Goal: Transaction & Acquisition: Subscribe to service/newsletter

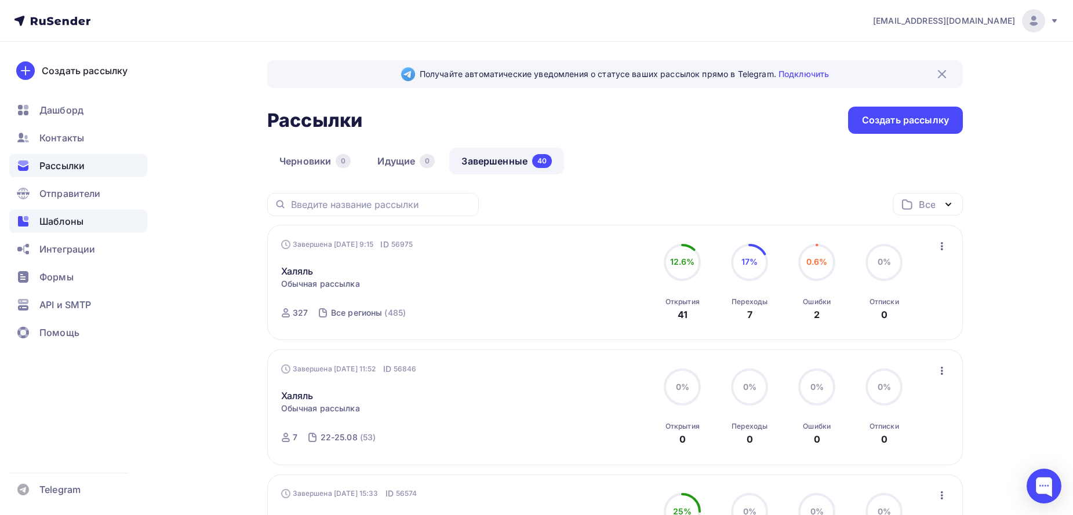
click at [68, 226] on span "Шаблоны" at bounding box center [61, 221] width 44 height 14
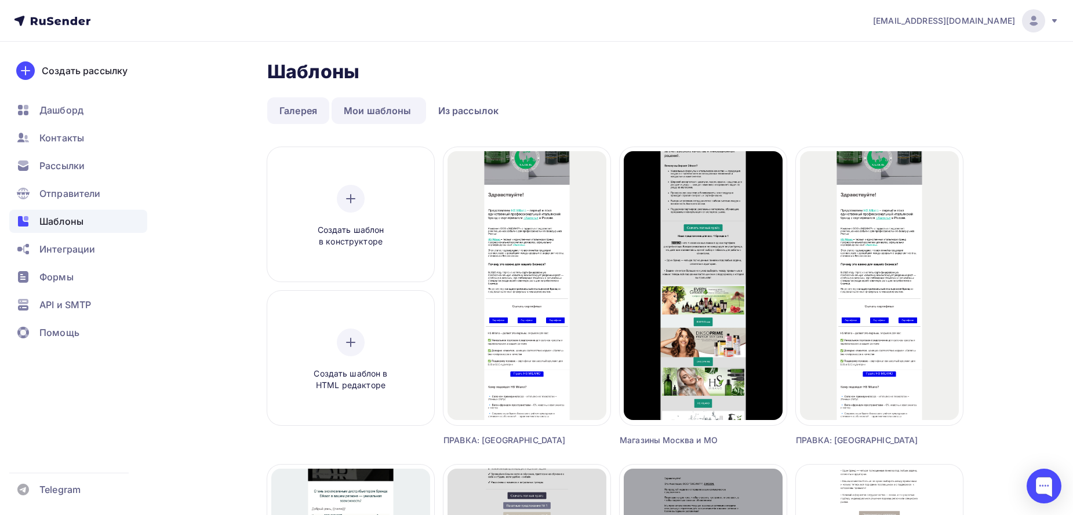
click at [282, 115] on link "Галерея" at bounding box center [298, 110] width 62 height 27
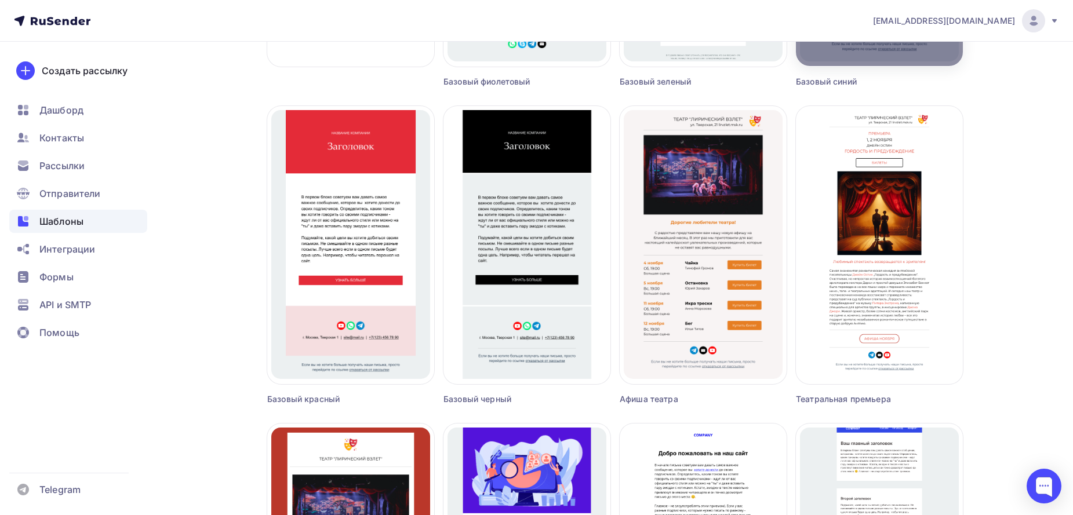
scroll to position [406, 0]
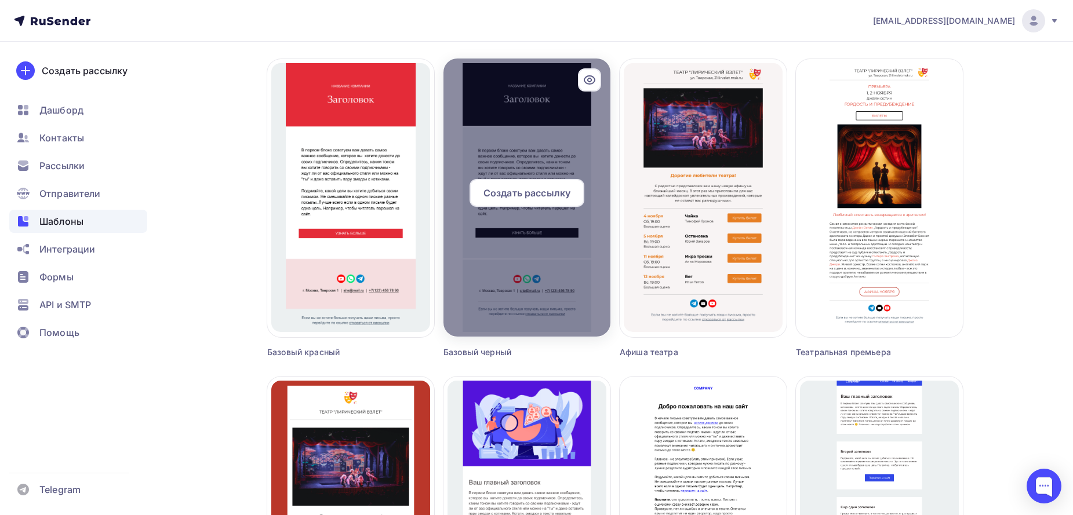
click at [520, 188] on span "Создать рассылку" at bounding box center [526, 193] width 87 height 14
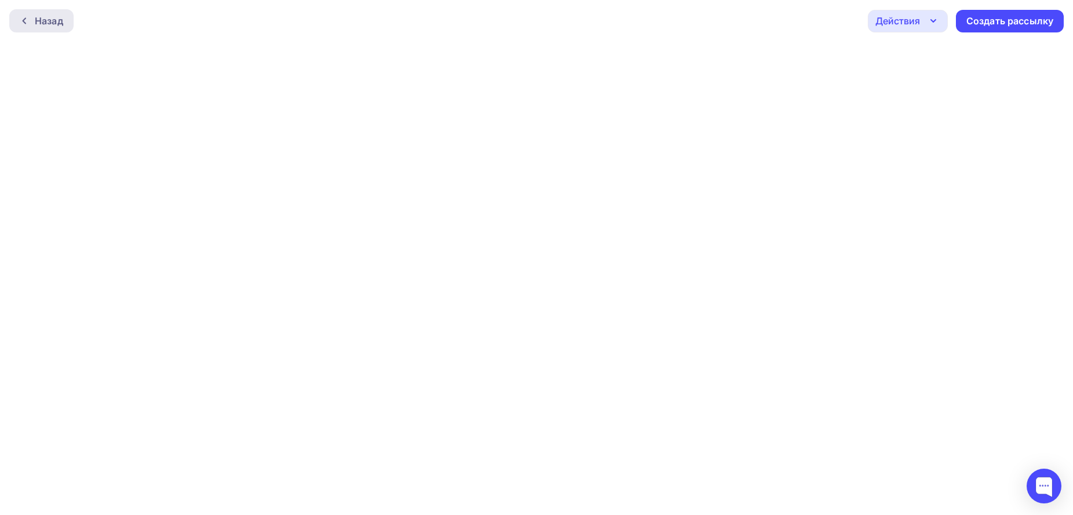
click at [39, 23] on div "Назад" at bounding box center [49, 21] width 28 height 14
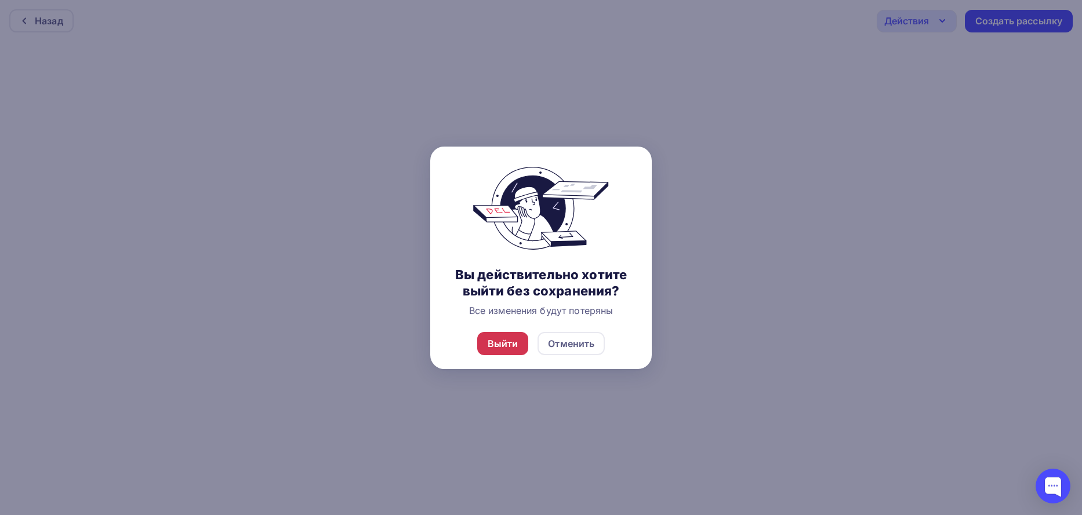
click at [493, 350] on div "Выйти" at bounding box center [502, 344] width 31 height 14
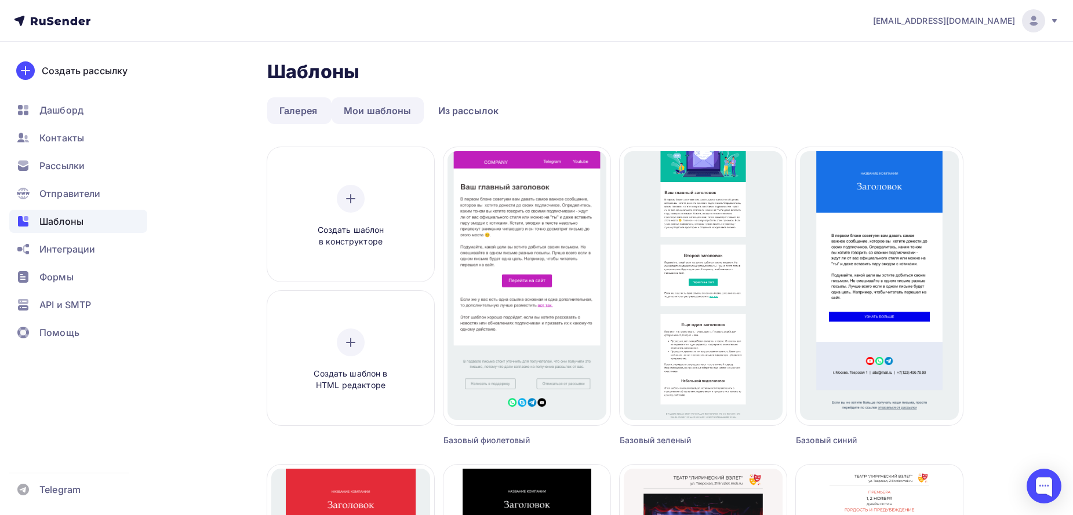
click at [359, 114] on link "Мои шаблоны" at bounding box center [378, 110] width 92 height 27
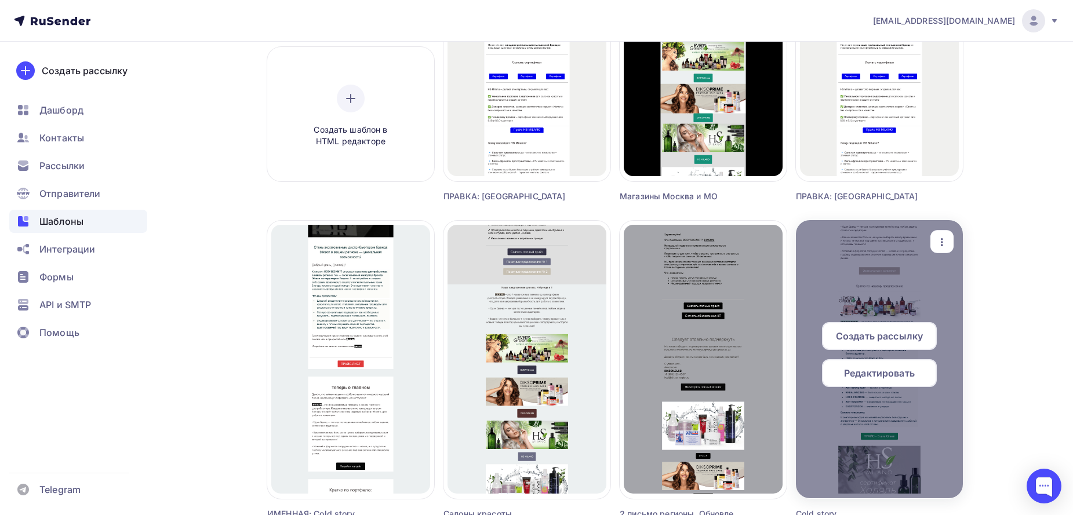
scroll to position [271, 0]
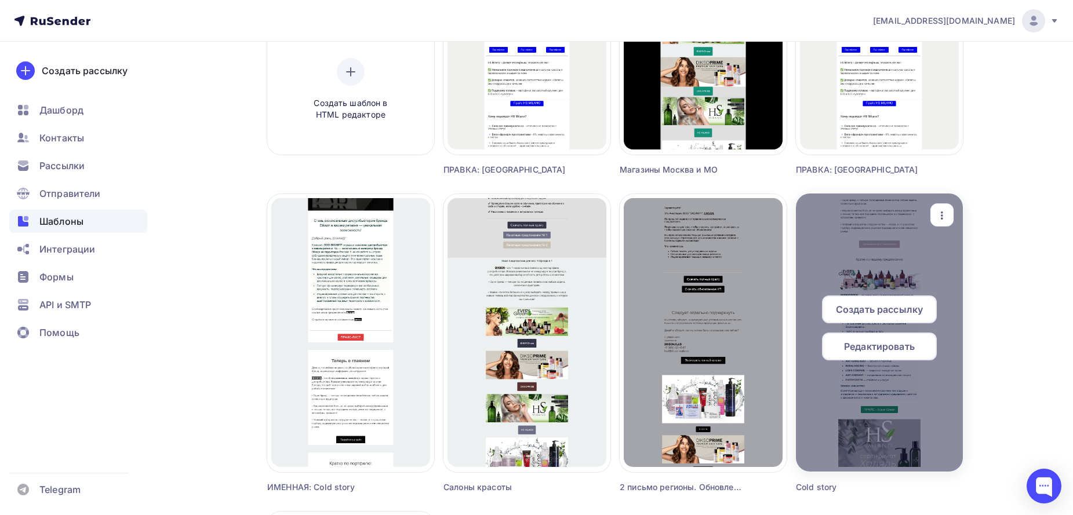
click at [948, 213] on icon "button" at bounding box center [942, 216] width 14 height 14
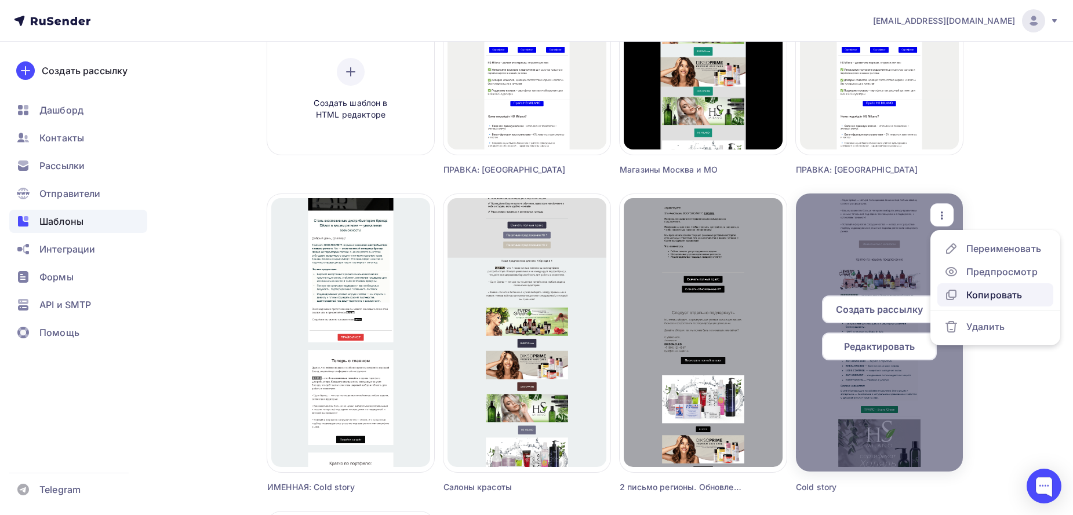
click at [973, 289] on div "Копировать" at bounding box center [994, 295] width 56 height 14
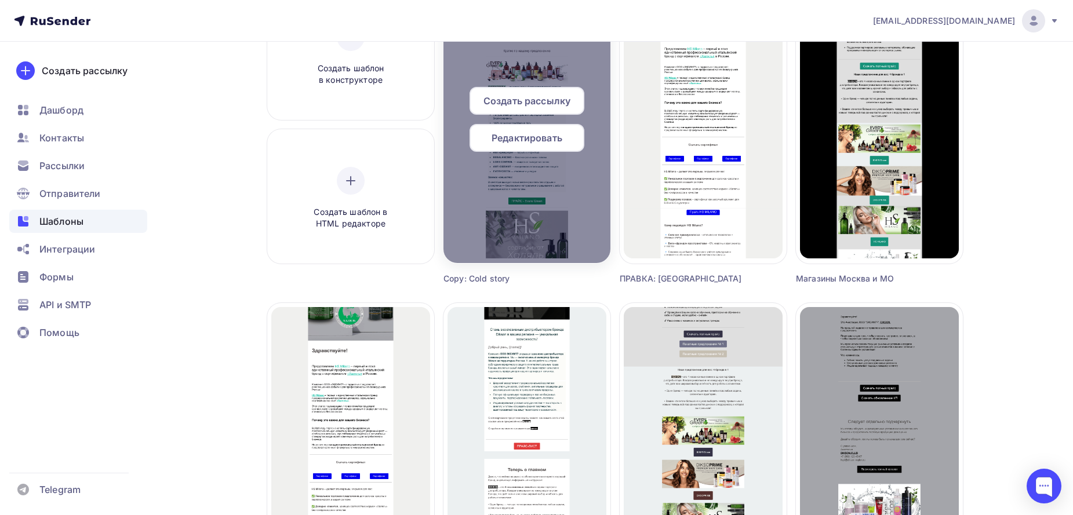
scroll to position [135, 0]
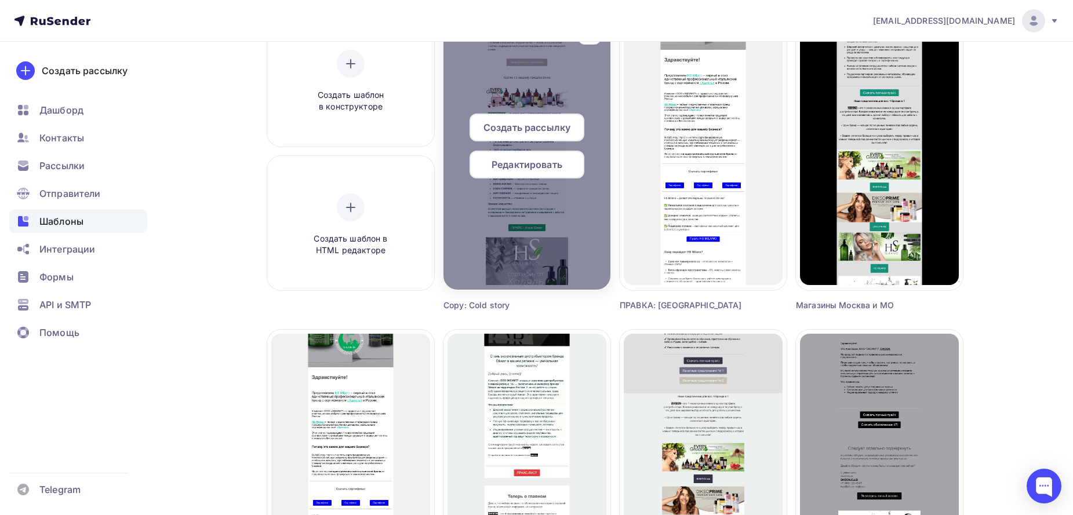
click at [537, 174] on div "Редактировать" at bounding box center [526, 165] width 115 height 28
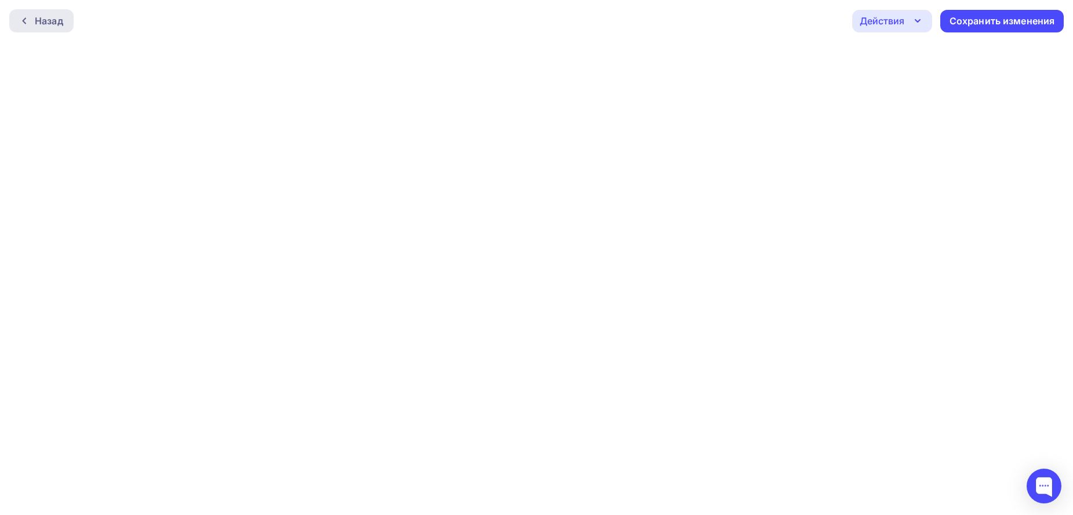
click at [41, 23] on div "Назад" at bounding box center [49, 21] width 28 height 14
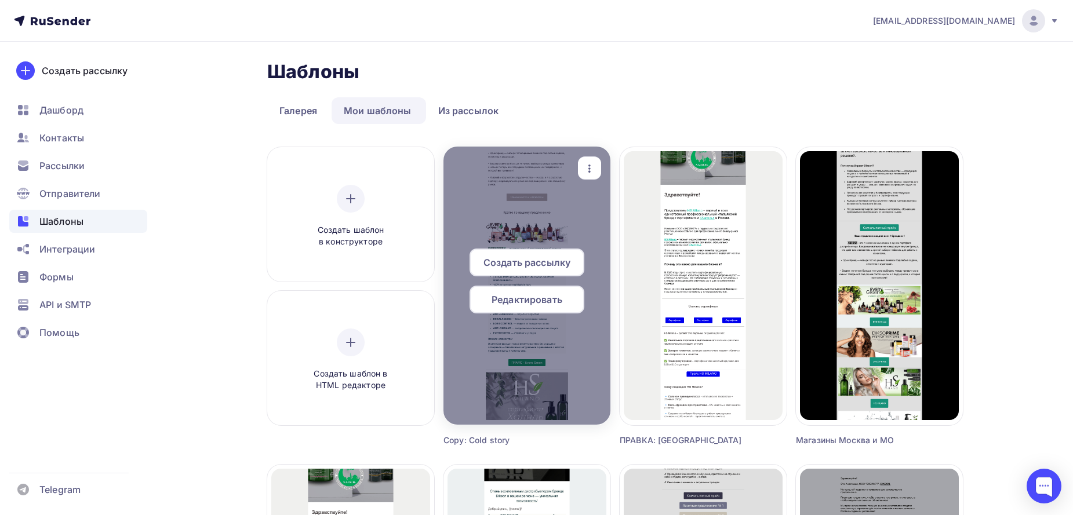
click at [594, 163] on icon "button" at bounding box center [590, 169] width 14 height 14
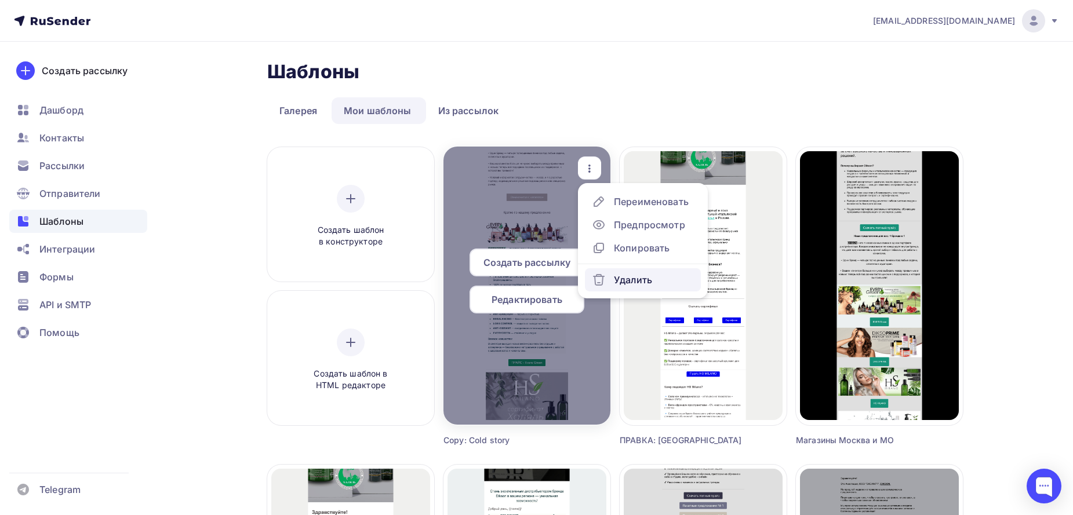
click at [624, 285] on div "Удалить" at bounding box center [633, 280] width 38 height 14
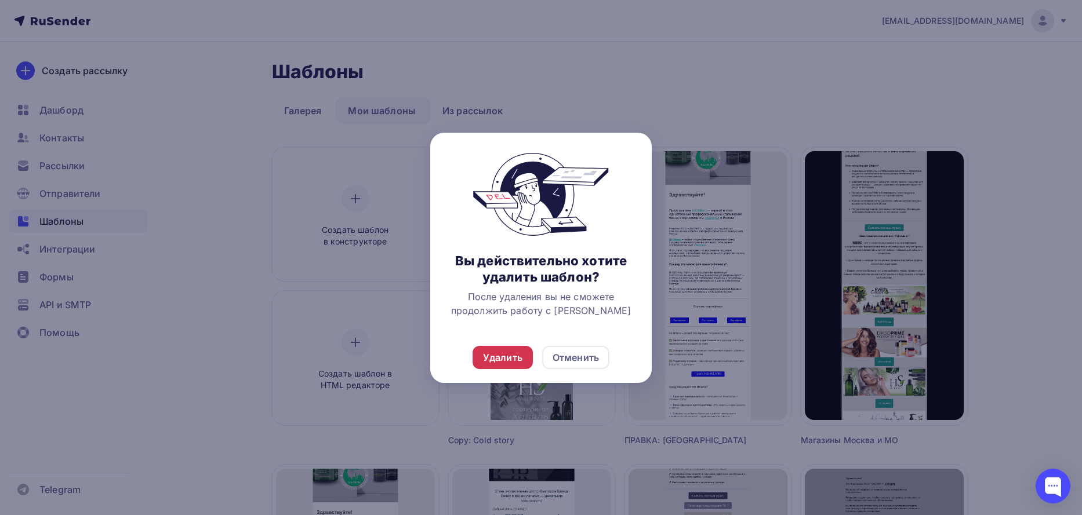
click at [497, 361] on div "Удалить" at bounding box center [502, 358] width 39 height 14
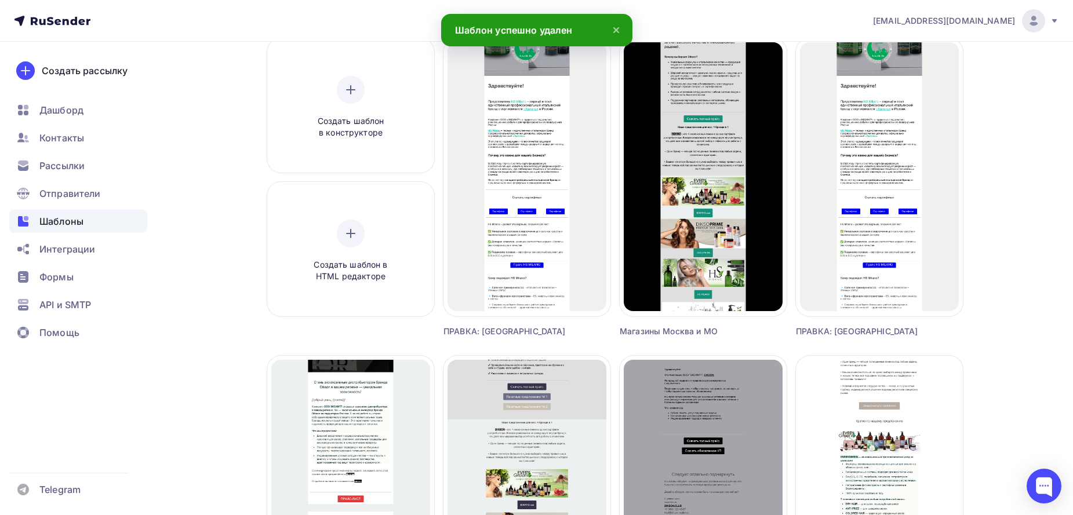
scroll to position [135, 0]
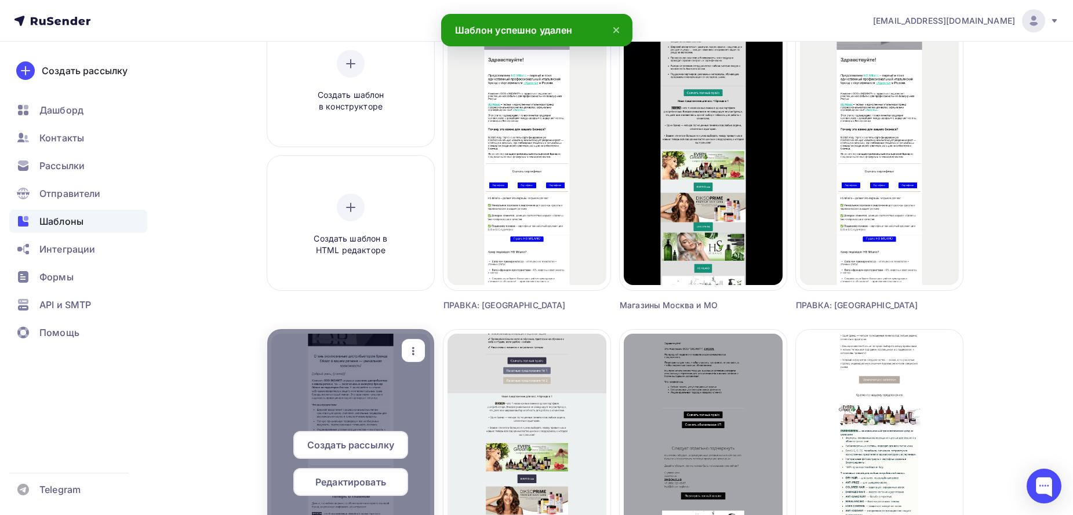
click at [350, 365] on div at bounding box center [350, 468] width 167 height 278
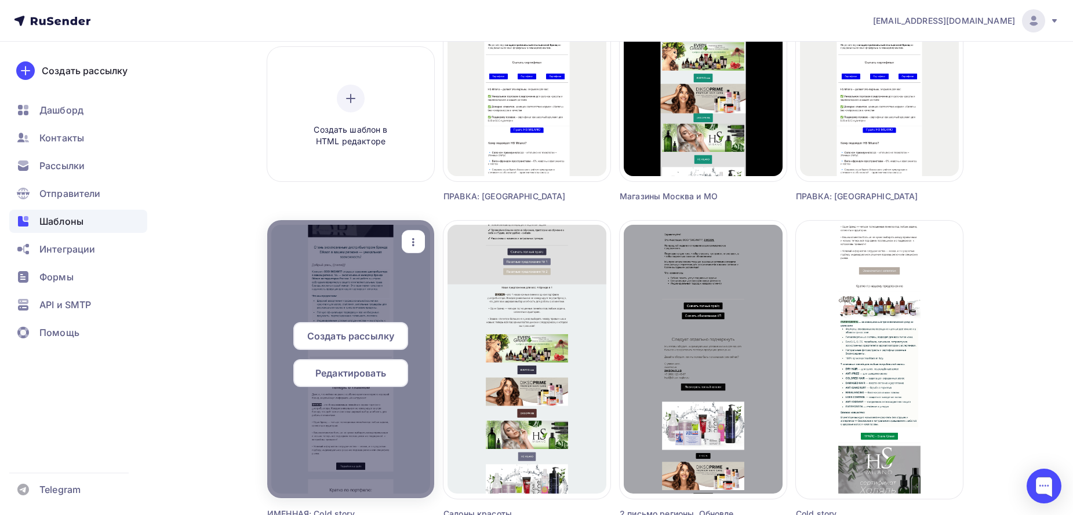
scroll to position [406, 0]
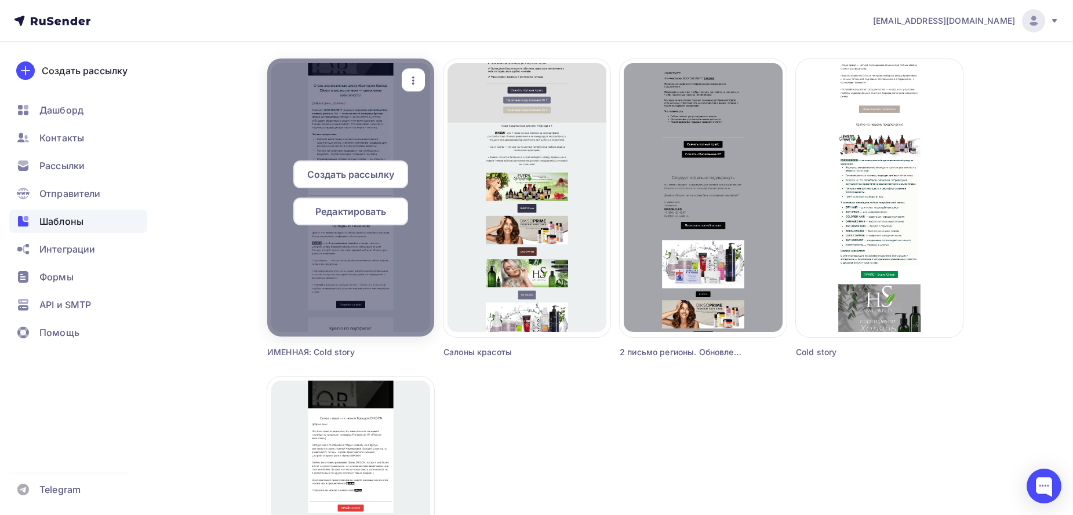
click at [341, 207] on span "Редактировать" at bounding box center [350, 212] width 71 height 14
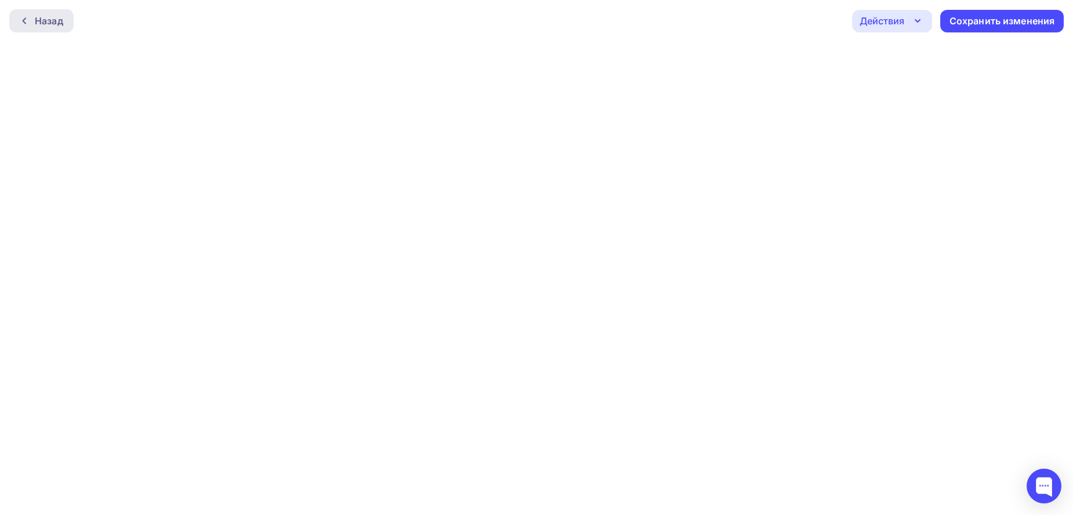
click at [23, 14] on div "Назад" at bounding box center [41, 20] width 64 height 23
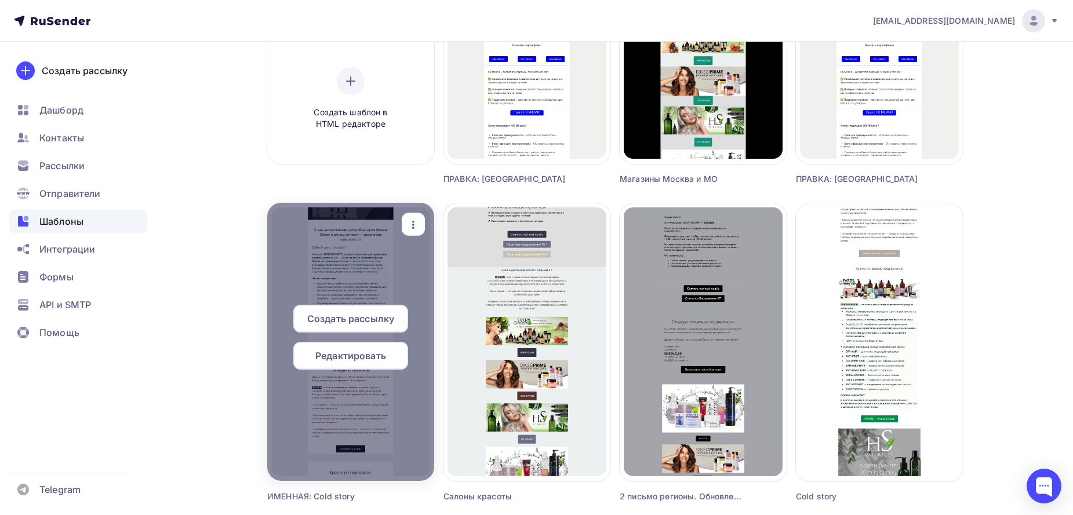
scroll to position [271, 0]
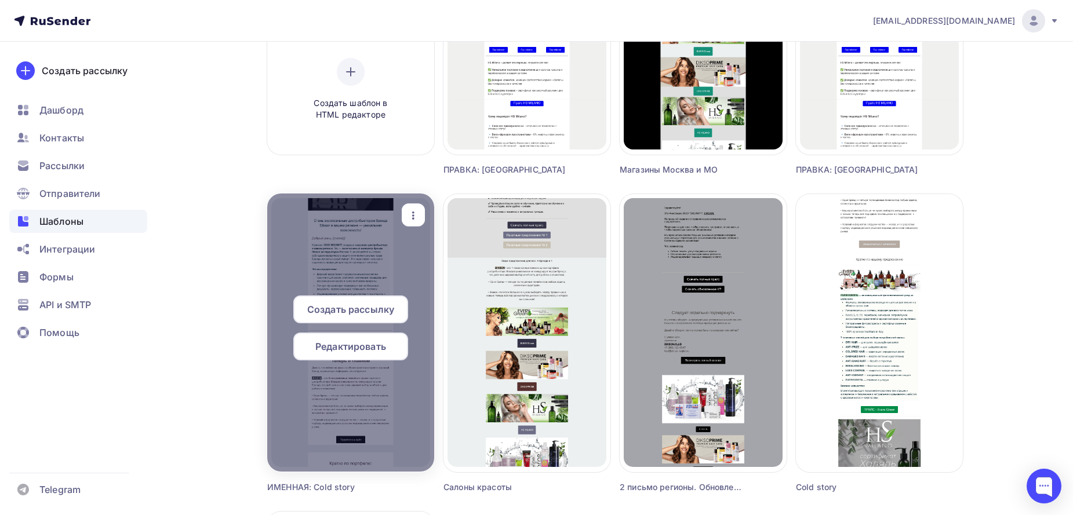
click at [338, 345] on span "Редактировать" at bounding box center [350, 347] width 71 height 14
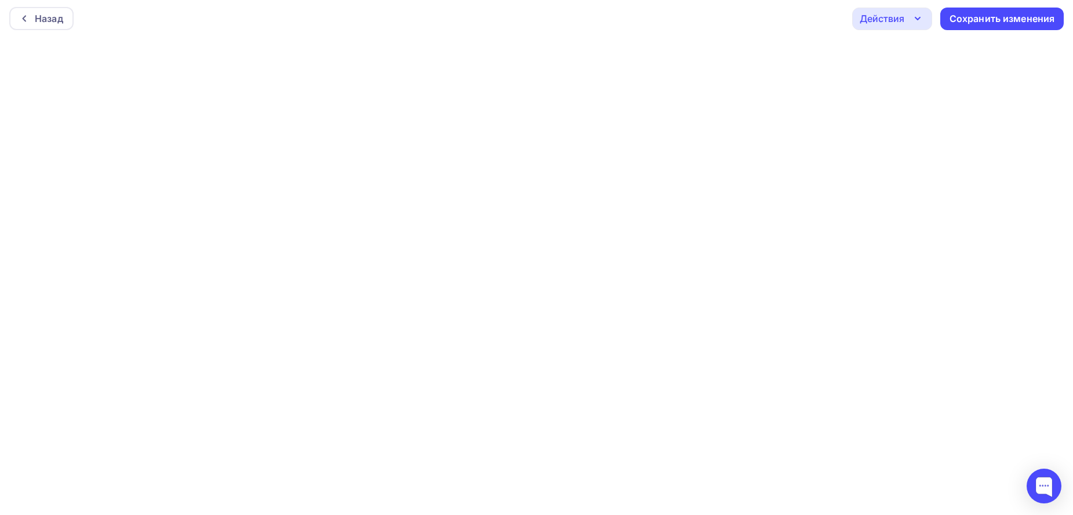
scroll to position [3, 0]
click at [984, 20] on div "Сохранить изменения" at bounding box center [1001, 18] width 105 height 13
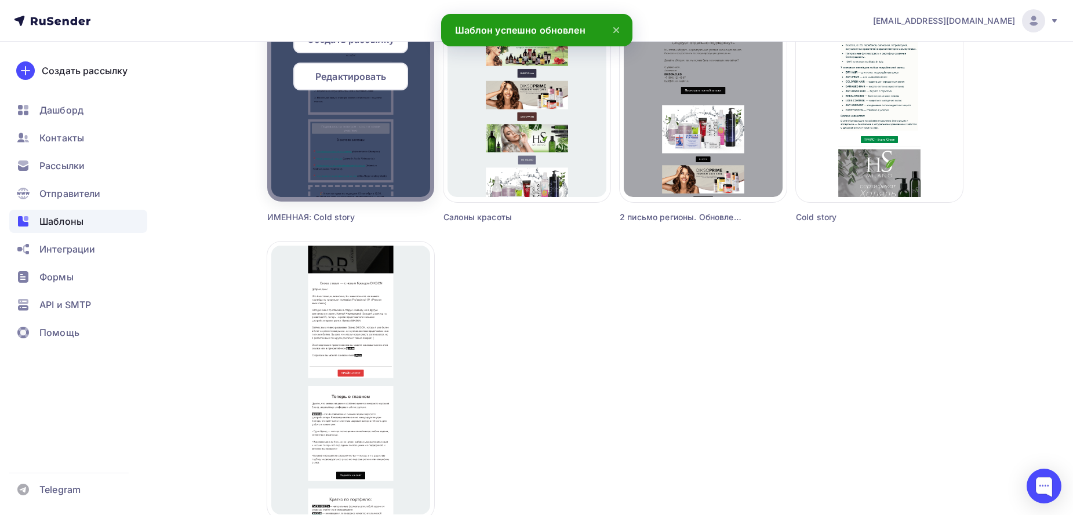
scroll to position [406, 0]
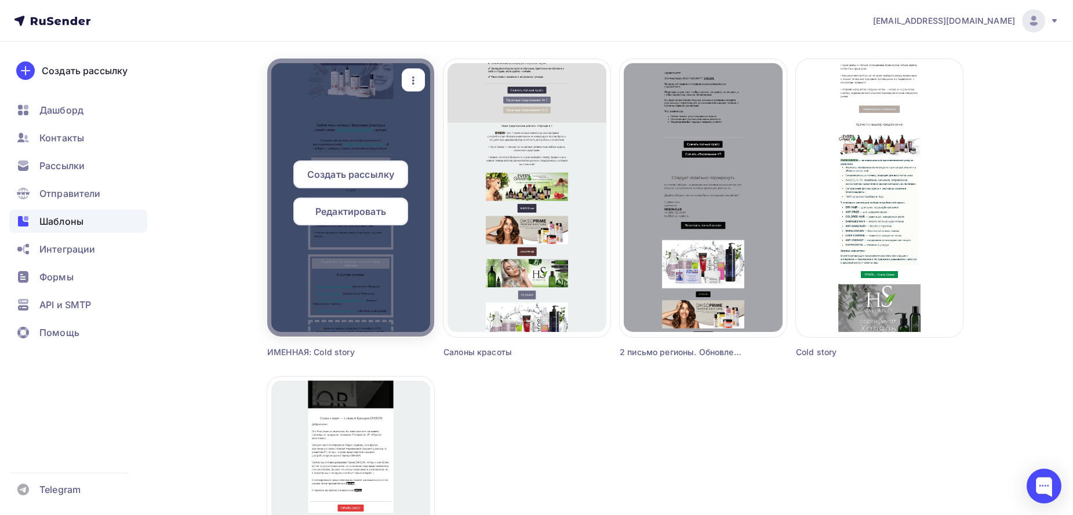
click at [411, 71] on div "button" at bounding box center [413, 80] width 23 height 23
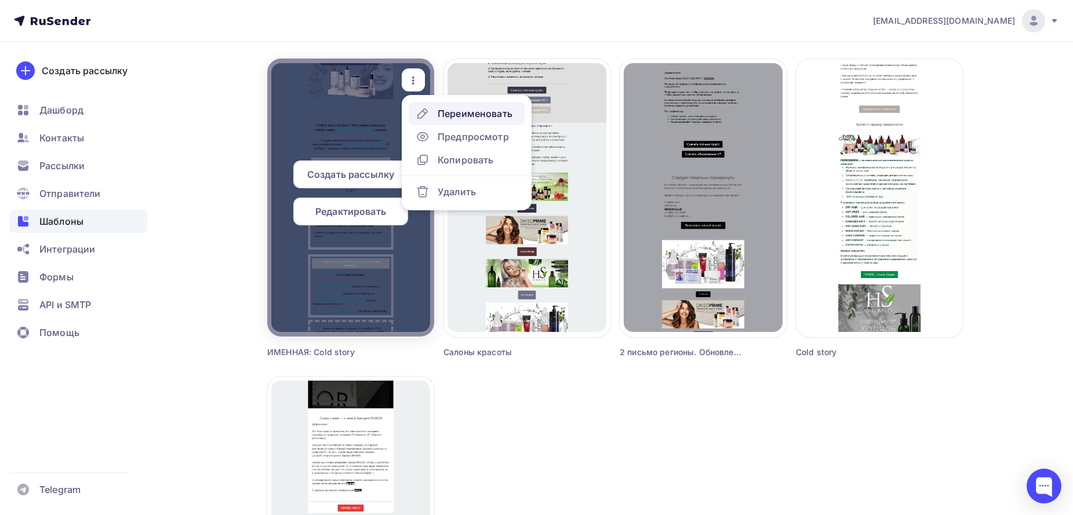
click at [454, 113] on div "Переименовать" at bounding box center [475, 114] width 75 height 14
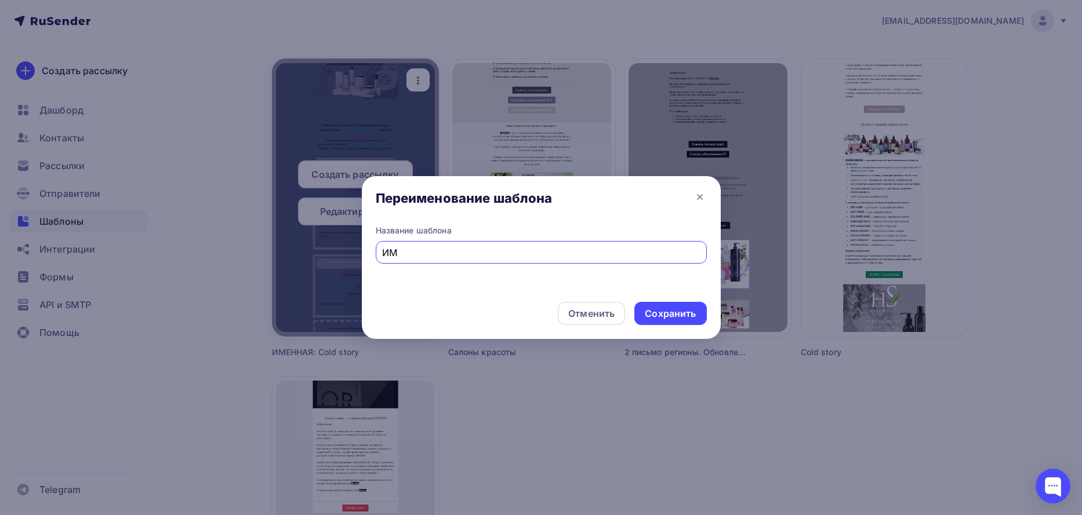
type input "И"
type input "L"
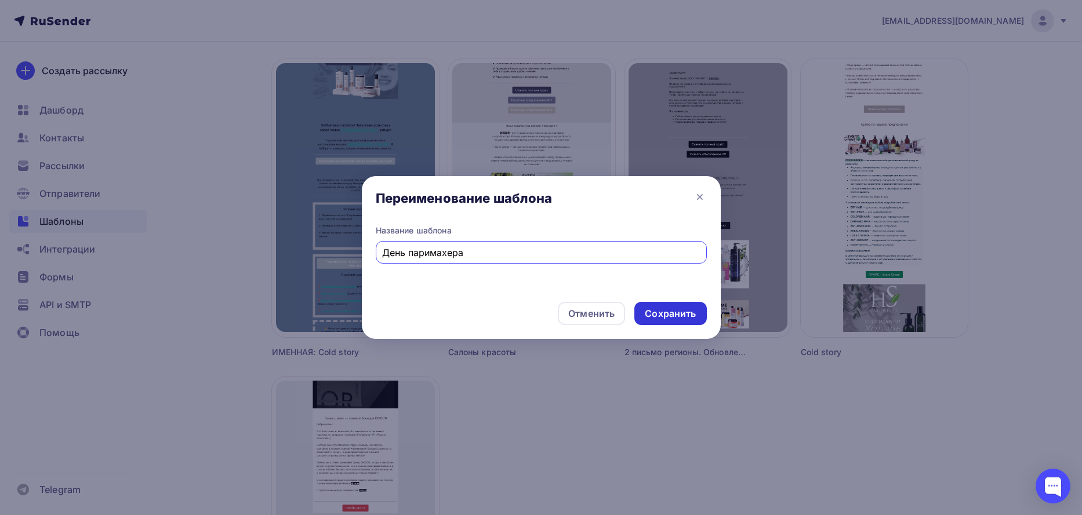
type input "День паримахера"
click at [685, 322] on div "Сохранить" at bounding box center [670, 313] width 72 height 23
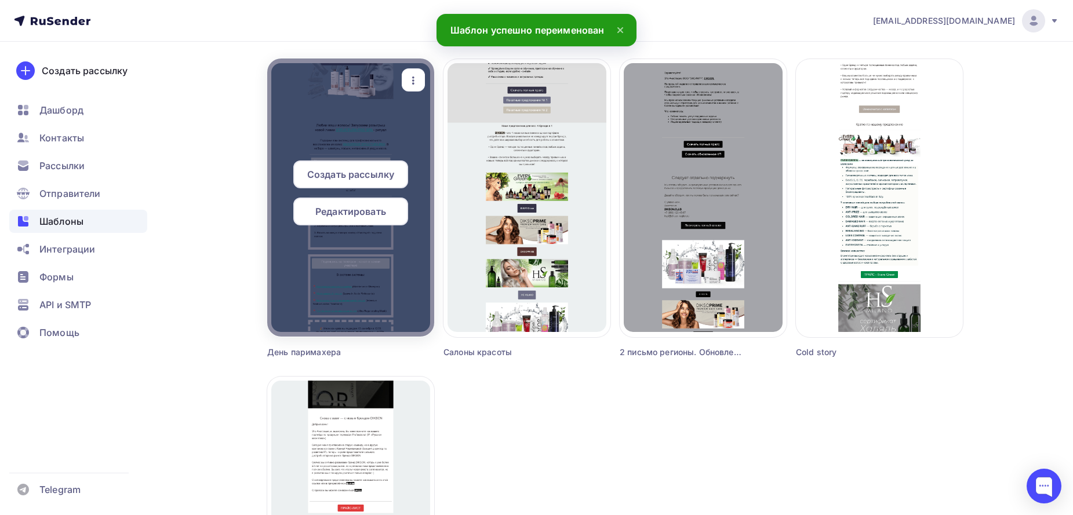
click at [356, 214] on span "Редактировать" at bounding box center [350, 212] width 71 height 14
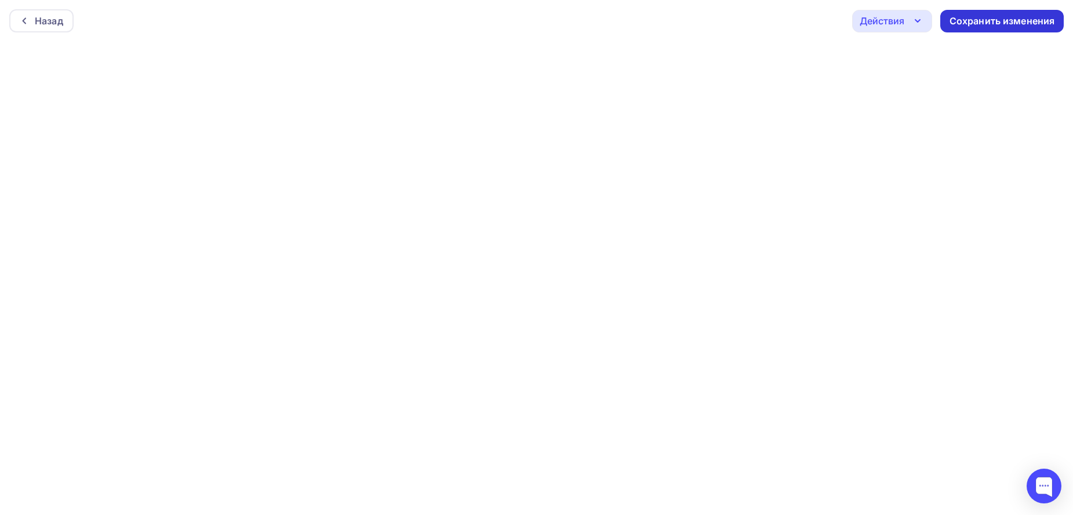
click at [989, 24] on div "Сохранить изменения" at bounding box center [1001, 20] width 105 height 13
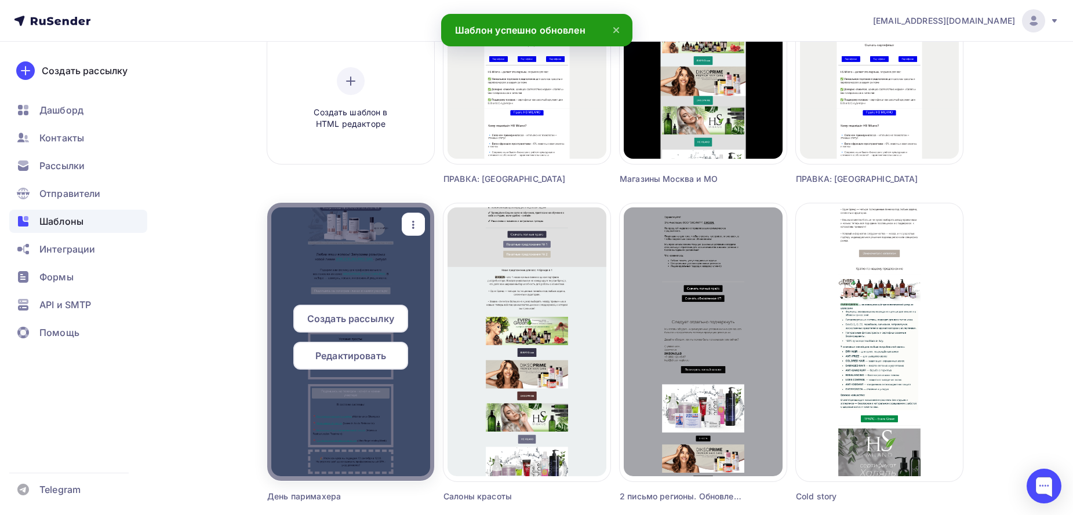
scroll to position [271, 0]
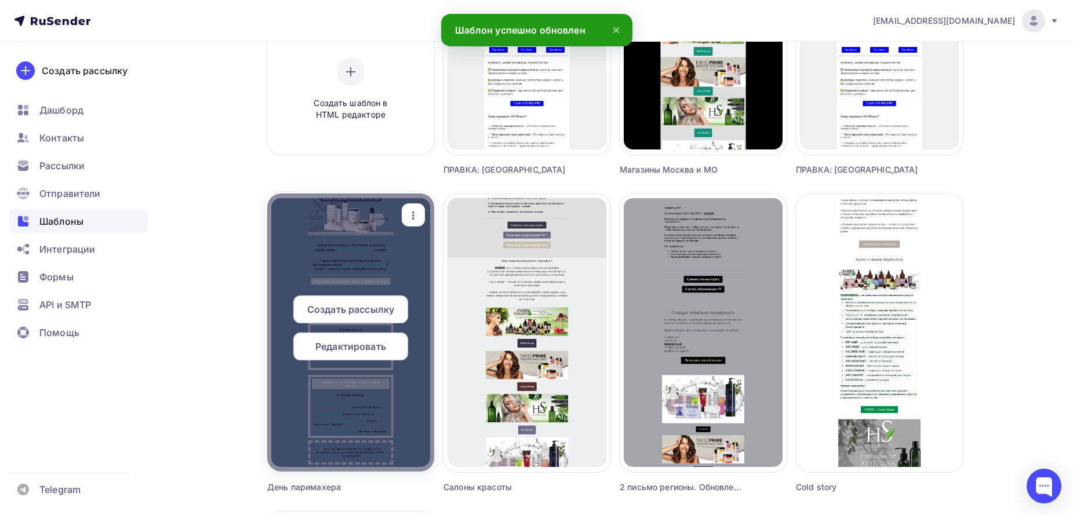
click at [352, 300] on div "Создать рассылку" at bounding box center [350, 310] width 115 height 28
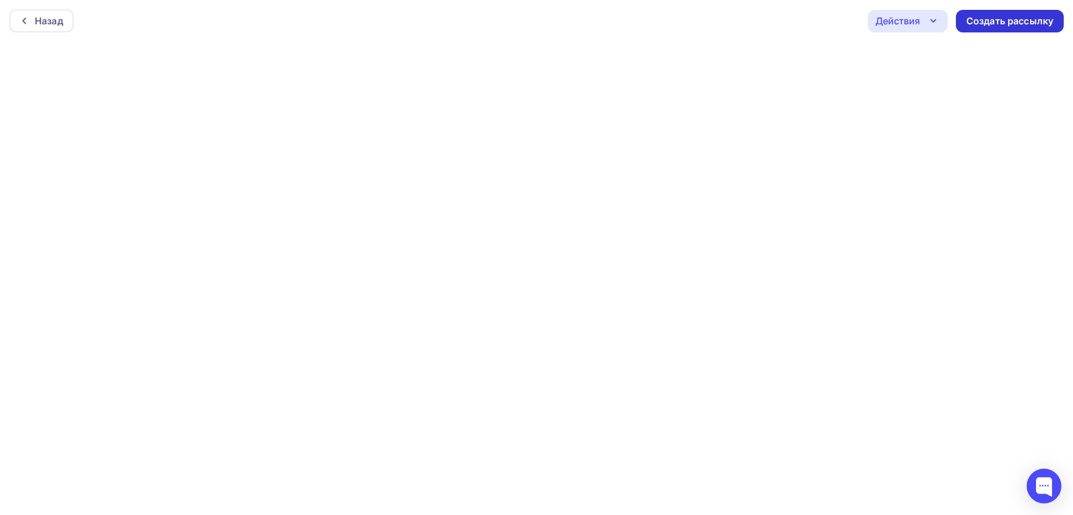
click at [997, 23] on div "Создать рассылку" at bounding box center [1009, 20] width 87 height 13
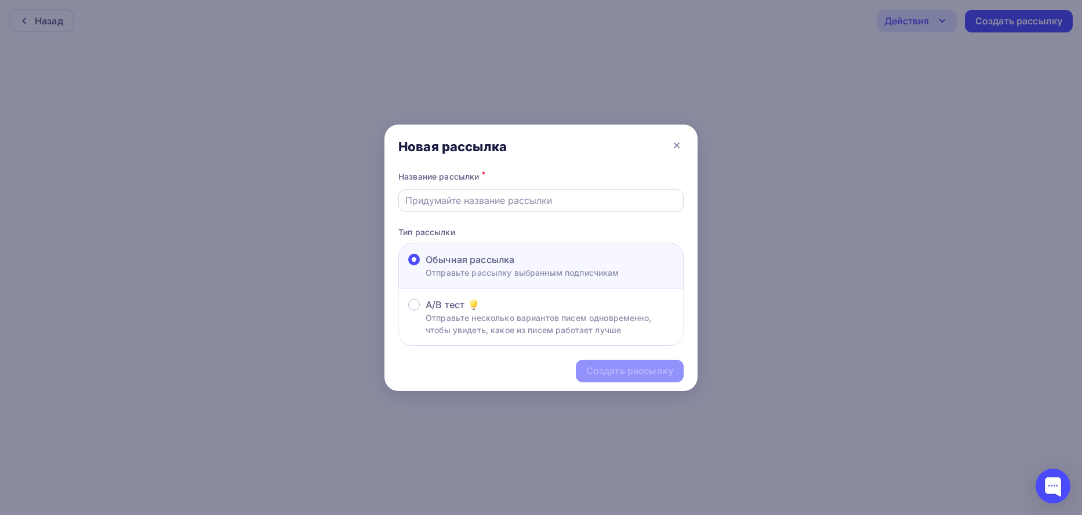
click at [562, 192] on div at bounding box center [540, 201] width 285 height 23
click at [560, 194] on input "text" at bounding box center [541, 201] width 272 height 14
type input "День Парикмахера"
click at [602, 373] on div "Создать рассылку" at bounding box center [629, 371] width 87 height 13
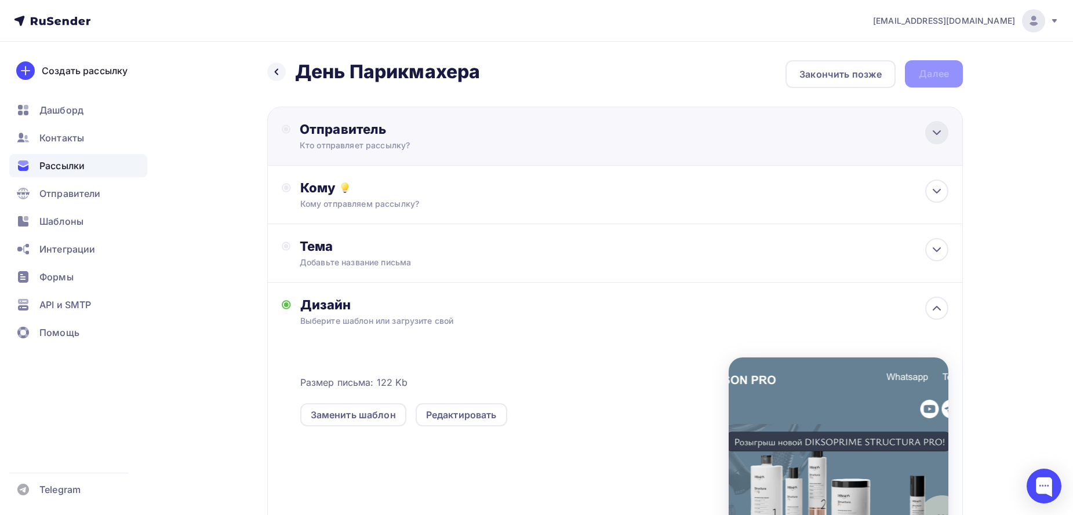
click at [937, 129] on icon at bounding box center [937, 133] width 14 height 14
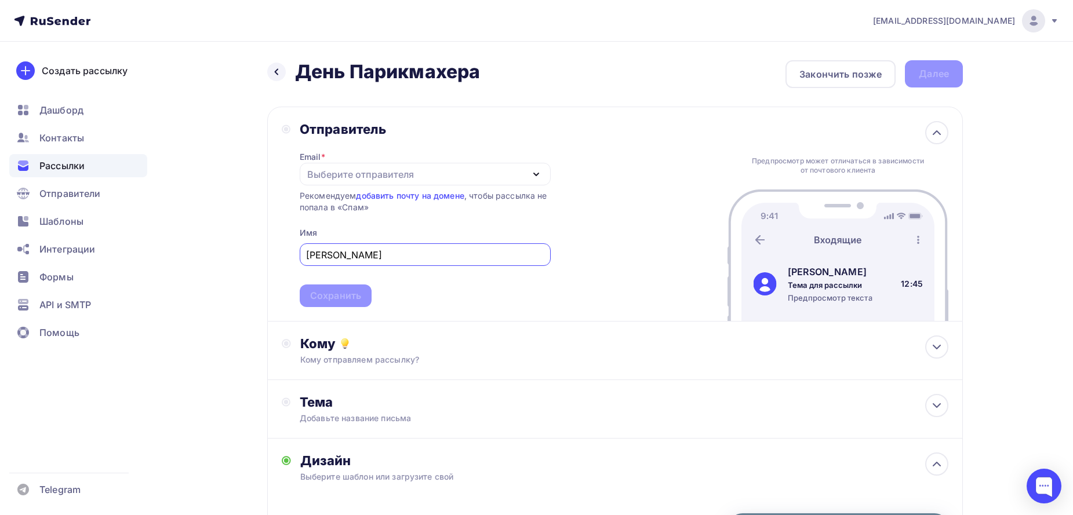
click at [533, 169] on icon "button" at bounding box center [536, 175] width 14 height 14
type input "Анастасия"
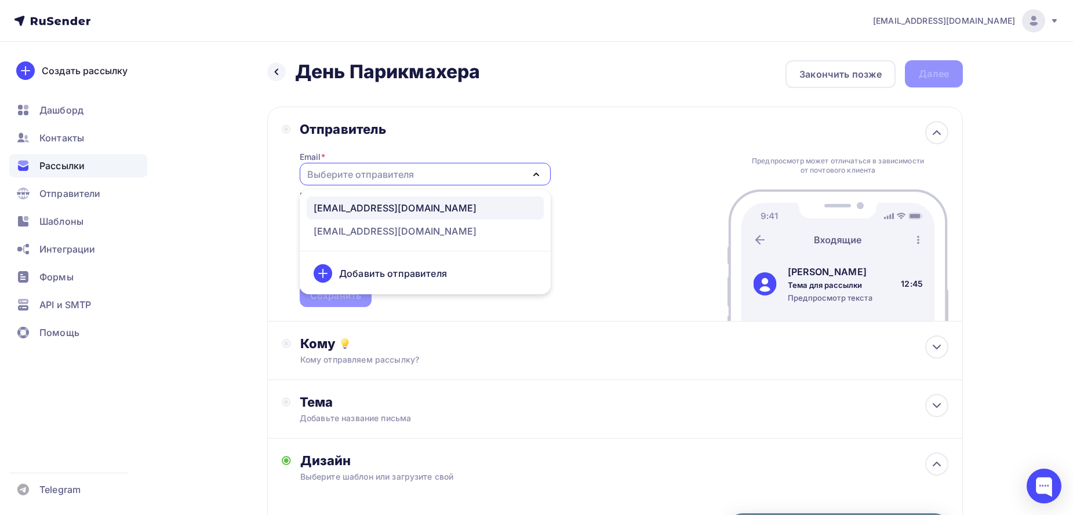
click at [438, 203] on div "kypi@dikson-region.ru" at bounding box center [425, 208] width 223 height 14
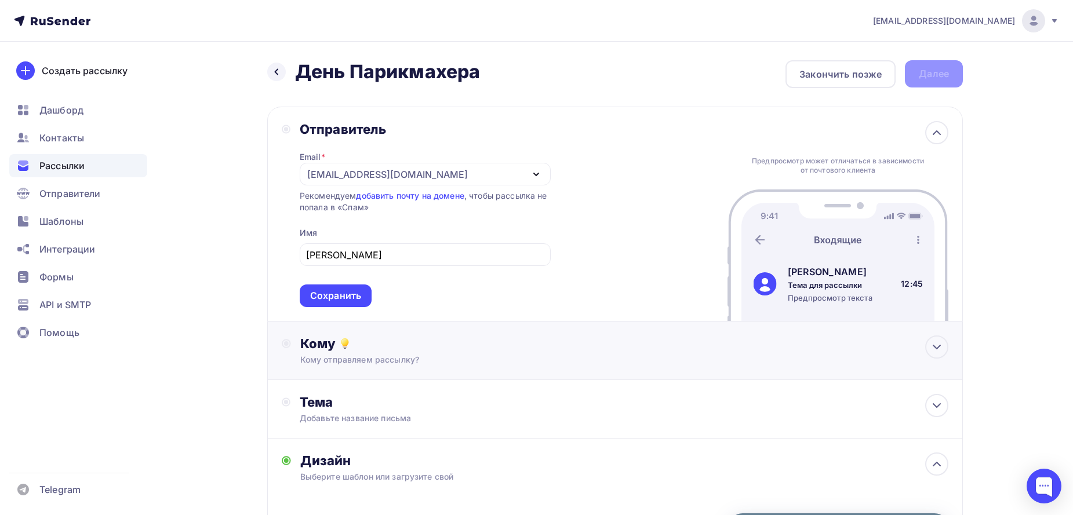
click at [339, 297] on div "Сохранить" at bounding box center [335, 295] width 51 height 13
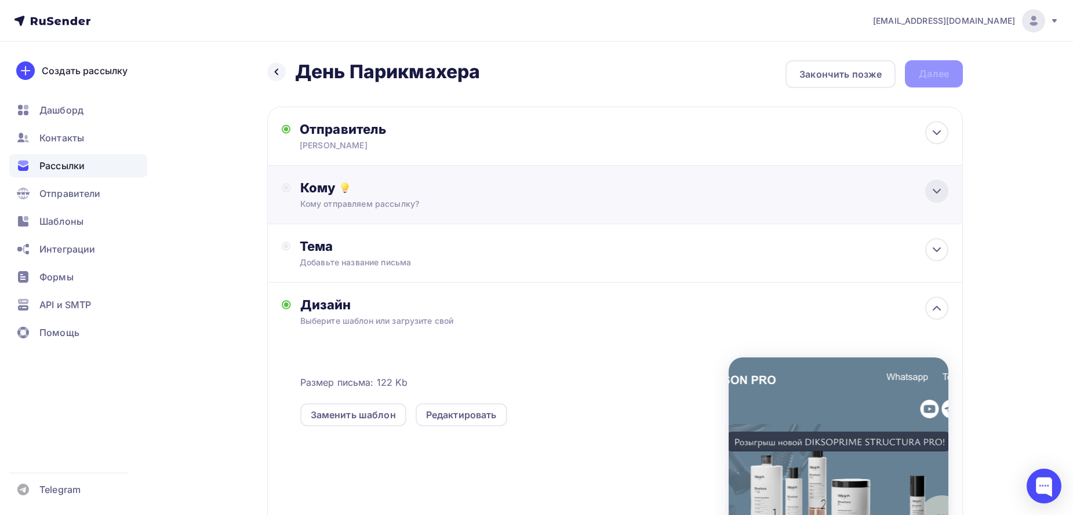
click at [945, 190] on div at bounding box center [936, 191] width 23 height 23
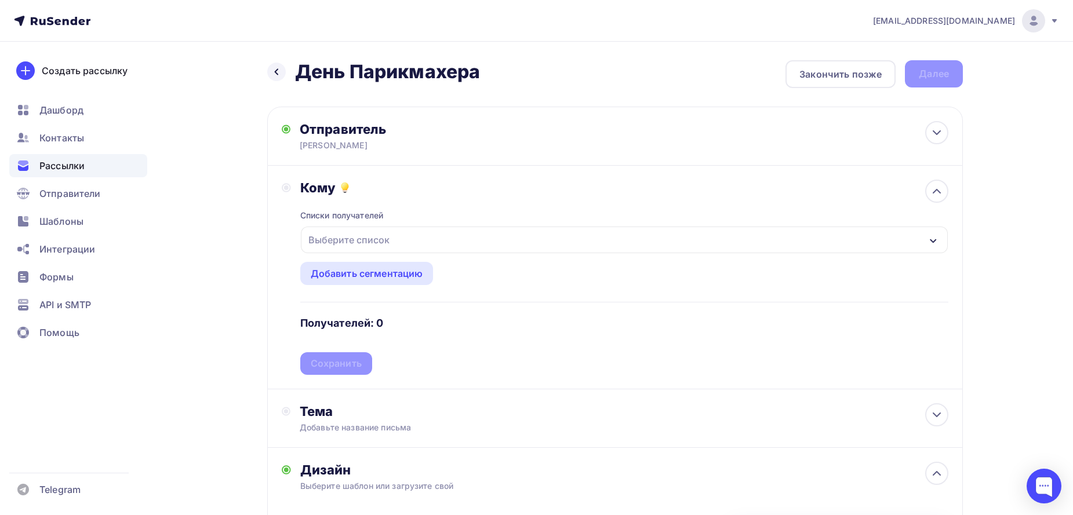
click at [920, 243] on div "Выберите список" at bounding box center [624, 240] width 647 height 27
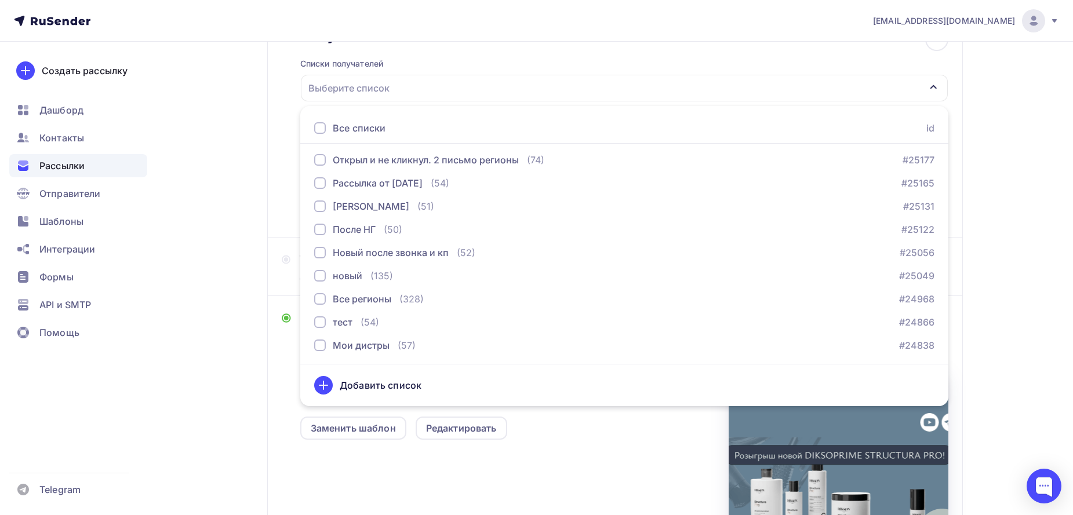
scroll to position [178, 0]
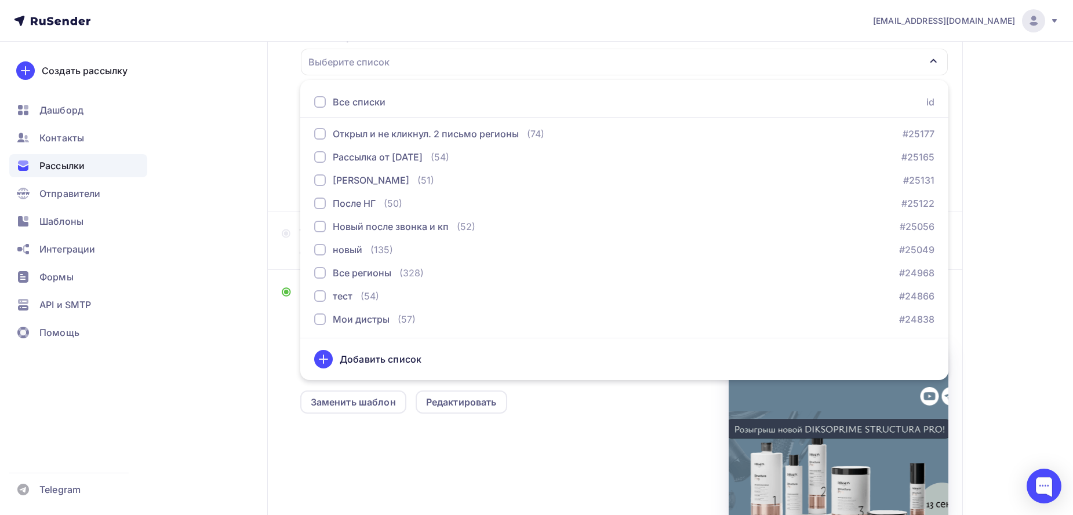
click at [1016, 330] on div "n.kulik84@mail.ru Аккаунт Тарифы Выйти Создать рассылку Дашборд Контакты Рассыл…" at bounding box center [536, 241] width 1073 height 838
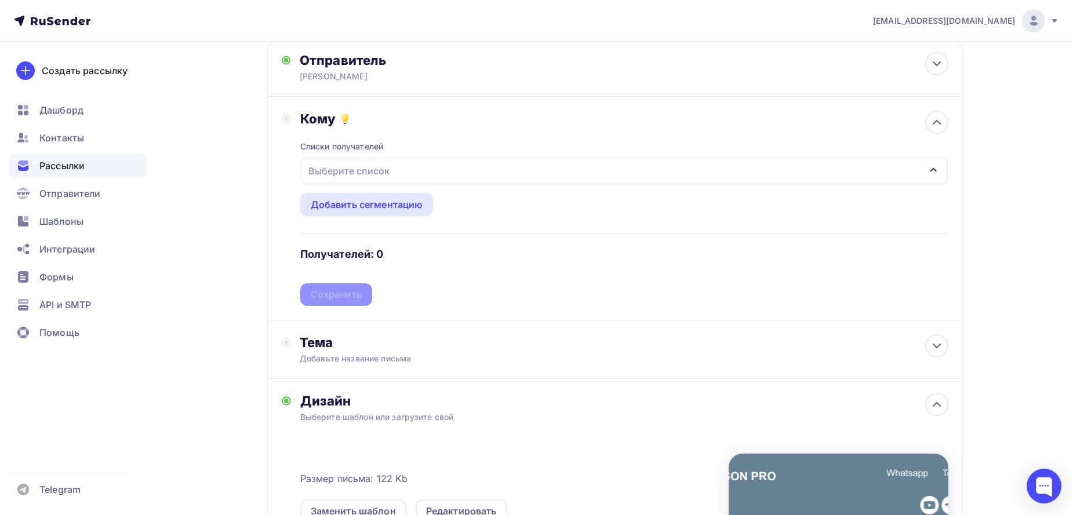
scroll to position [43, 0]
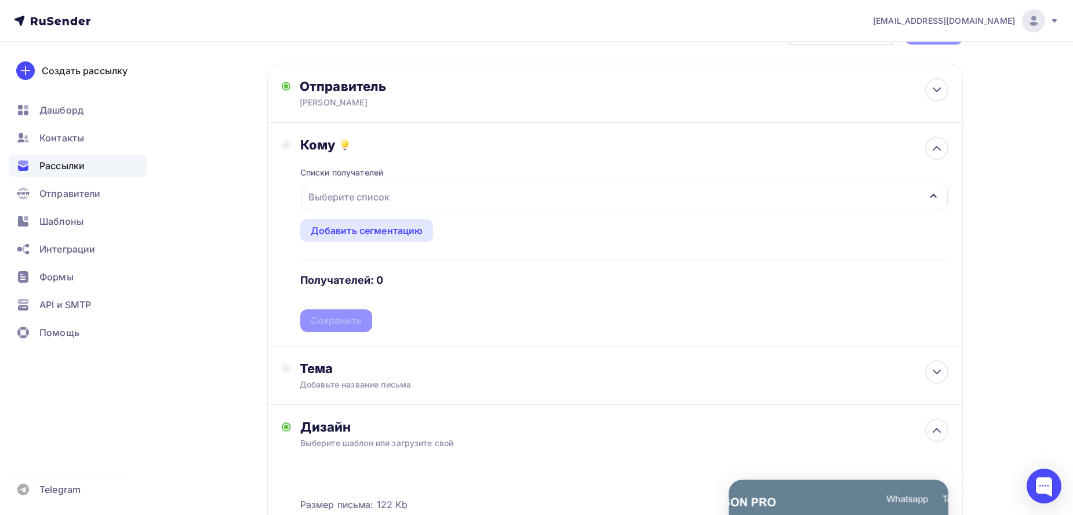
click at [934, 198] on icon "button" at bounding box center [933, 195] width 9 height 9
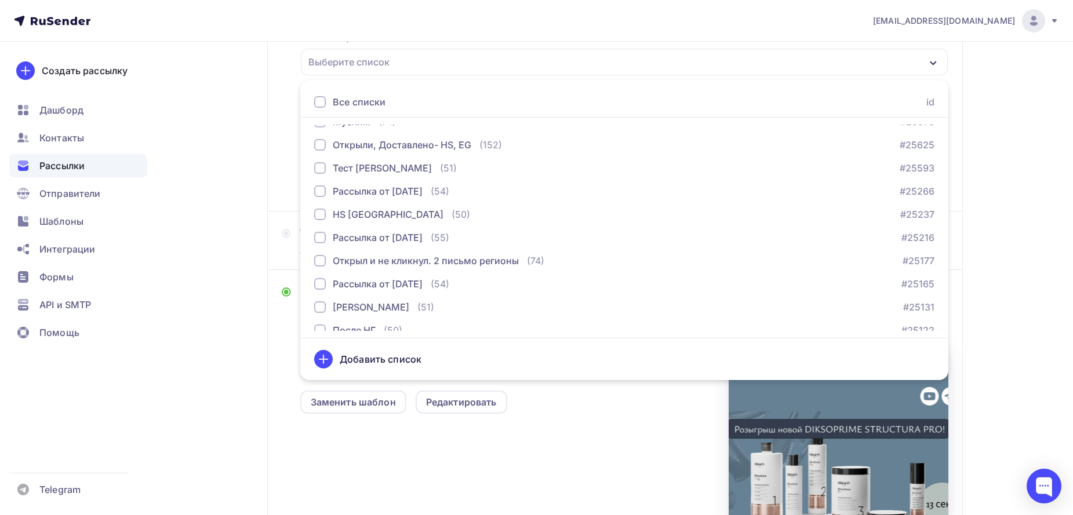
scroll to position [0, 0]
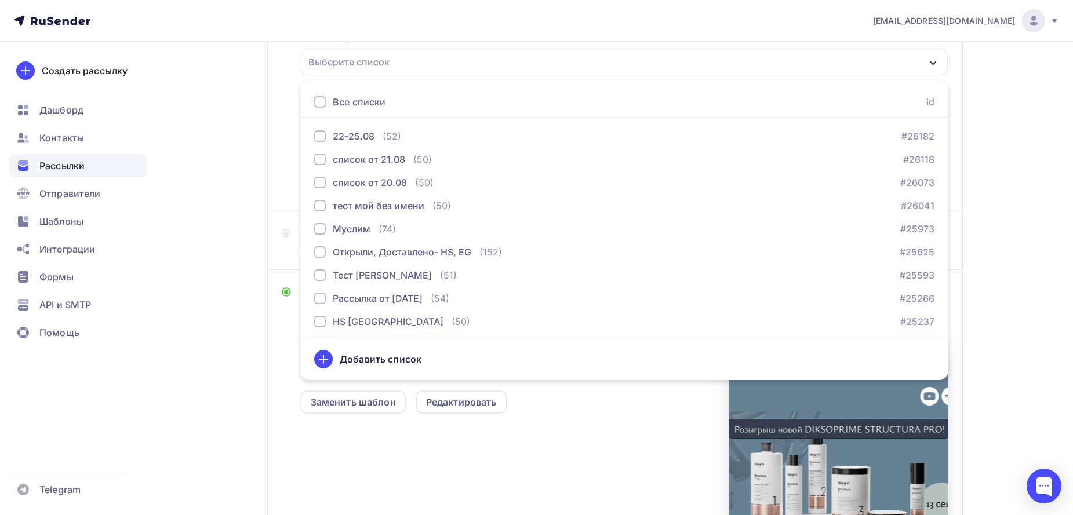
click at [1027, 327] on div "n.kulik84@mail.ru Аккаунт Тарифы Выйти Создать рассылку Дашборд Контакты Рассыл…" at bounding box center [536, 241] width 1073 height 838
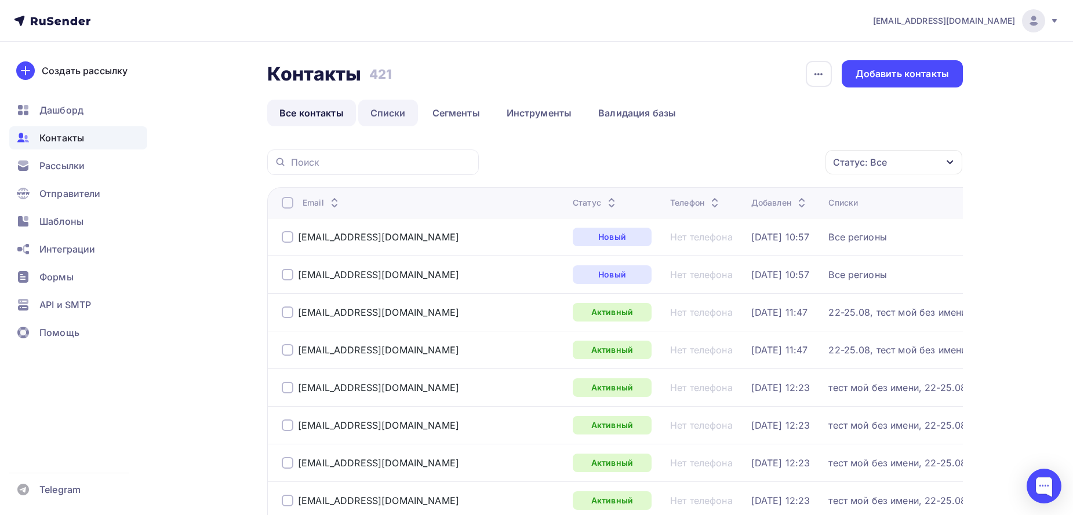
click at [383, 119] on link "Списки" at bounding box center [388, 113] width 60 height 27
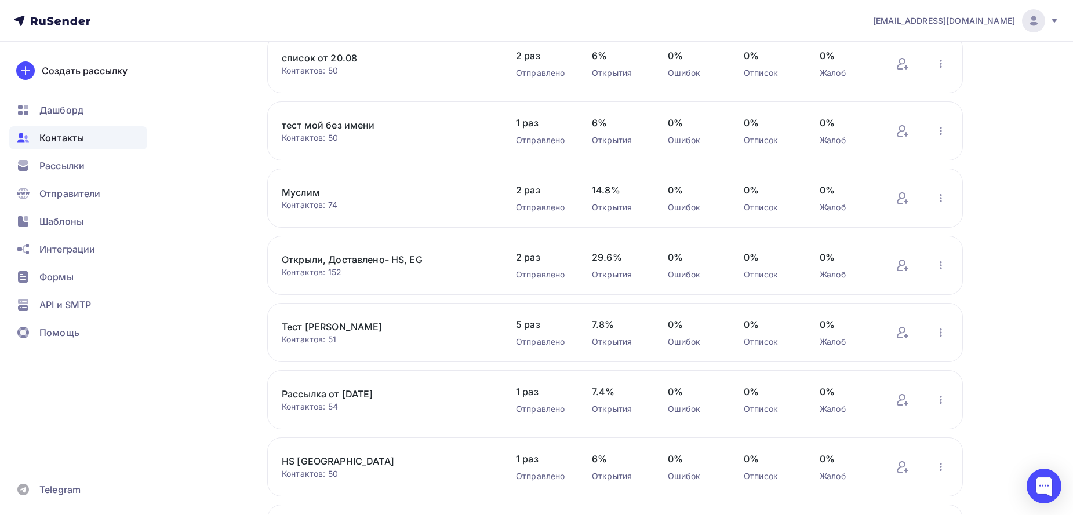
scroll to position [271, 0]
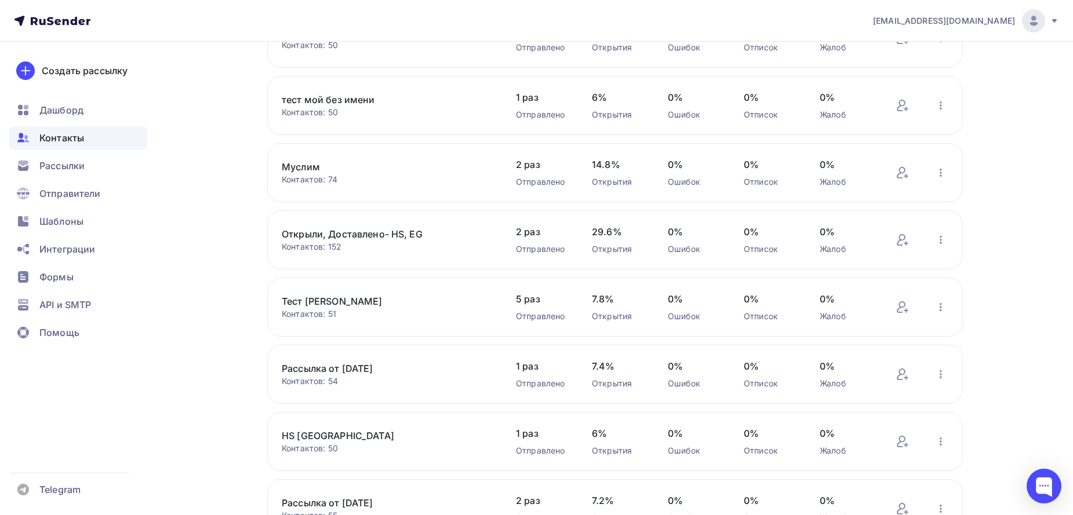
click at [304, 303] on link "Тест [PERSON_NAME]" at bounding box center [380, 301] width 197 height 14
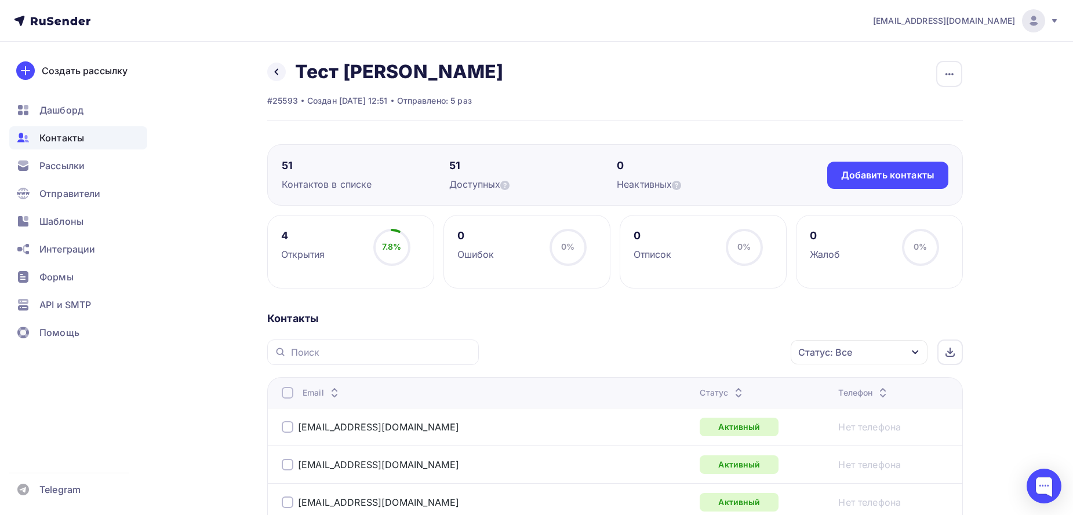
click at [290, 392] on div at bounding box center [288, 393] width 12 height 12
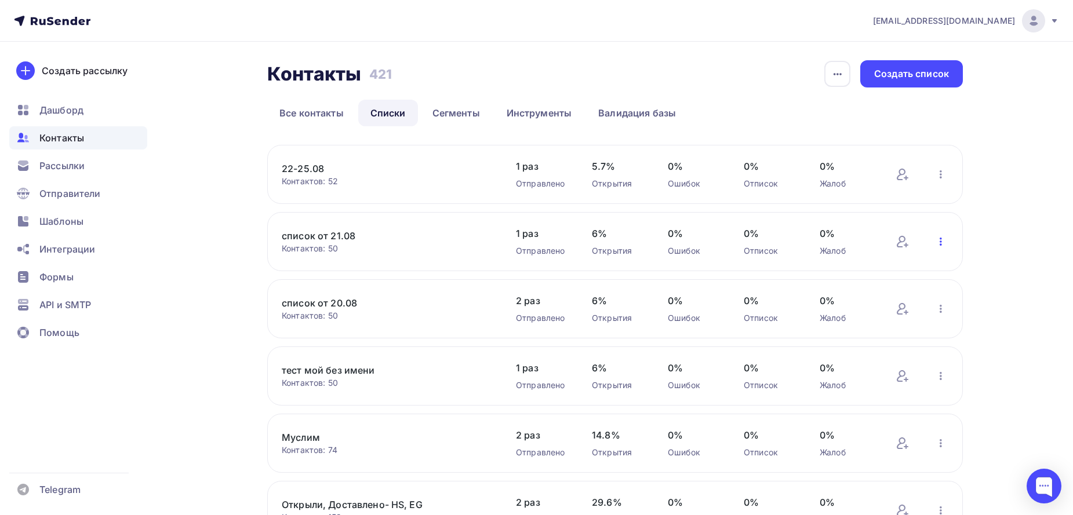
click at [941, 236] on icon "button" at bounding box center [941, 242] width 14 height 14
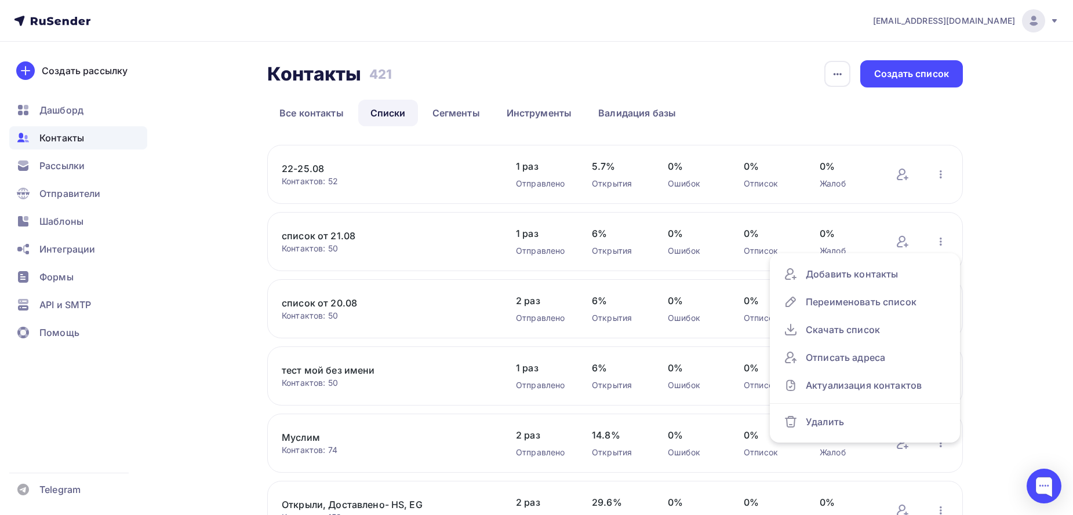
click at [1036, 384] on div "[EMAIL_ADDRESS][DOMAIN_NAME] Аккаунт Тарифы Выйти Создать рассылку [GEOGRAPHIC_…" at bounding box center [536, 449] width 1073 height 899
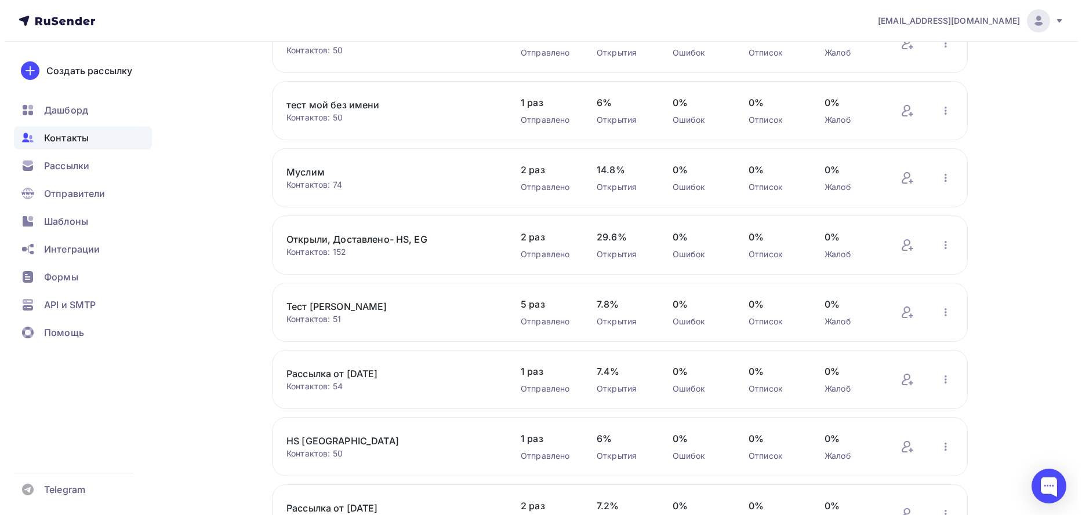
scroll to position [271, 0]
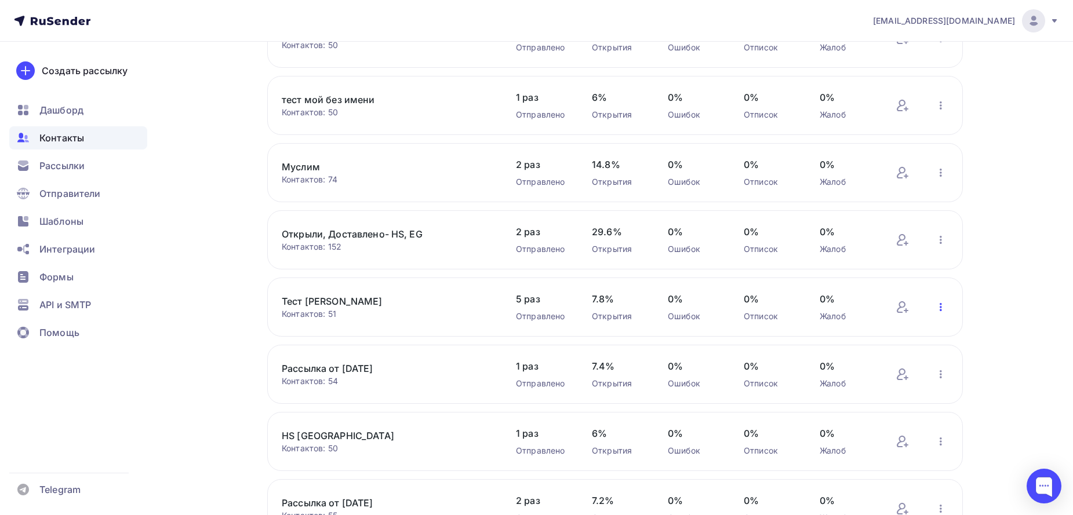
click at [942, 308] on icon "button" at bounding box center [941, 307] width 14 height 14
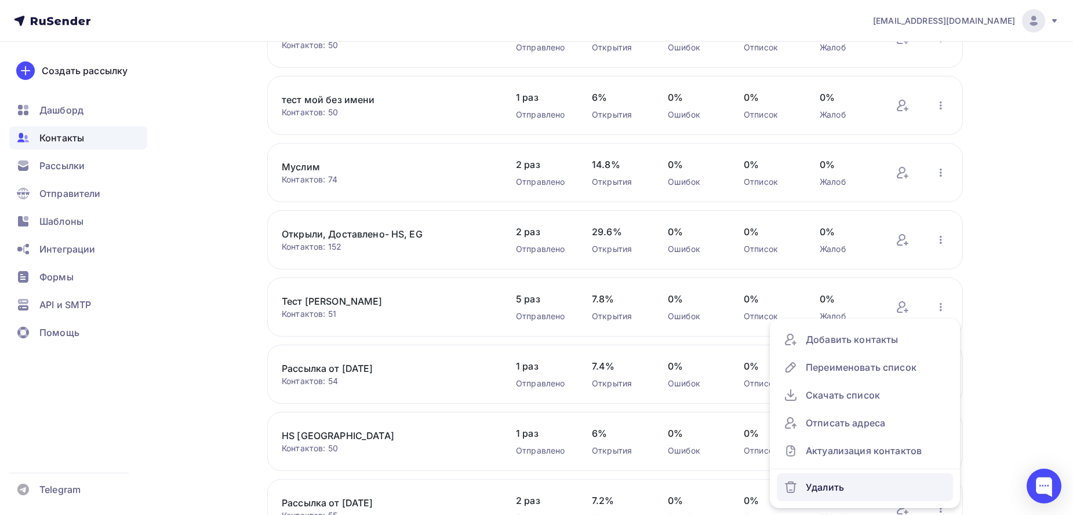
click at [833, 484] on div "Удалить" at bounding box center [865, 487] width 162 height 19
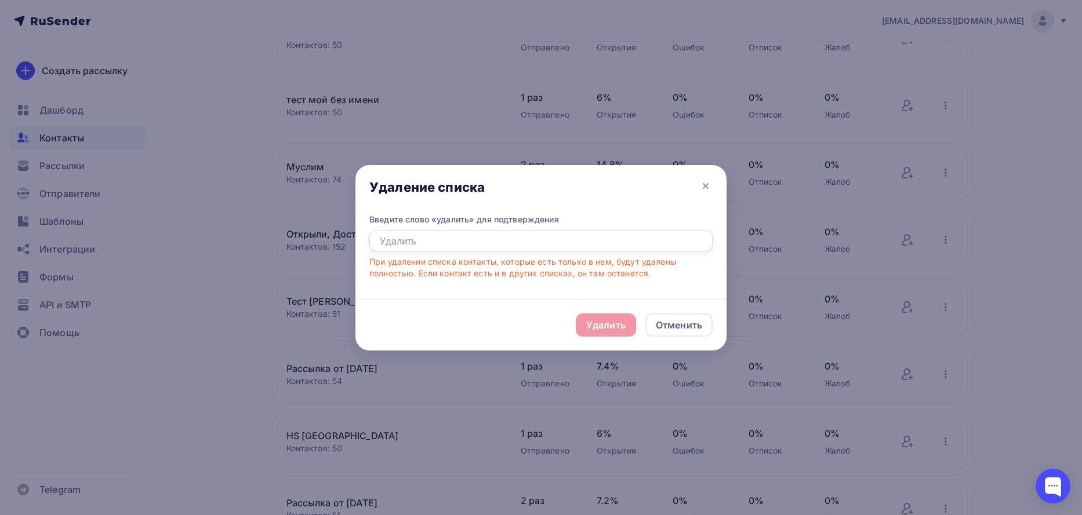
click at [545, 243] on input "text" at bounding box center [540, 241] width 343 height 22
type input "Удалить"
click at [592, 330] on div "Удалить" at bounding box center [605, 325] width 39 height 14
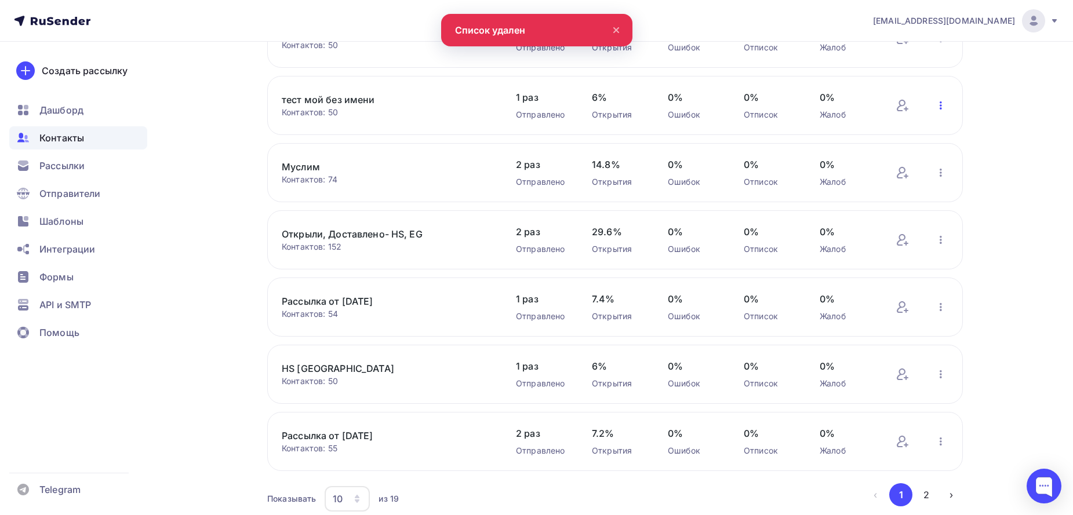
click at [946, 108] on icon "button" at bounding box center [941, 106] width 14 height 14
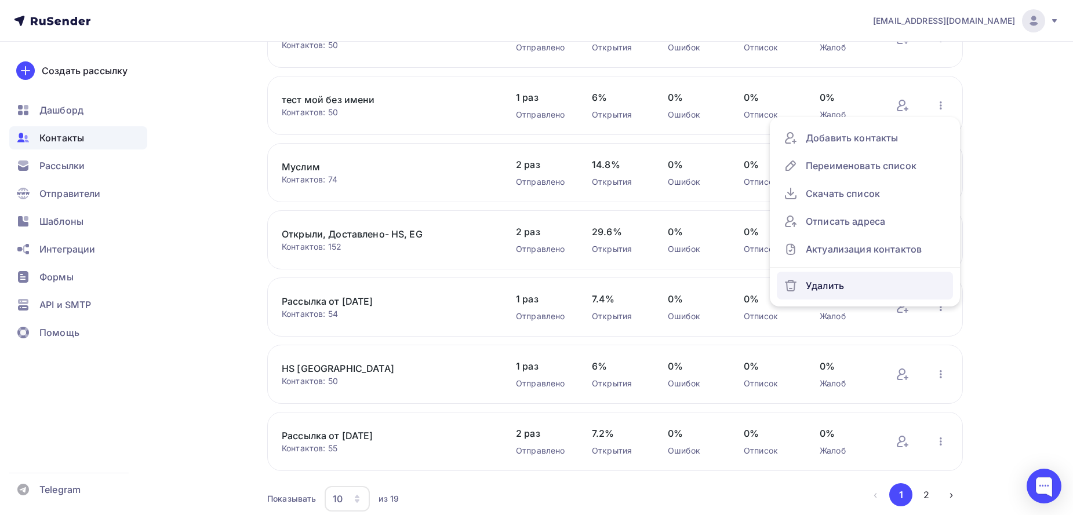
click at [840, 283] on div "Удалить" at bounding box center [865, 285] width 162 height 19
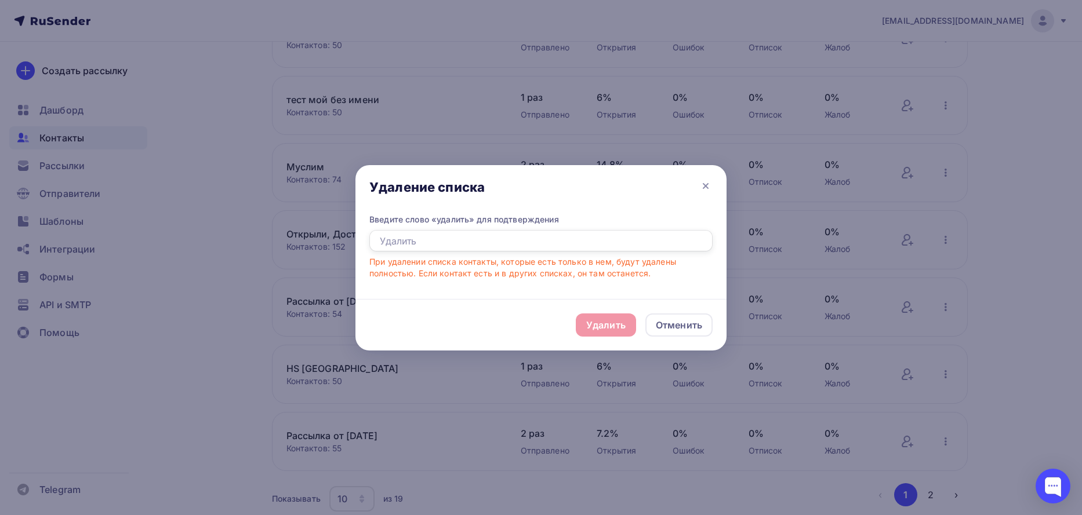
click at [560, 232] on input "text" at bounding box center [540, 241] width 343 height 22
type input "Удалить"
click at [599, 328] on div "Удалить" at bounding box center [605, 325] width 39 height 14
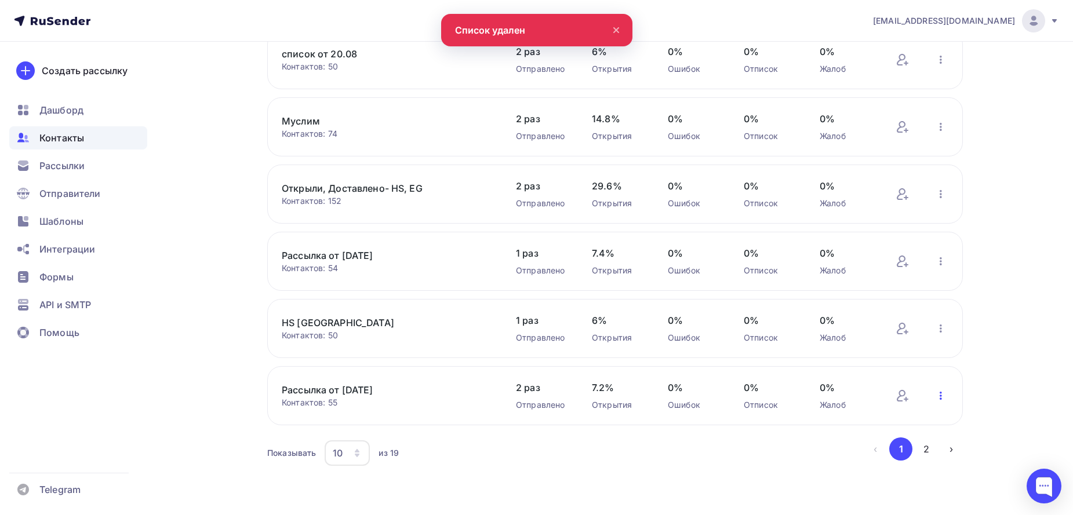
click at [941, 396] on icon "button" at bounding box center [941, 396] width 2 height 8
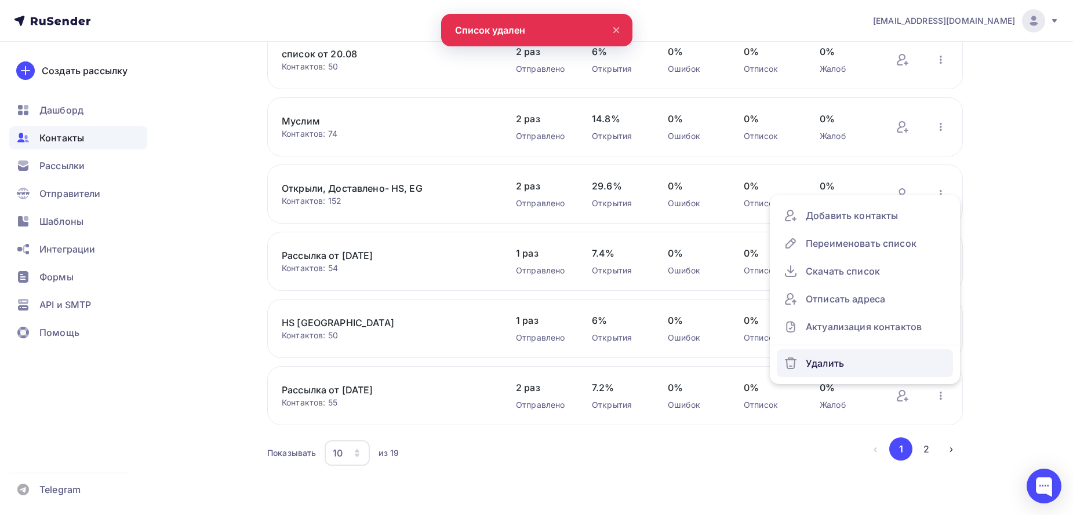
click at [847, 358] on div "Удалить" at bounding box center [865, 363] width 162 height 19
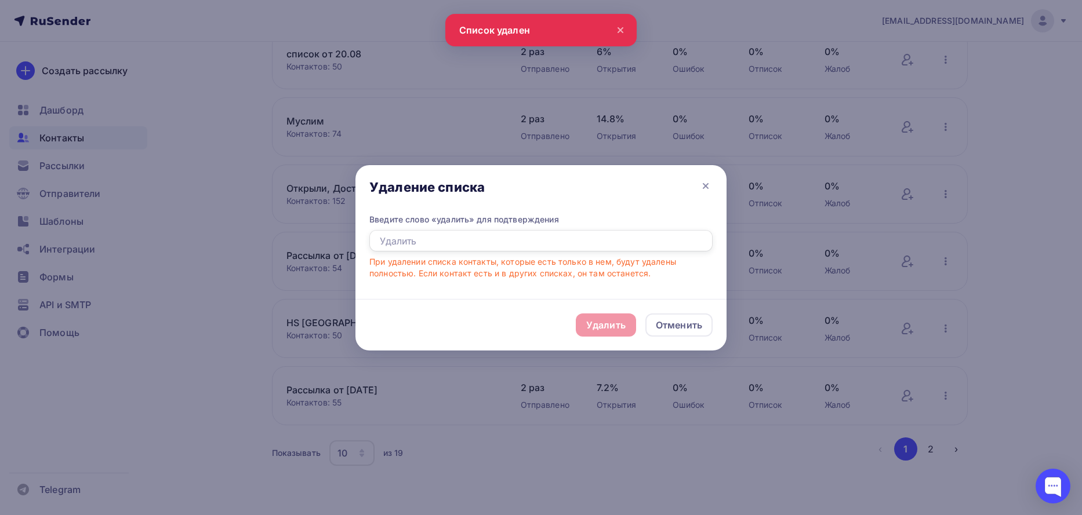
click at [442, 242] on input "text" at bounding box center [540, 241] width 343 height 22
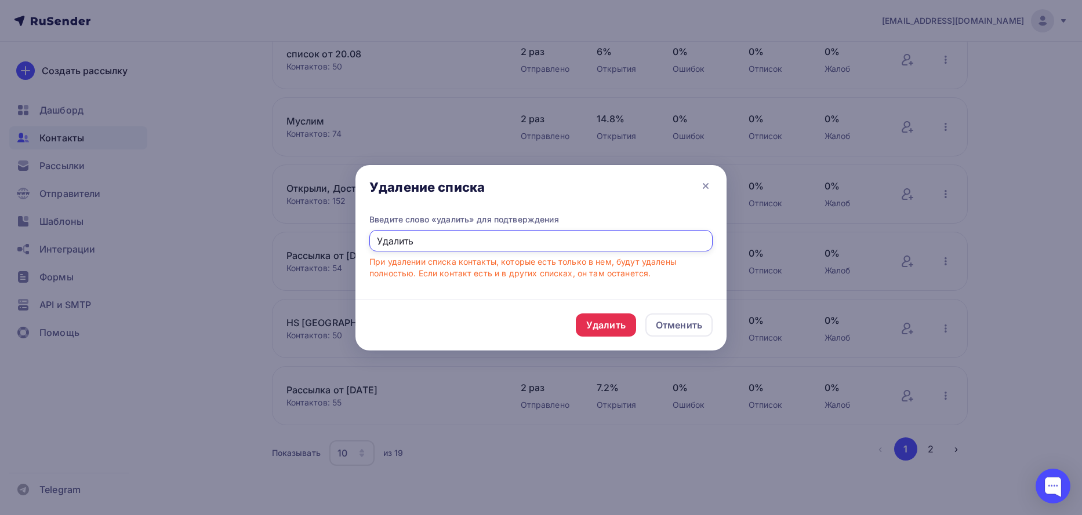
type input "Удалить"
click at [592, 338] on div "Удалить Отменить" at bounding box center [540, 325] width 371 height 52
click at [596, 326] on div "Удалить" at bounding box center [605, 325] width 39 height 14
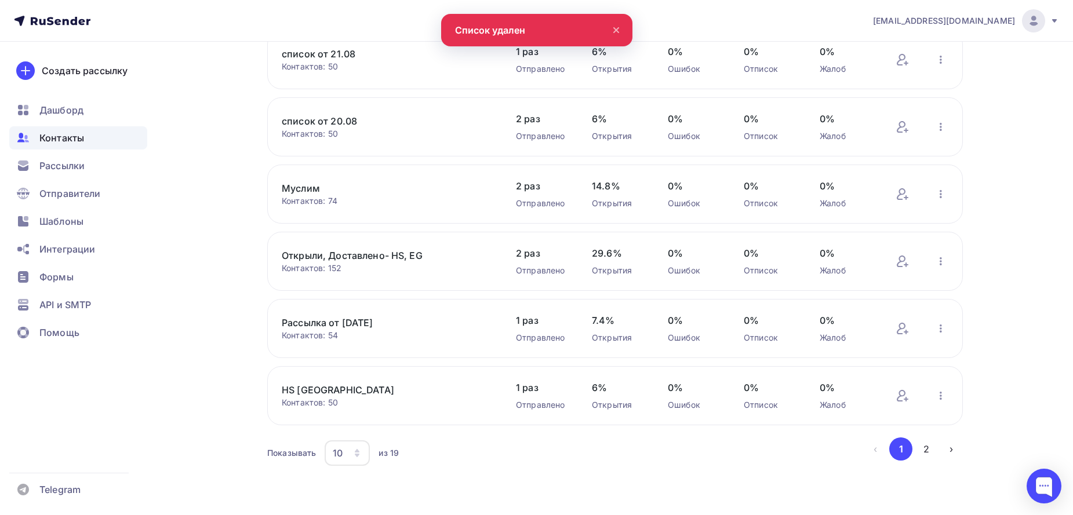
scroll to position [0, 0]
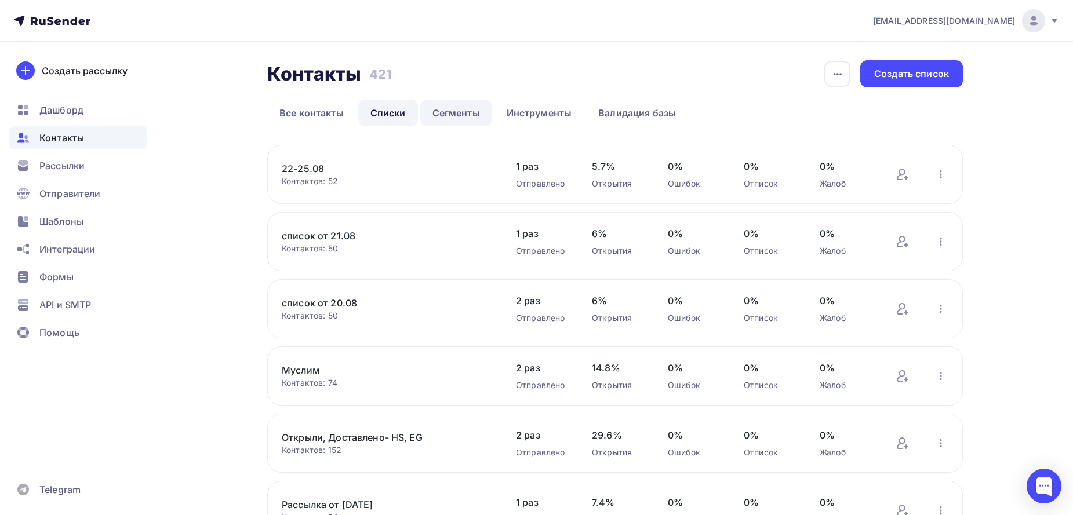
click at [476, 115] on link "Сегменты" at bounding box center [456, 113] width 72 height 27
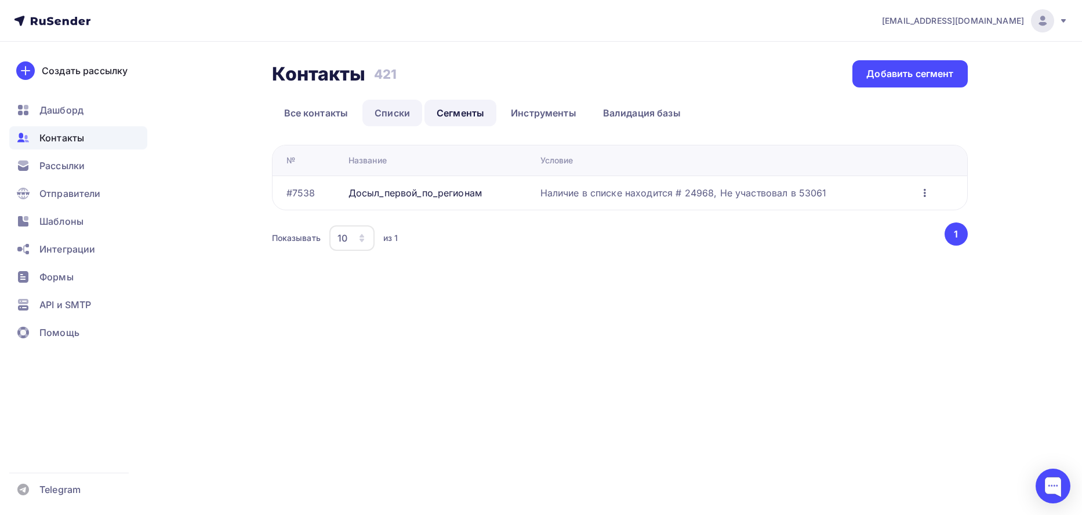
click at [388, 106] on link "Списки" at bounding box center [392, 113] width 60 height 27
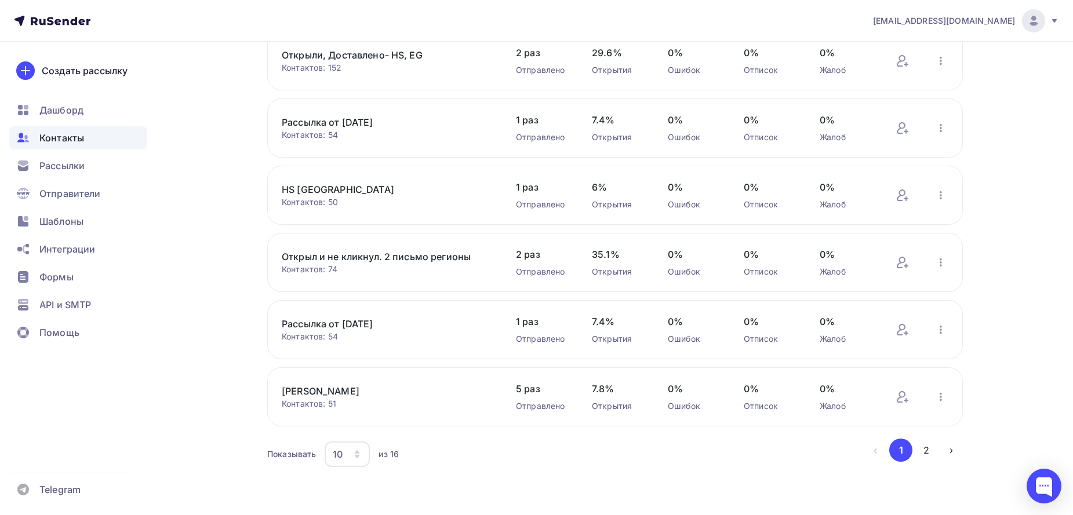
scroll to position [384, 0]
click at [942, 398] on icon "button" at bounding box center [941, 396] width 14 height 14
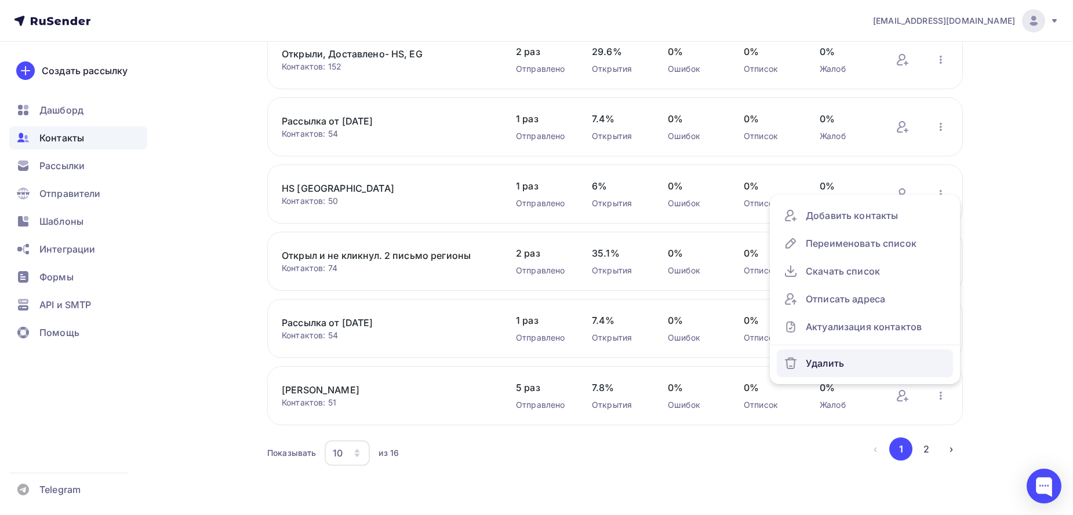
click at [872, 354] on div "Удалить" at bounding box center [865, 363] width 162 height 19
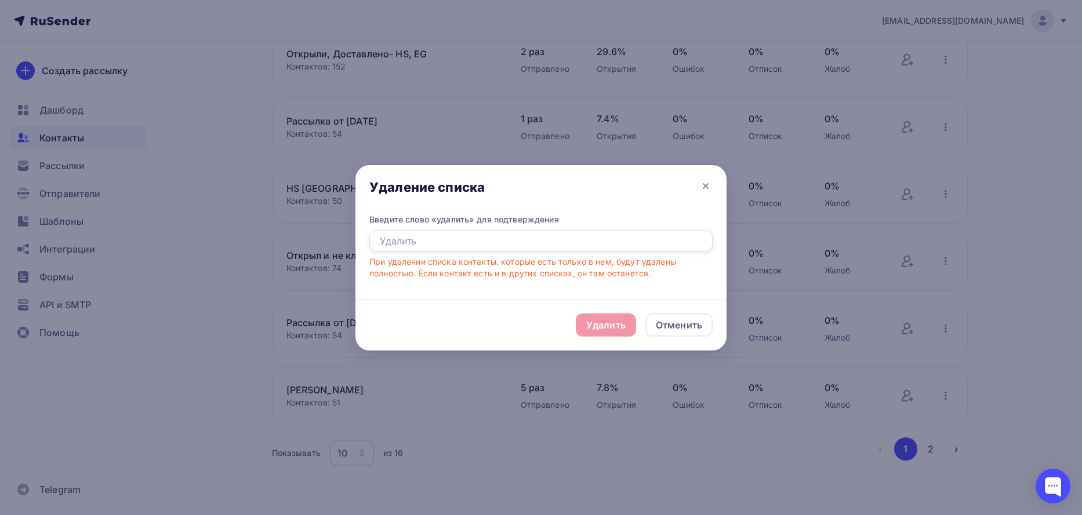
click at [566, 230] on input "text" at bounding box center [540, 241] width 343 height 22
type input "Удалить"
click at [589, 330] on div "Удалить" at bounding box center [605, 325] width 39 height 14
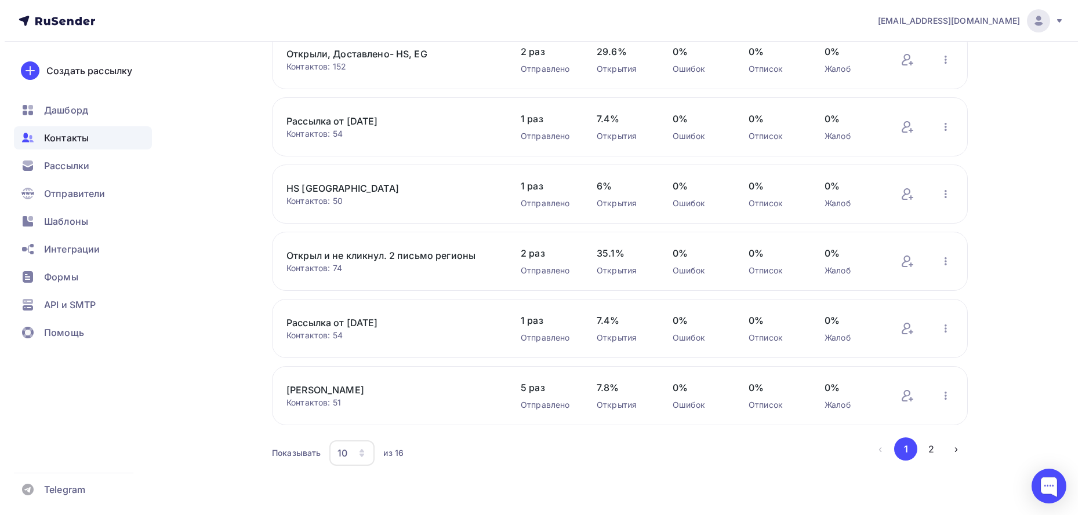
scroll to position [316, 0]
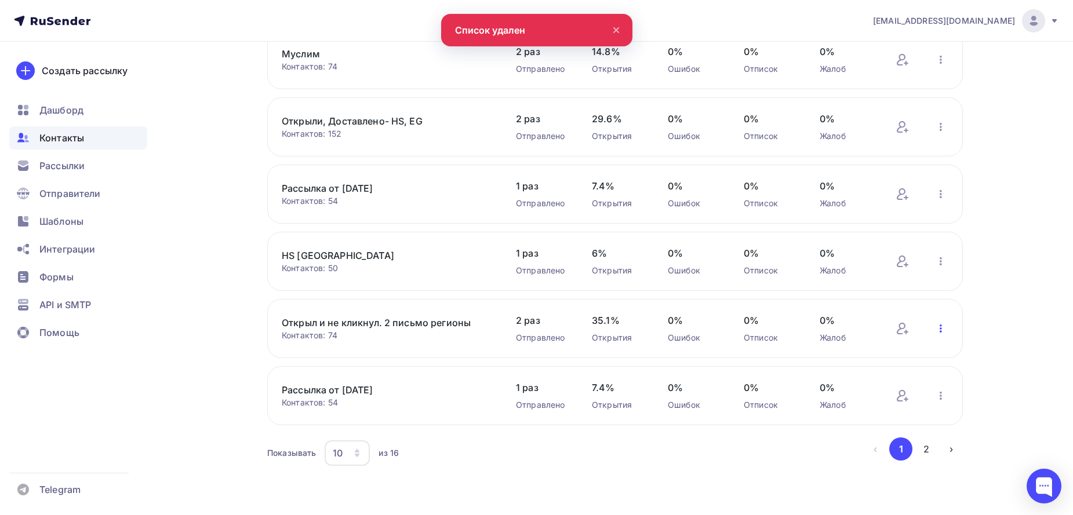
click at [946, 327] on icon "button" at bounding box center [941, 329] width 14 height 14
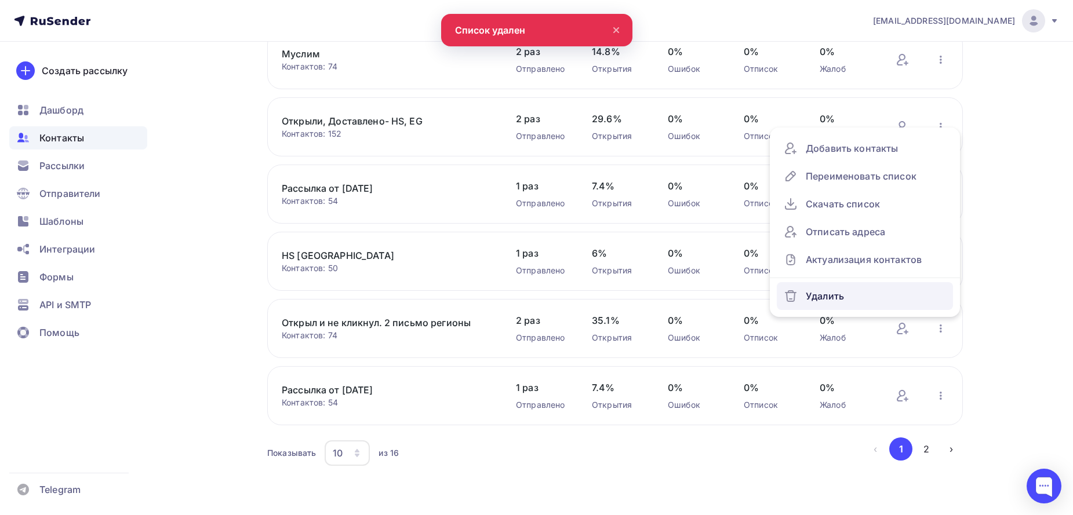
click at [864, 298] on div "Удалить" at bounding box center [865, 296] width 162 height 19
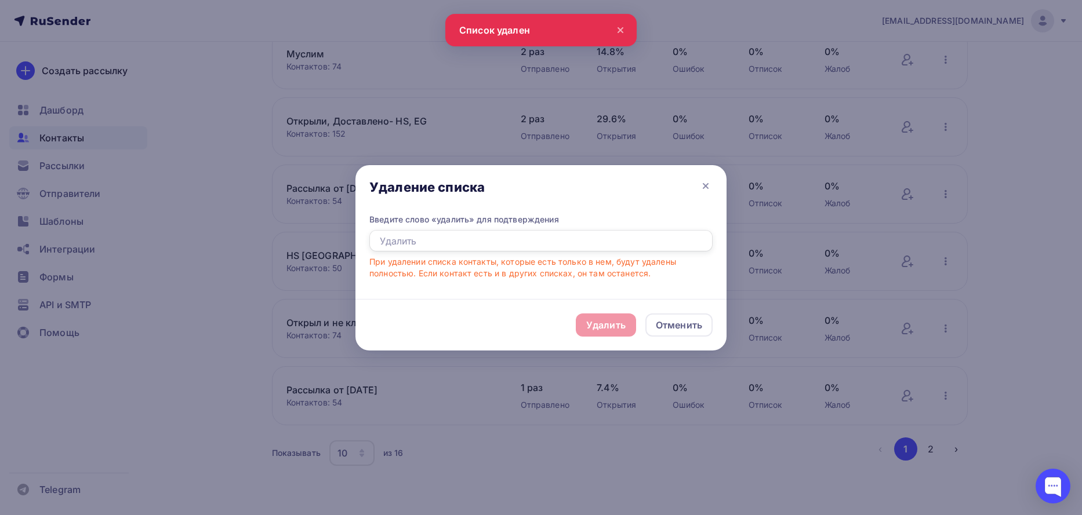
click at [532, 239] on input "text" at bounding box center [540, 241] width 343 height 22
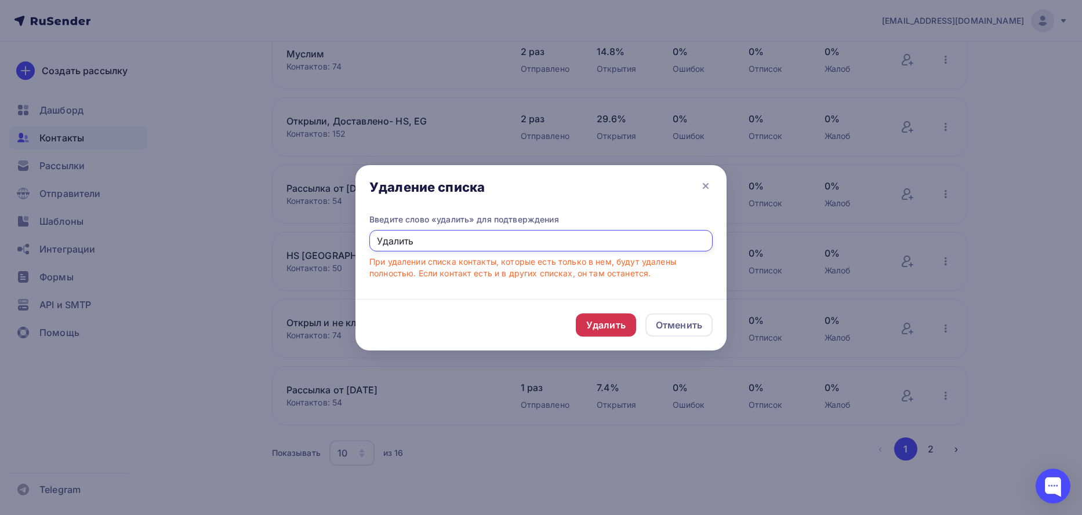
type input "Удалить"
click at [608, 332] on div "Удалить" at bounding box center [606, 325] width 60 height 23
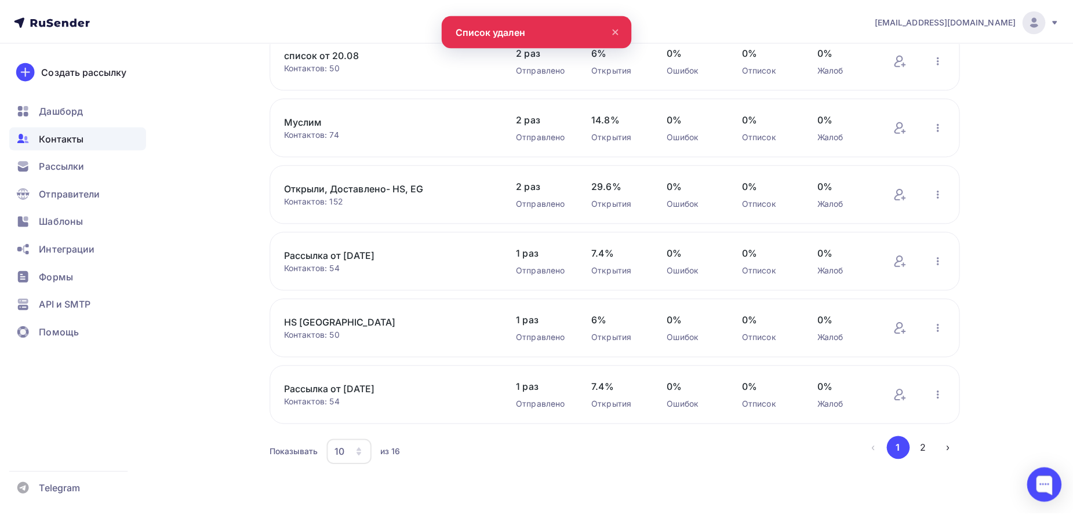
scroll to position [249, 0]
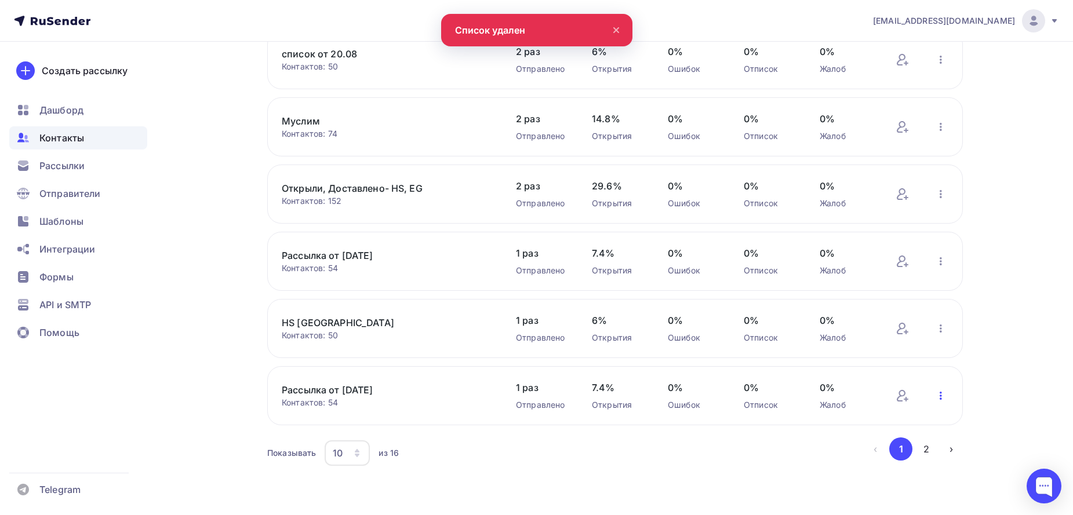
click at [939, 396] on icon "button" at bounding box center [941, 396] width 14 height 14
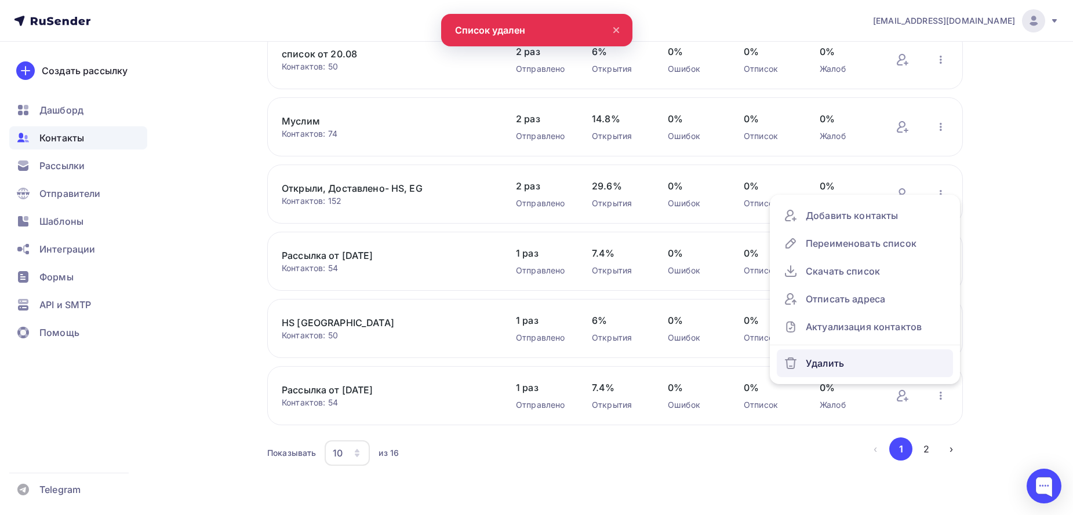
click at [840, 355] on div "Удалить" at bounding box center [865, 363] width 162 height 19
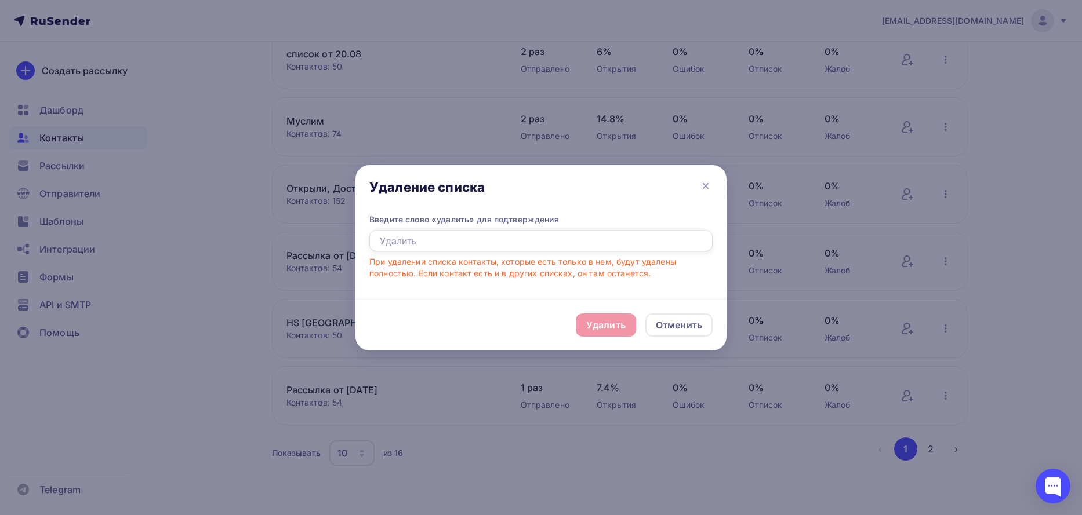
click at [580, 249] on input "text" at bounding box center [540, 241] width 343 height 22
type input "Удалить"
click at [614, 321] on div "Удалить" at bounding box center [605, 325] width 39 height 14
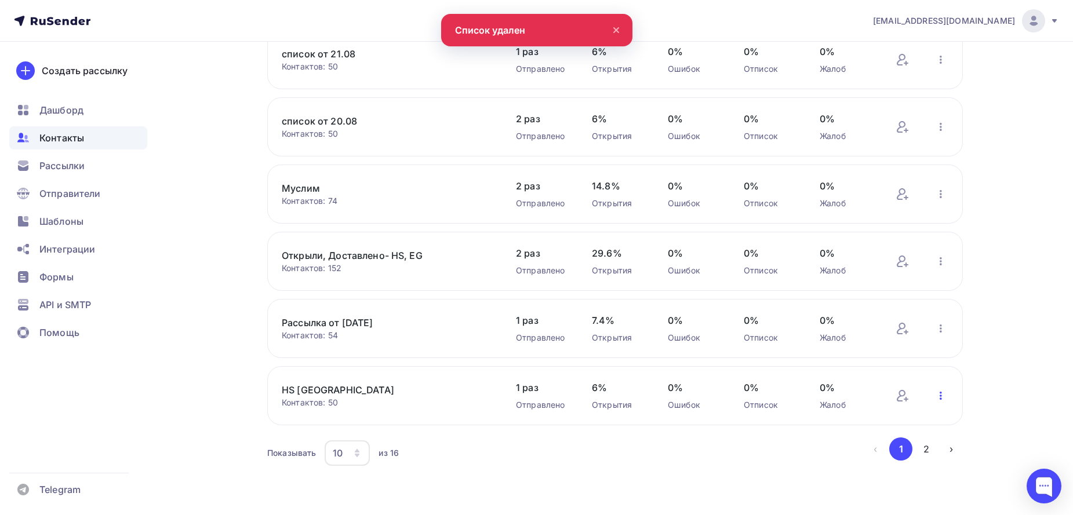
click at [942, 397] on icon "button" at bounding box center [941, 396] width 14 height 14
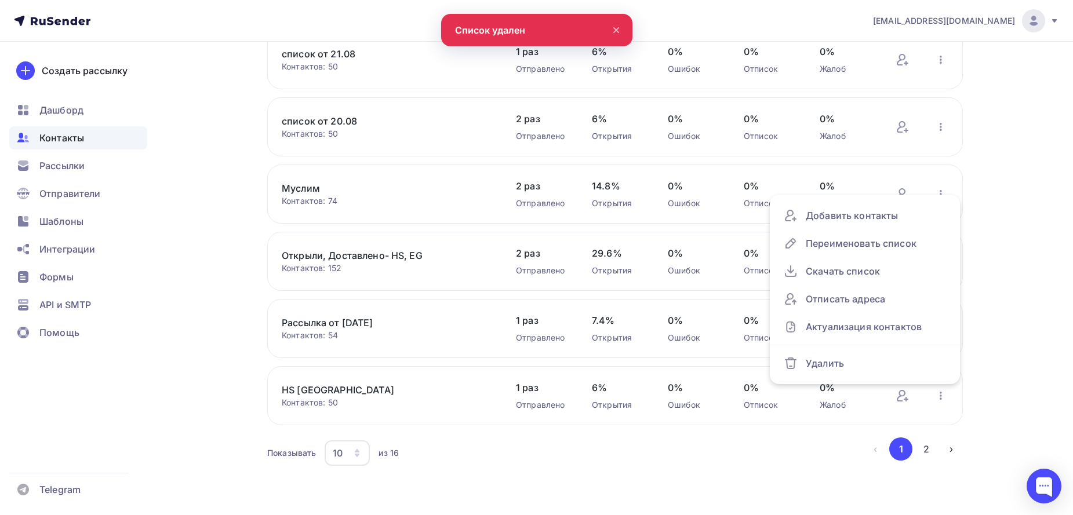
click at [1015, 399] on div "[EMAIL_ADDRESS][DOMAIN_NAME] Аккаунт Тарифы Выйти Создать рассылку [GEOGRAPHIC_…" at bounding box center [536, 166] width 1073 height 697
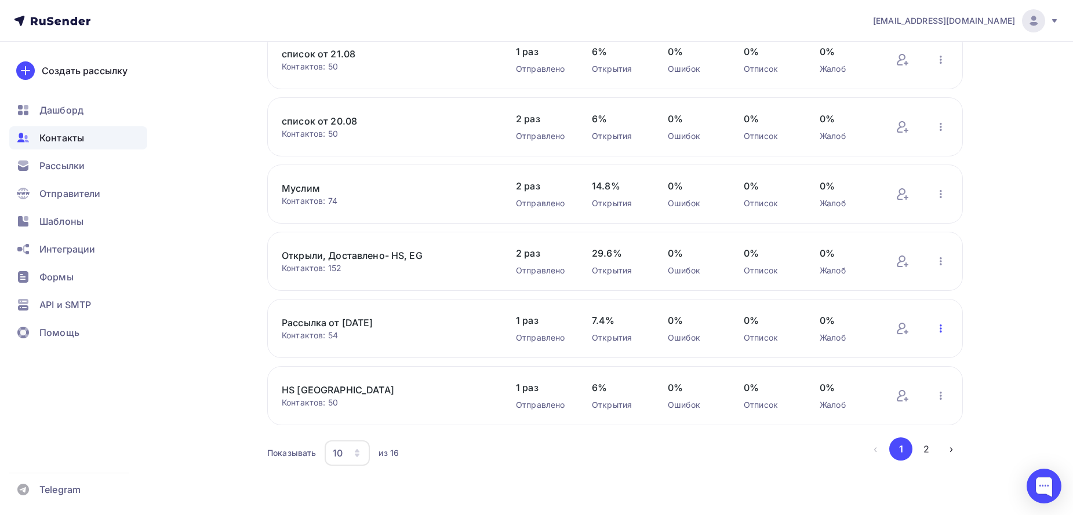
click at [944, 328] on icon "button" at bounding box center [941, 329] width 14 height 14
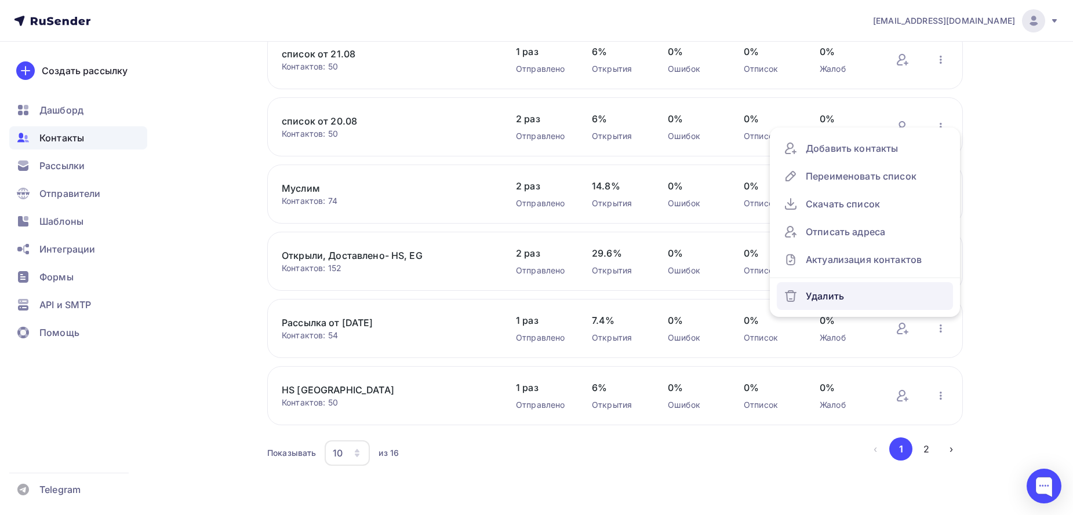
click at [865, 289] on div "Удалить" at bounding box center [865, 296] width 162 height 19
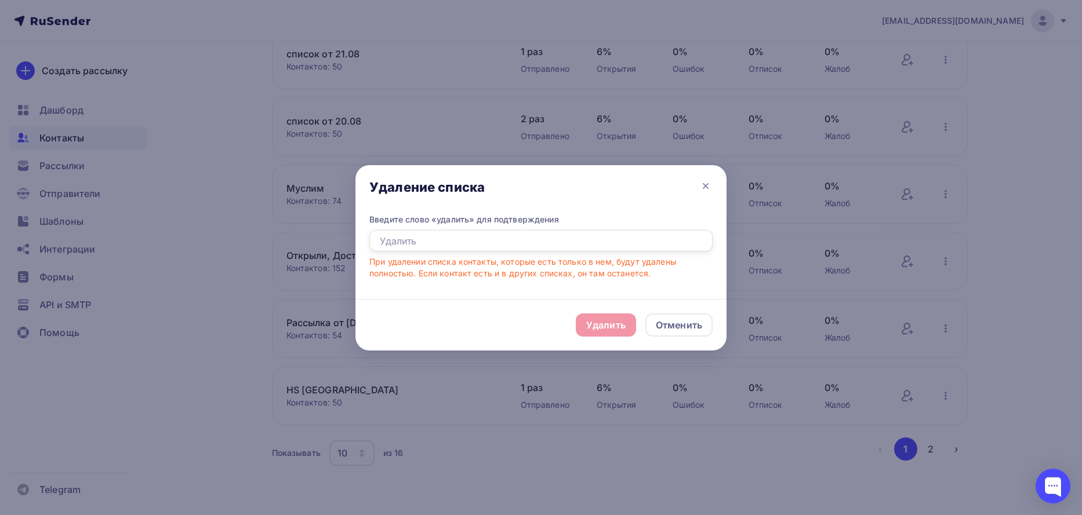
click at [490, 237] on input "text" at bounding box center [540, 241] width 343 height 22
type input "Удалить"
click at [602, 329] on div "Удалить" at bounding box center [605, 325] width 39 height 14
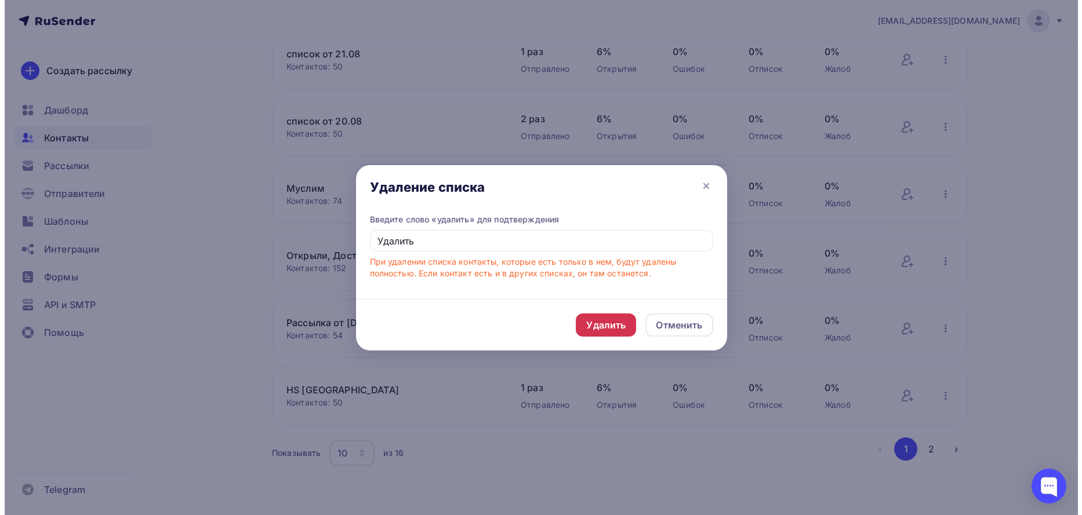
scroll to position [115, 0]
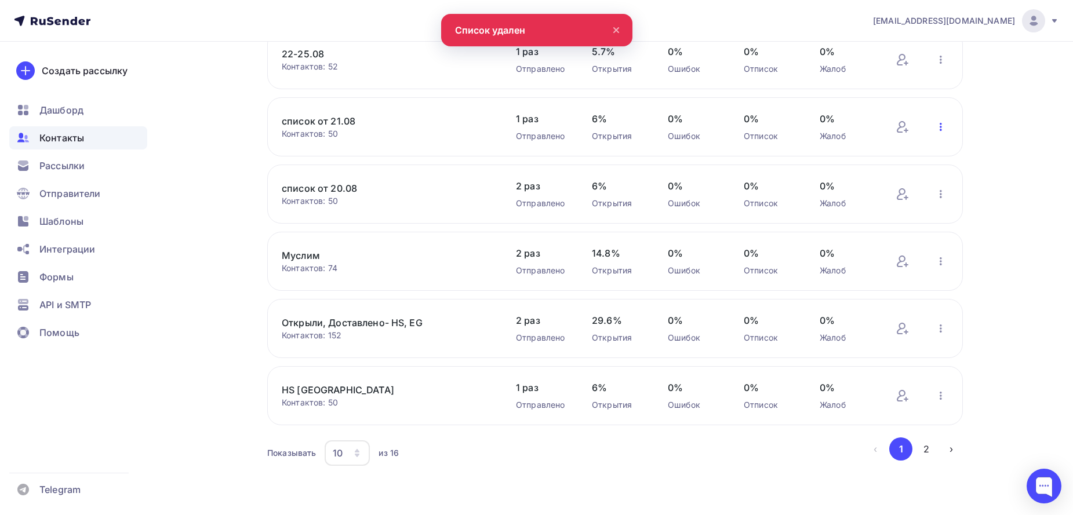
click at [944, 129] on icon "button" at bounding box center [941, 127] width 14 height 14
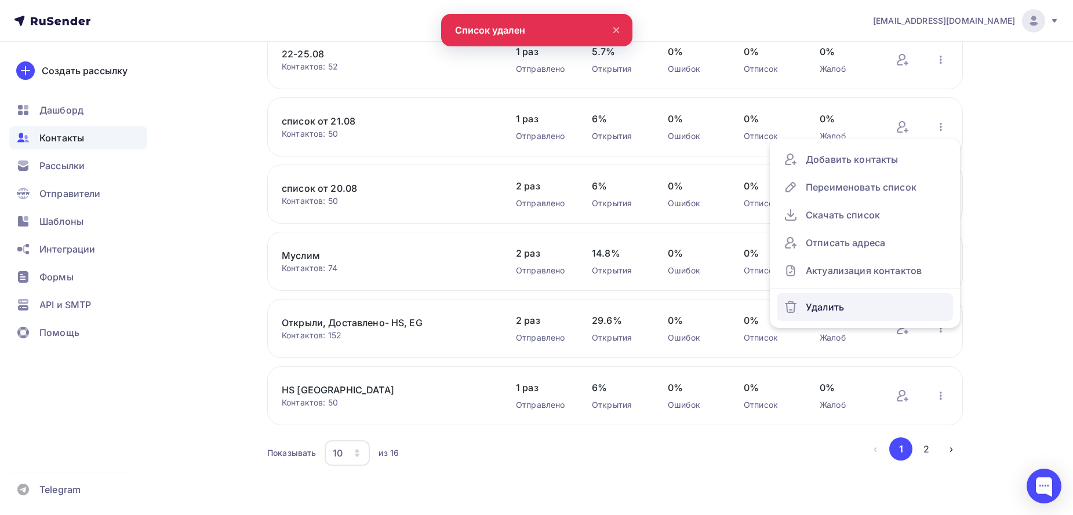
click at [847, 296] on link "Удалить" at bounding box center [865, 307] width 176 height 28
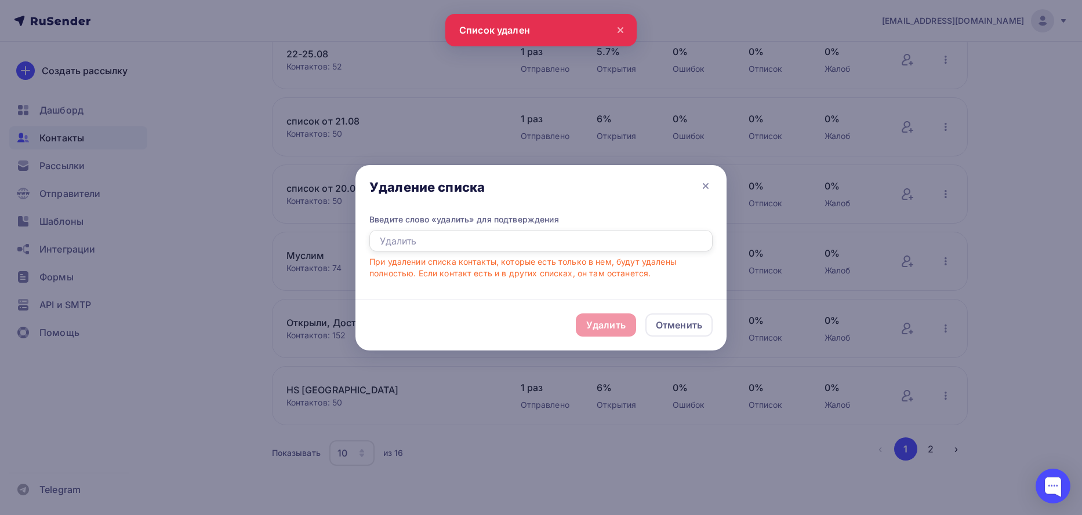
click at [523, 241] on input "text" at bounding box center [540, 241] width 343 height 22
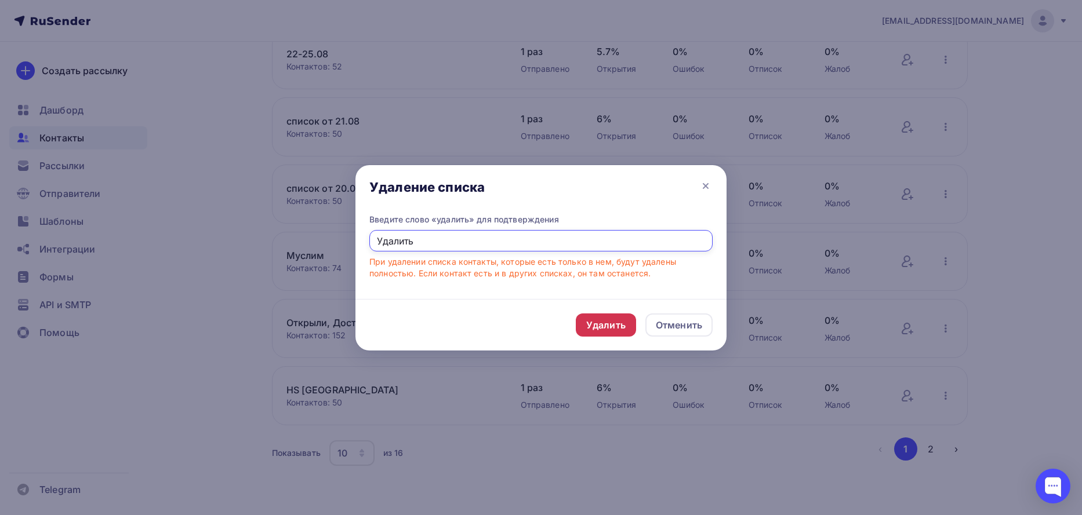
type input "Удалить"
click at [621, 329] on div "Удалить" at bounding box center [605, 325] width 39 height 14
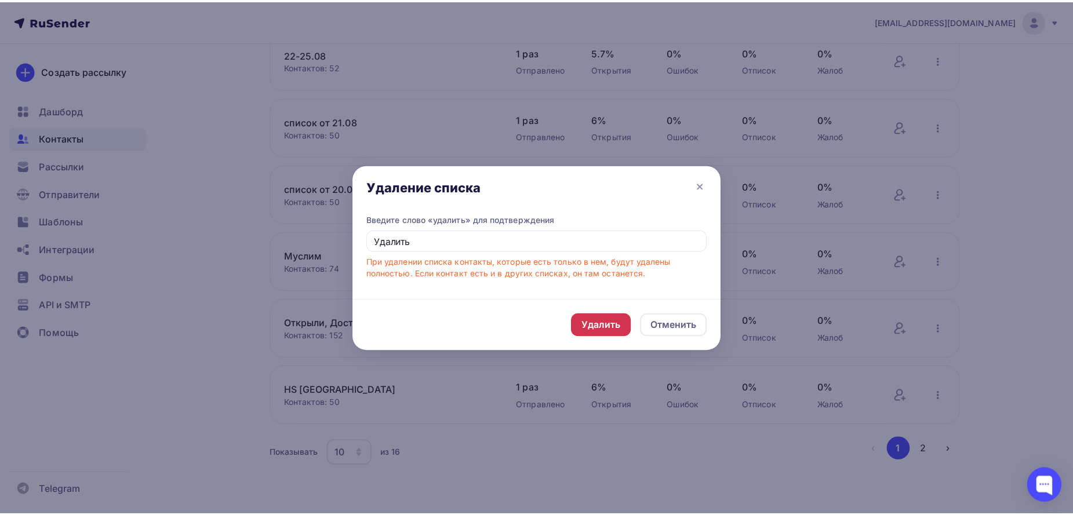
scroll to position [48, 0]
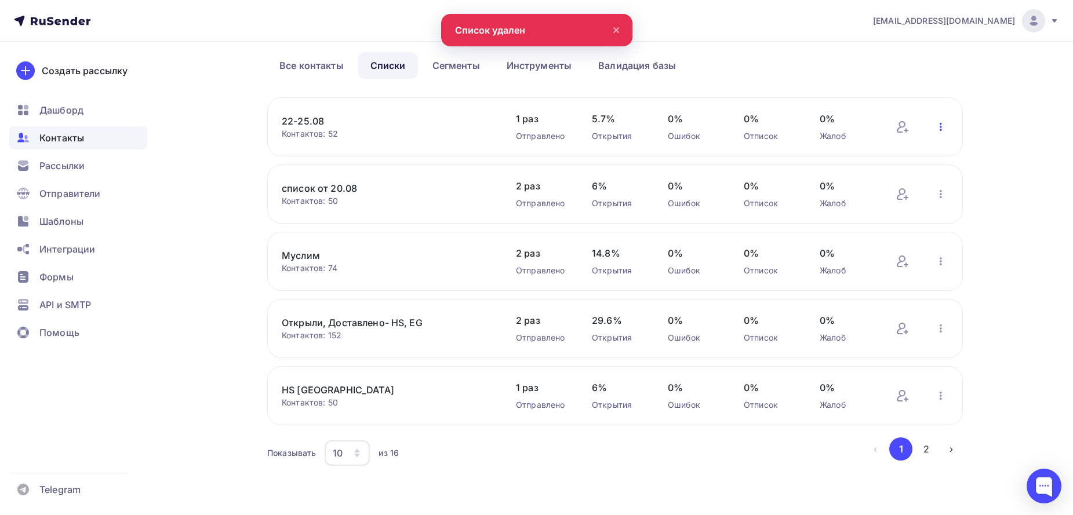
click at [942, 132] on icon "button" at bounding box center [941, 127] width 14 height 14
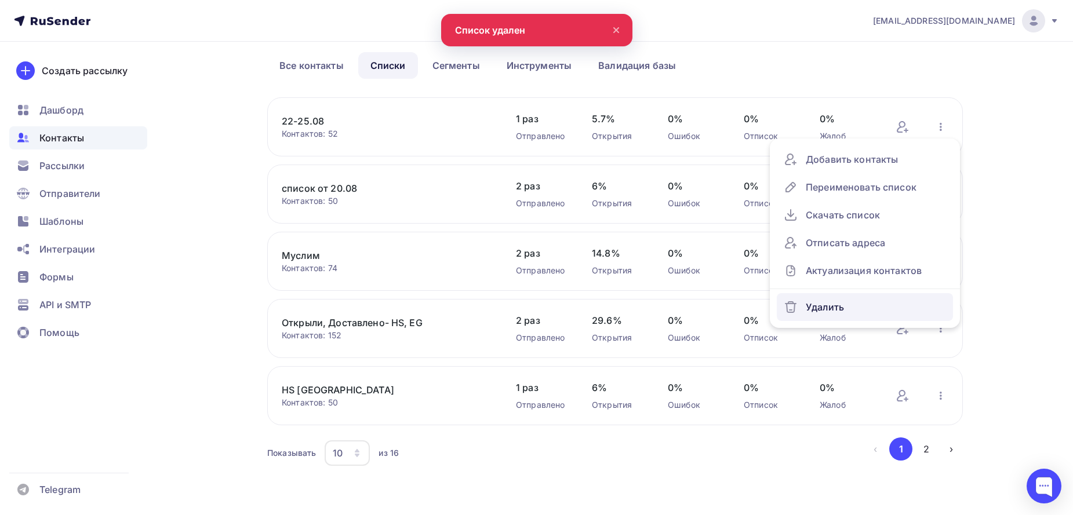
click at [832, 302] on div "Удалить" at bounding box center [865, 307] width 162 height 19
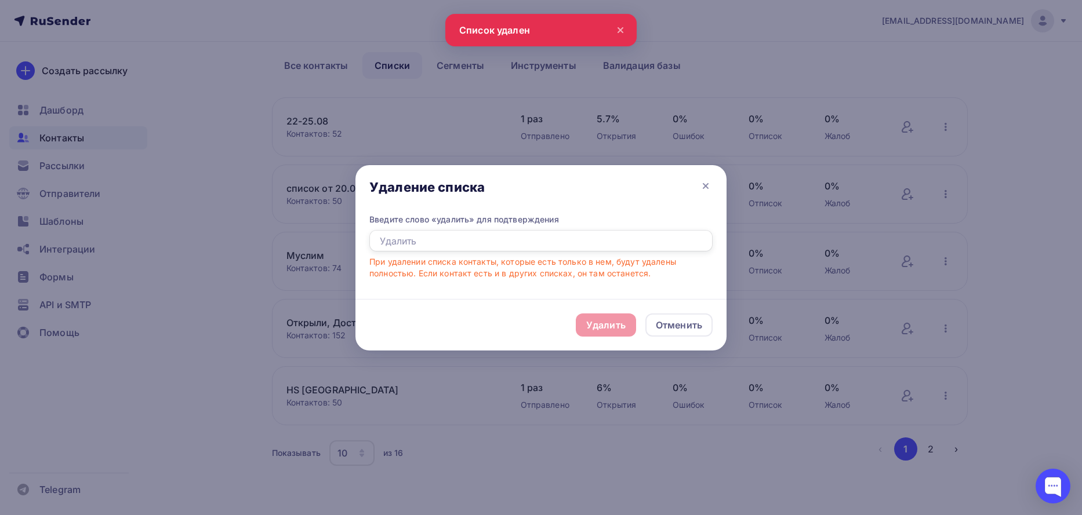
click at [506, 248] on input "text" at bounding box center [540, 241] width 343 height 22
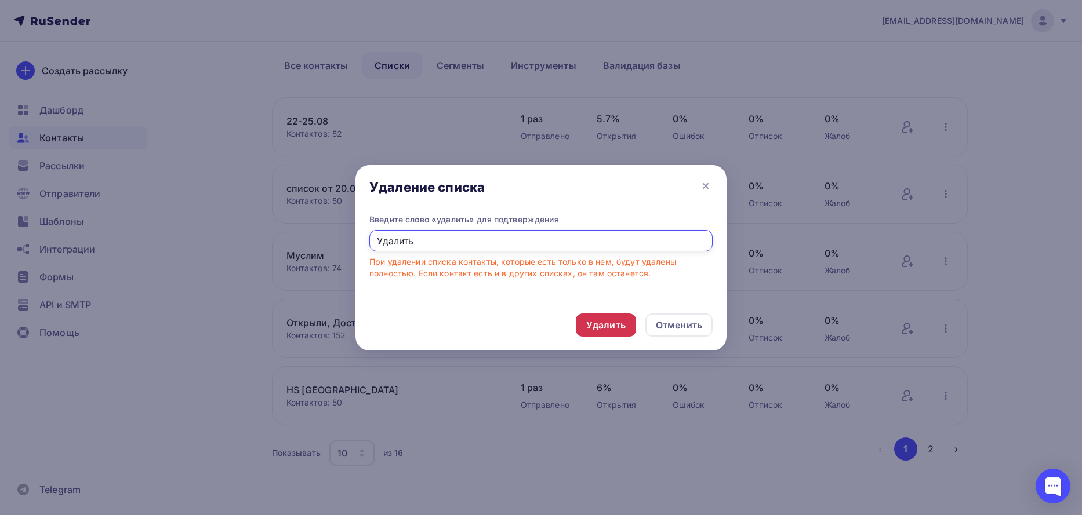
type input "Удалить"
click at [594, 324] on div "Удалить" at bounding box center [605, 325] width 39 height 14
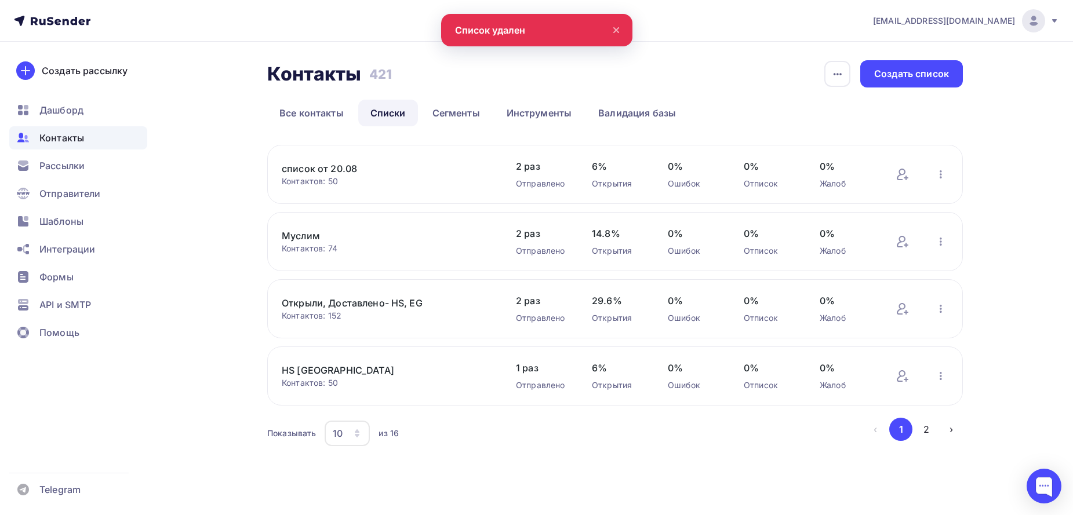
scroll to position [0, 0]
click at [947, 173] on icon "button" at bounding box center [945, 175] width 14 height 14
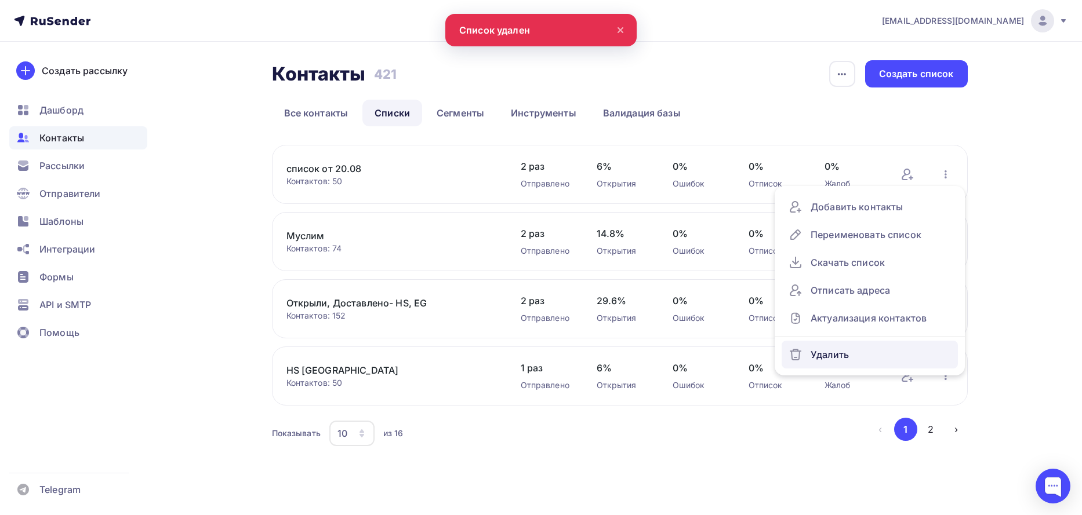
click at [823, 352] on div "Удалить" at bounding box center [869, 354] width 162 height 19
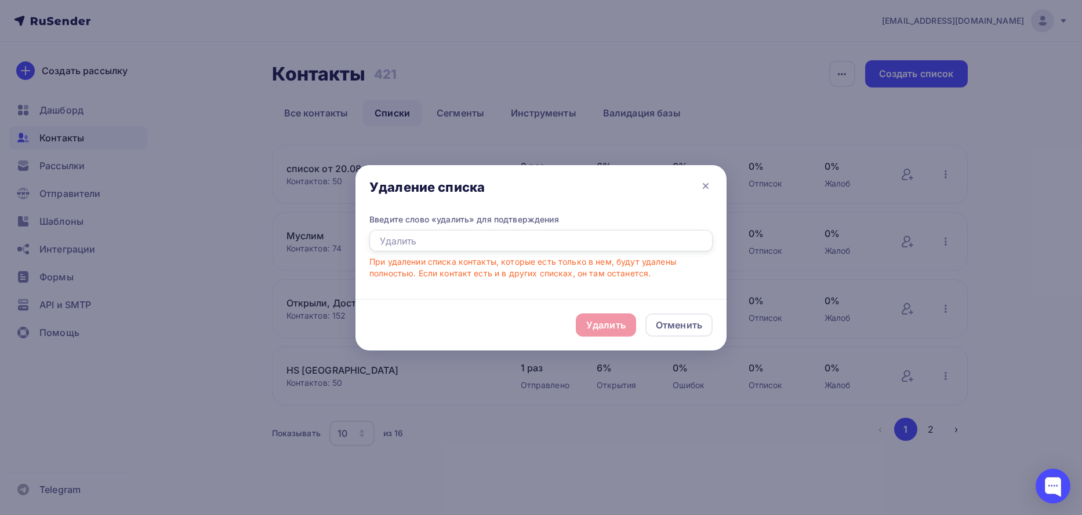
click at [545, 251] on input "text" at bounding box center [540, 241] width 343 height 22
type input "Удалить"
click at [594, 327] on div "Удалить" at bounding box center [605, 325] width 39 height 14
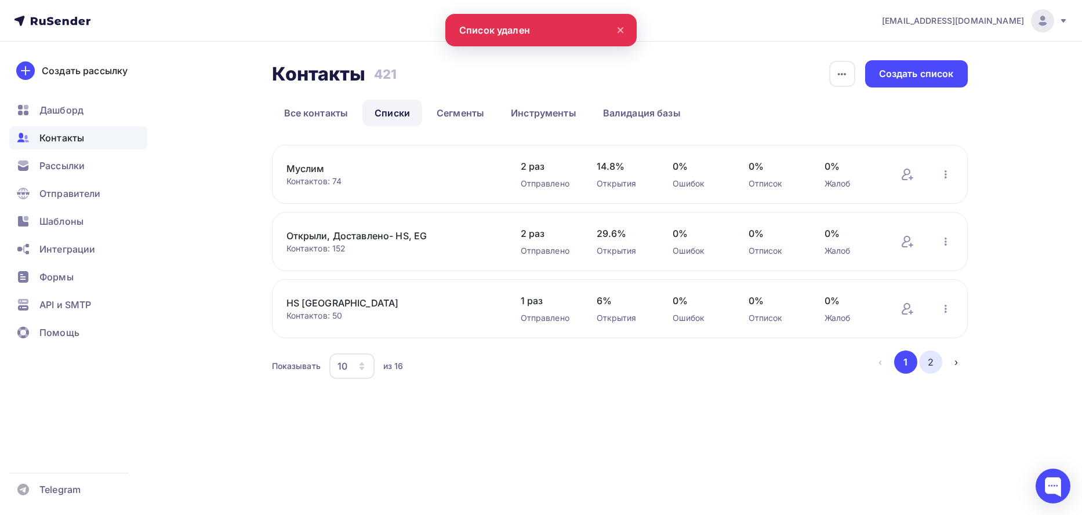
click at [930, 356] on button "2" at bounding box center [930, 362] width 23 height 23
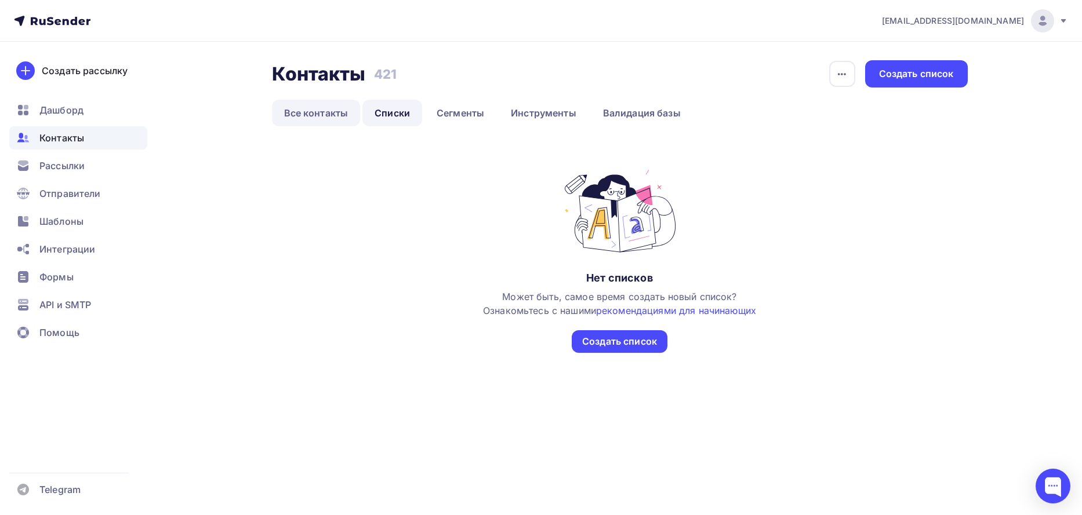
click at [324, 110] on link "Все контакты" at bounding box center [316, 113] width 89 height 27
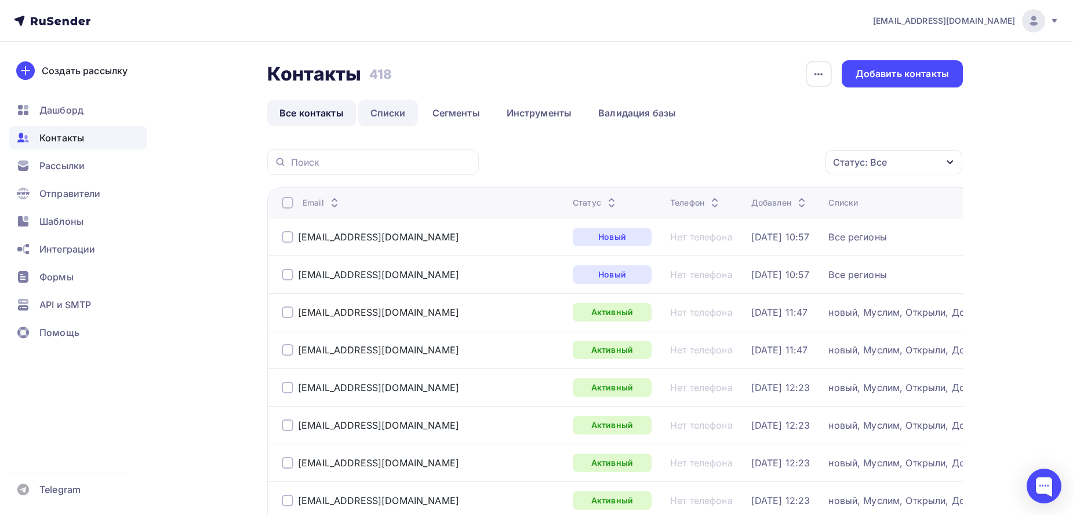
click at [392, 117] on link "Списки" at bounding box center [388, 113] width 60 height 27
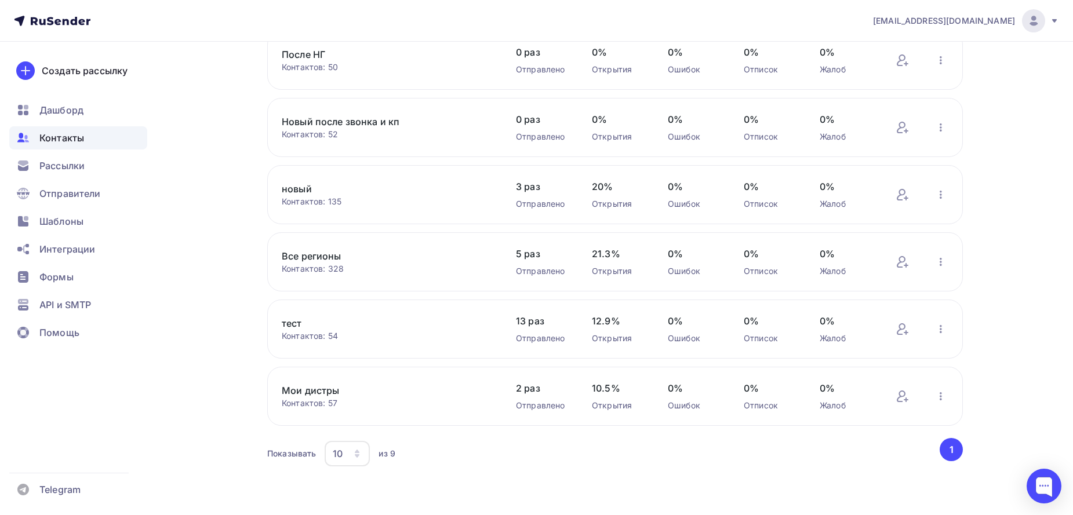
scroll to position [316, 0]
click at [943, 326] on icon "button" at bounding box center [941, 329] width 14 height 14
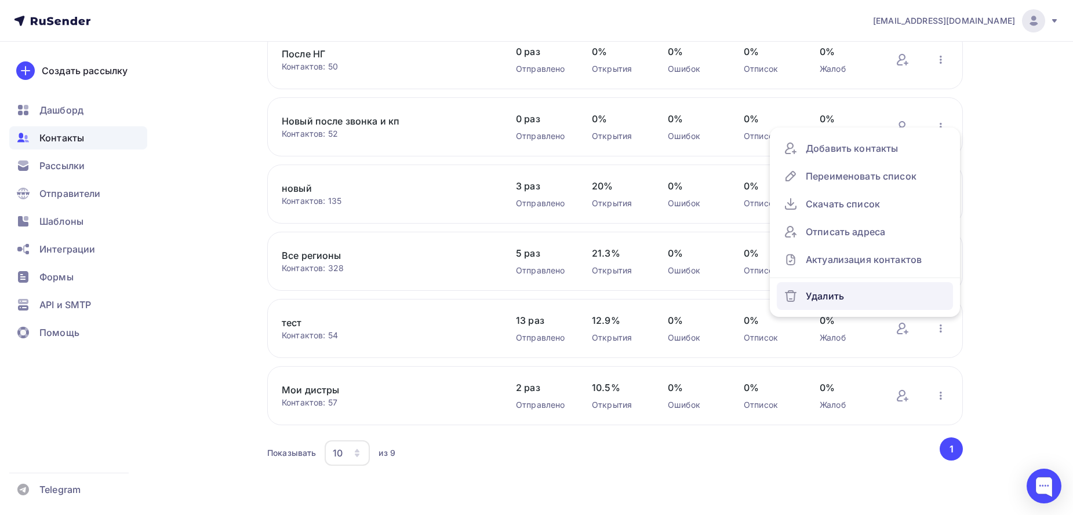
click at [877, 292] on div "Удалить" at bounding box center [865, 296] width 162 height 19
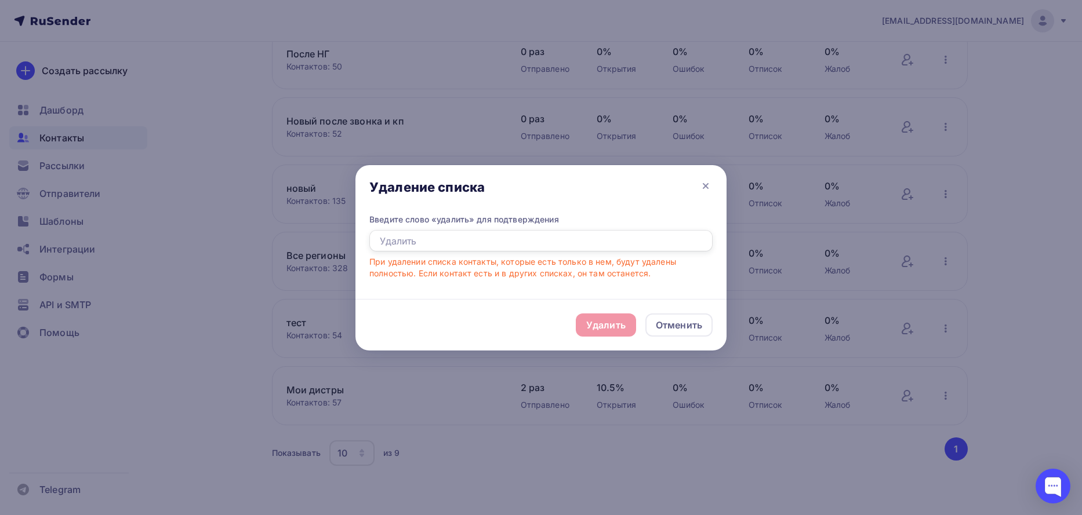
click at [472, 234] on input "text" at bounding box center [540, 241] width 343 height 22
type input "Удалить"
click at [598, 328] on div "Удалить" at bounding box center [605, 325] width 39 height 14
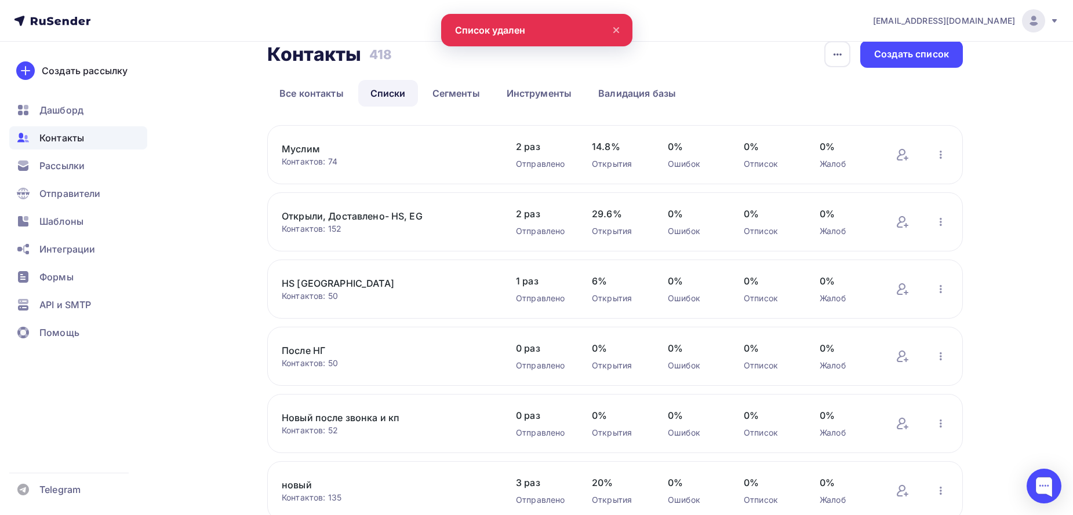
scroll to position [0, 0]
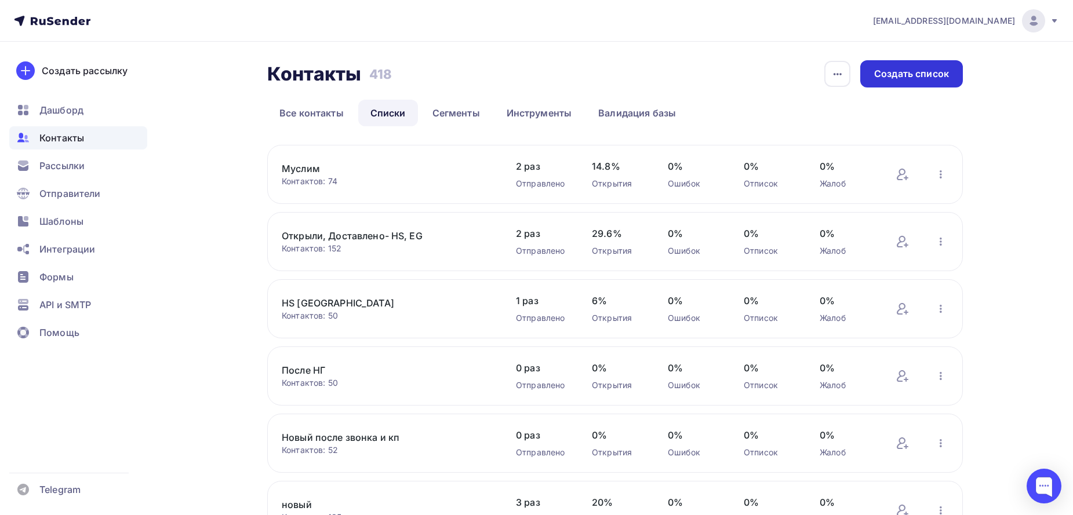
click at [923, 72] on div "Создать список" at bounding box center [911, 73] width 75 height 13
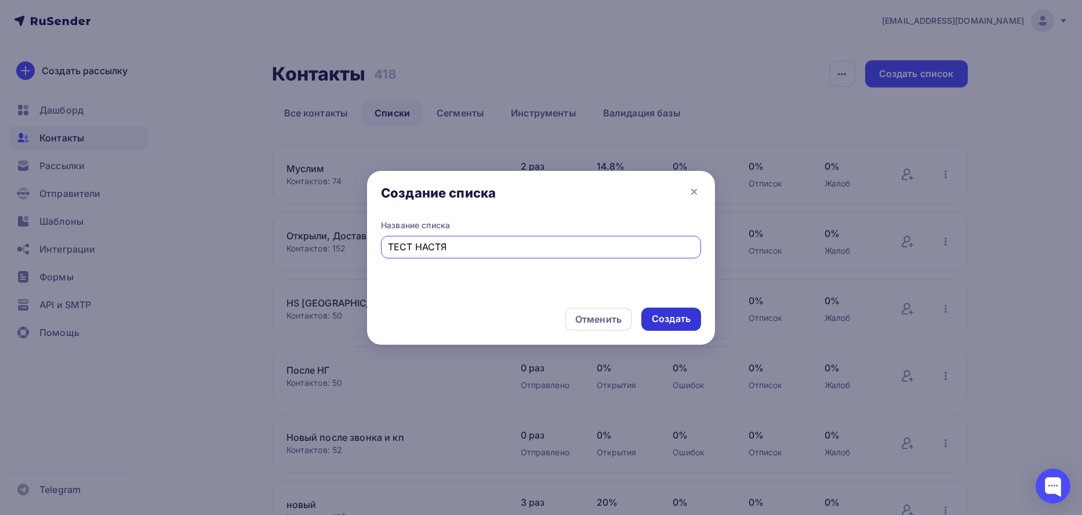
type input "ТЕСТ НАСТЯ"
click at [664, 326] on div "Создать" at bounding box center [671, 319] width 60 height 23
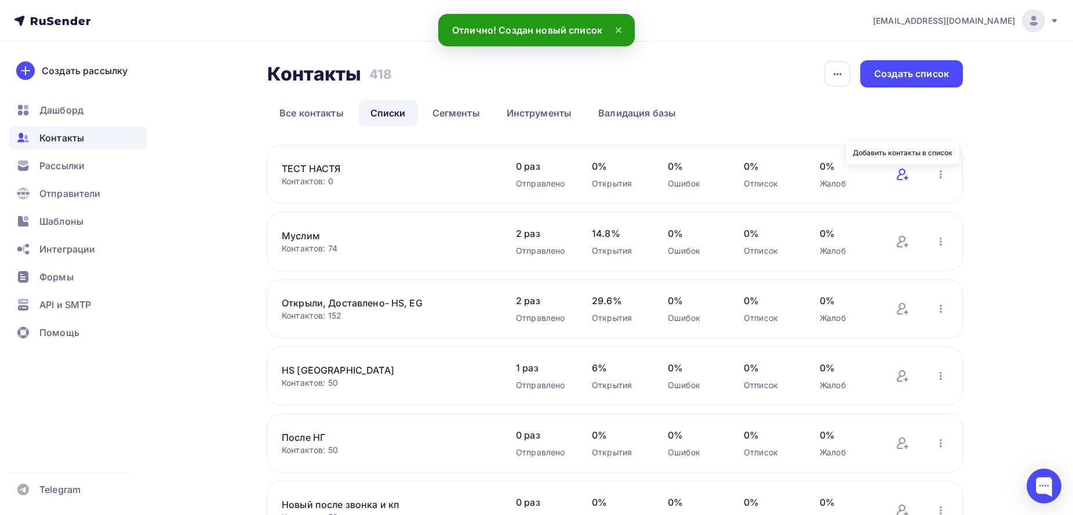
click at [900, 178] on icon at bounding box center [902, 175] width 14 height 14
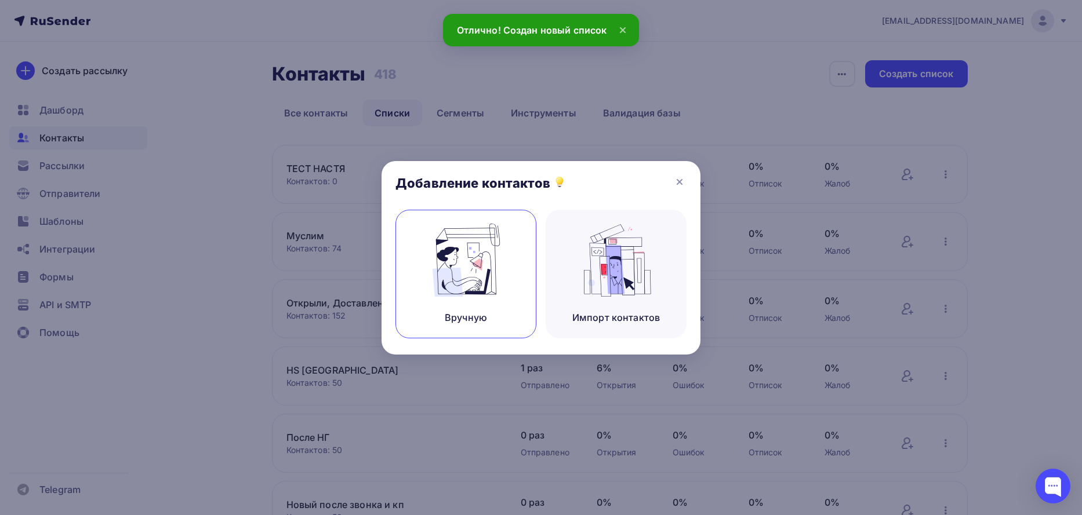
click at [487, 258] on img at bounding box center [466, 260] width 78 height 73
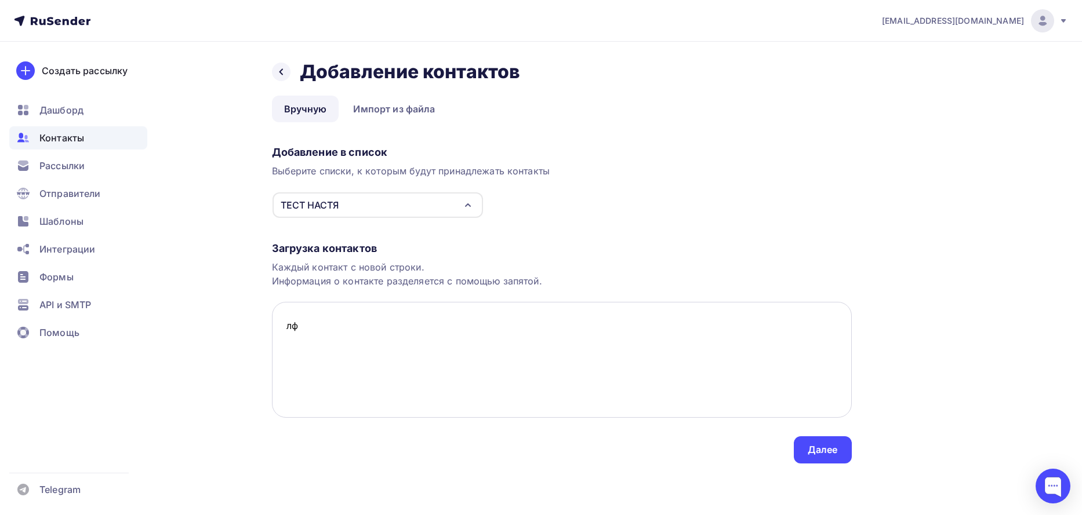
type textarea "л"
type textarea "[EMAIL_ADDRESS][DOMAIN_NAME]"
click at [817, 448] on div "Далее" at bounding box center [822, 449] width 30 height 13
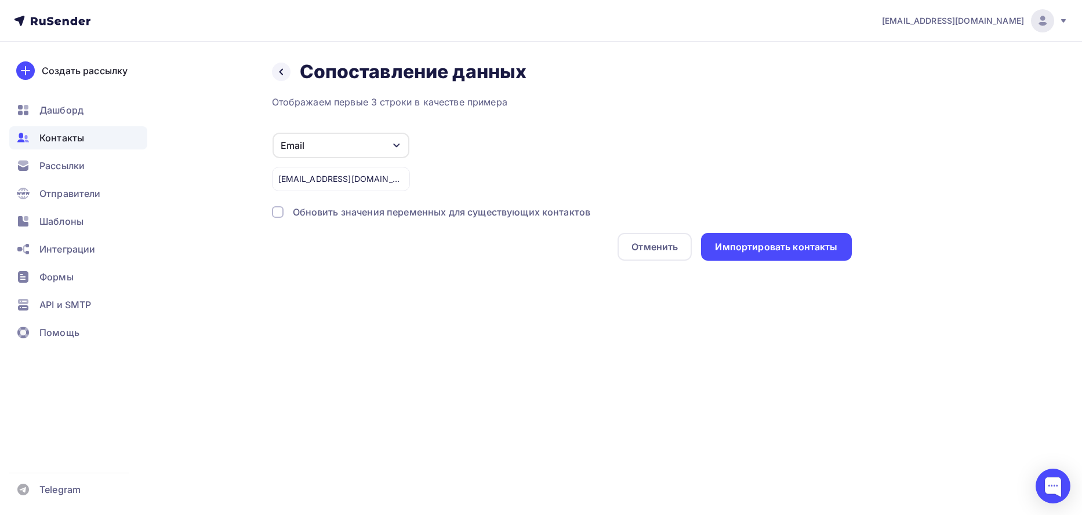
click at [283, 211] on div at bounding box center [278, 212] width 12 height 12
click at [734, 254] on div "Импортировать контакты" at bounding box center [776, 247] width 150 height 28
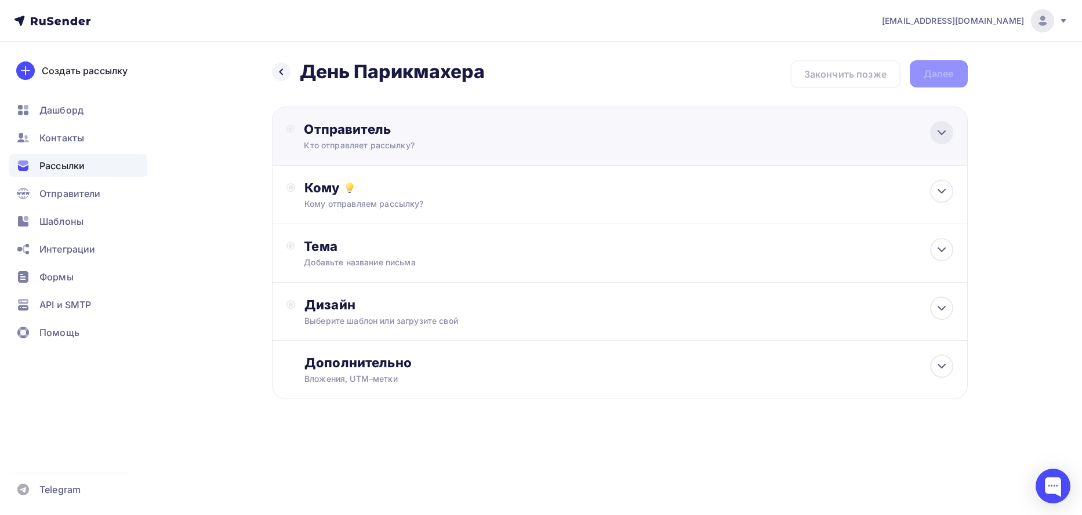
click at [940, 138] on icon at bounding box center [941, 133] width 14 height 14
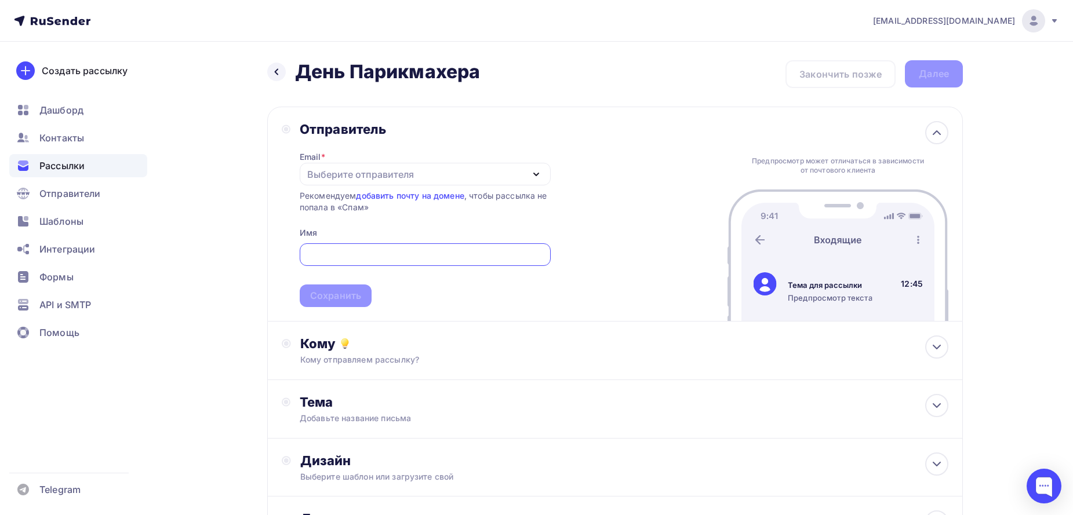
click at [523, 173] on div "Выберите отправителя" at bounding box center [425, 174] width 251 height 23
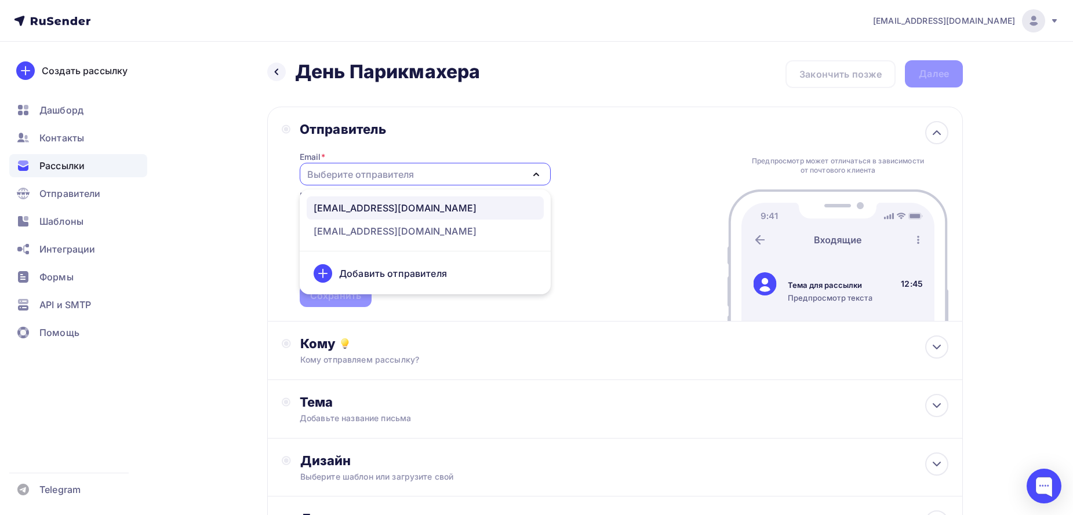
click at [414, 213] on div "kypi@dikson-region.ru" at bounding box center [395, 208] width 163 height 14
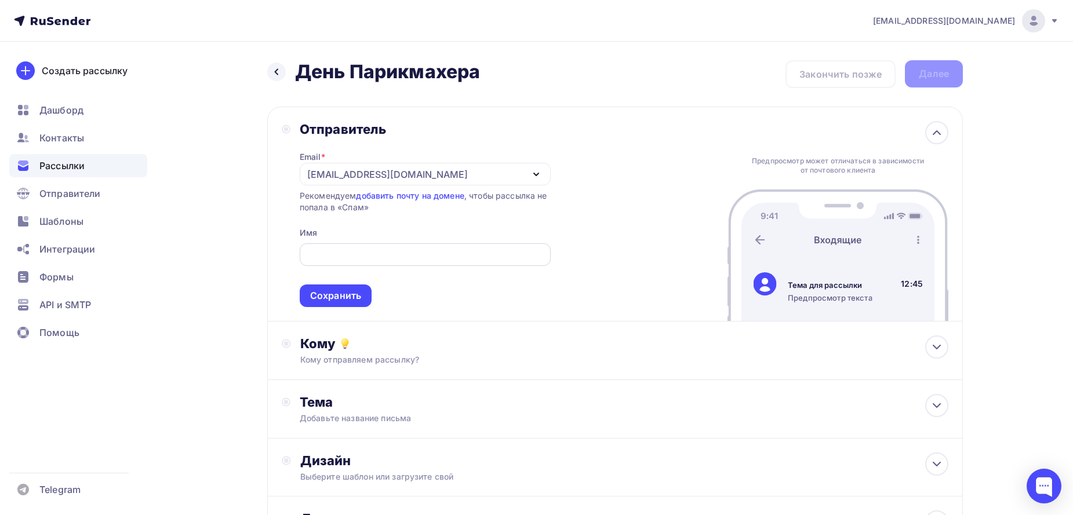
click at [373, 260] on input "text" at bounding box center [425, 255] width 238 height 14
type input "F"
type input "Анастасия"
click at [330, 301] on div "Сохранить" at bounding box center [335, 295] width 51 height 13
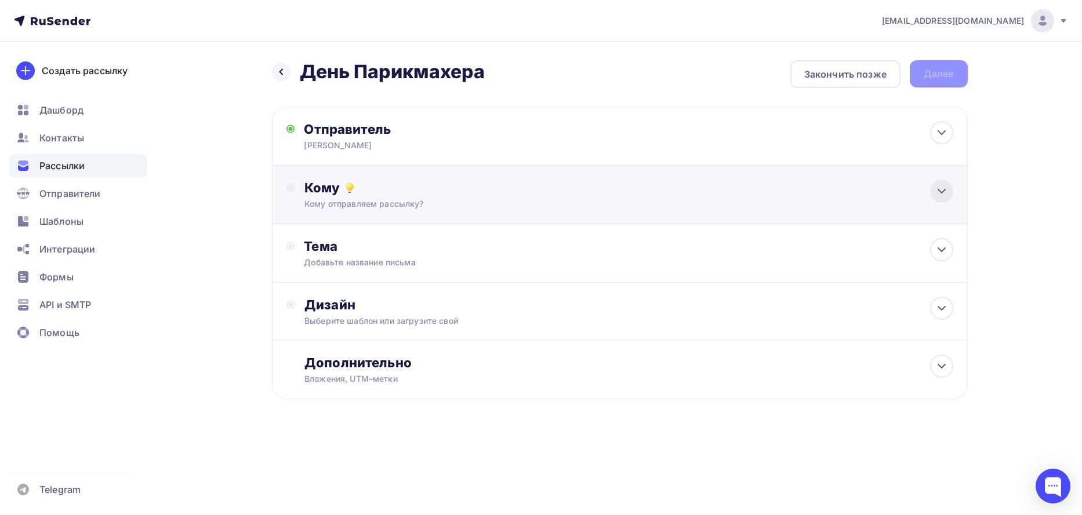
click at [942, 190] on icon at bounding box center [941, 191] width 14 height 14
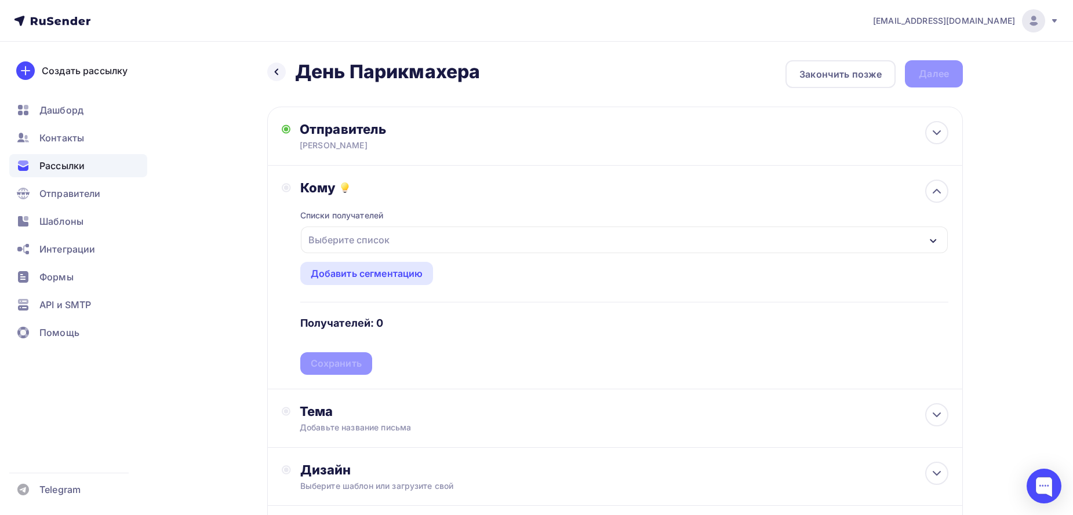
click at [921, 243] on div "Выберите список" at bounding box center [624, 240] width 647 height 27
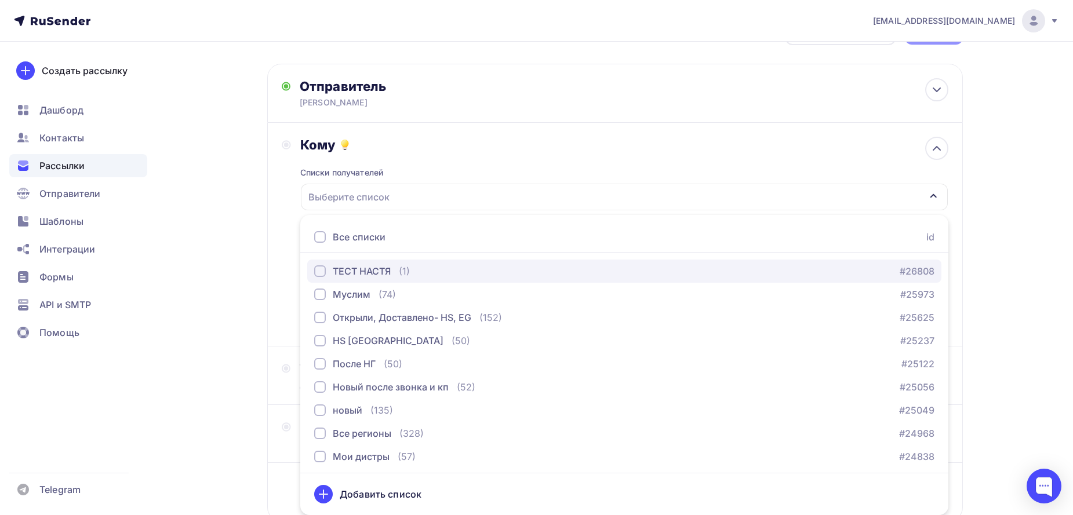
click at [323, 275] on div "button" at bounding box center [320, 271] width 12 height 12
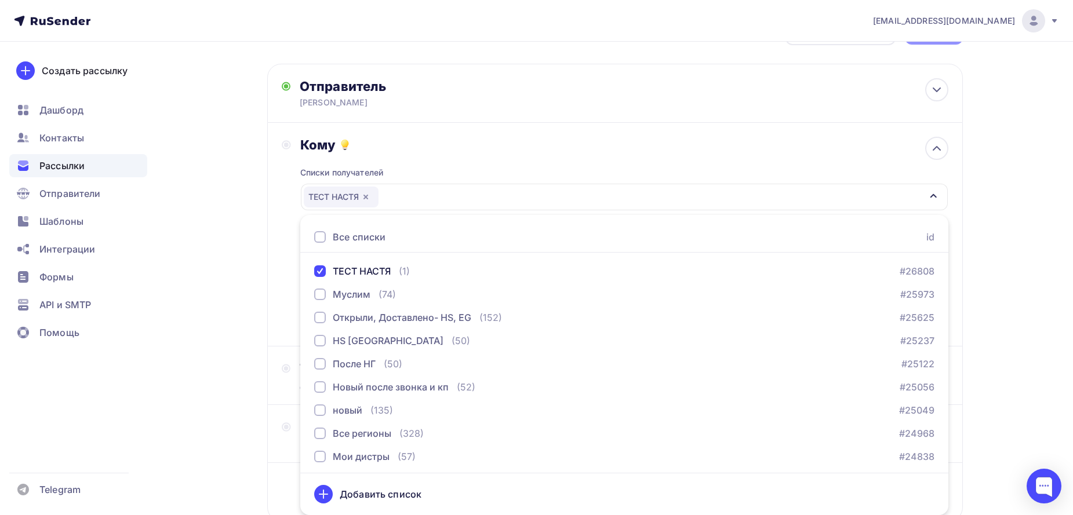
click at [987, 395] on div "Назад День Парикмахера День Парикмахера Закончить позже Далее Отправитель Анаст…" at bounding box center [536, 298] width 950 height 598
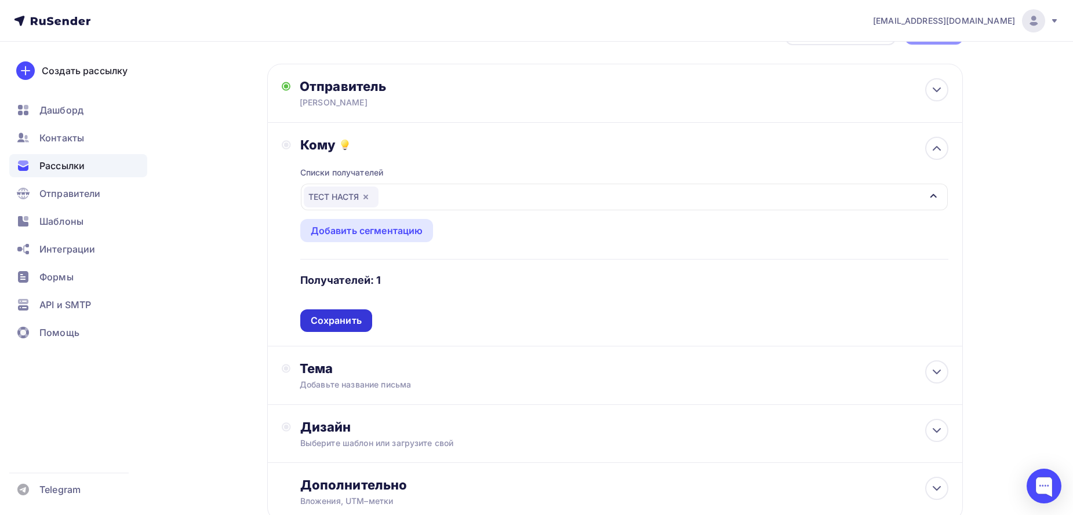
click at [357, 320] on div "Сохранить" at bounding box center [336, 320] width 51 height 13
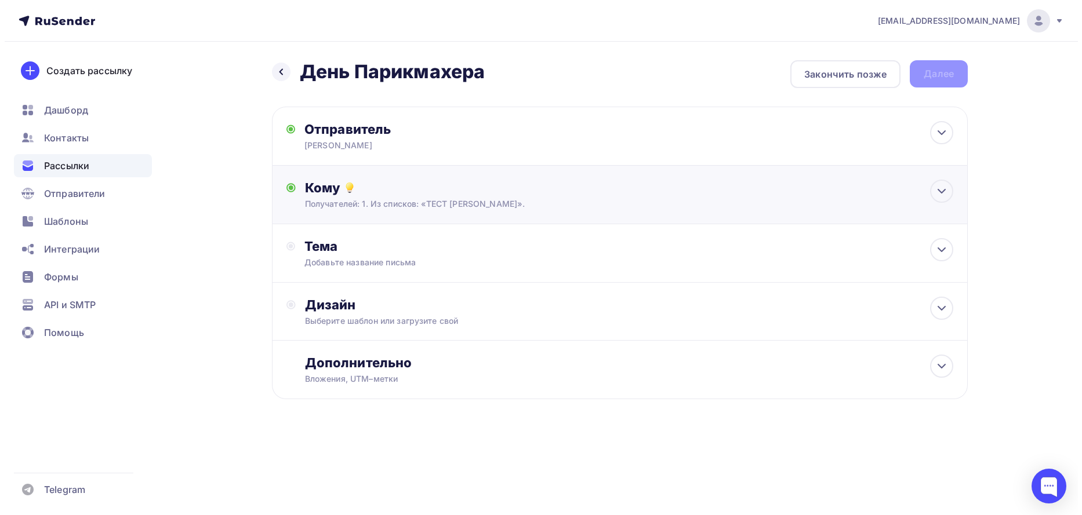
scroll to position [0, 0]
click at [941, 243] on icon at bounding box center [941, 250] width 14 height 14
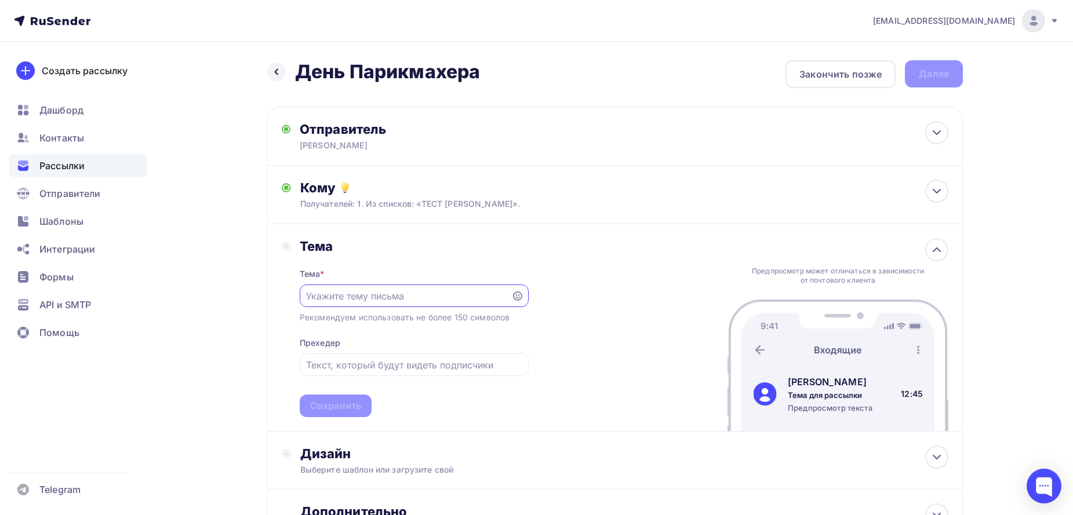
click at [342, 290] on input "text" at bounding box center [405, 296] width 198 height 14
paste input "Конкурс ко Дню парикмахера! Выиграй спа-ритуал для волос"
click at [413, 293] on input "Конкурс ко Дню парикмахера! Выиграй спа-ритуал для волос" at bounding box center [405, 296] width 198 height 14
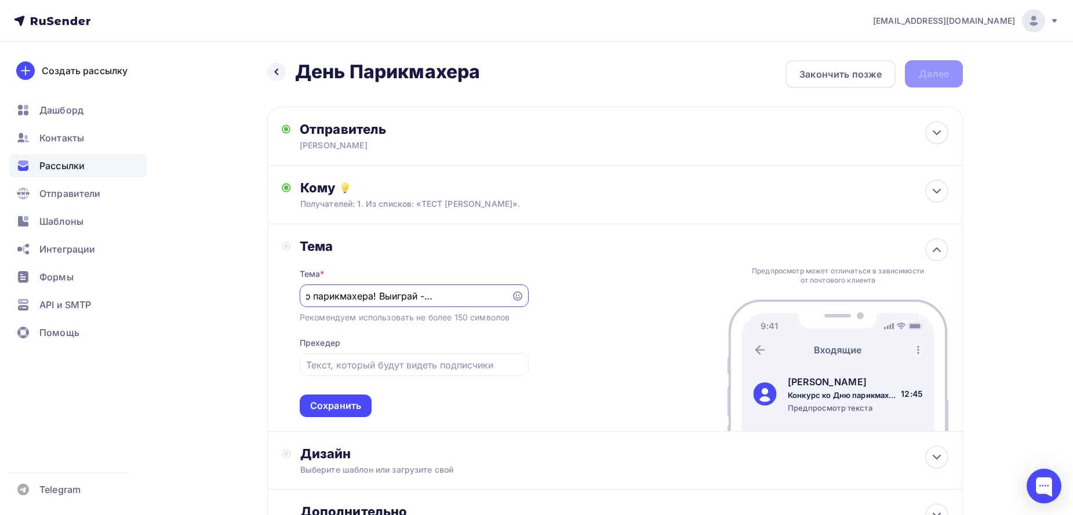
scroll to position [0, 70]
type input "Конкурс ко Дню парикмахера! Выиграй SPA-ритуал для волос"
click at [608, 340] on div "Тема Тема * Конкурс ко Дню парикмахера! Выиграй SPA-ритуал для волос Рекомендуе…" at bounding box center [615, 327] width 696 height 207
click at [435, 354] on div at bounding box center [414, 365] width 229 height 23
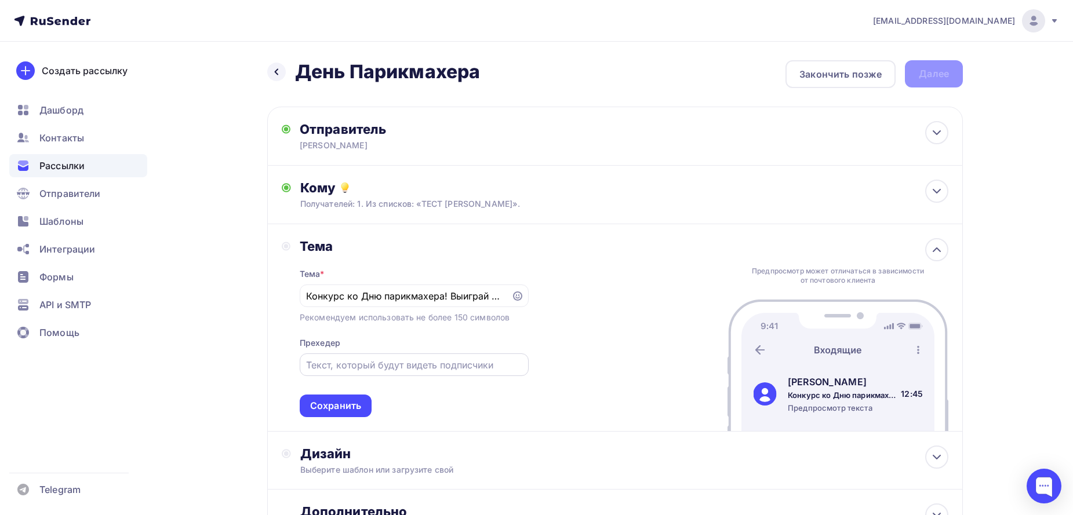
click at [343, 370] on input "text" at bounding box center [414, 365] width 216 height 14
paste input "В честь Дня парикмахера мы хотим поздравить вас и подарить шанс испытать на себ…"
type input "В честь Дня парикмахера мы хотим поздравить вас и подарить шанс испытать на себ…"
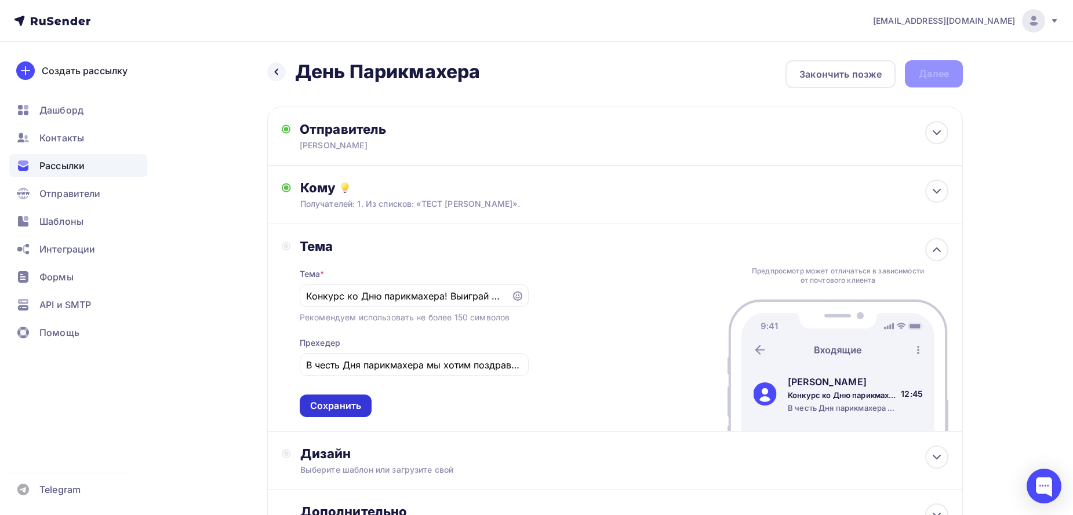
click at [351, 402] on div "Сохранить" at bounding box center [335, 405] width 51 height 13
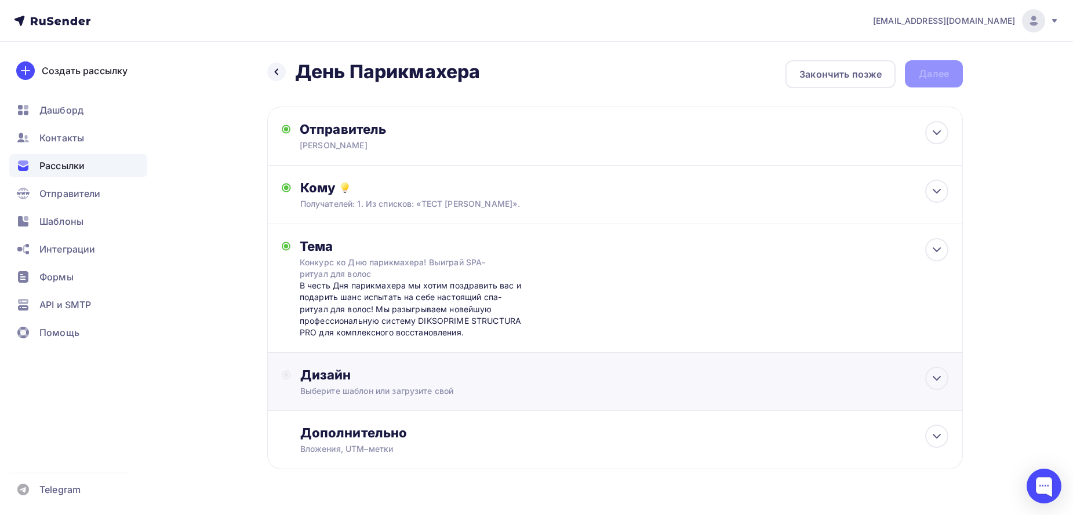
scroll to position [29, 0]
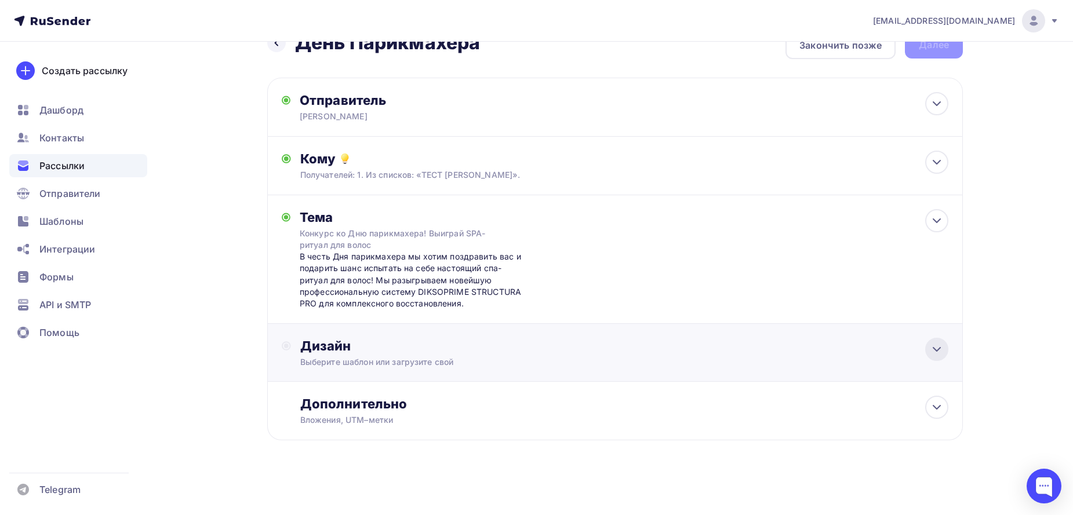
click at [926, 344] on div at bounding box center [936, 349] width 23 height 23
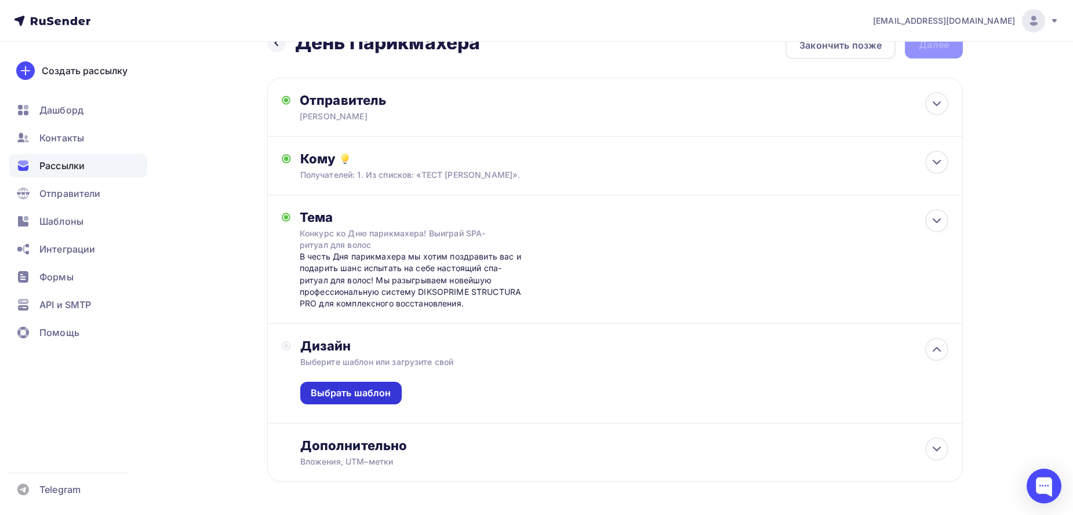
click at [363, 396] on div "Выбрать шаблон" at bounding box center [351, 393] width 81 height 13
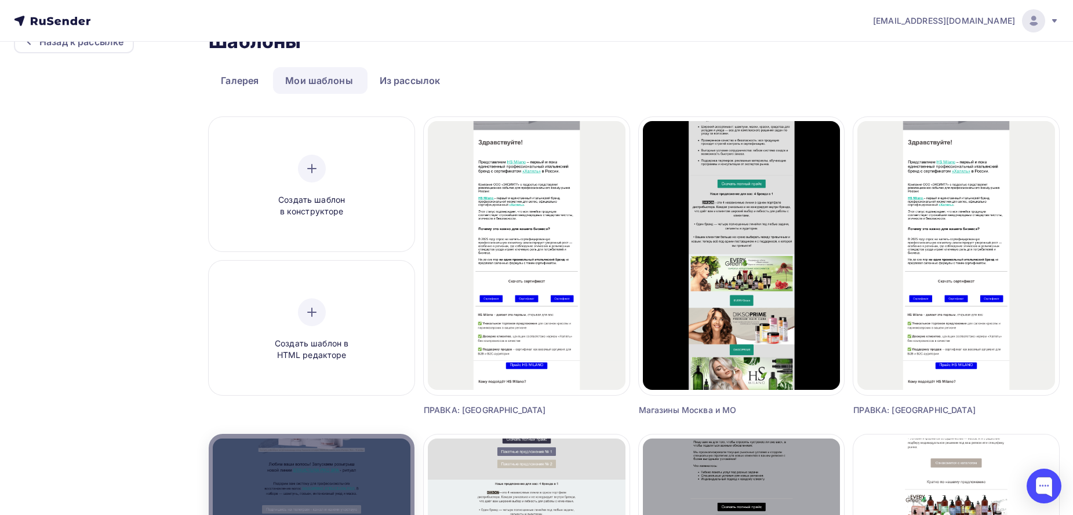
scroll to position [271, 0]
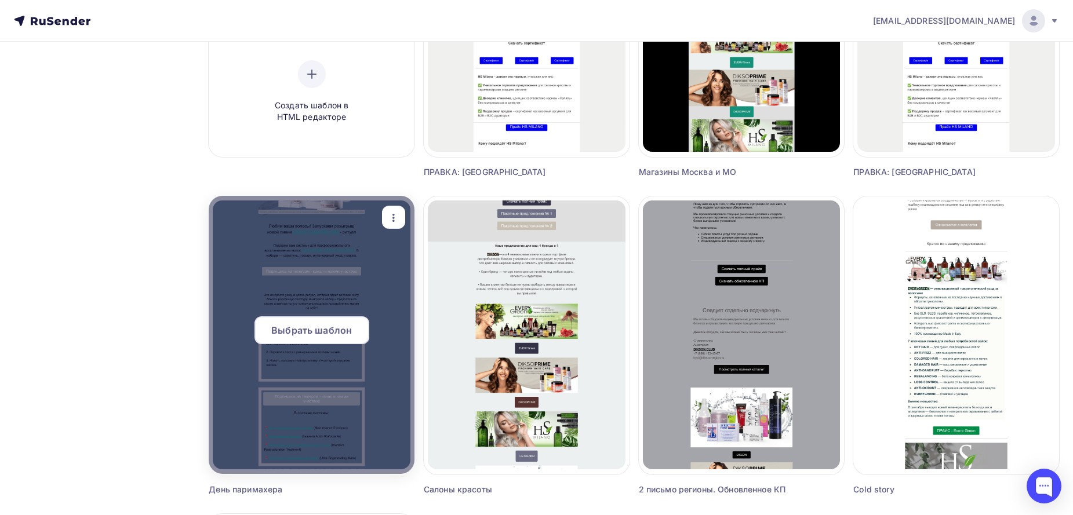
click at [332, 330] on span "Выбрать шаблон" at bounding box center [311, 330] width 81 height 14
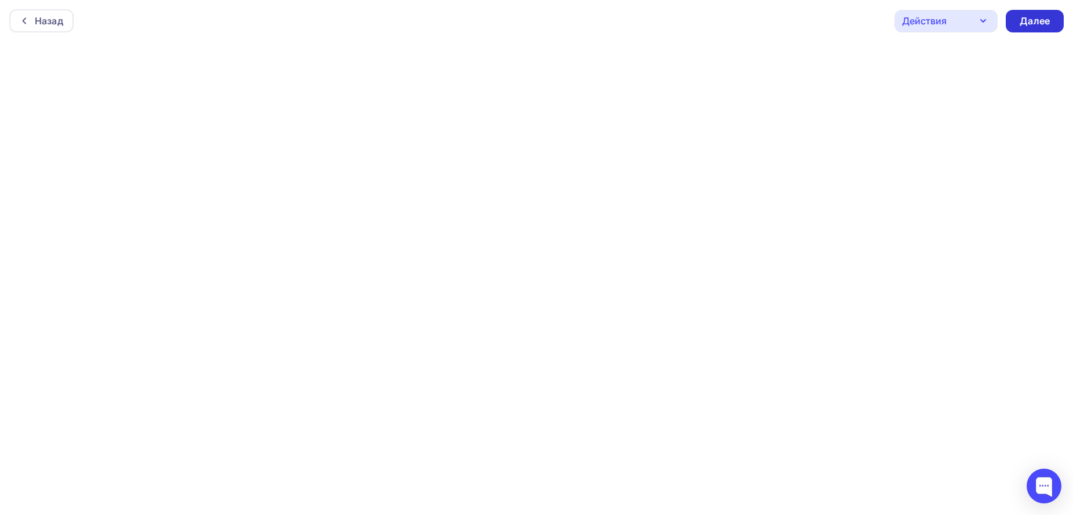
click at [1023, 23] on div "Далее" at bounding box center [1035, 20] width 30 height 13
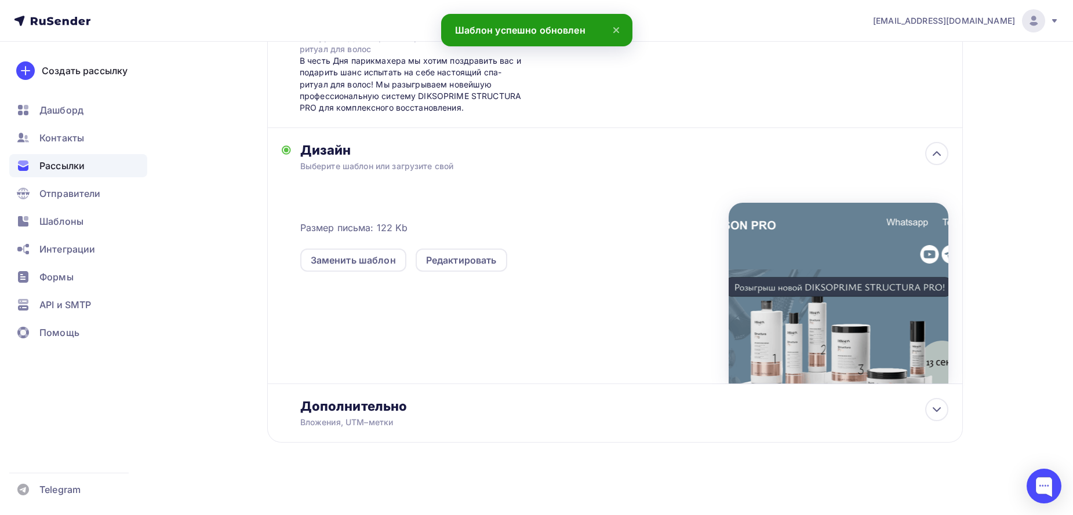
scroll to position [227, 0]
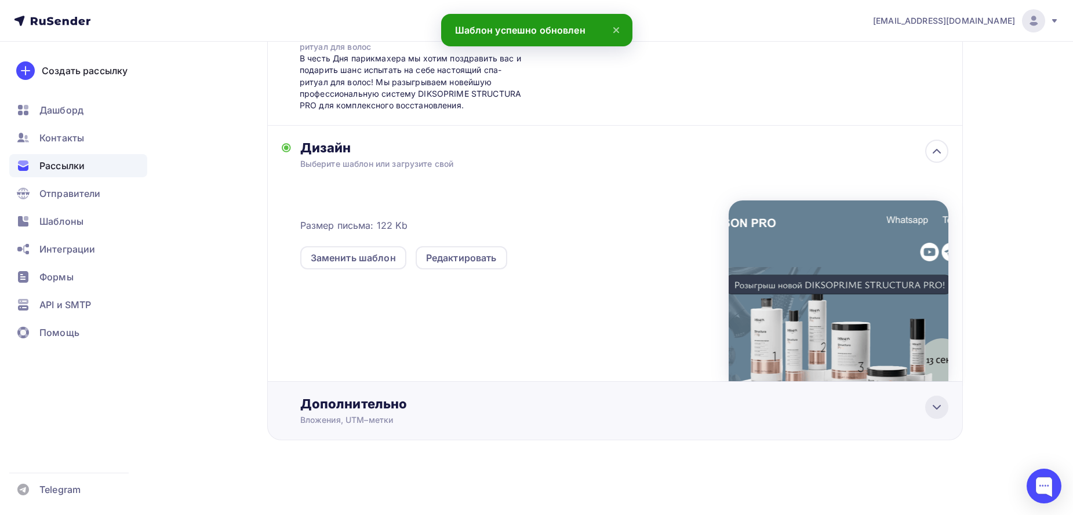
click at [931, 410] on icon at bounding box center [937, 408] width 14 height 14
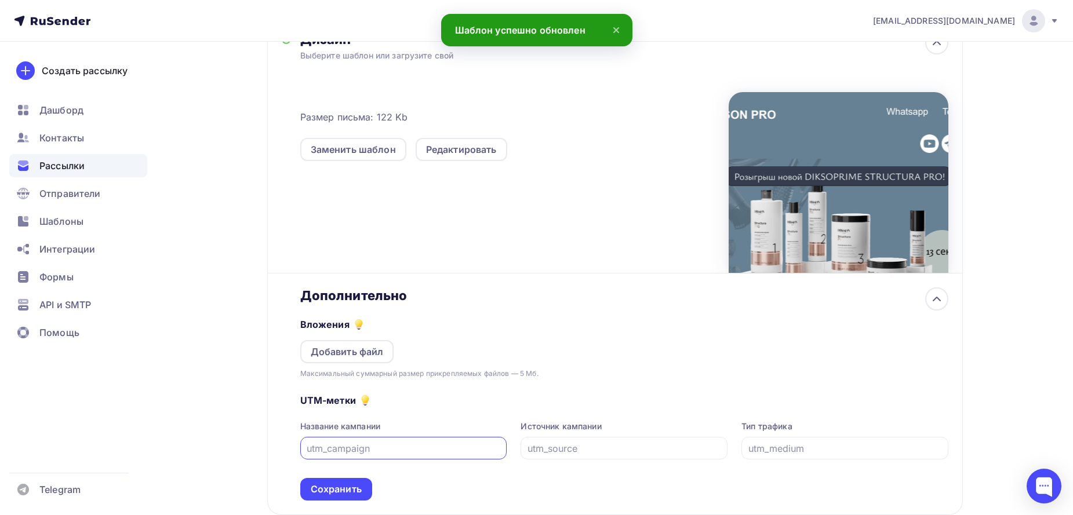
scroll to position [362, 0]
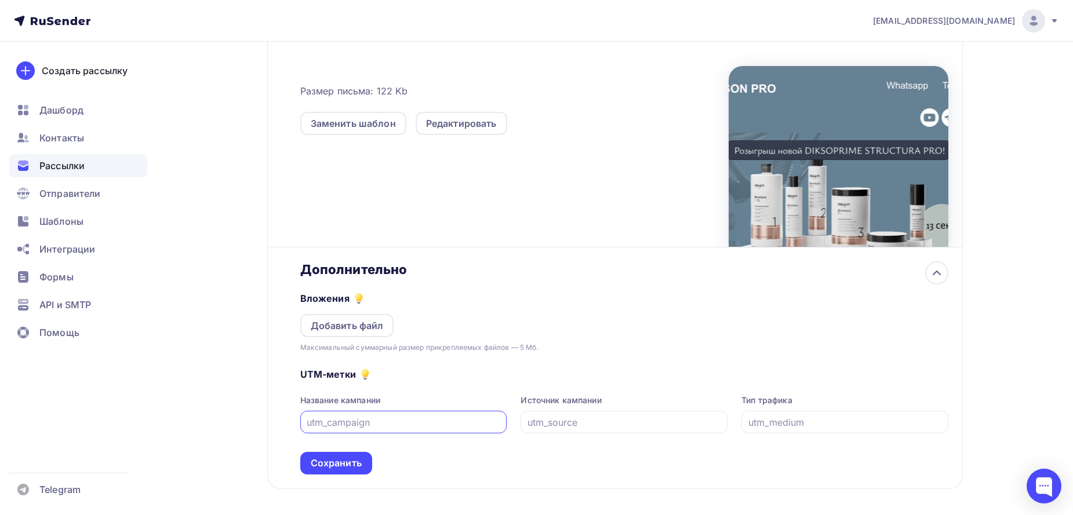
click at [366, 421] on input "text" at bounding box center [404, 423] width 194 height 14
type input "kulikovaav"
click at [328, 457] on div "Сохранить" at bounding box center [336, 463] width 51 height 13
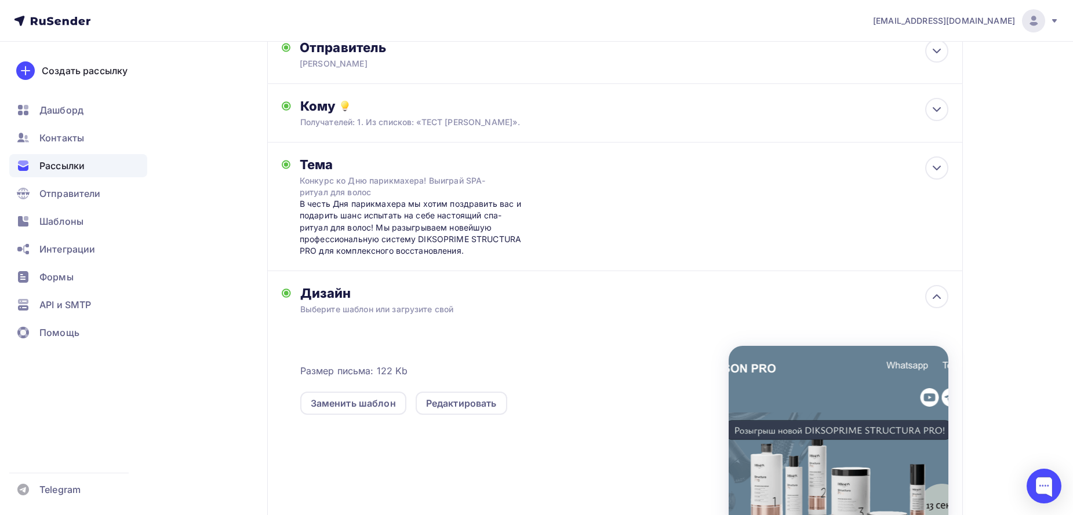
scroll to position [0, 0]
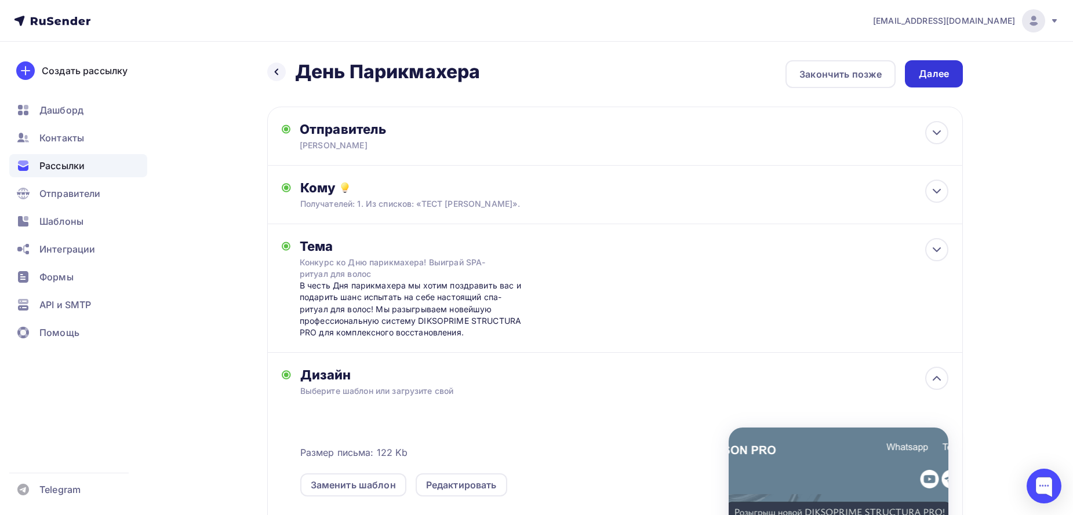
click at [930, 71] on div "Далее" at bounding box center [934, 73] width 30 height 13
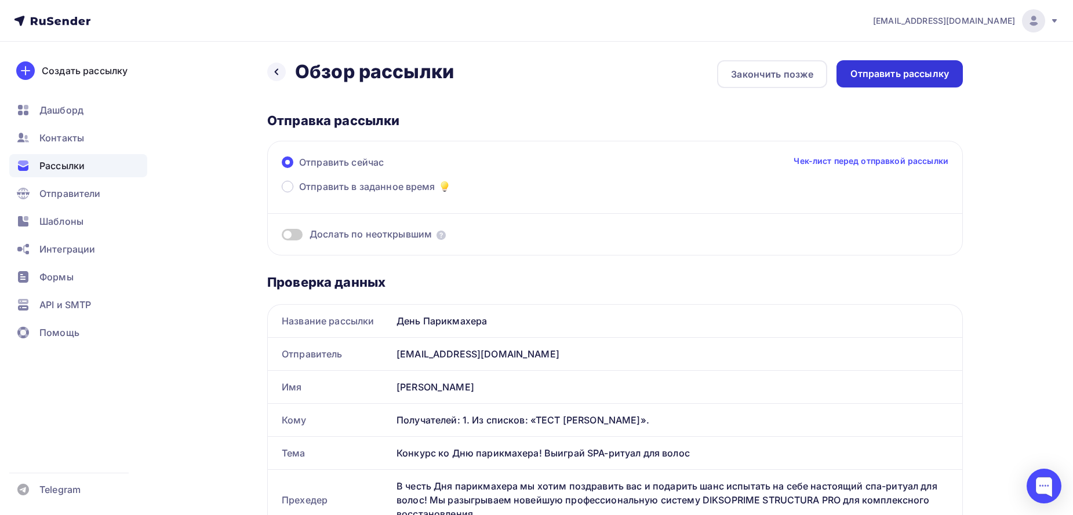
click at [886, 75] on div "Отправить рассылку" at bounding box center [899, 73] width 99 height 13
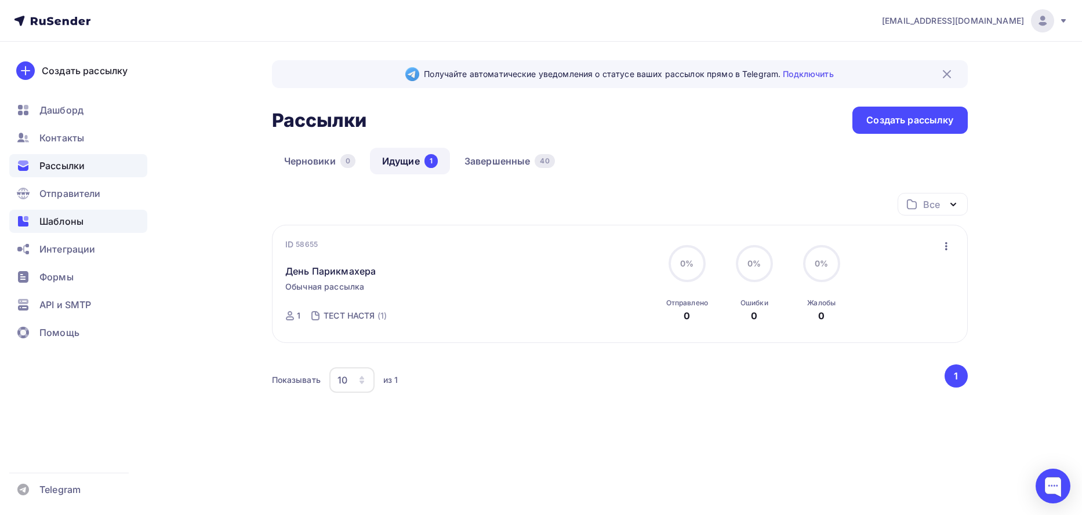
click at [73, 223] on span "Шаблоны" at bounding box center [61, 221] width 44 height 14
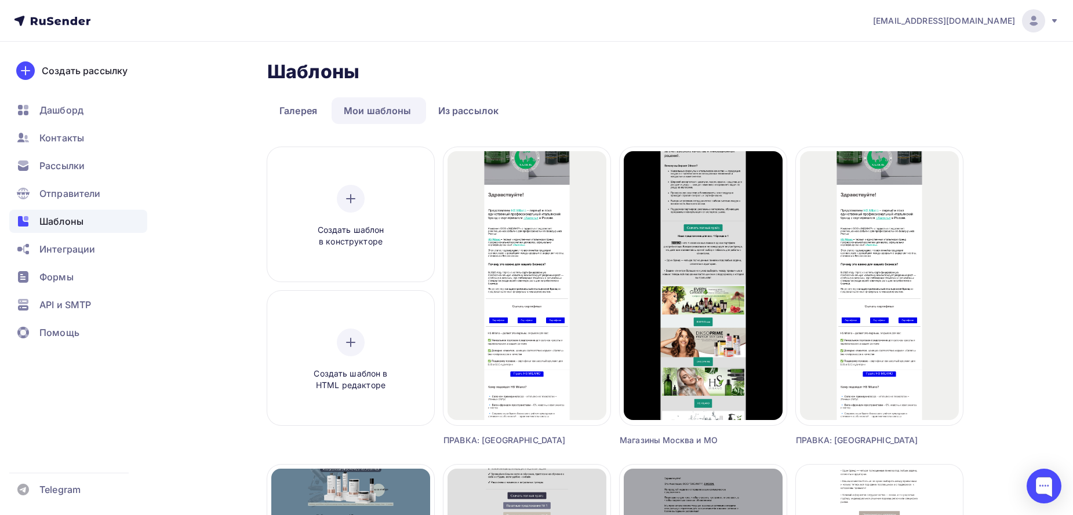
scroll to position [271, 0]
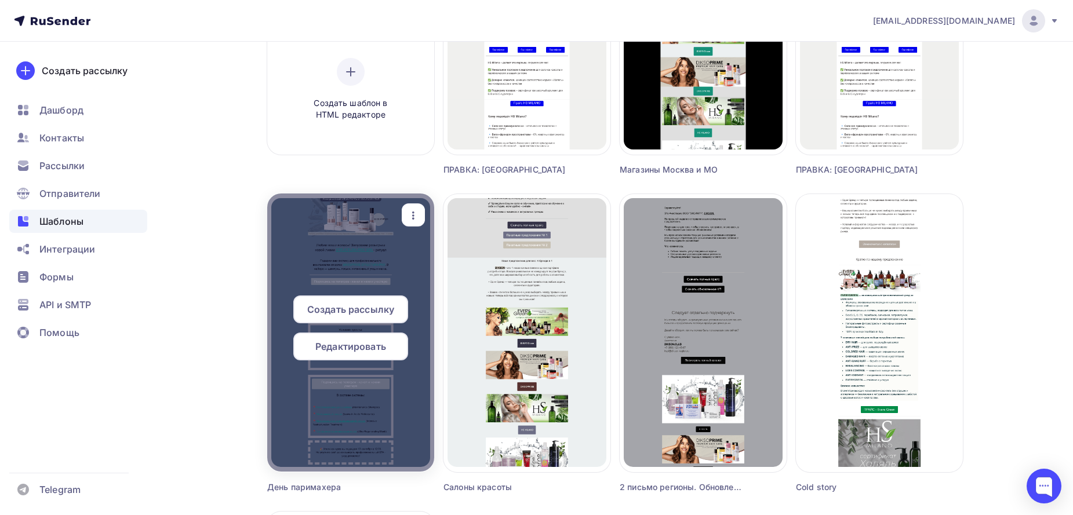
click at [348, 358] on div "Редактировать" at bounding box center [350, 347] width 115 height 28
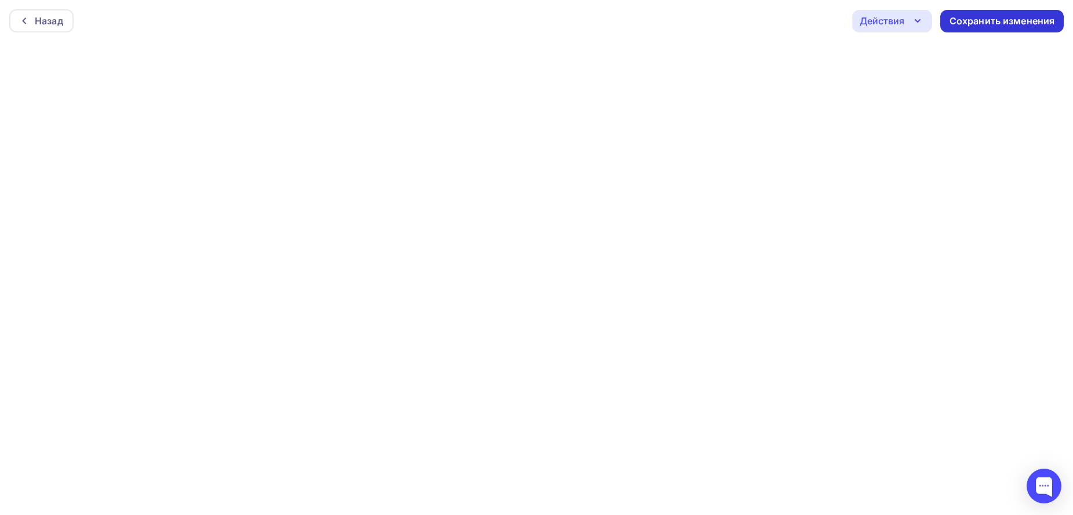
click at [990, 24] on div "Сохранить изменения" at bounding box center [1001, 20] width 105 height 13
click at [989, 27] on div "Сохранить изменения" at bounding box center [1001, 20] width 105 height 13
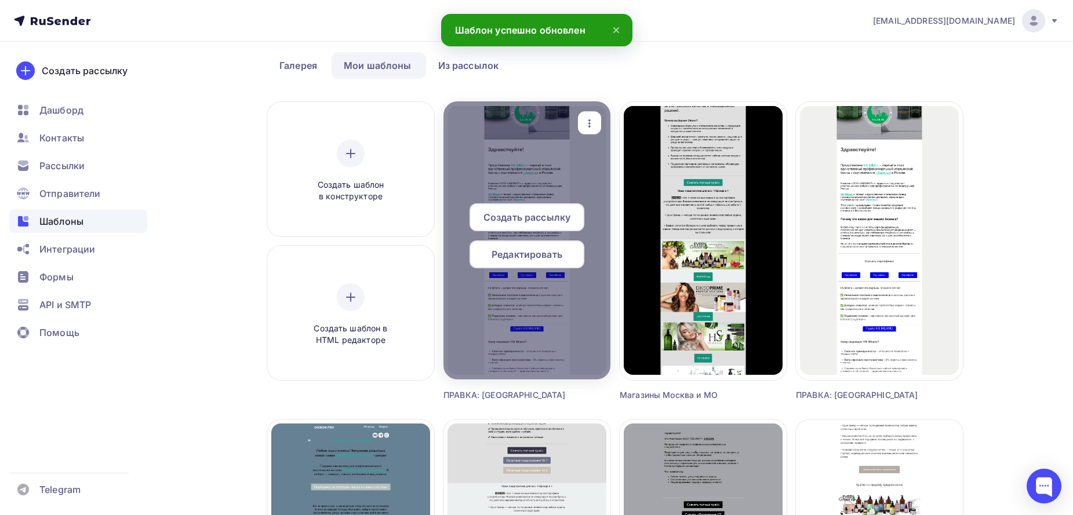
scroll to position [271, 0]
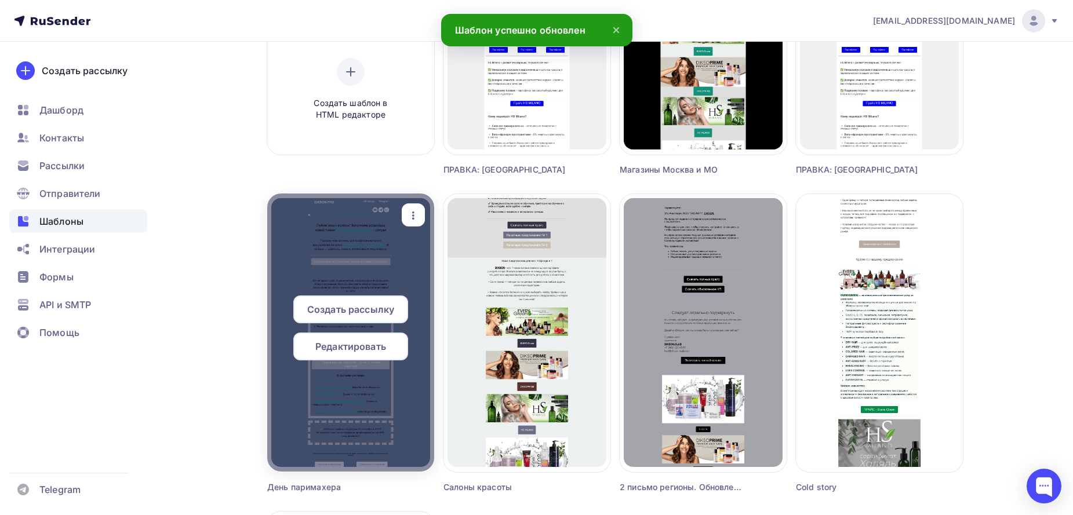
click at [368, 312] on span "Создать рассылку" at bounding box center [350, 310] width 87 height 14
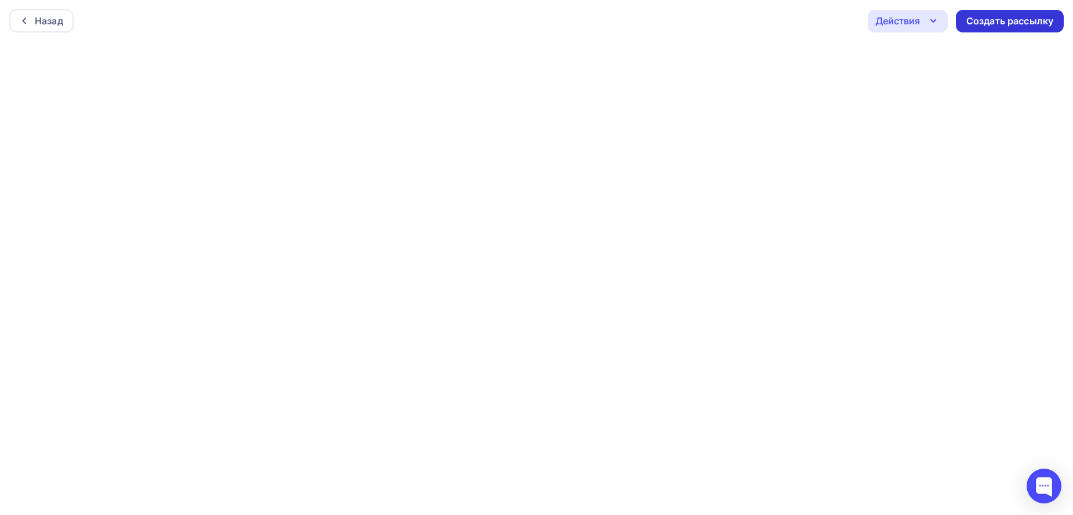
click at [993, 21] on div "Создать рассылку" at bounding box center [1009, 20] width 87 height 13
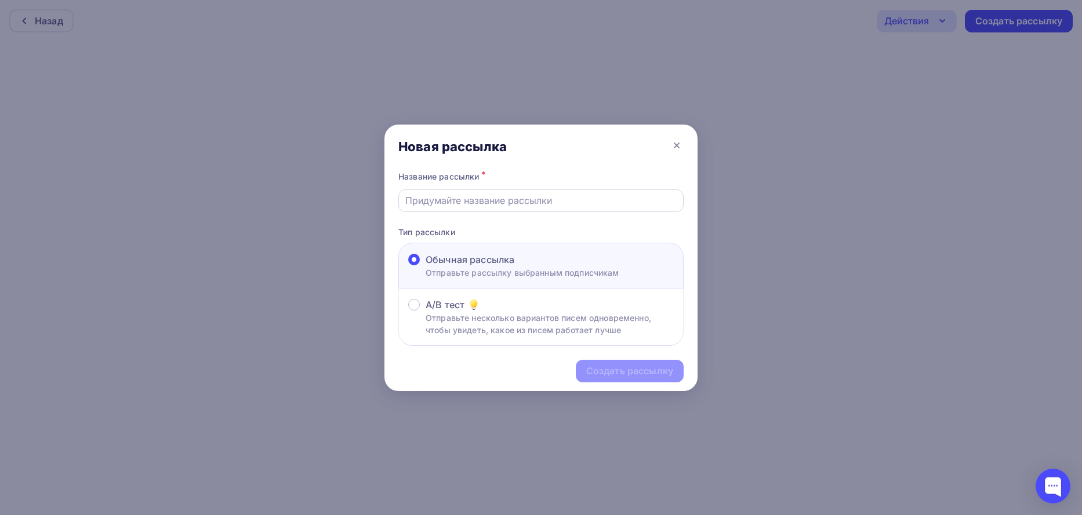
click at [477, 207] on div at bounding box center [540, 201] width 285 height 23
click at [473, 195] on input "text" at bounding box center [541, 201] width 272 height 14
type input "L"
type input "День Парикмахера"
click at [631, 373] on div "Создать рассылку" at bounding box center [629, 371] width 87 height 13
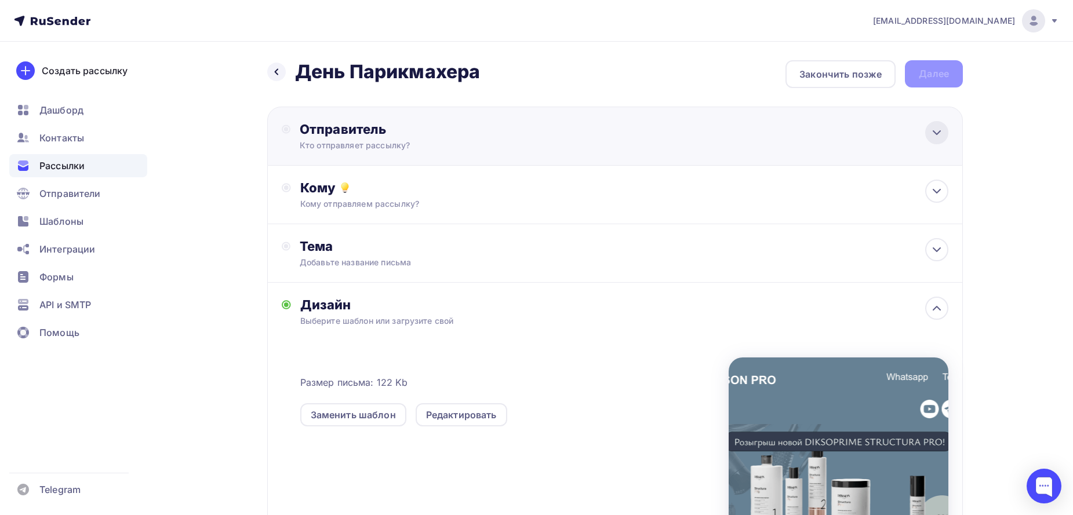
click at [929, 139] on div at bounding box center [936, 132] width 23 height 23
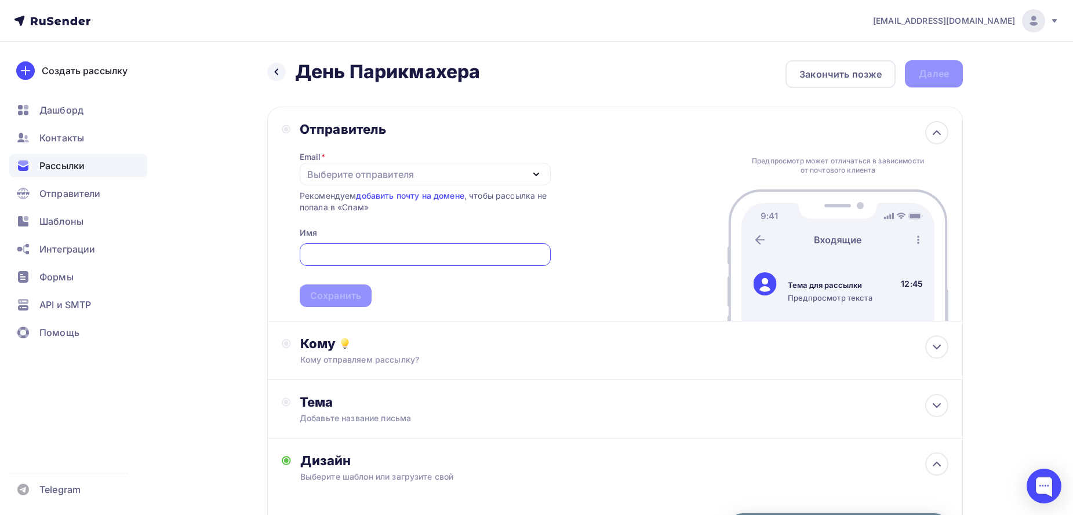
click at [480, 176] on div "Выберите отправителя" at bounding box center [425, 174] width 251 height 23
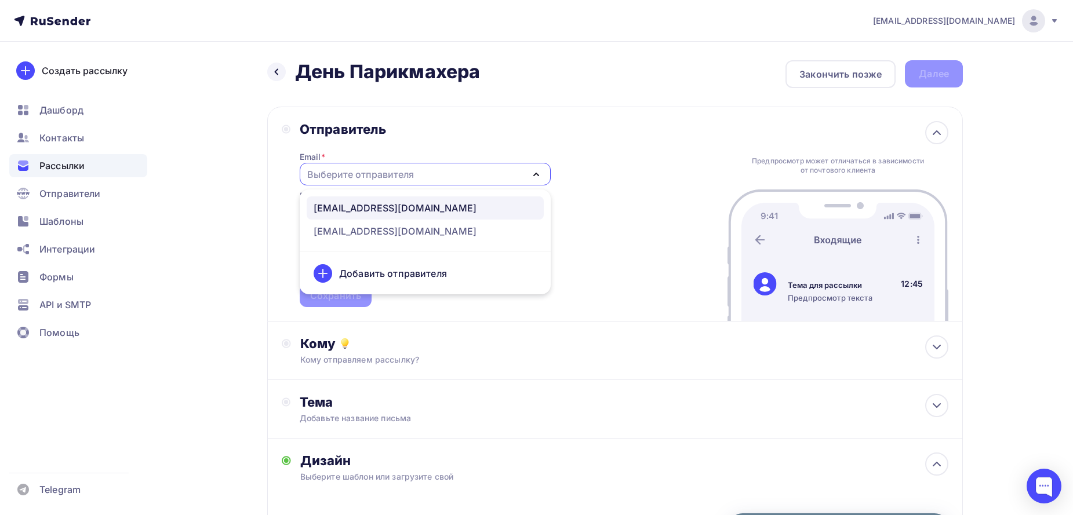
click at [416, 202] on div "kypi@dikson-region.ru" at bounding box center [395, 208] width 163 height 14
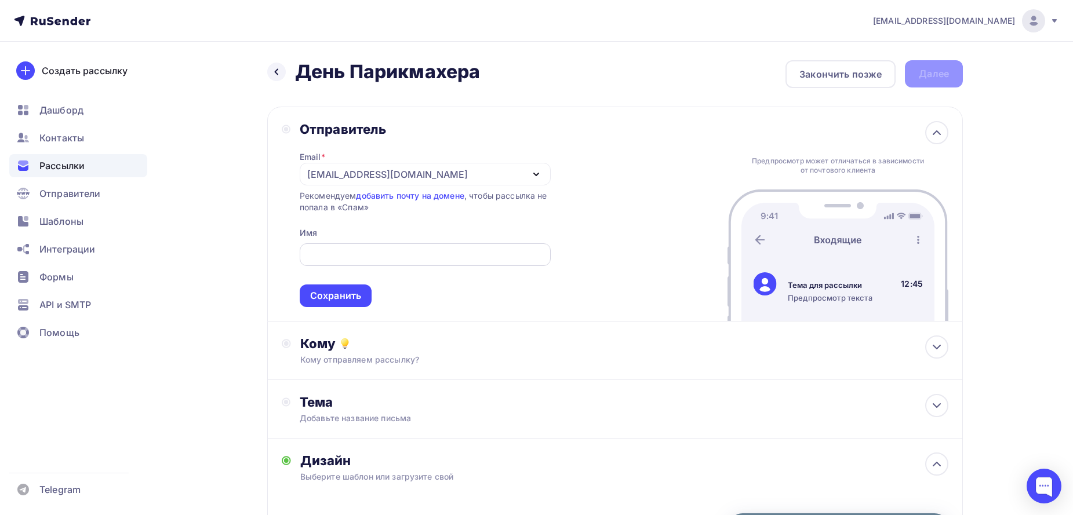
click at [372, 251] on input "text" at bounding box center [425, 255] width 238 height 14
type input "F"
click at [315, 249] on input "анастасия" at bounding box center [425, 255] width 238 height 14
type input "Анастасия"
click at [343, 300] on div "Сохранить" at bounding box center [335, 295] width 51 height 13
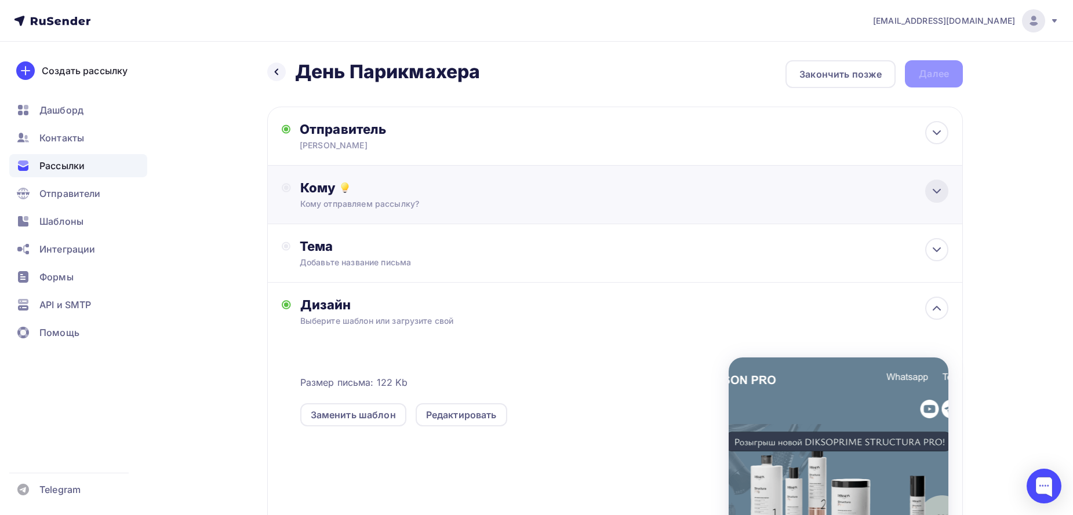
click at [935, 182] on div at bounding box center [936, 191] width 23 height 23
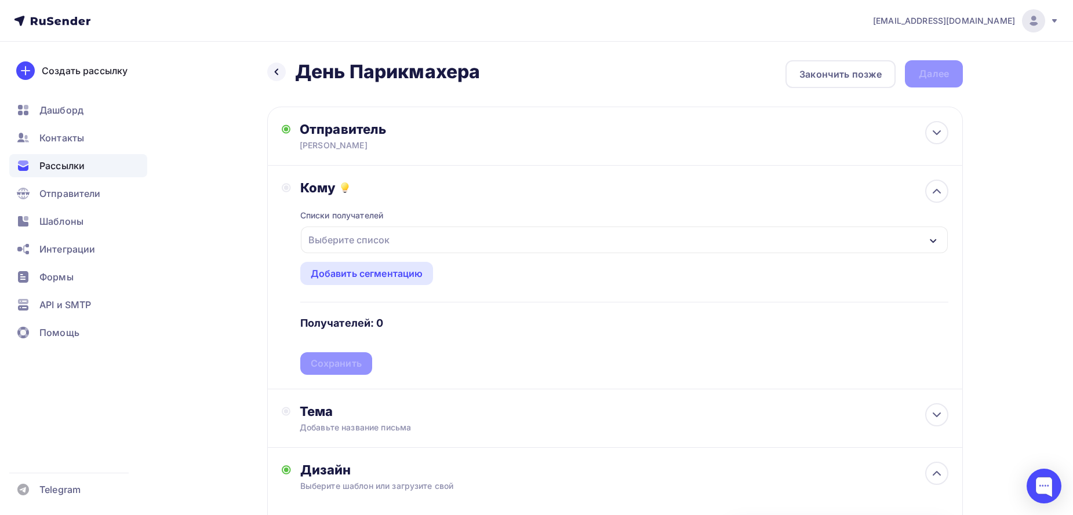
click at [928, 246] on div "Выберите список" at bounding box center [624, 240] width 647 height 27
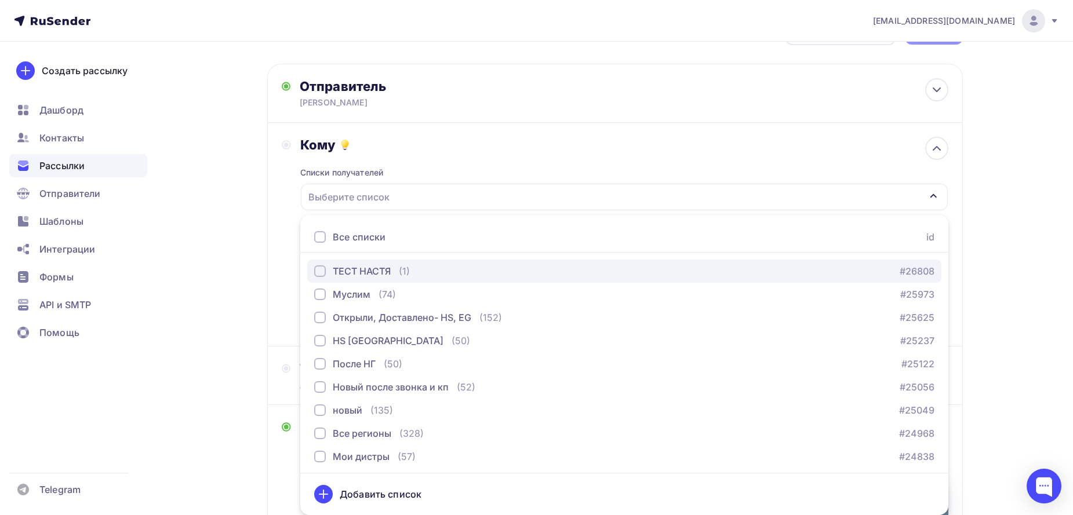
click at [321, 266] on div "button" at bounding box center [320, 271] width 12 height 12
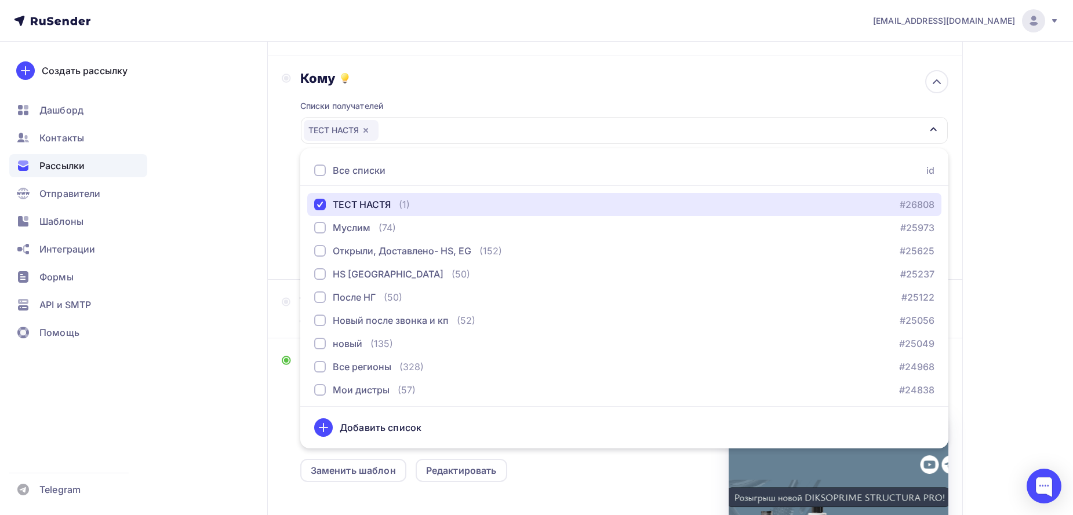
scroll to position [178, 0]
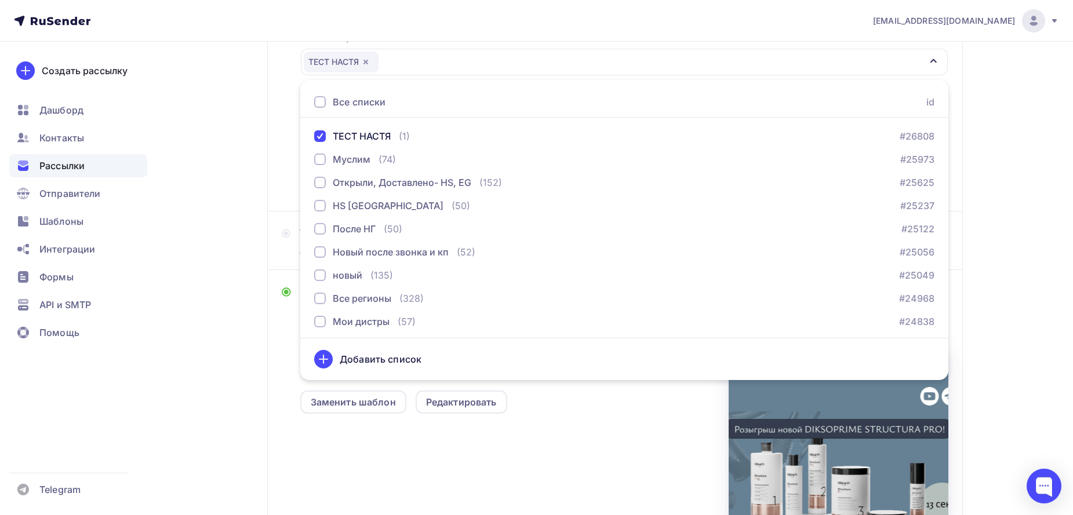
click at [1022, 337] on div "n.kulik84@mail.ru Аккаунт Тарифы Выйти Создать рассылку Дашборд Контакты Рассыл…" at bounding box center [536, 241] width 1073 height 838
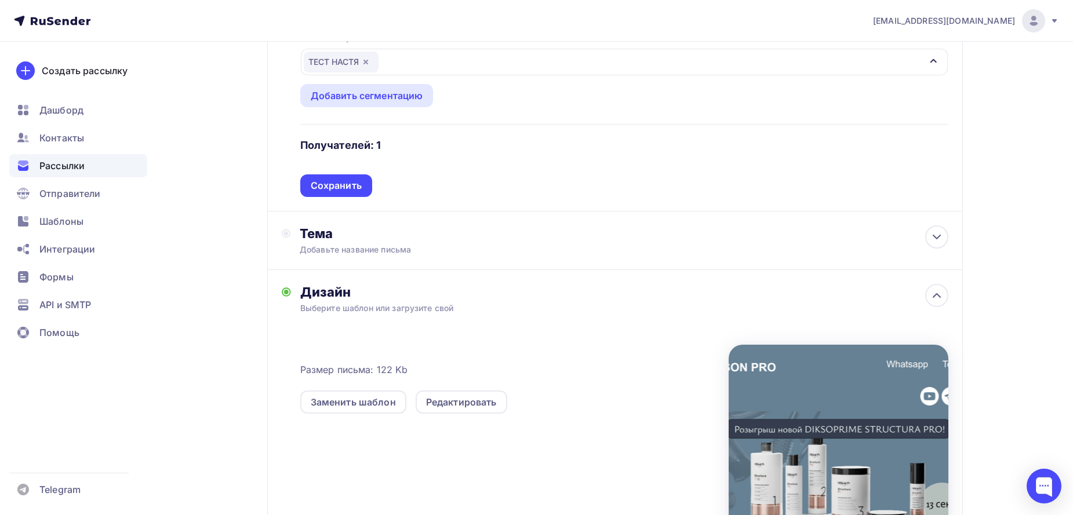
click at [348, 183] on div "Сохранить" at bounding box center [336, 185] width 51 height 13
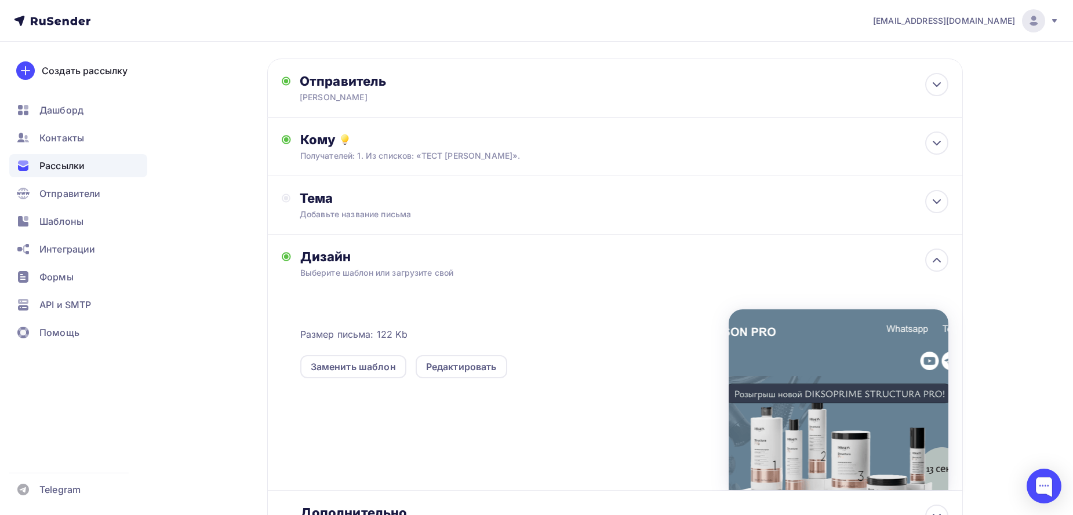
scroll to position [22, 0]
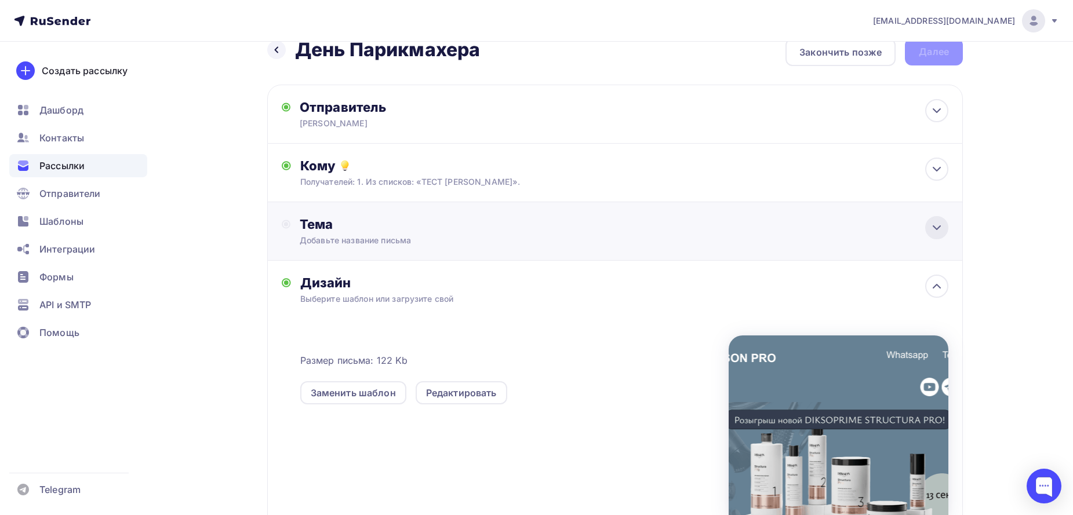
click at [926, 224] on div at bounding box center [936, 227] width 23 height 23
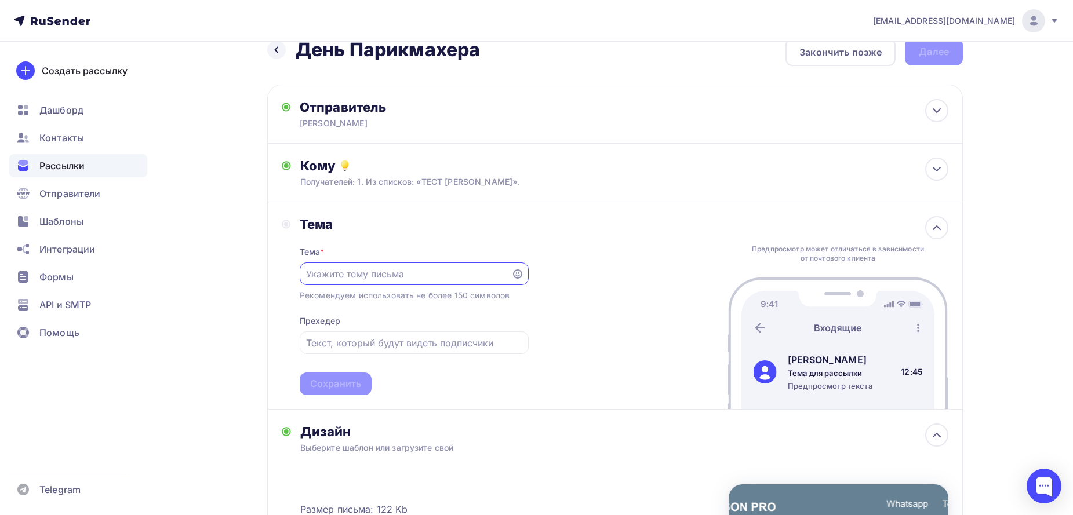
scroll to position [0, 0]
click at [376, 346] on input "text" at bounding box center [414, 343] width 216 height 14
paste input "В честь Дня парикмахера мы хотим поздравить вас и подарить шанс испытать на себ…"
type input "В честь Дня парикмахера мы хотим поздравить вас и подарить шанс испытать на себ…"
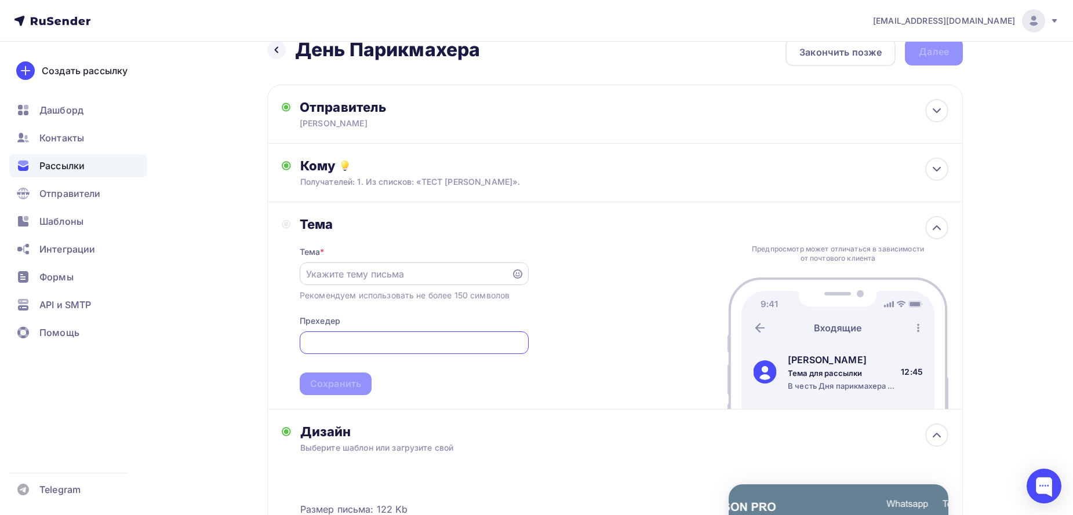
scroll to position [0, 0]
click at [366, 272] on input "text" at bounding box center [405, 274] width 198 height 14
click at [388, 278] on input "text" at bounding box center [405, 274] width 198 height 14
paste input "Конкурс ко Дню парикмахера! Выиграй спа-ритуал для волос"
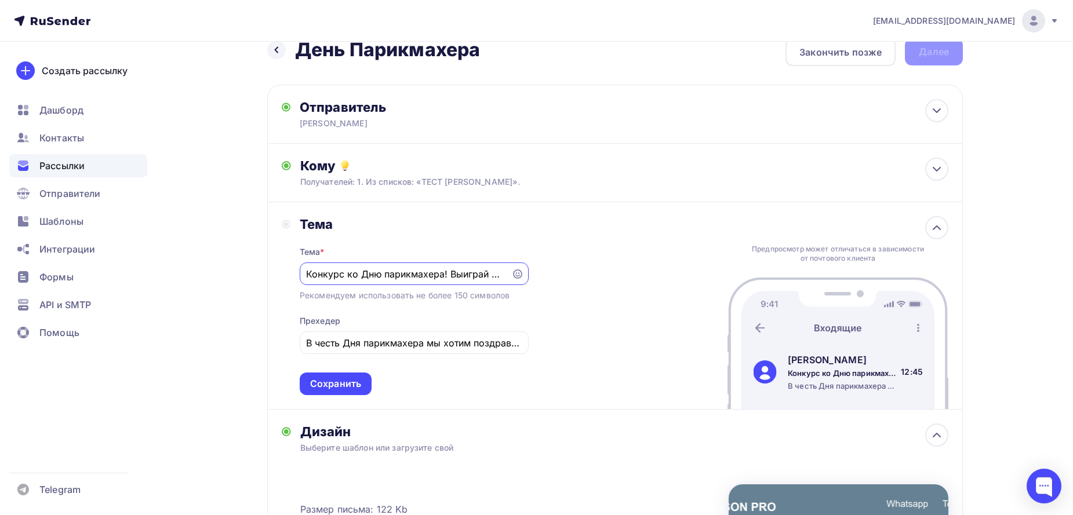
scroll to position [0, 86]
click at [412, 278] on input "Конкурс ко Дню парикмахера! Выиграй спа-ритуал для волос" at bounding box center [405, 274] width 198 height 14
click at [412, 277] on input "Конкурс ко Дню парикмахера! Выиграй спа-ритуал для волос" at bounding box center [405, 274] width 198 height 14
type input "Конкурс ко Дню парикмахера! Выиграй SPA-ритуал для волос"
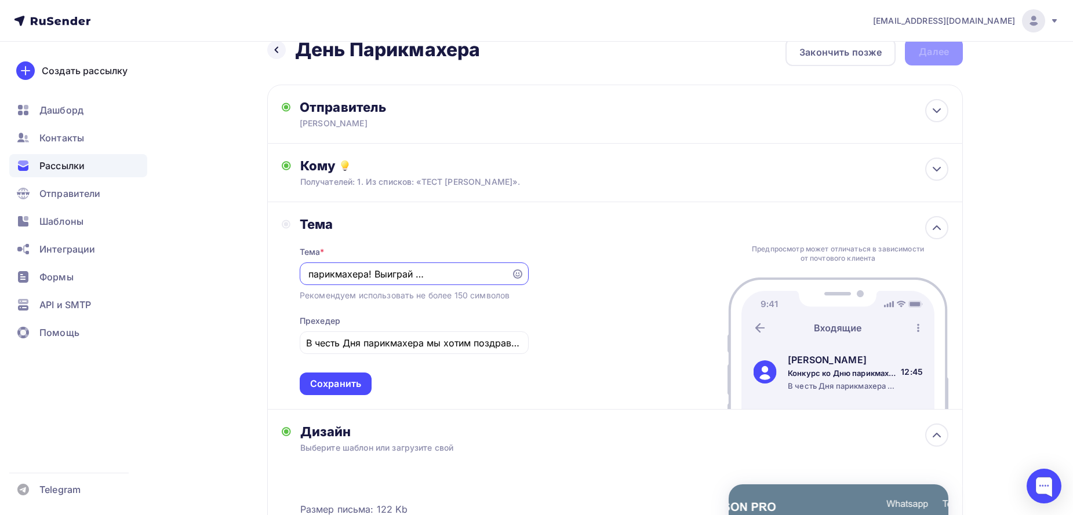
click at [671, 329] on div "Тема Тема * Конкурс ко Дню парикмахера! Выиграй SPA-ритуал для волос Рекомендуе…" at bounding box center [615, 305] width 696 height 207
click at [366, 384] on div "Сохранить" at bounding box center [336, 384] width 72 height 23
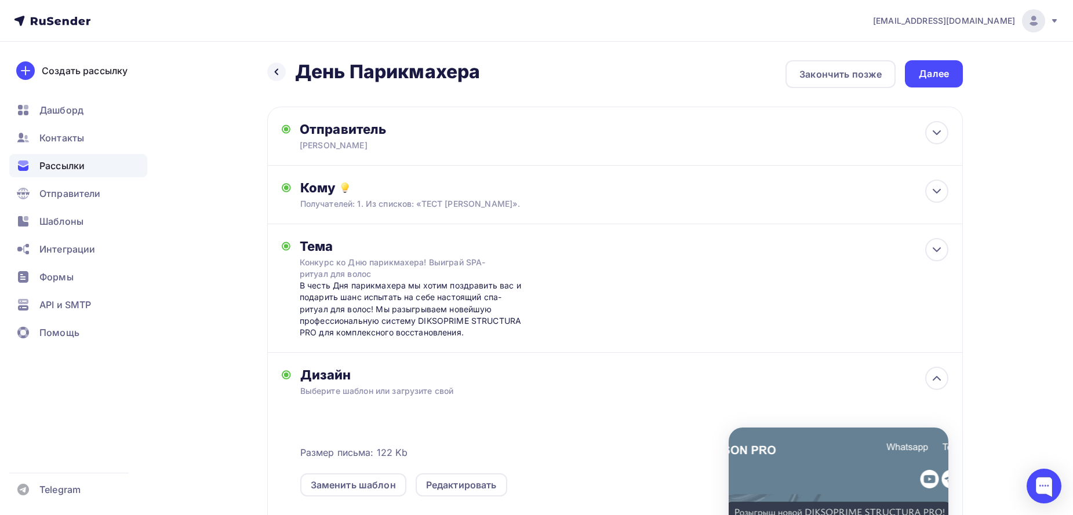
click at [928, 72] on div "Далее" at bounding box center [934, 73] width 30 height 13
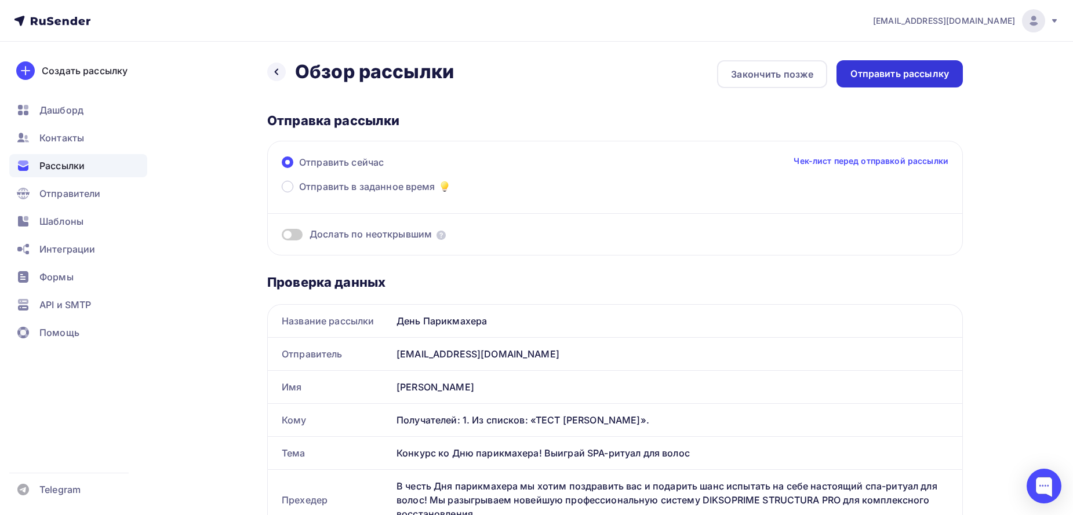
click at [927, 68] on div "Отправить рассылку" at bounding box center [899, 73] width 99 height 13
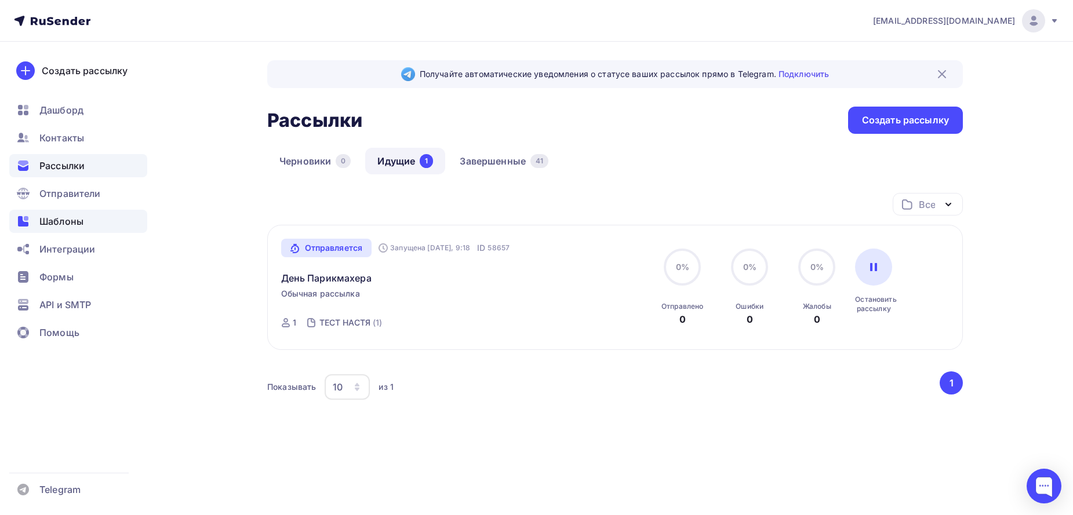
click at [77, 231] on div "Шаблоны" at bounding box center [78, 221] width 138 height 23
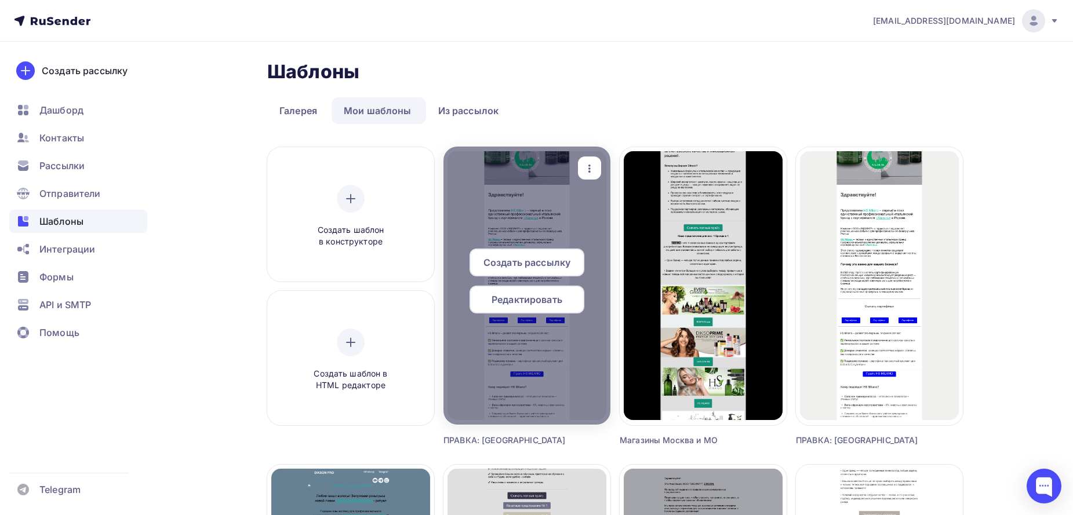
scroll to position [271, 0]
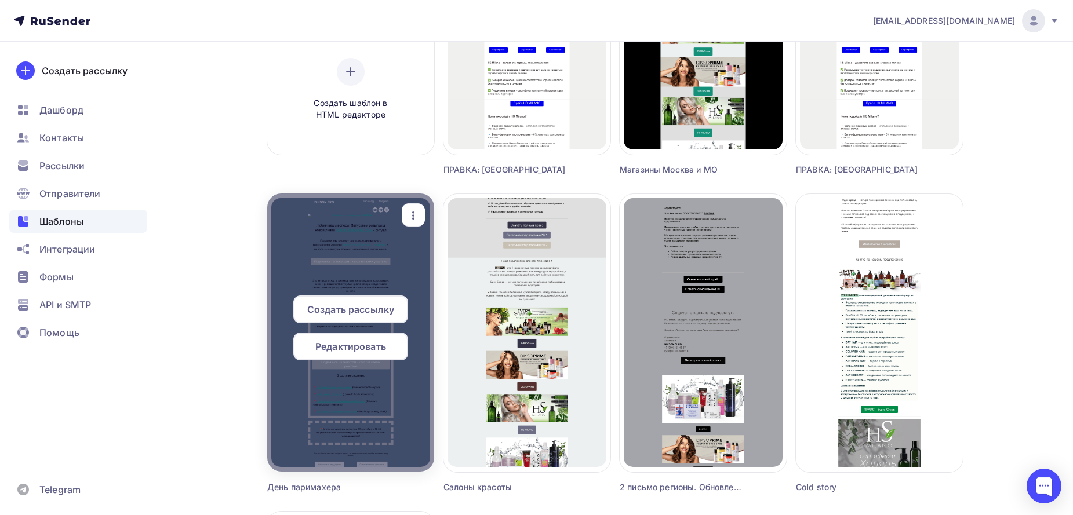
click at [356, 311] on span "Создать рассылку" at bounding box center [350, 310] width 87 height 14
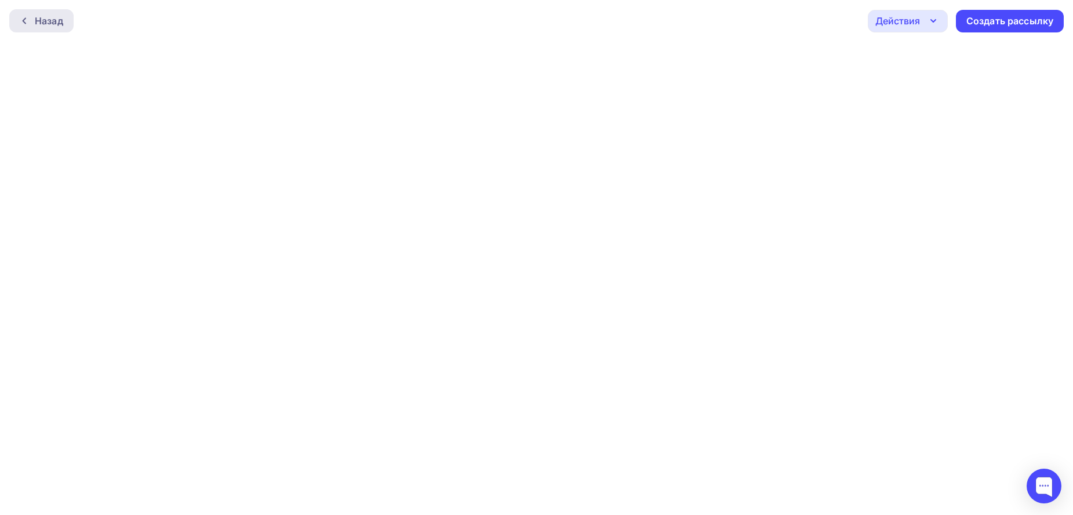
click at [46, 17] on div "Назад" at bounding box center [49, 21] width 28 height 14
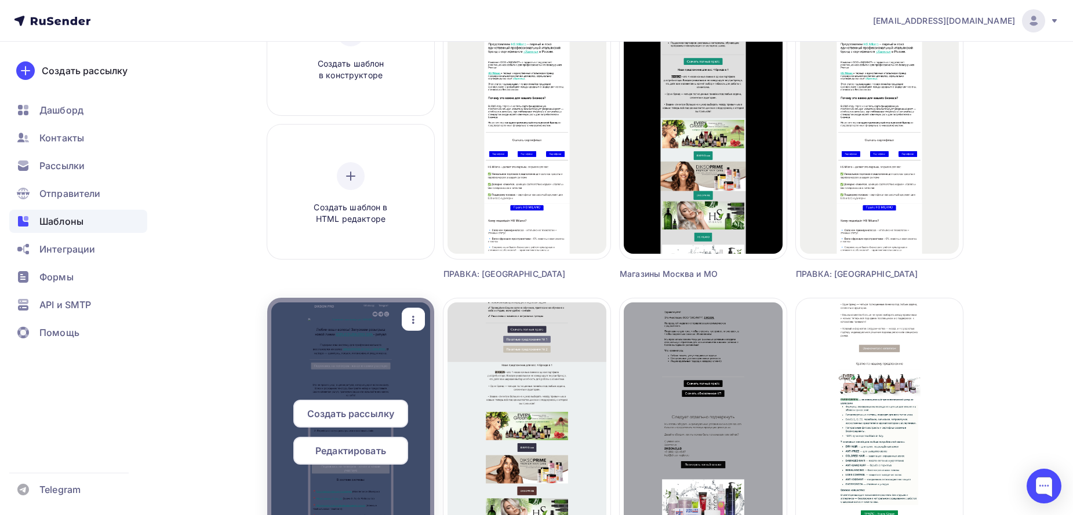
scroll to position [271, 0]
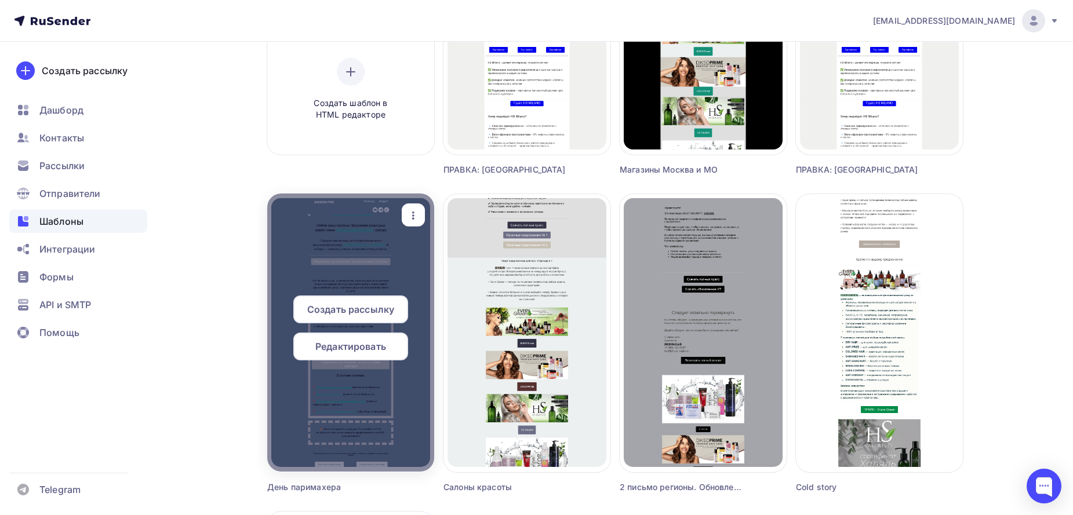
click at [360, 349] on span "Редактировать" at bounding box center [350, 347] width 71 height 14
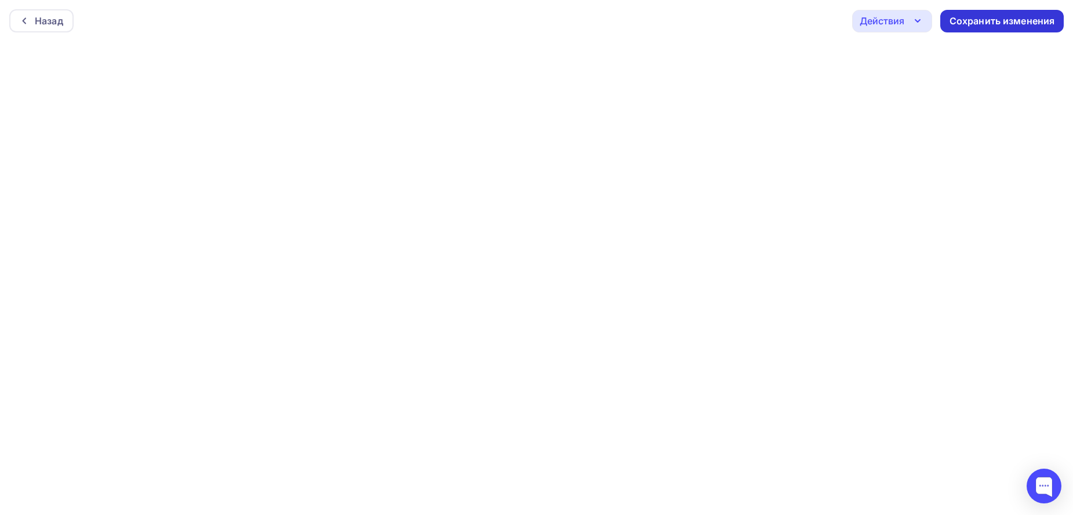
click at [977, 17] on div "Сохранить изменения" at bounding box center [1001, 20] width 105 height 13
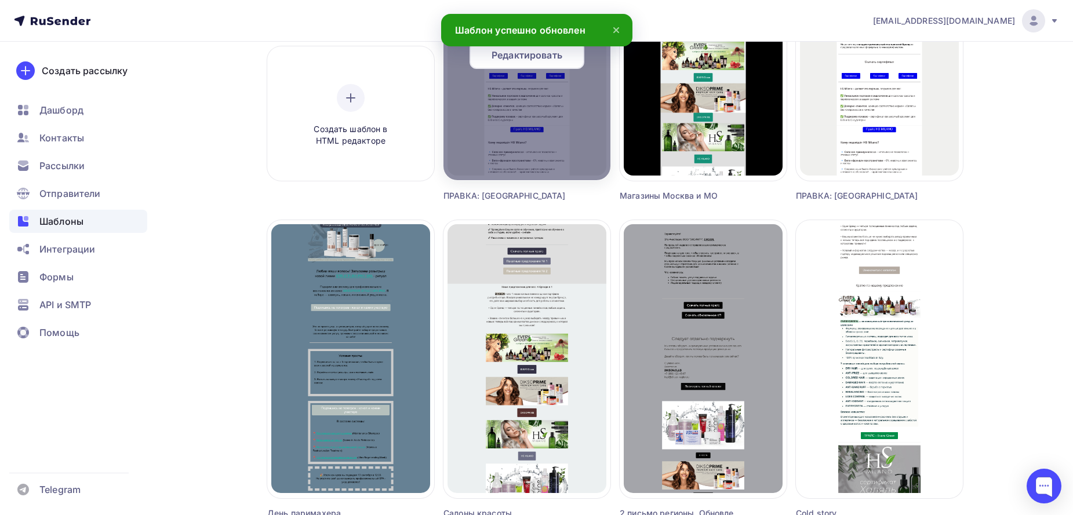
scroll to position [271, 0]
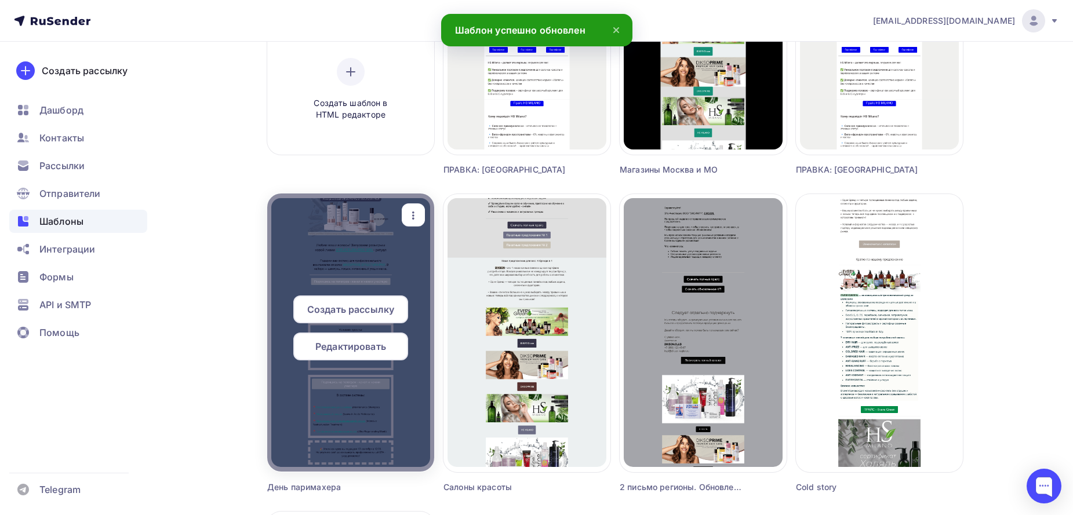
click at [347, 315] on span "Создать рассылку" at bounding box center [350, 310] width 87 height 14
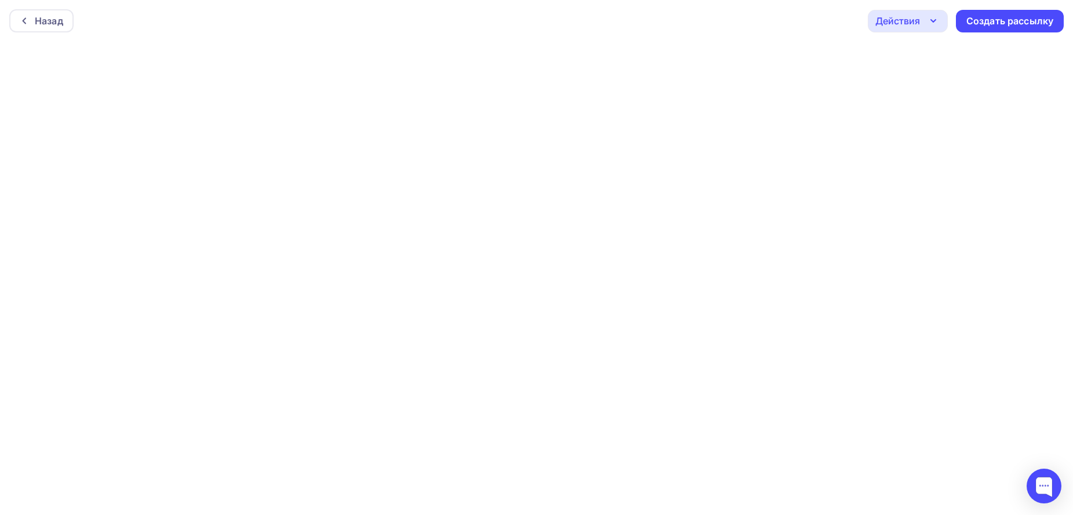
click at [931, 21] on icon "button" at bounding box center [933, 21] width 14 height 14
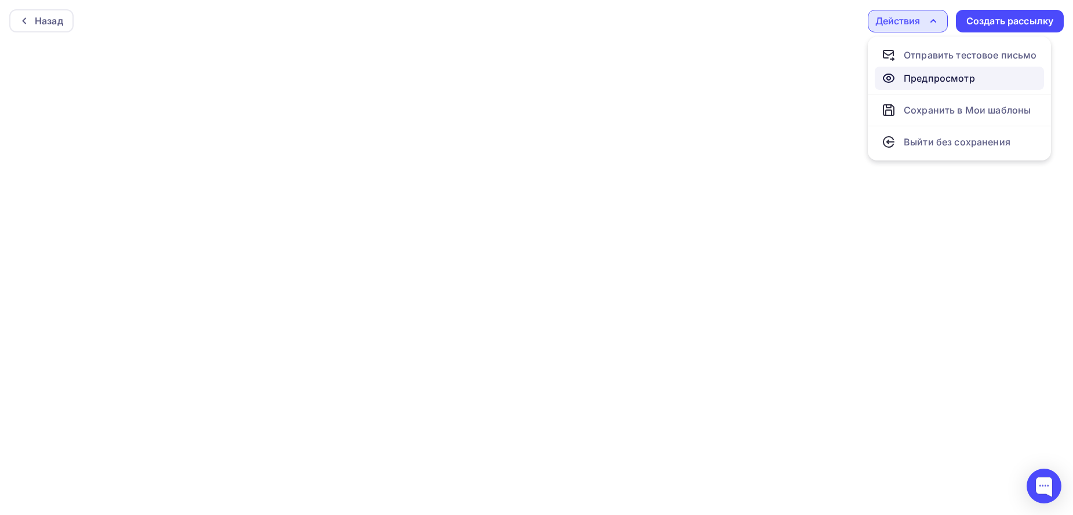
click at [922, 71] on link "Предпросмотр" at bounding box center [959, 78] width 169 height 23
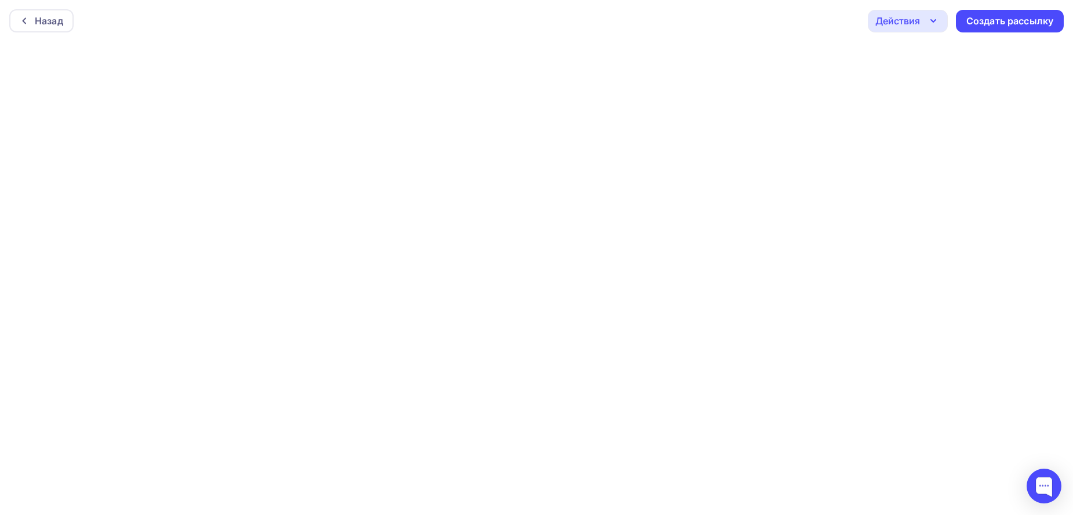
click at [934, 21] on icon "button" at bounding box center [933, 21] width 5 height 2
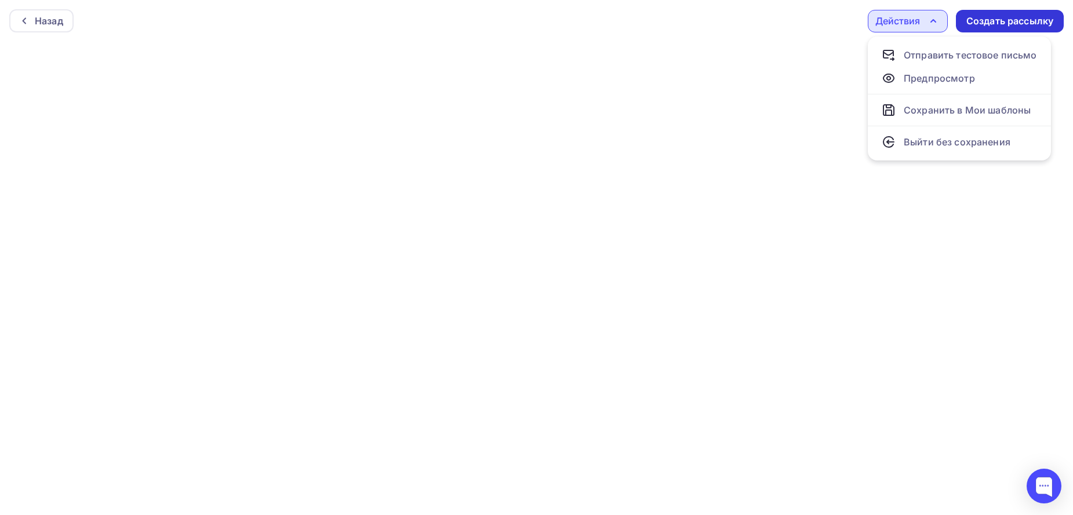
click at [996, 22] on div "Создать рассылку" at bounding box center [1009, 20] width 87 height 13
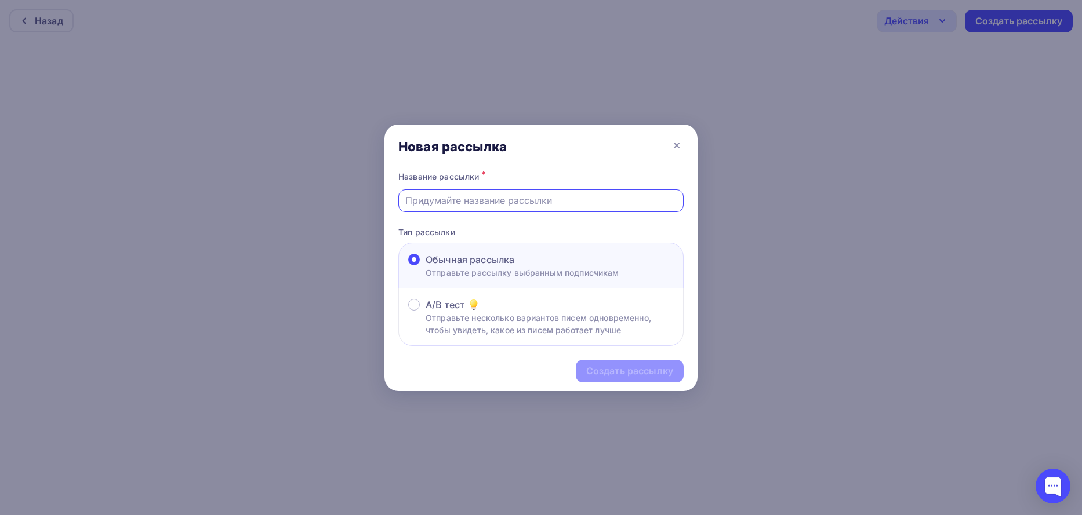
click at [427, 201] on input "text" at bounding box center [541, 201] width 272 height 14
type input "День Парикмахера"
click at [624, 370] on div "Создать рассылку" at bounding box center [629, 371] width 87 height 13
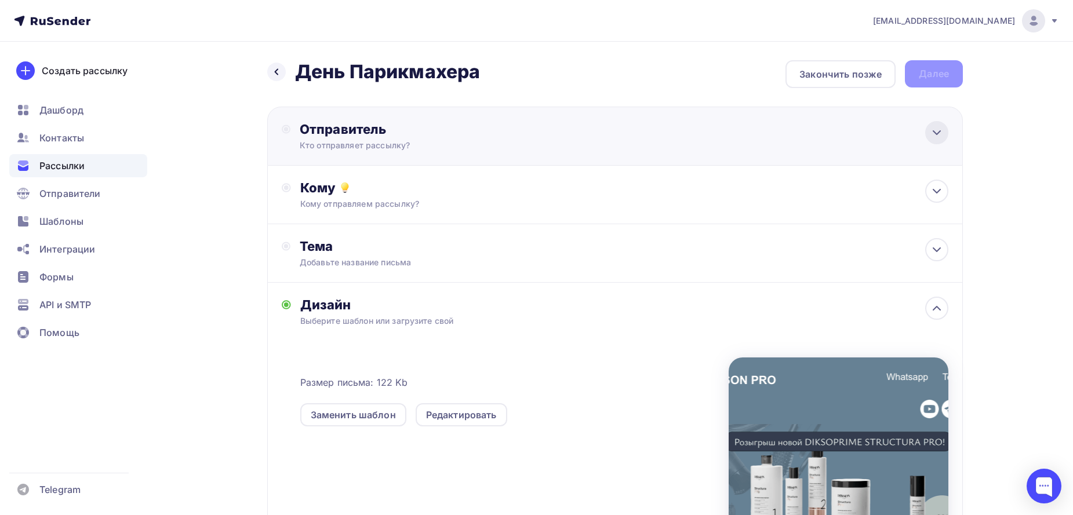
click at [946, 129] on div at bounding box center [936, 132] width 23 height 23
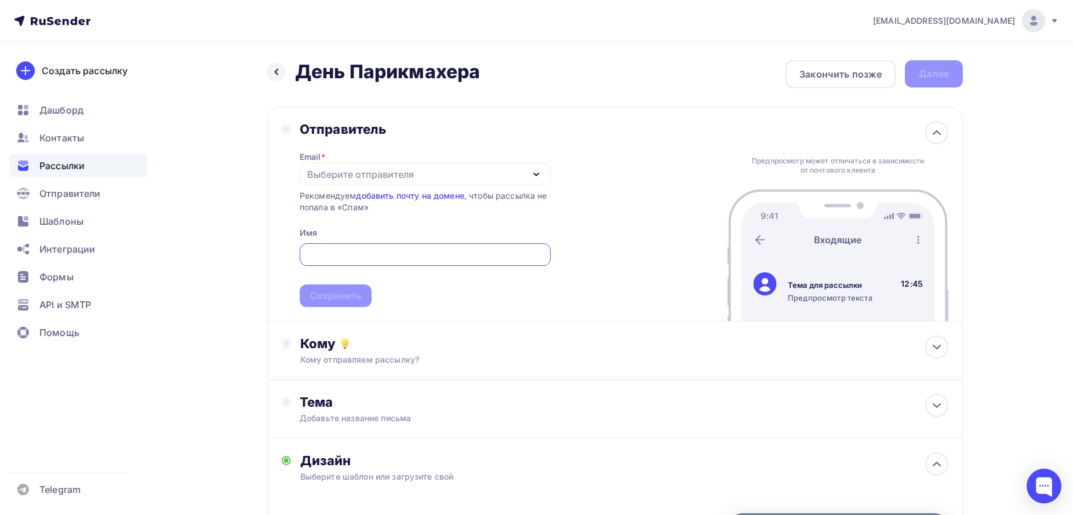
click at [529, 177] on div "Выберите отправителя" at bounding box center [425, 174] width 251 height 23
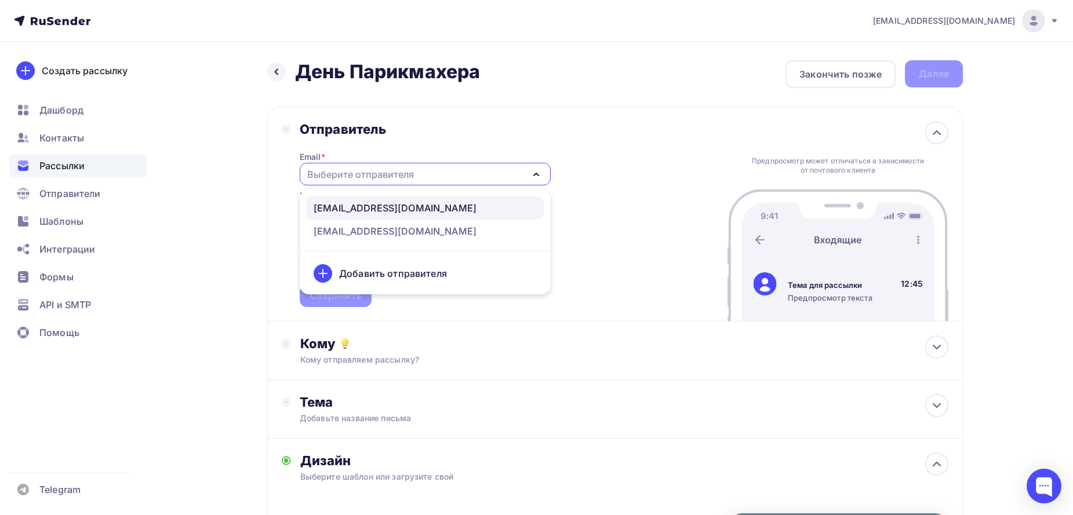
click at [442, 216] on link "kypi@dikson-region.ru" at bounding box center [425, 207] width 237 height 23
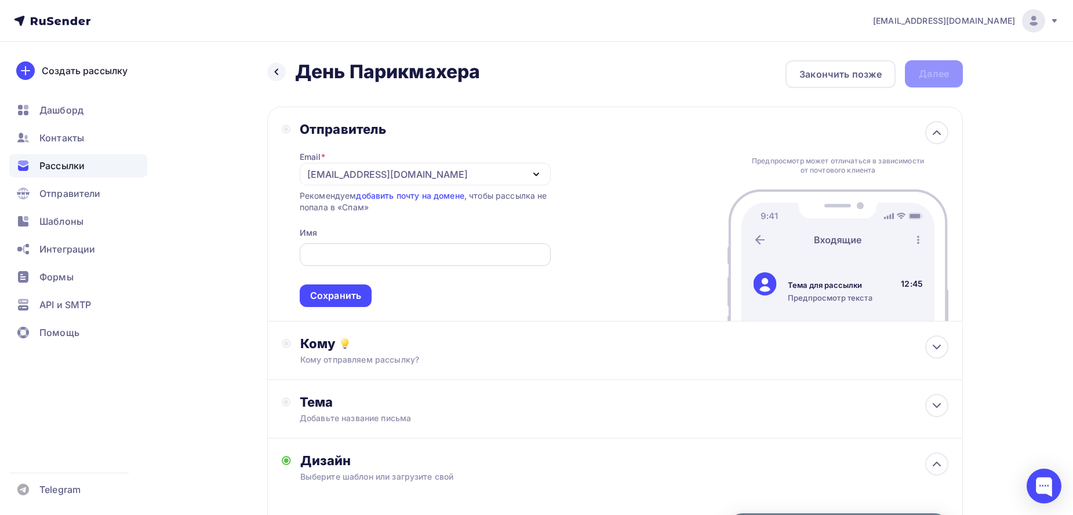
click at [389, 261] on div at bounding box center [425, 254] width 251 height 23
click at [389, 260] on input "text" at bounding box center [425, 255] width 238 height 14
type input "а"
type input "Анастасия"
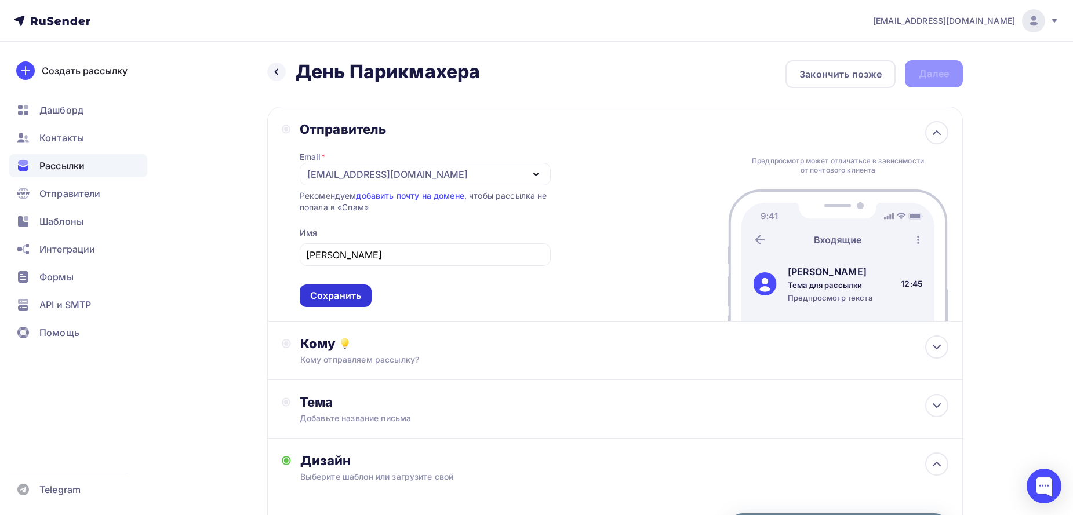
click at [324, 290] on div "Сохранить" at bounding box center [335, 295] width 51 height 13
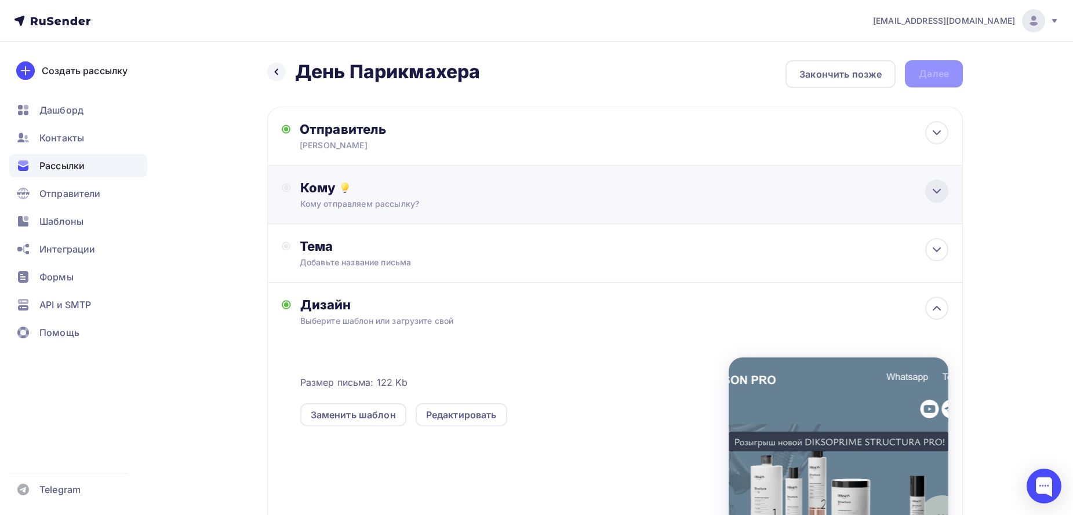
click at [941, 192] on icon at bounding box center [937, 191] width 14 height 14
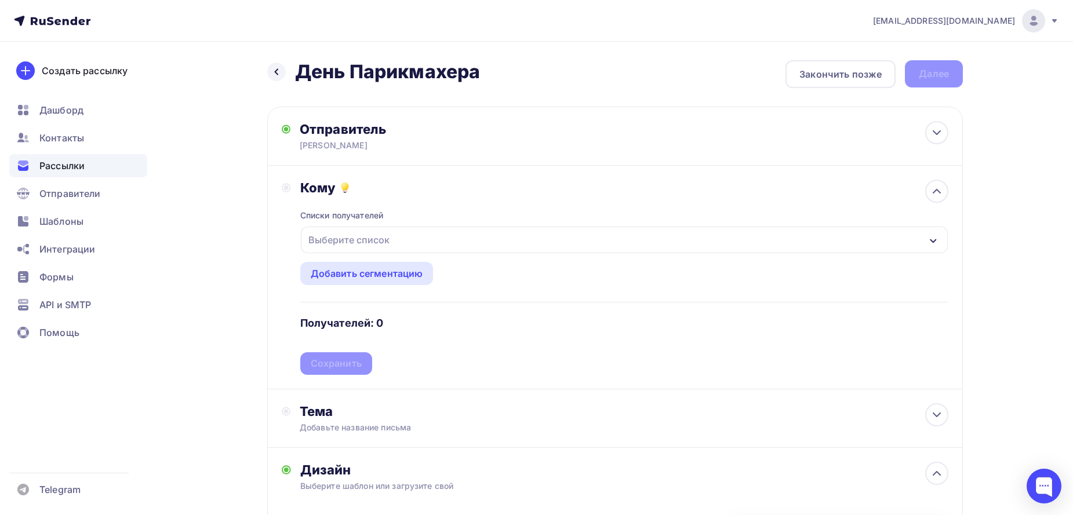
click at [931, 245] on icon "button" at bounding box center [933, 240] width 9 height 9
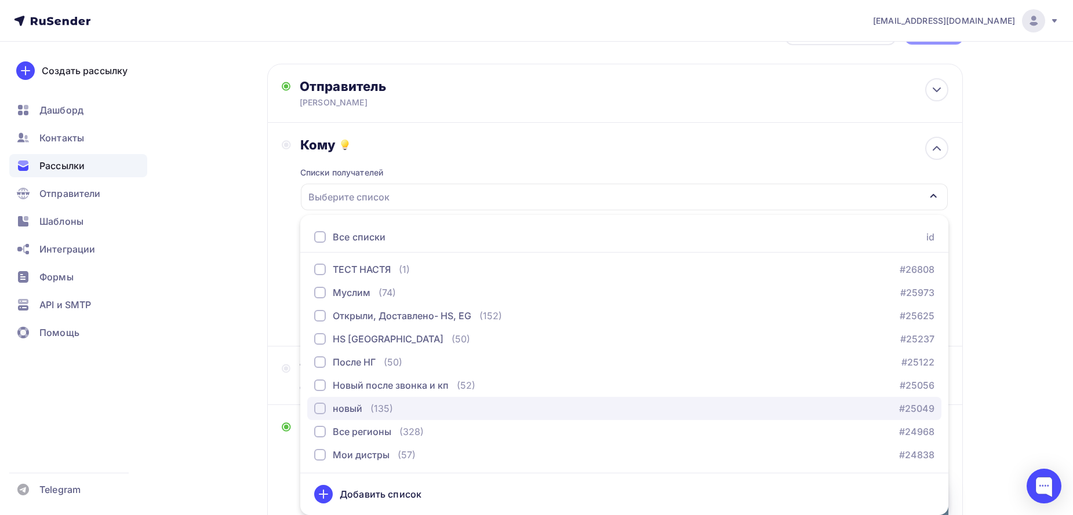
scroll to position [2, 0]
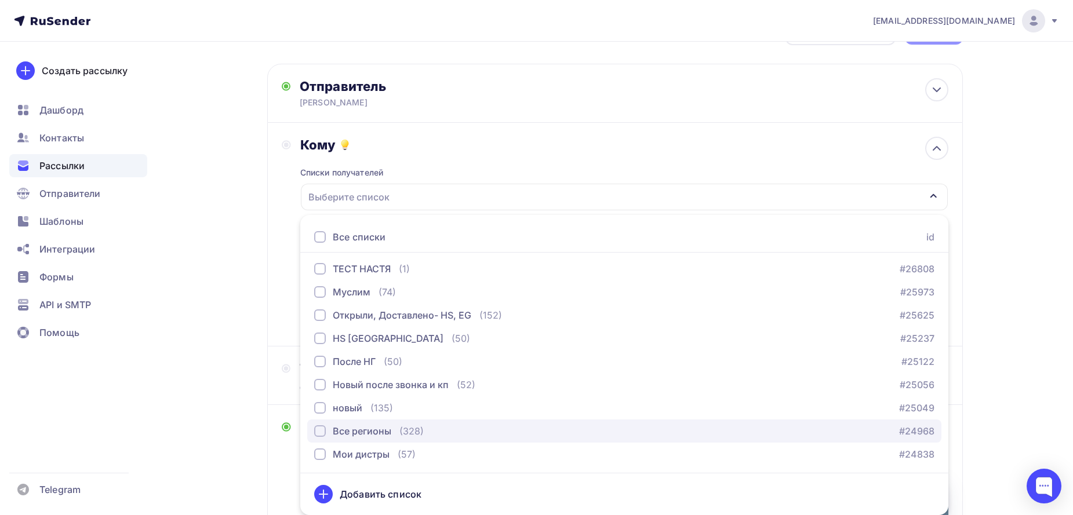
click at [318, 435] on div "button" at bounding box center [320, 431] width 12 height 12
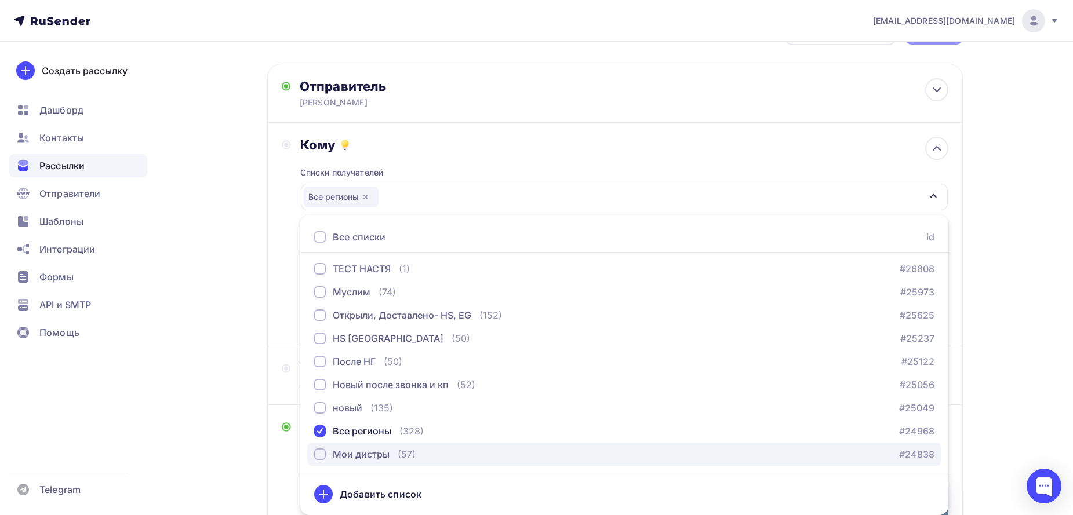
click at [321, 455] on div "button" at bounding box center [320, 455] width 12 height 12
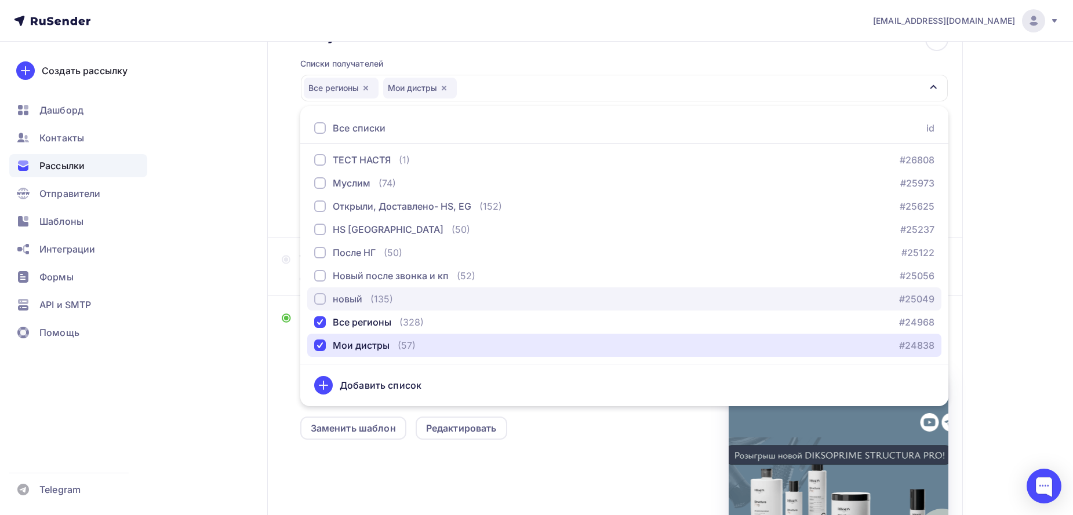
scroll to position [178, 0]
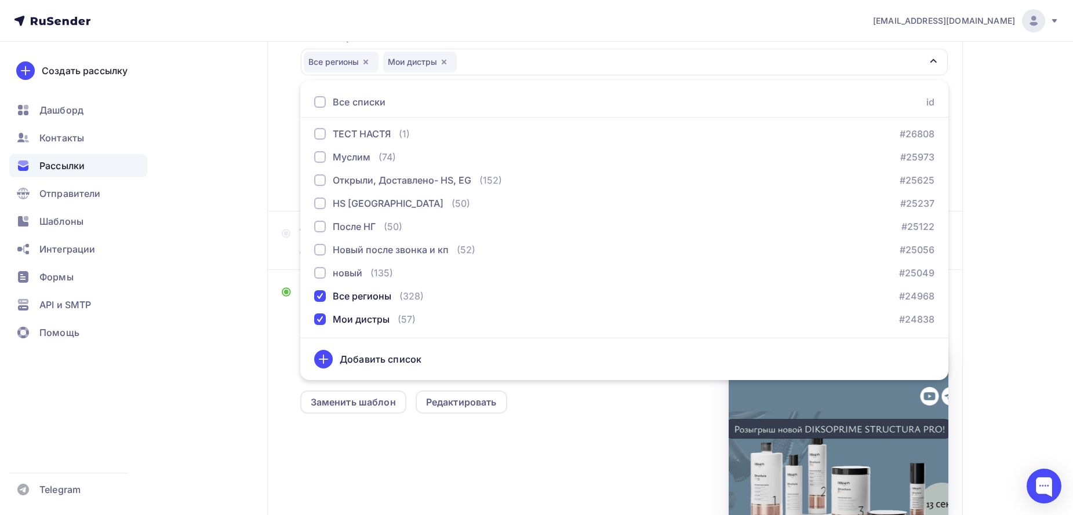
click at [1026, 330] on div "n.kulik84@mail.ru Аккаунт Тарифы Выйти Создать рассылку Дашборд Контакты Рассыл…" at bounding box center [536, 241] width 1073 height 838
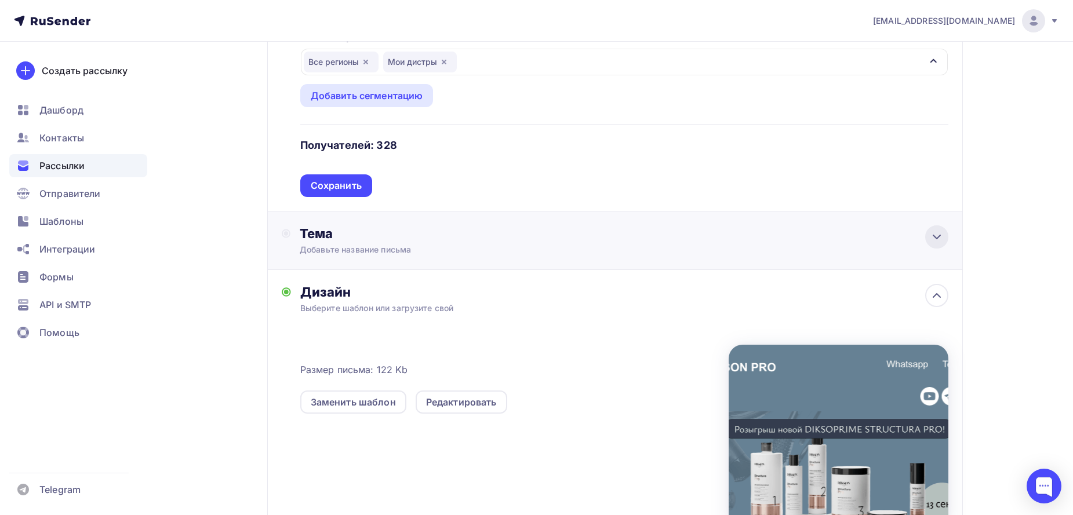
click at [940, 233] on icon at bounding box center [937, 237] width 14 height 14
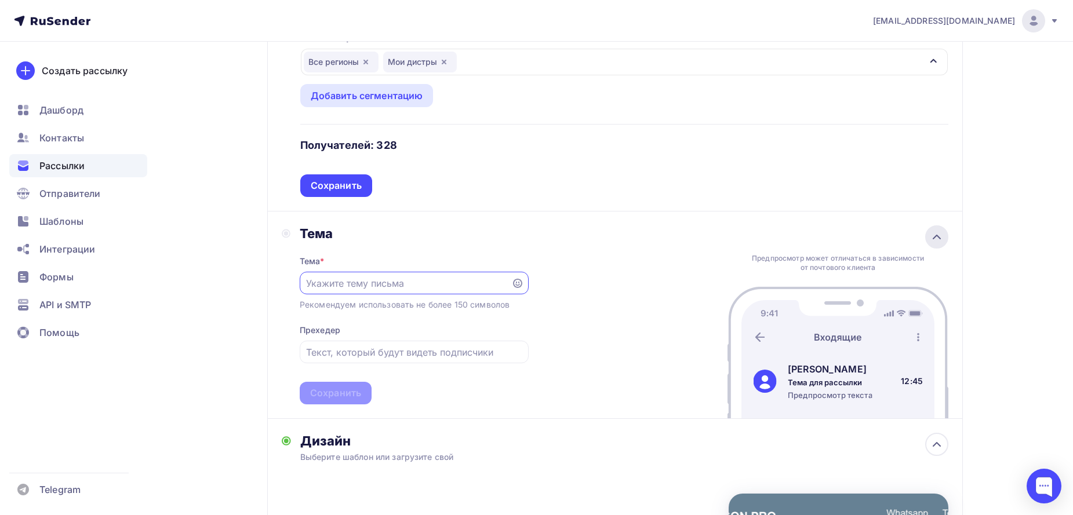
scroll to position [0, 0]
click at [340, 282] on input "text" at bounding box center [405, 283] width 198 height 14
paste input "Конкурс ко Дню парикмахера! Выиграй спа-ритуал для волос"
click at [416, 283] on input "Конкурс ко Дню парикмахера! Выиграй спа-ритуал для волос" at bounding box center [405, 283] width 198 height 14
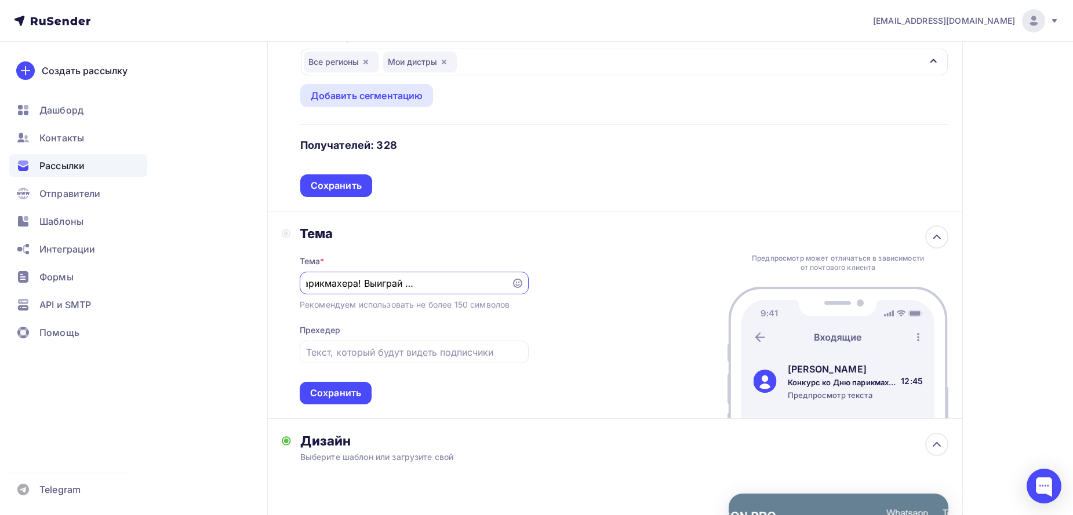
click at [416, 282] on input "Конкурс ко Дню парикмахера! Выиграй спа-ритуал для волос" at bounding box center [405, 283] width 198 height 14
click at [440, 281] on input "Конкурс ко Дню парикмахера! Выиграй SPA -ритуал для волос" at bounding box center [405, 283] width 198 height 14
type input "Конкурс ко Дню парикмахера! Выиграй SPA - ритуал для волос"
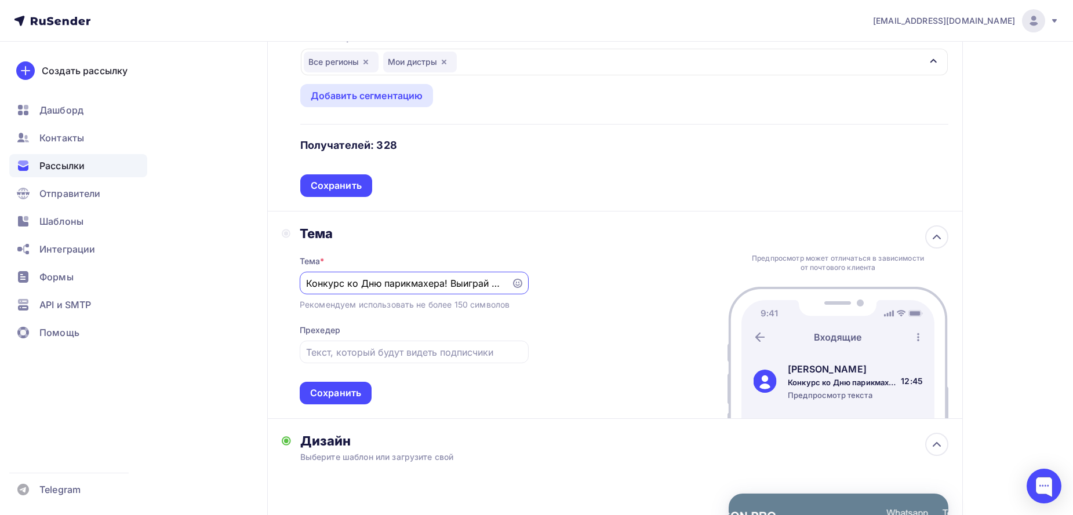
click at [583, 323] on div "Тема Тема * Конкурс ко Дню парикмахера! Выиграй SPA - ритуал для волос Рекоменд…" at bounding box center [615, 315] width 696 height 207
click at [425, 361] on div at bounding box center [414, 352] width 229 height 23
click at [335, 353] on input "text" at bounding box center [414, 352] width 216 height 14
paste input "В честь вашего праздника разыгрываем новую восстанавливающую систему DIKSOPRIME…"
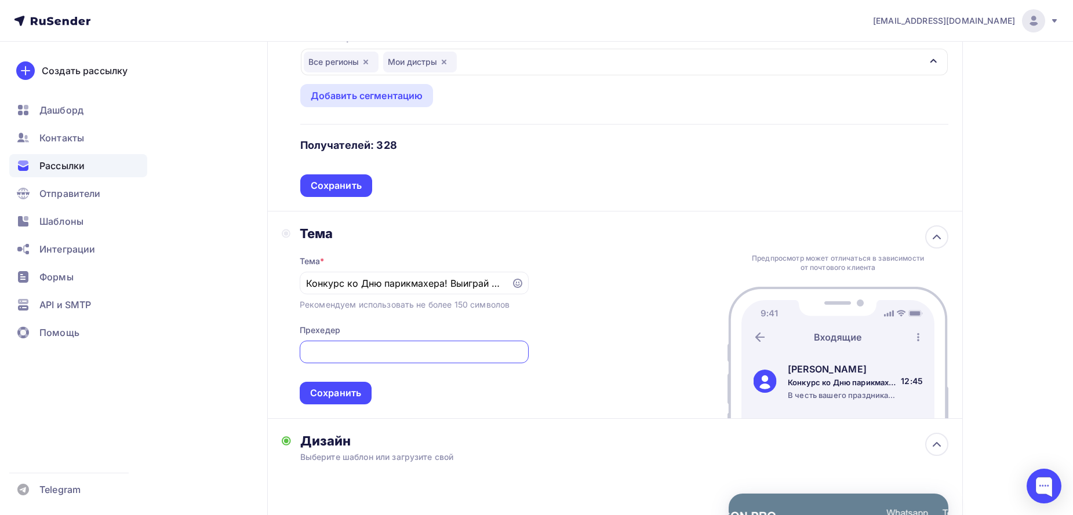
click at [364, 349] on input "В честь вашего праздника разыгрываем новую восстанавливающую систему DIKSOPRIME…" at bounding box center [414, 352] width 216 height 14
click at [364, 348] on input "В честь вашего праздника разыгрываем новую восстанавливающую систему DIKSOPRIME…" at bounding box center [414, 352] width 216 height 14
click at [355, 354] on input "В честь вашего праздника разыгрываем новую восстанавливающую систему DIKSOPRIME…" at bounding box center [414, 352] width 216 height 14
click at [424, 351] on input "В честь вашего праздника разыгрываем новую восстанавливающую систему DIKSOPRIME…" at bounding box center [414, 352] width 216 height 14
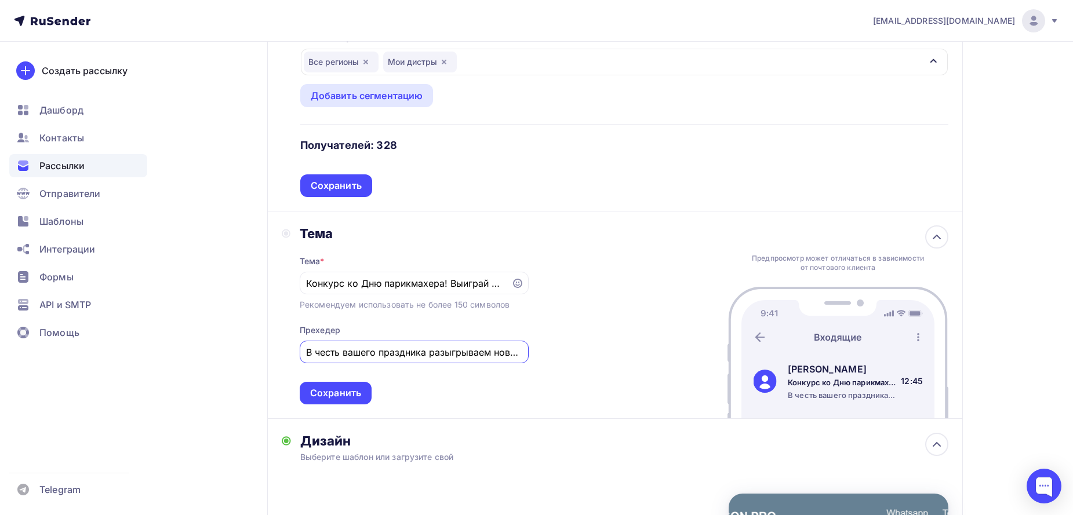
click at [424, 351] on input "В честь вашего праздника разыгрываем новую восстанавливающую систему DIKSOPRIME…" at bounding box center [414, 352] width 216 height 14
drag, startPoint x: 425, startPoint y: 349, endPoint x: 426, endPoint y: 355, distance: 5.8
click at [425, 350] on input "В честь вашего праздника разыгрываем новую восстанавливающую систему DIKSOPRIME…" at bounding box center [414, 352] width 216 height 14
click at [449, 352] on input "В честь вашего праздника разыгрываем новую восстанавливающую систему DIKSOPRIME…" at bounding box center [414, 352] width 216 height 14
click at [427, 354] on input "В честь вашего праздника разыгрываем новую восстанавливающую систему DIKSOPRIME…" at bounding box center [414, 352] width 216 height 14
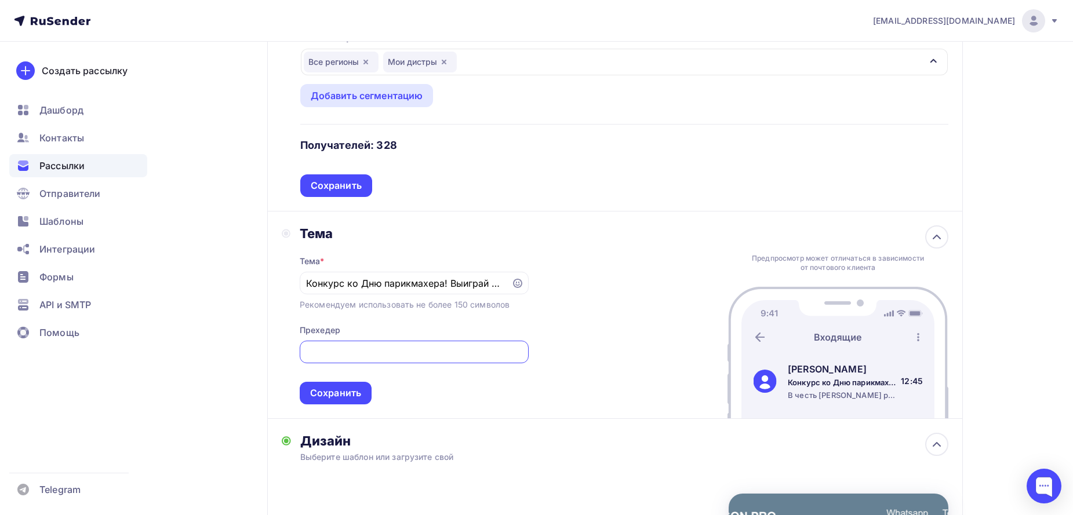
scroll to position [0, 794]
type input "В честь Дня Парикмахера разыгрываем новую восстанавливающую систему DIKSOPRIME …"
click at [330, 395] on div "Сохранить" at bounding box center [335, 393] width 51 height 13
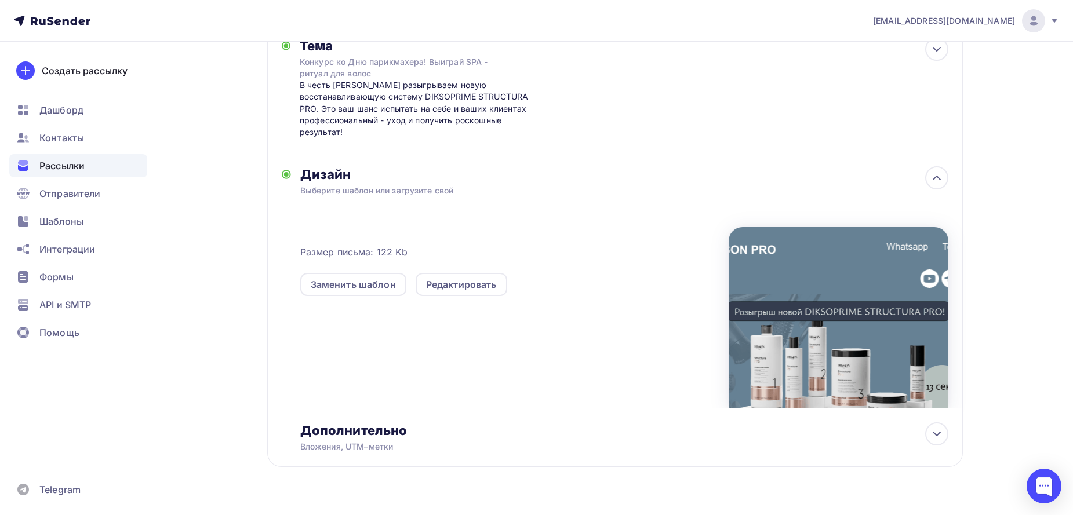
scroll to position [392, 0]
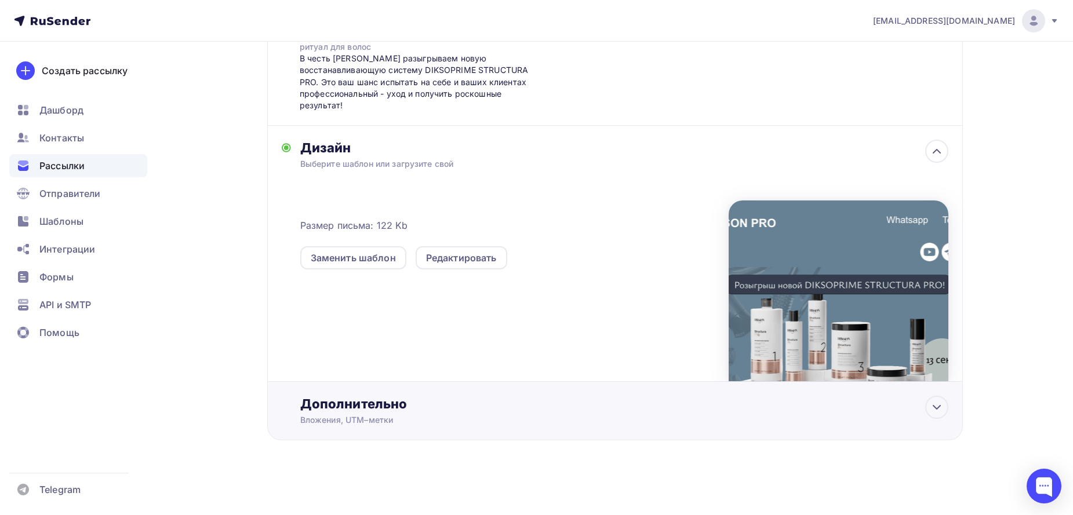
click at [674, 410] on div "Дополнительно" at bounding box center [624, 404] width 648 height 16
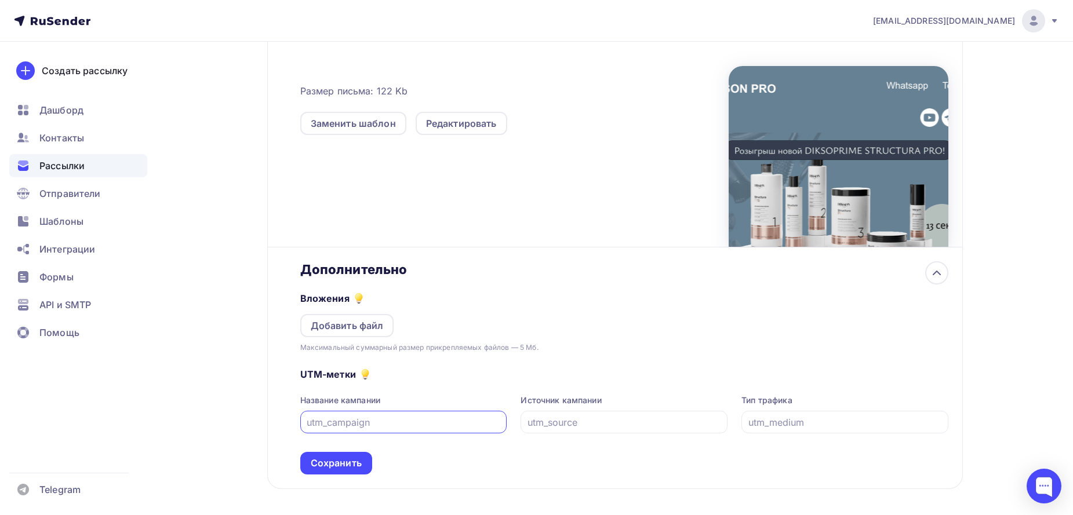
click at [388, 418] on input "text" at bounding box center [404, 423] width 194 height 14
type input "kulikovaav"
click at [326, 465] on div "Сохранить" at bounding box center [336, 463] width 51 height 13
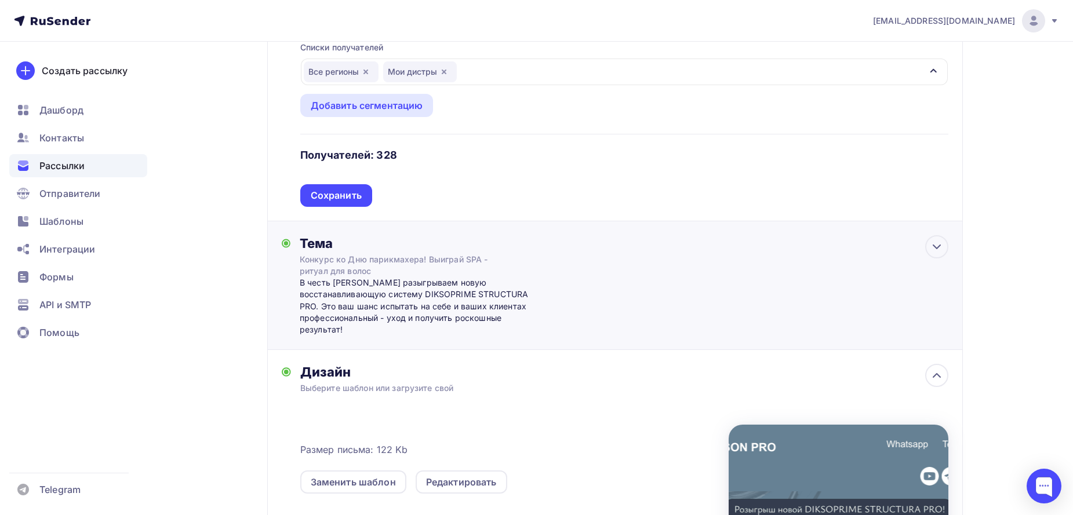
scroll to position [122, 0]
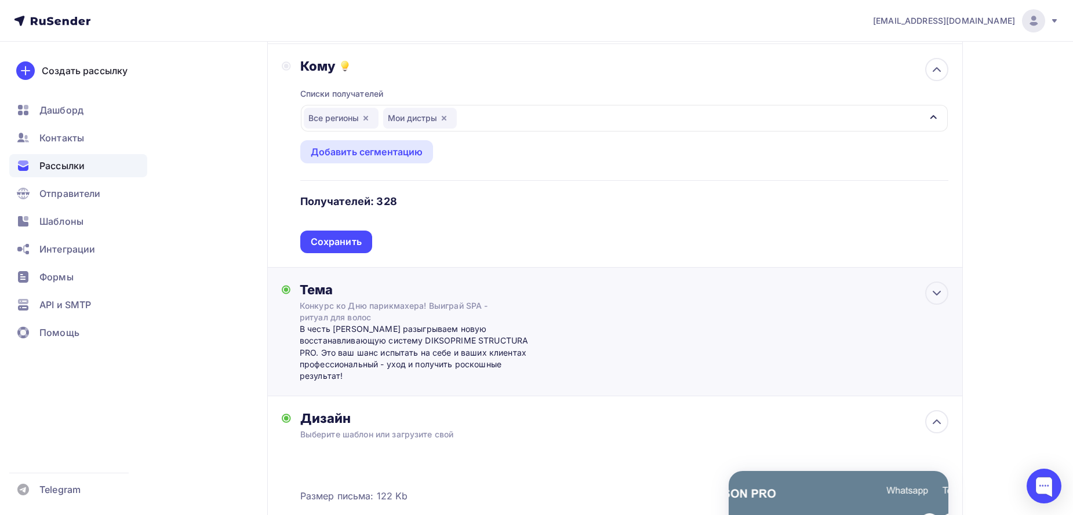
click at [482, 356] on div "В честь Дня Парикмахера разыгрываем новую восстанавливающую систему DIKSOPRIME …" at bounding box center [414, 352] width 229 height 59
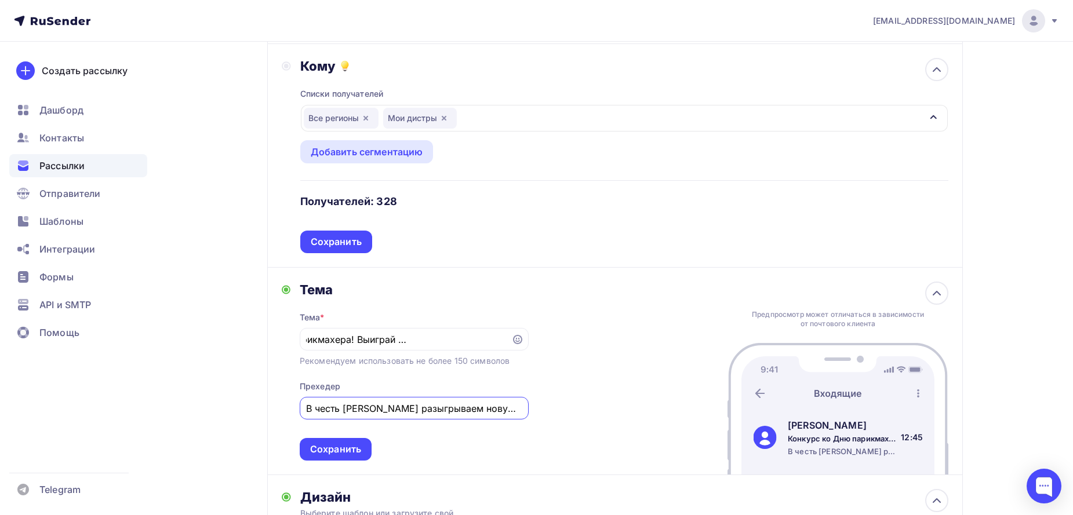
scroll to position [0, 0]
click at [497, 413] on input "В честь Дня Парикмахера разыгрываем новую восстанавливающую систему DIKSOPRIME …" at bounding box center [414, 409] width 216 height 14
type input "В честь Дня Парикмахера разыгрываем новую восстанавливающую систему DIKSOPRIME …"
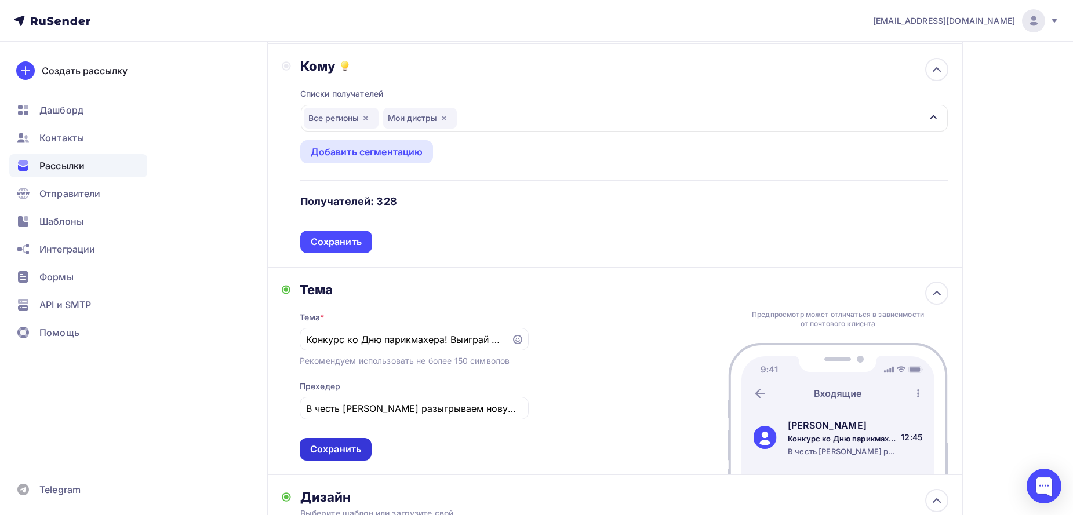
click at [343, 449] on div "Сохранить" at bounding box center [335, 449] width 51 height 13
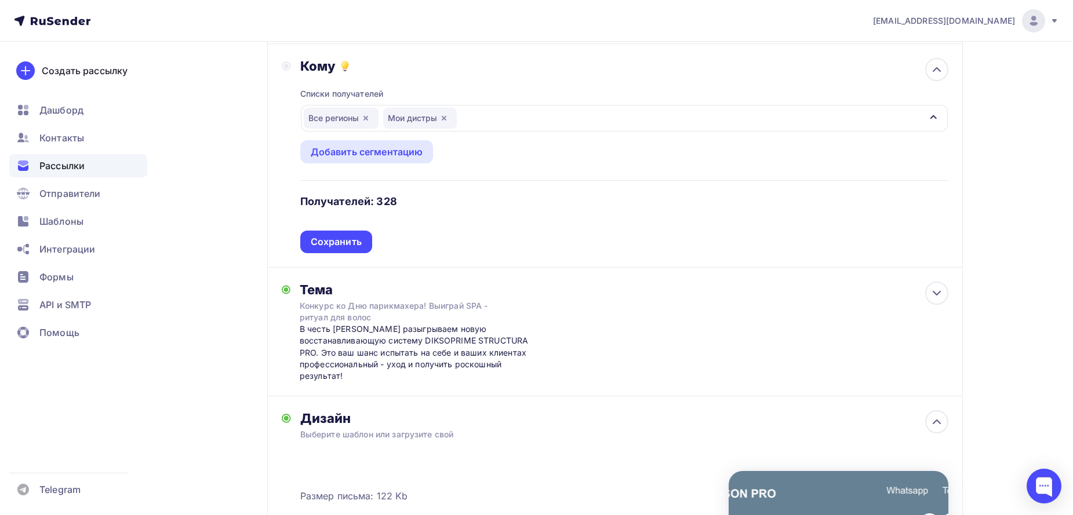
click at [788, 122] on div "Все регионы Мои дистры" at bounding box center [624, 118] width 647 height 27
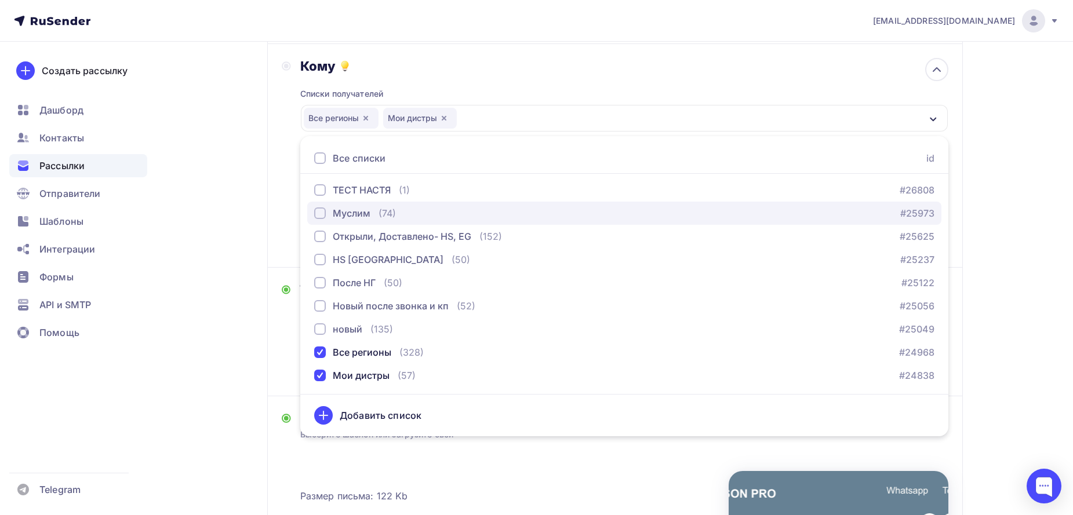
click at [315, 210] on div "button" at bounding box center [320, 213] width 12 height 12
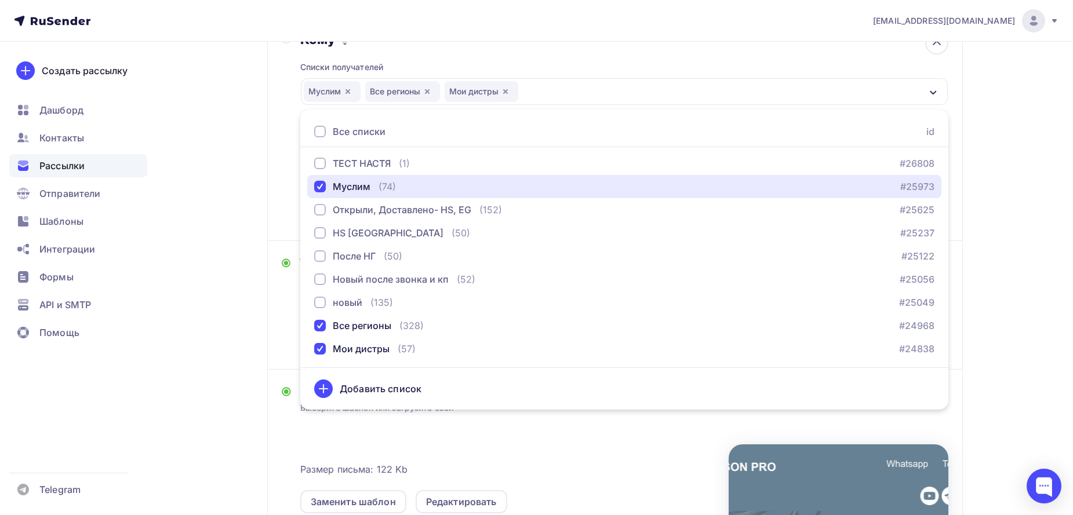
scroll to position [122, 0]
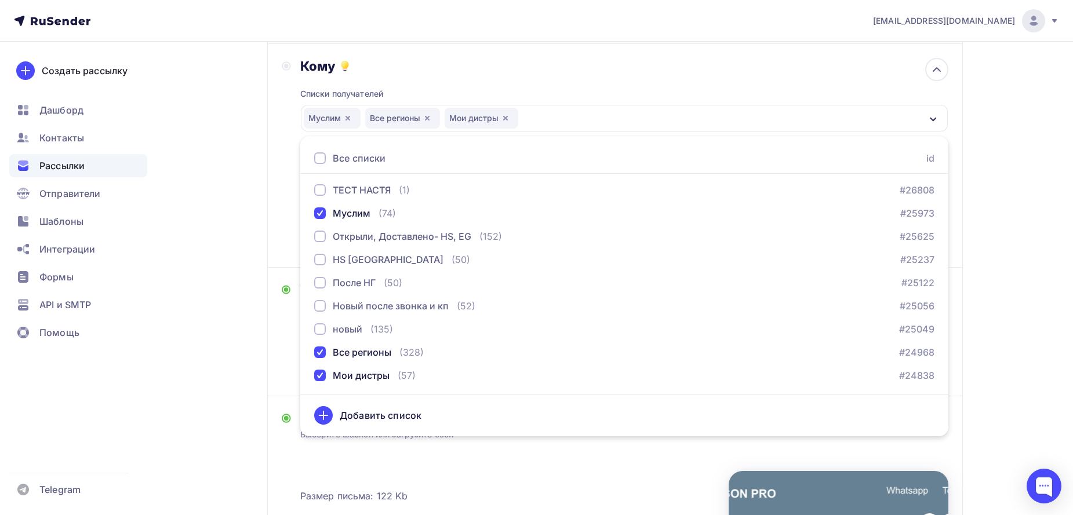
click at [977, 420] on div "Назад День Парикмахера День Парикмахера Закончить позже Далее Отправитель Анаст…" at bounding box center [536, 353] width 950 height 866
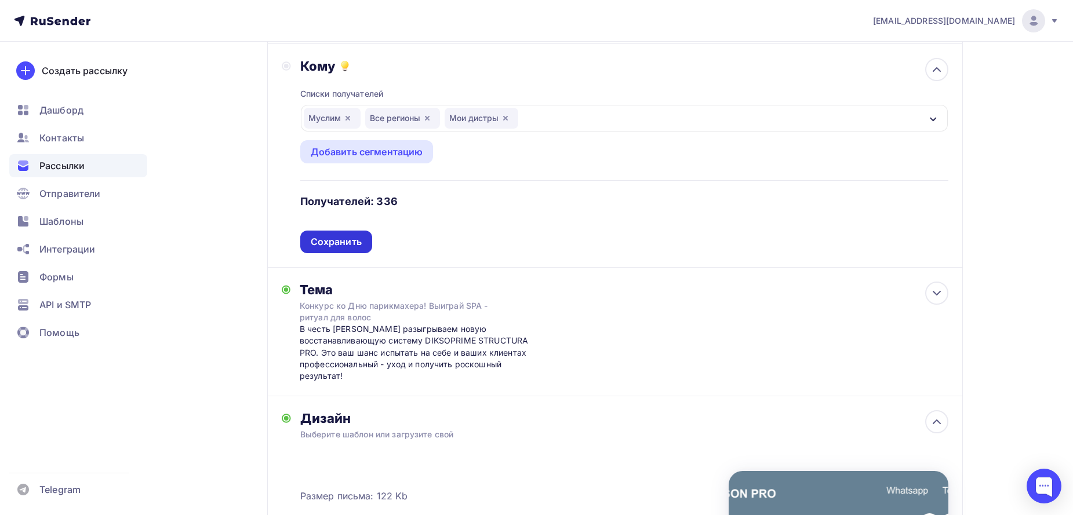
click at [348, 245] on div "Сохранить" at bounding box center [336, 241] width 51 height 13
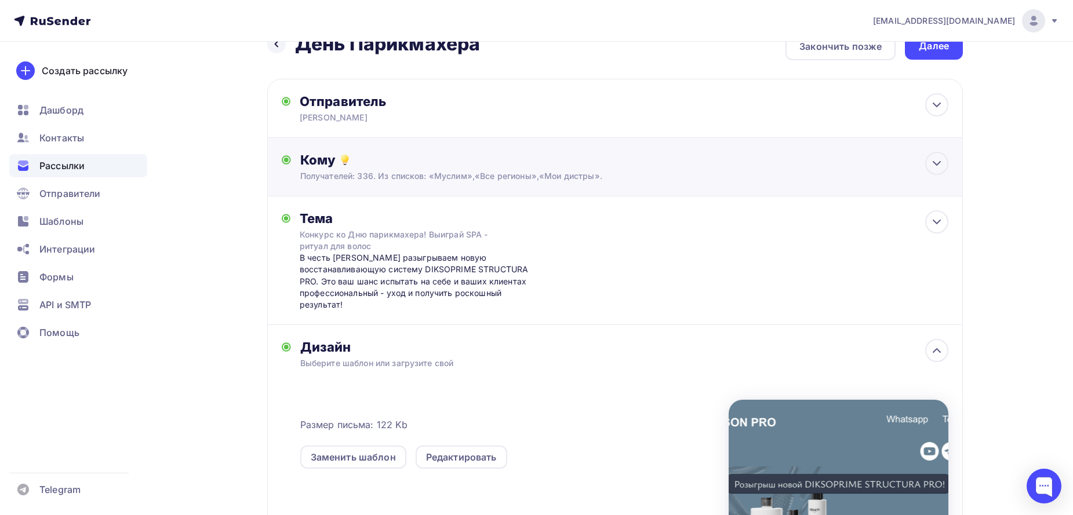
scroll to position [0, 0]
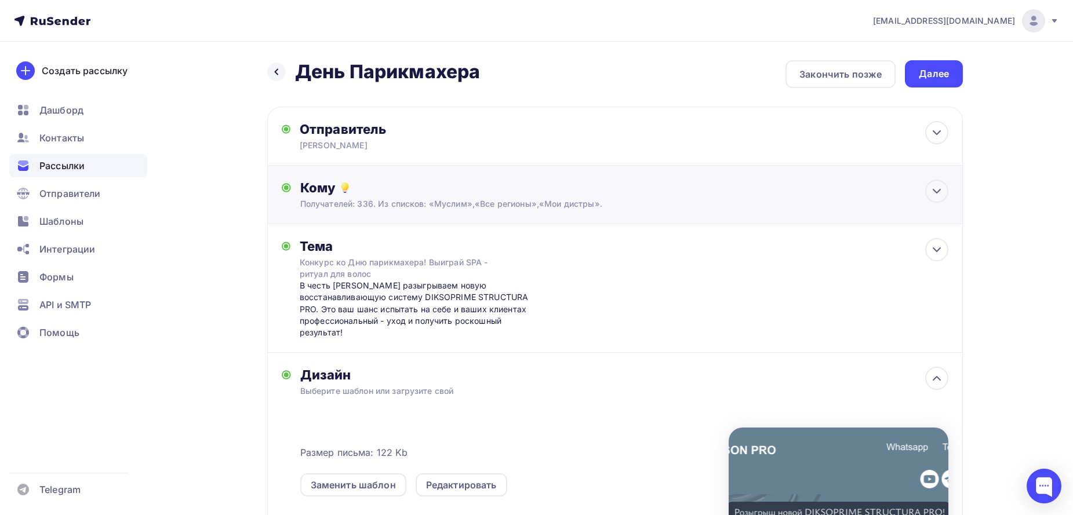
click at [549, 209] on div "Кому Получателей: 336. Из списков: «Муслим»,«Все регионы»,«Мои дистры». Списки …" at bounding box center [615, 195] width 696 height 59
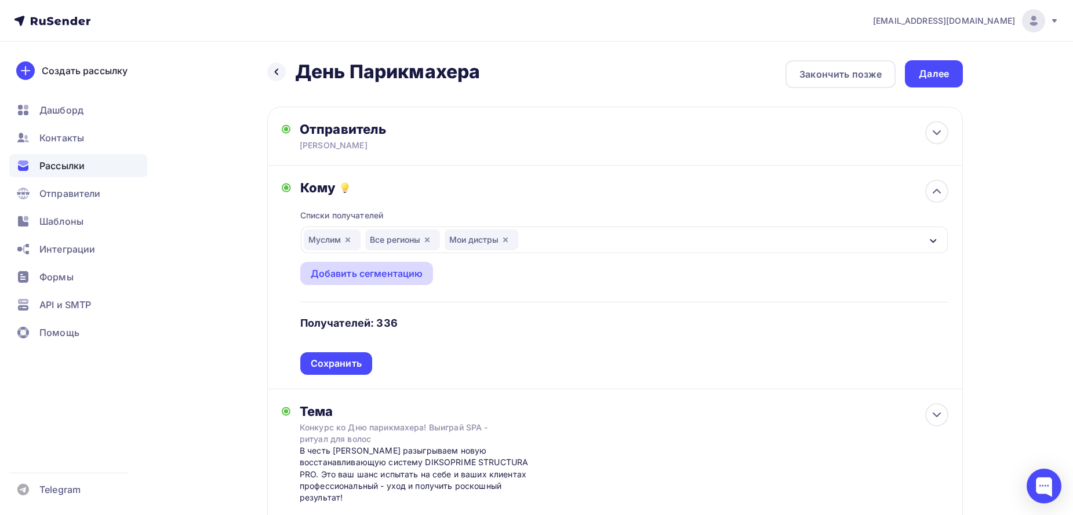
click at [373, 281] on div "Добавить сегментацию" at bounding box center [366, 273] width 133 height 23
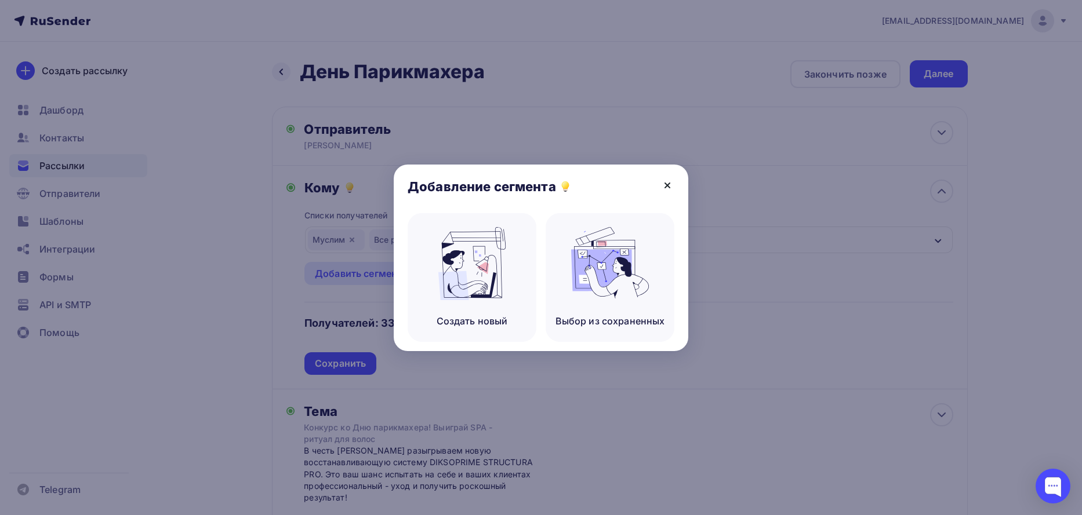
click at [667, 185] on icon at bounding box center [667, 185] width 5 height 5
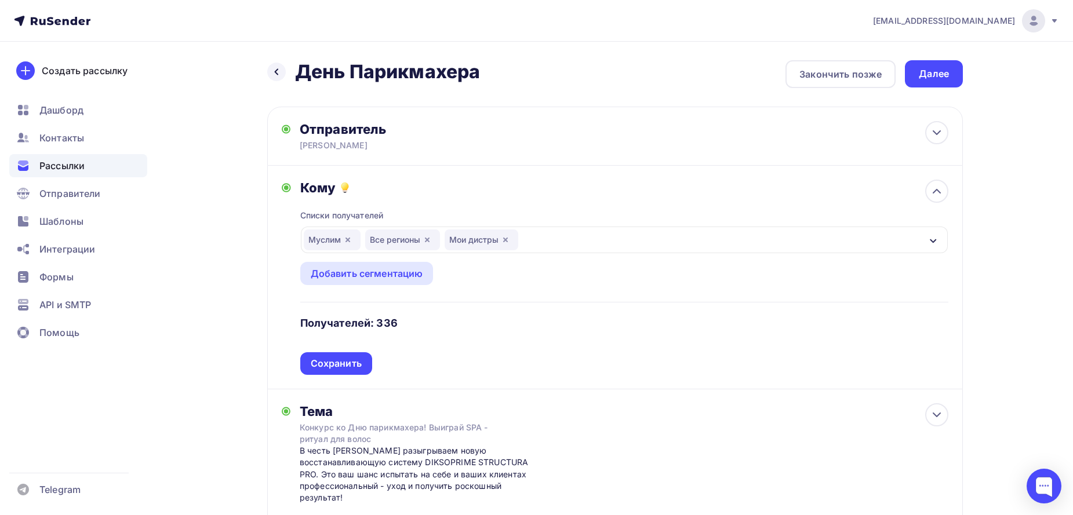
click at [937, 243] on icon "button" at bounding box center [933, 240] width 9 height 9
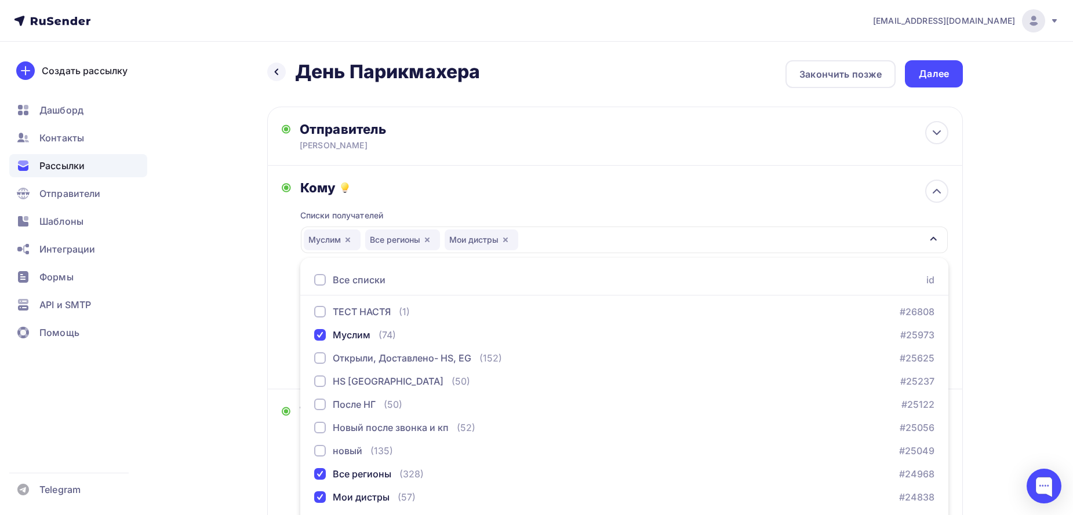
scroll to position [43, 0]
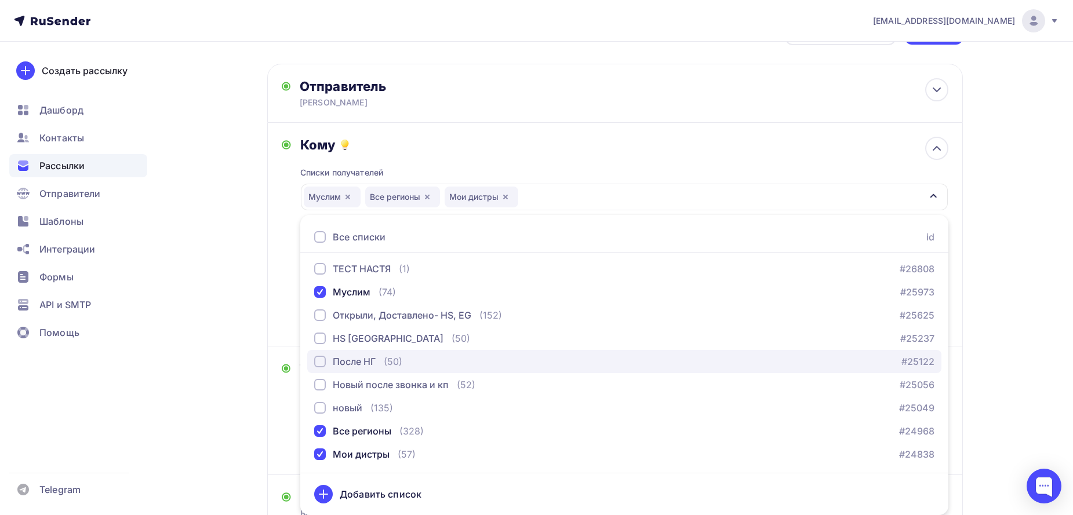
click at [316, 367] on div "button" at bounding box center [320, 362] width 12 height 12
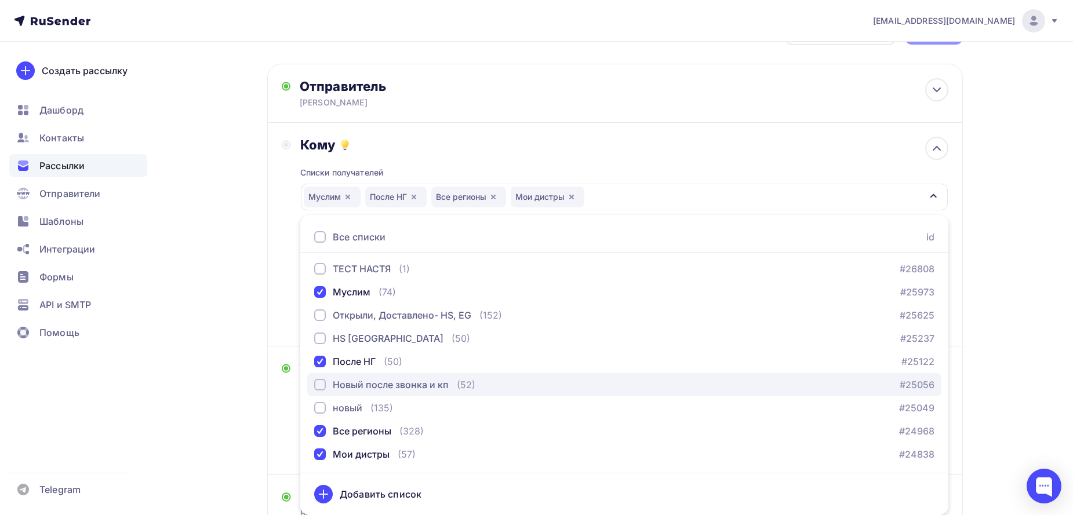
click at [325, 389] on div "Новый после звонка и кп" at bounding box center [381, 385] width 134 height 14
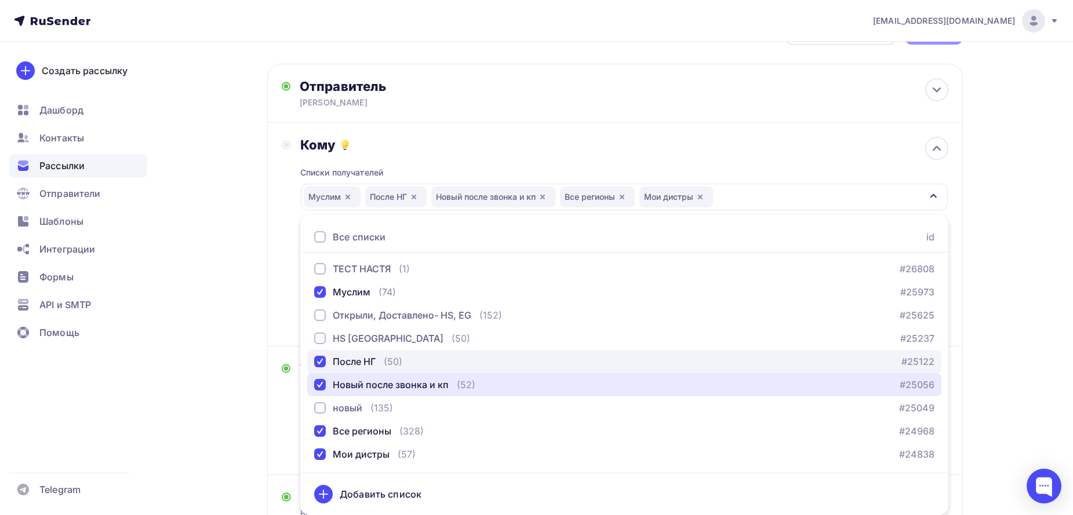
scroll to position [178, 0]
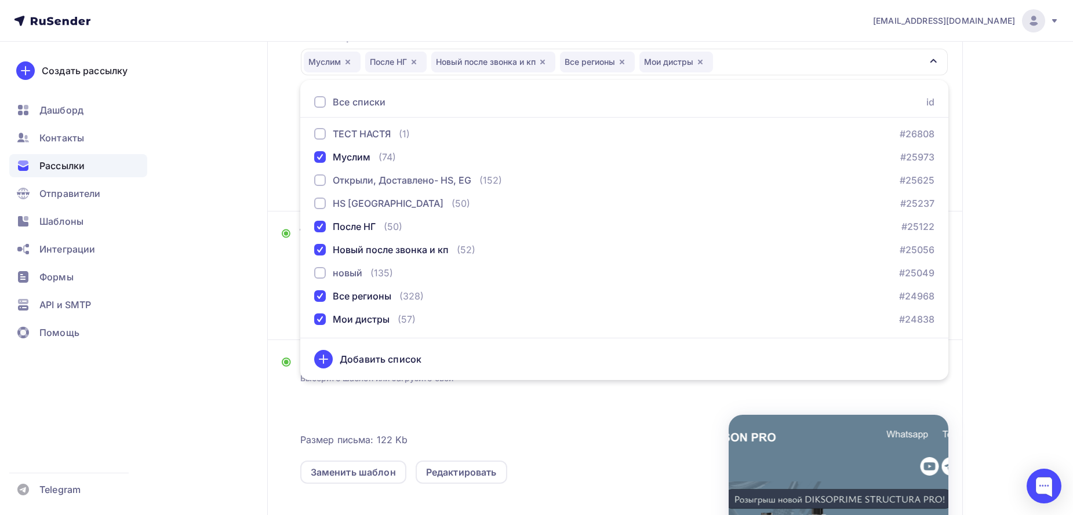
click at [1000, 246] on div "Назад День Парикмахера День Парикмахера Закончить позже Далее Отправитель Анаст…" at bounding box center [536, 297] width 950 height 866
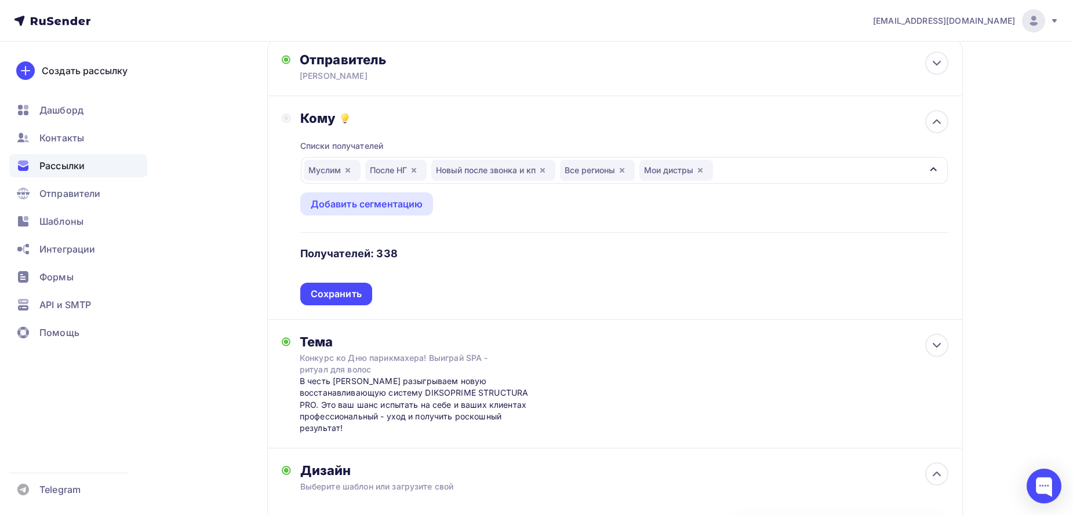
scroll to position [43, 0]
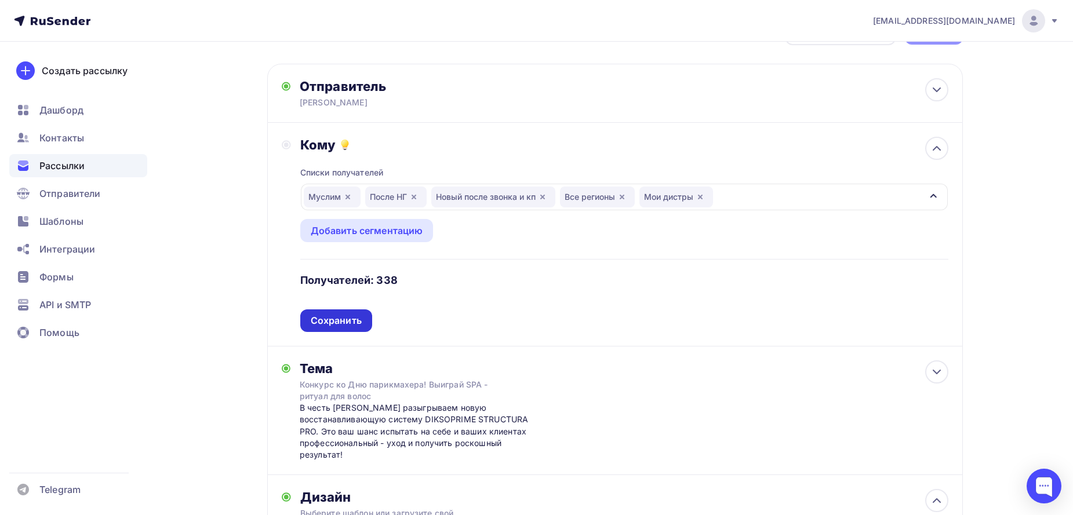
click at [352, 327] on div "Сохранить" at bounding box center [336, 321] width 72 height 23
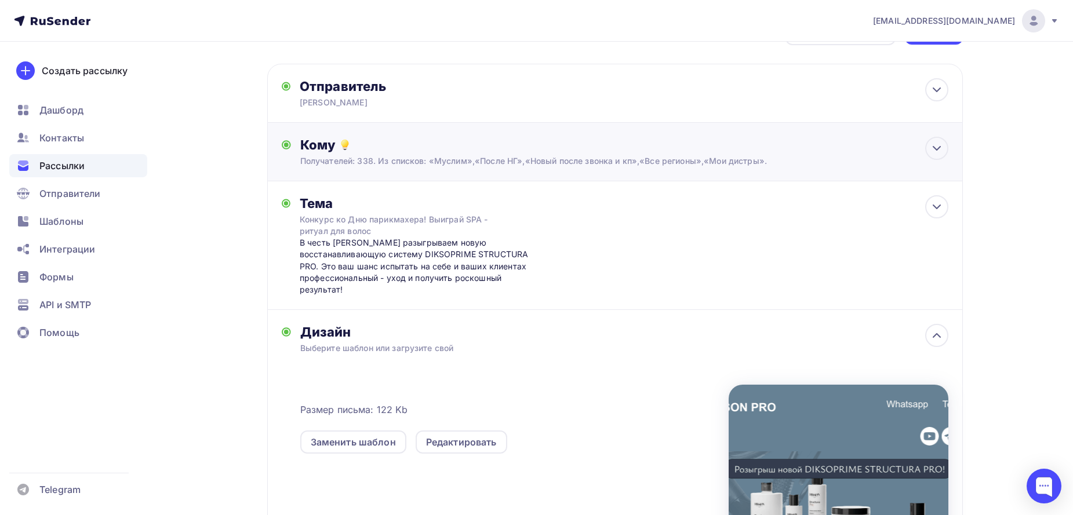
click at [490, 157] on div "Получателей: 338. Из списков: «Муслим»,«После НГ»,«Новый после звонка и кп»,«Вс…" at bounding box center [592, 161] width 584 height 12
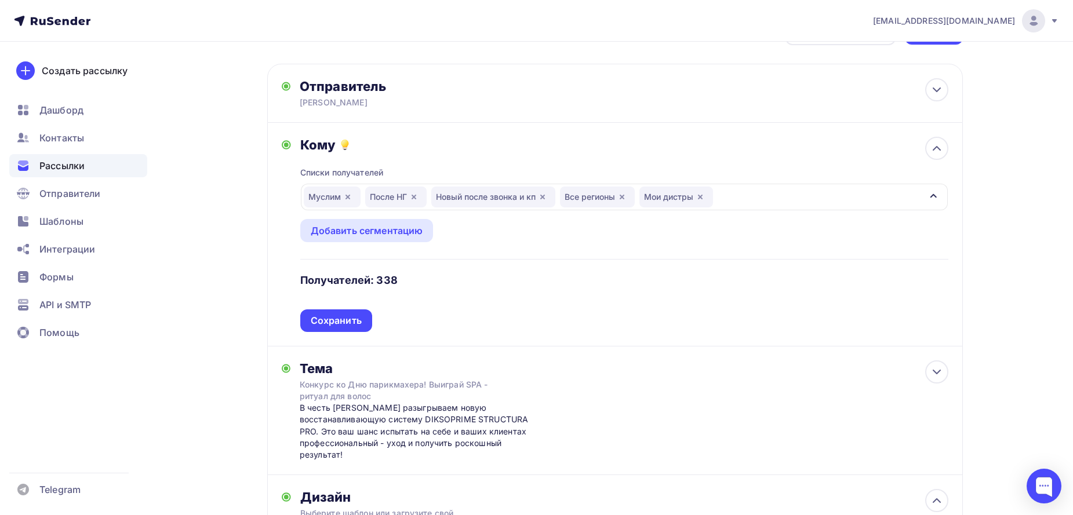
click at [929, 203] on div "button" at bounding box center [933, 197] width 9 height 14
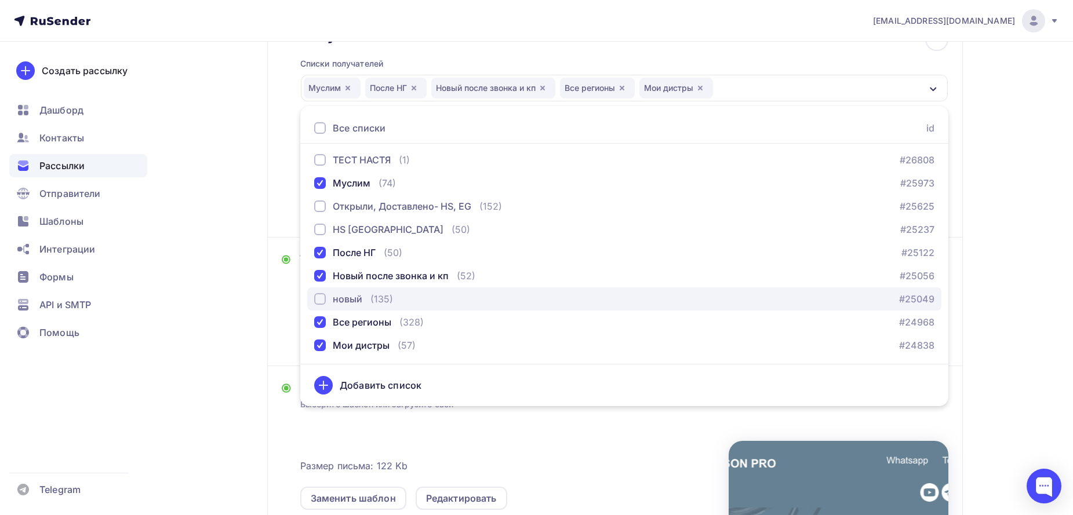
scroll to position [178, 0]
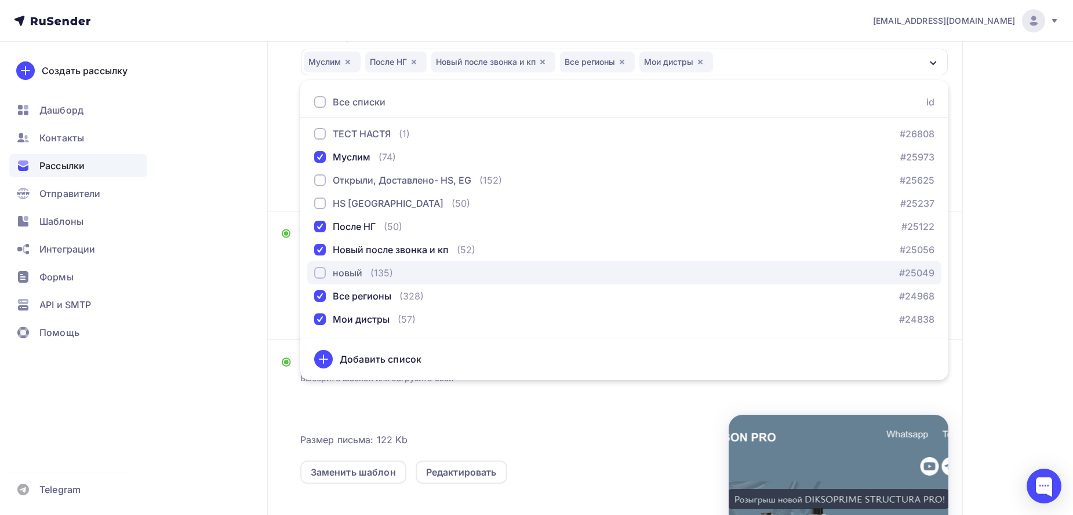
click at [316, 272] on div "button" at bounding box center [320, 273] width 12 height 12
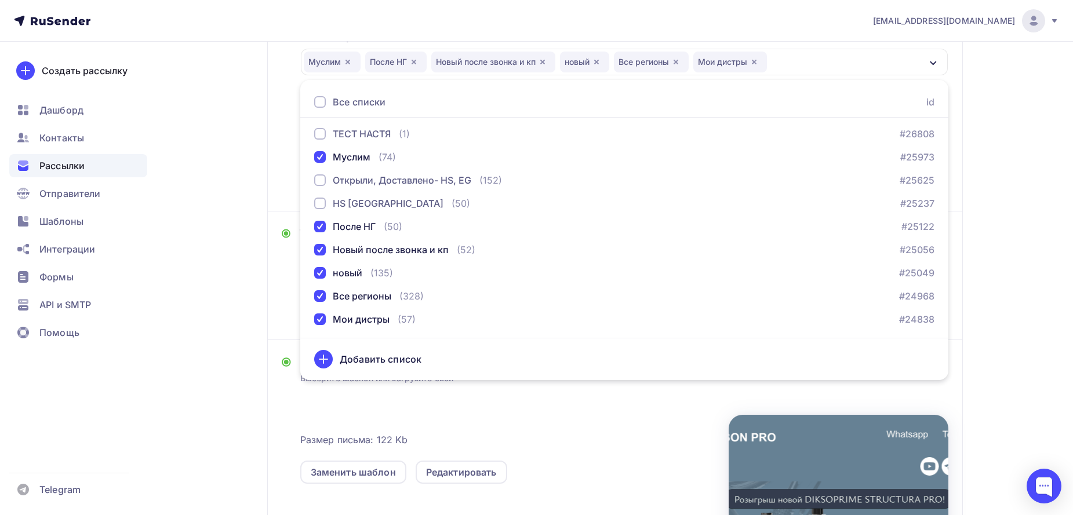
click at [1024, 282] on div "n.kulik84@mail.ru Аккаунт Тарифы Выйти Создать рассылку Дашборд Контакты Рассыл…" at bounding box center [536, 276] width 1073 height 908
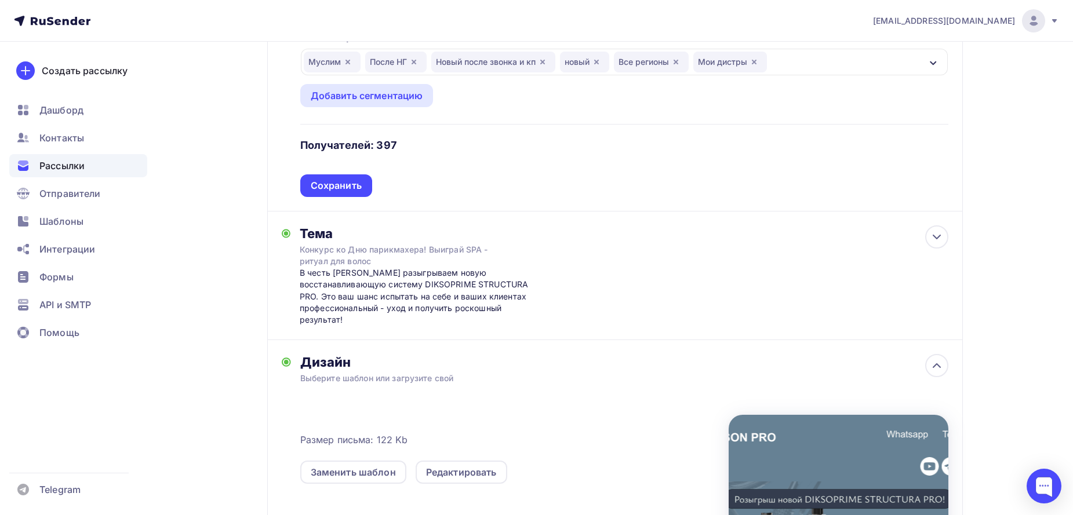
click at [897, 72] on div "Муслим После НГ Новый после звонка и кп новый Все регионы Мои дистры" at bounding box center [624, 62] width 647 height 27
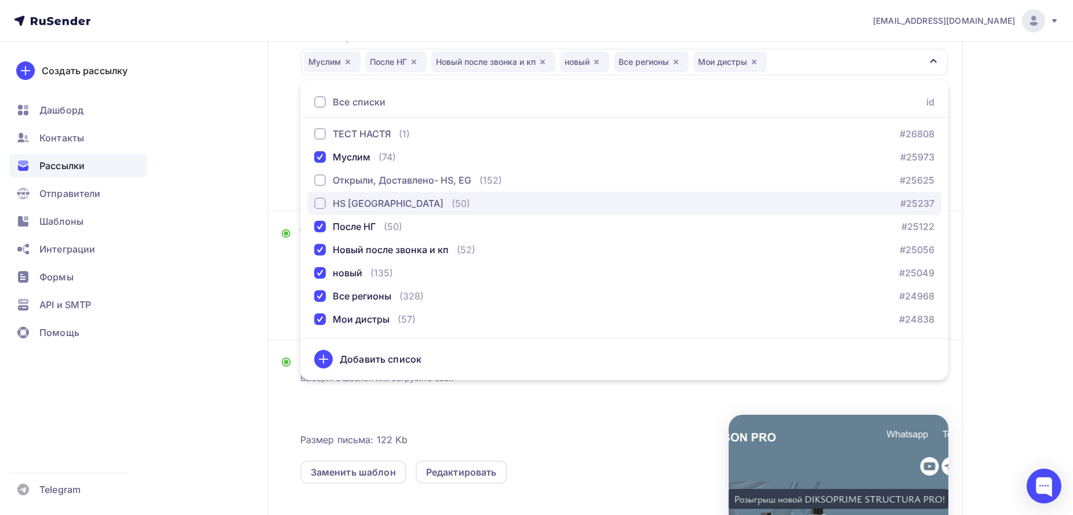
click at [323, 202] on div "button" at bounding box center [320, 204] width 12 height 12
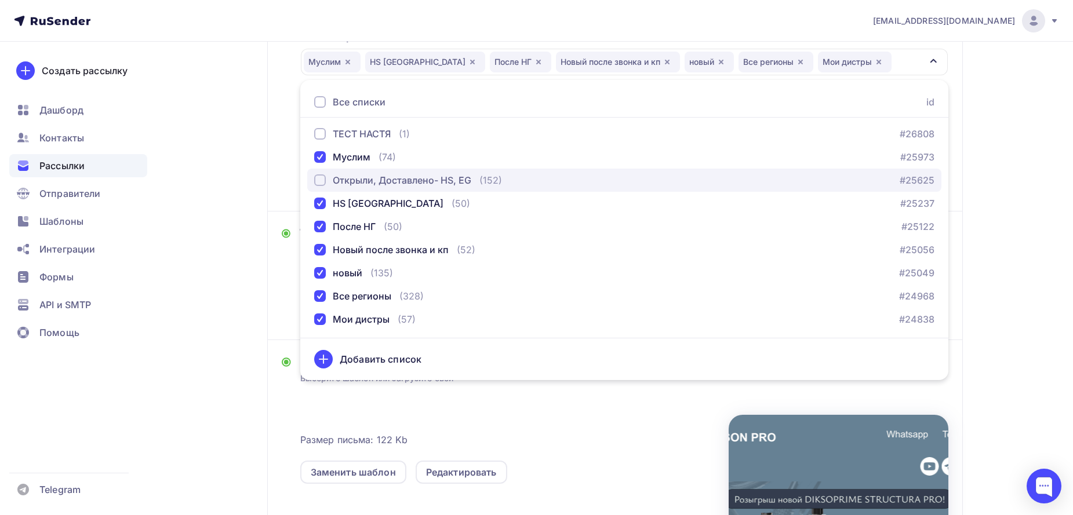
click at [326, 177] on div "Открыли, Доставлено- HS, EG" at bounding box center [392, 180] width 157 height 14
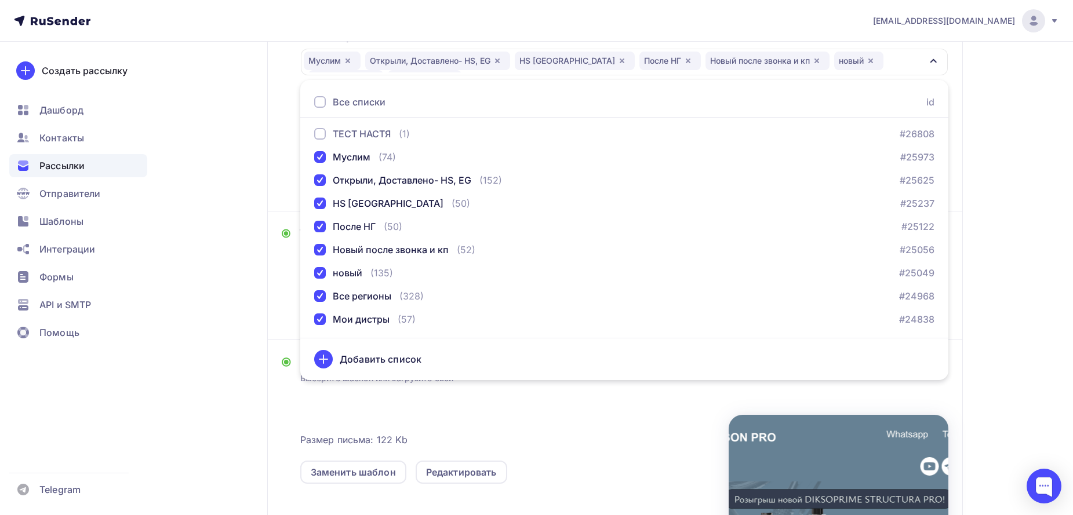
click at [1031, 236] on div "n.kulik84@mail.ru Аккаунт Тарифы Выйти Создать рассылку Дашборд Контакты Рассыл…" at bounding box center [536, 276] width 1073 height 908
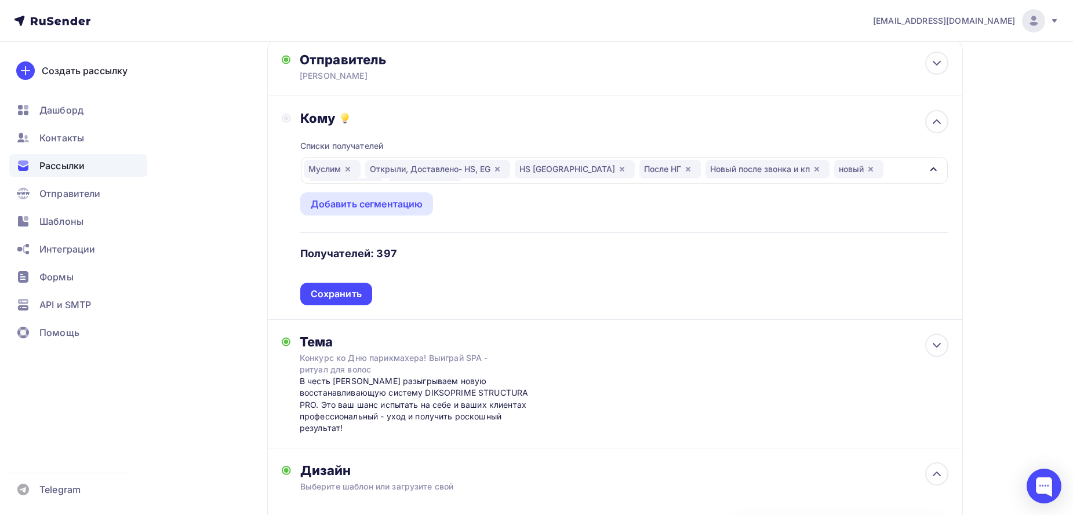
scroll to position [43, 0]
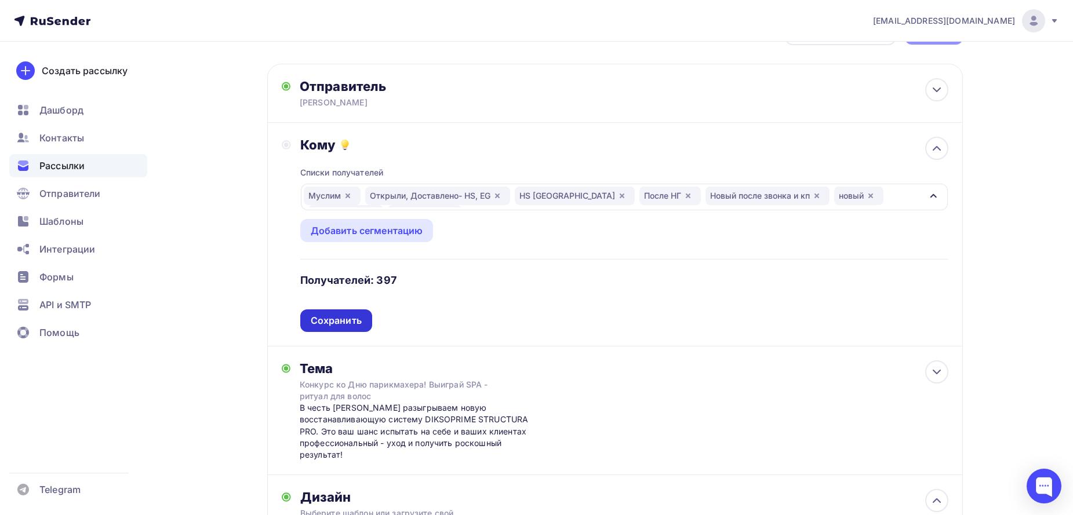
click at [345, 327] on div "Сохранить" at bounding box center [336, 320] width 51 height 13
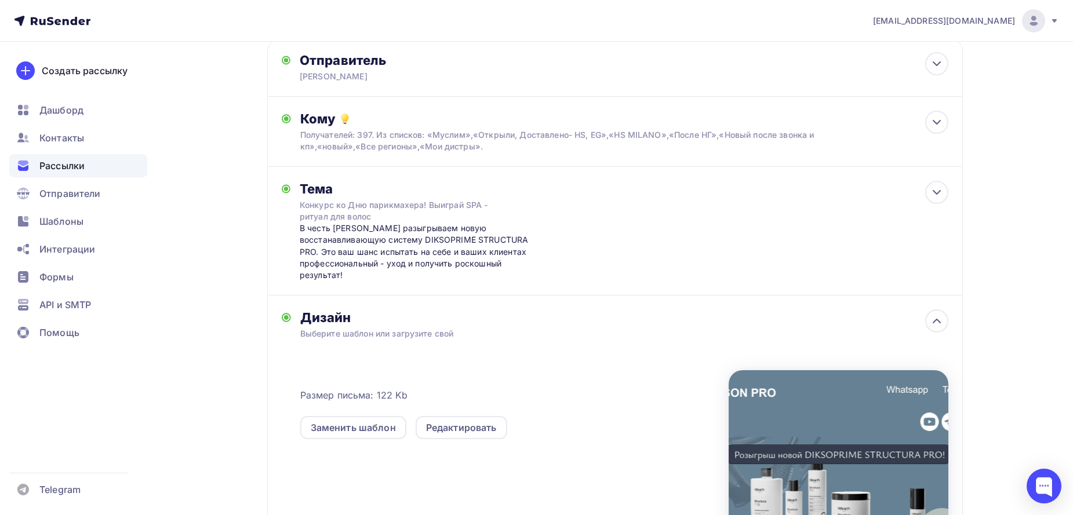
scroll to position [0, 0]
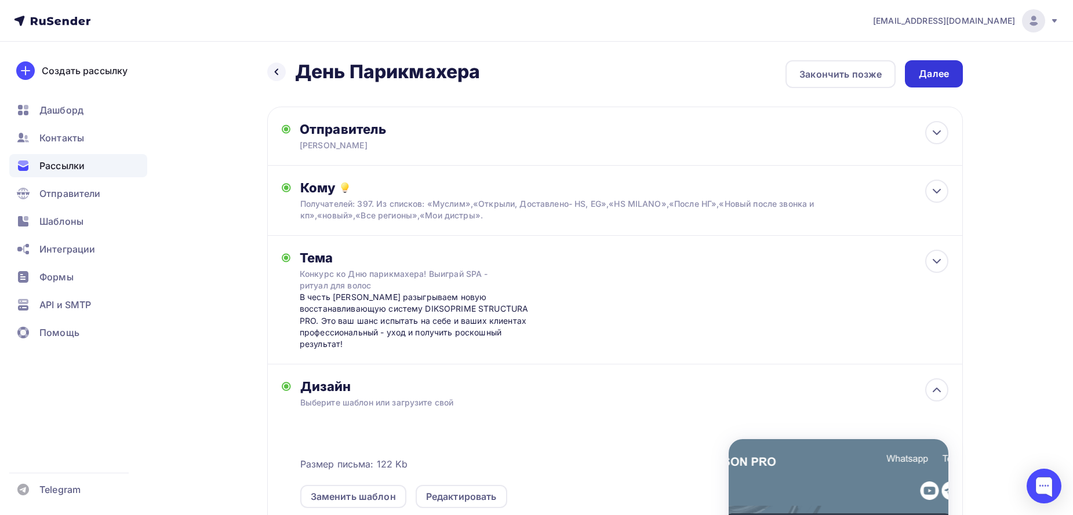
click at [937, 78] on div "Далее" at bounding box center [934, 73] width 30 height 13
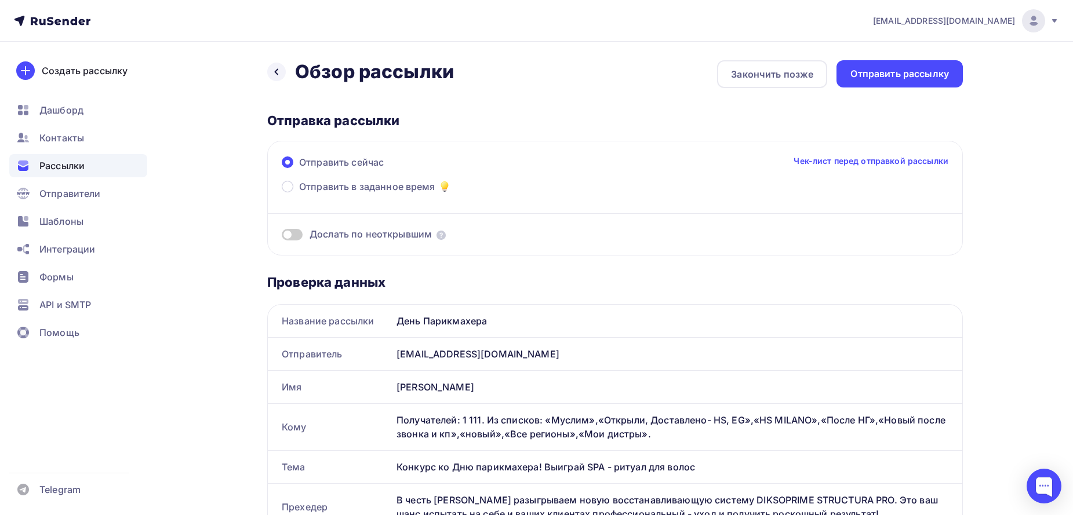
click at [296, 225] on div "Дослать по неоткрывшим" at bounding box center [615, 220] width 667 height 42
click at [297, 234] on span at bounding box center [292, 235] width 21 height 12
click at [282, 236] on input "checkbox" at bounding box center [282, 236] width 0 height 0
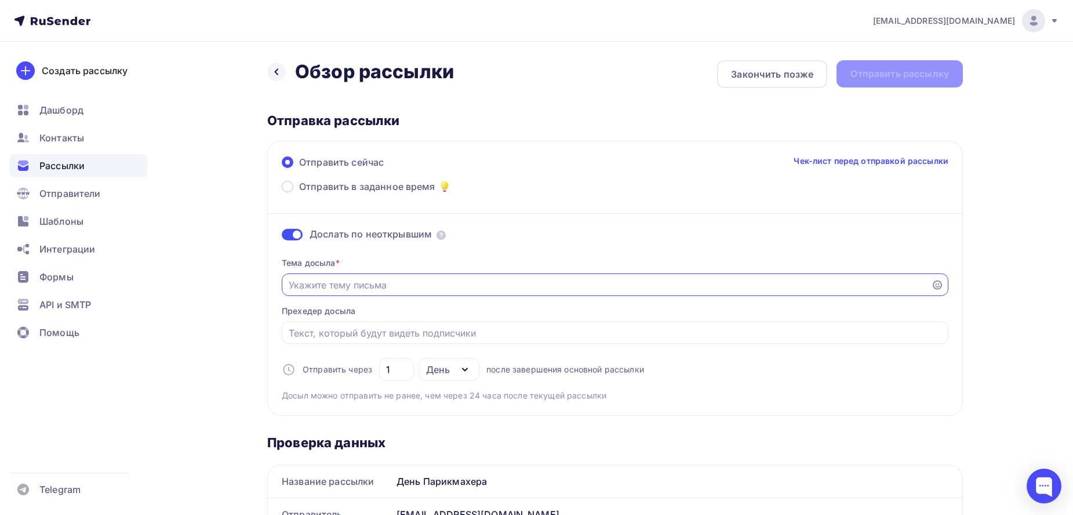
click at [482, 288] on input "Отправить в заданное время" at bounding box center [607, 285] width 636 height 14
click at [351, 279] on input "Отправить в заданное время" at bounding box center [607, 285] width 636 height 14
paste input "🎁 Специально ко Дню парикмахера... (откройте скорее!)"
type input "🎁 Специально ко Дню парикмахера... (откройте скорее!)"
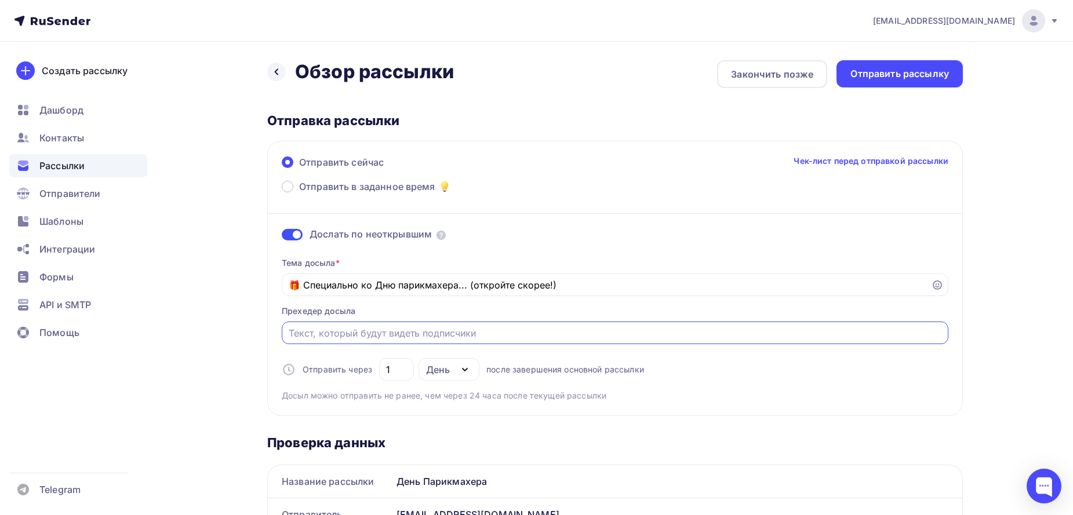
click at [338, 333] on input "Отправить в заданное время" at bounding box center [615, 333] width 653 height 14
paste input "Дорогие друзья и коллеги! В честь Вашего профессионального праздника мы готовим…"
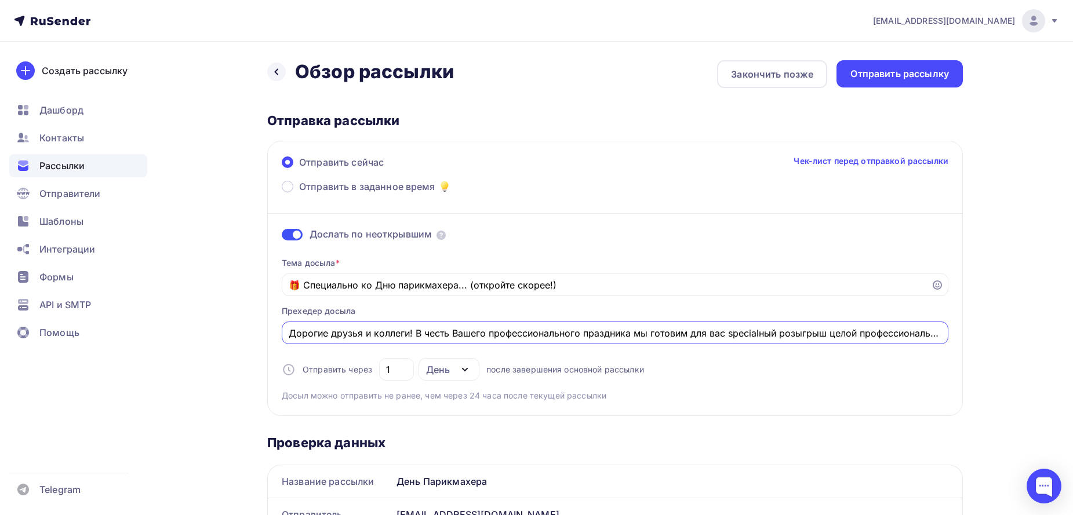
scroll to position [0, 172]
click at [590, 332] on input "Дорогие друзья и коллеги! В честь Вашего профессионального праздника мы готовим…" at bounding box center [615, 333] width 653 height 14
click at [603, 335] on input "Дорогие друзья и коллеги! В честь Вашего профессионального праздника мы готовим…" at bounding box center [615, 333] width 653 height 14
type input "Дорогие друзья и коллеги! В честь Вашего профессионального праздника мы готовим…"
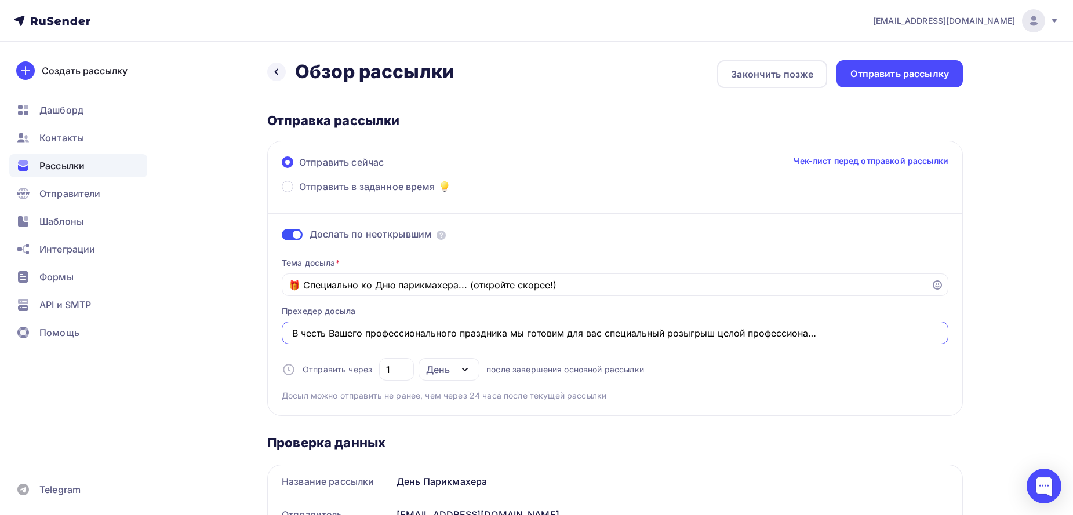
scroll to position [0, 0]
click at [767, 369] on div "Тема досыла * 🎁 Специально ко Дню парикмахера... (откройте скорее!) Прехедер до…" at bounding box center [615, 325] width 667 height 154
click at [407, 367] on div "1" at bounding box center [396, 369] width 35 height 23
click at [463, 377] on div "День" at bounding box center [448, 369] width 61 height 23
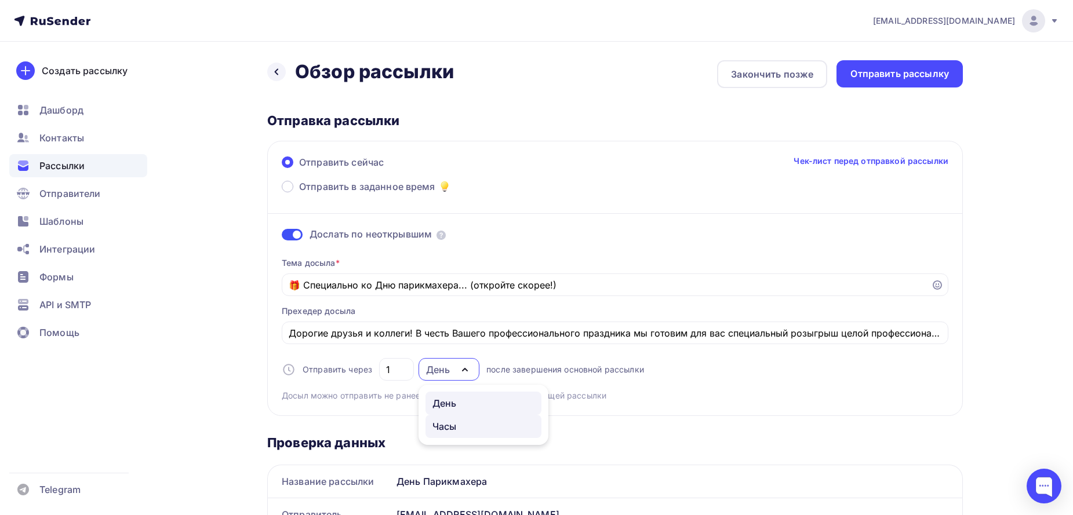
click at [473, 424] on div "Часы" at bounding box center [483, 427] width 102 height 14
click at [459, 371] on icon "button" at bounding box center [465, 370] width 14 height 14
click at [440, 396] on div "День" at bounding box center [444, 403] width 24 height 14
type input "1"
click at [289, 187] on span at bounding box center [288, 187] width 12 height 12
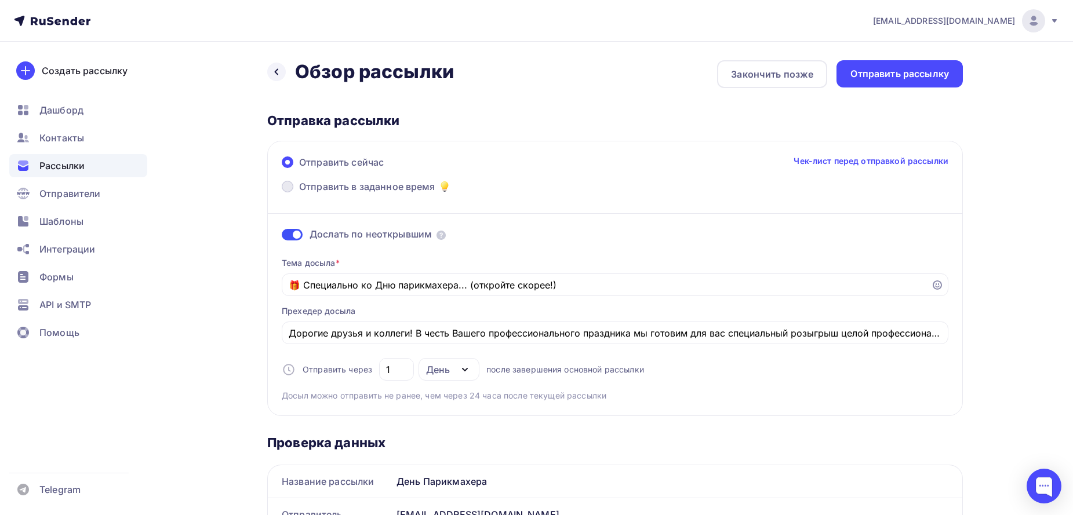
click at [299, 194] on input "Отправить в заданное время" at bounding box center [299, 194] width 0 height 0
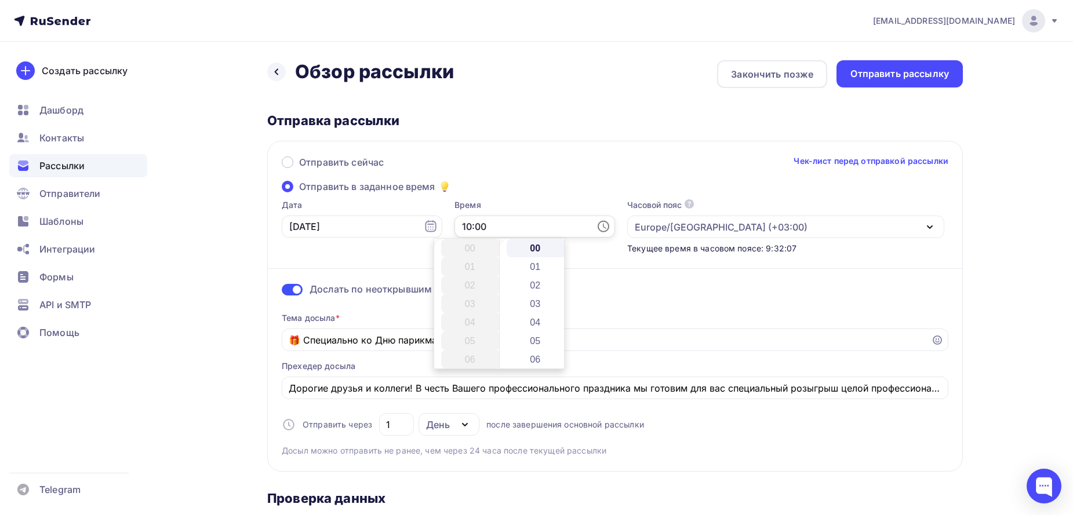
click at [522, 223] on input "10:00" at bounding box center [534, 227] width 161 height 22
click at [466, 267] on li "11" at bounding box center [471, 266] width 60 height 19
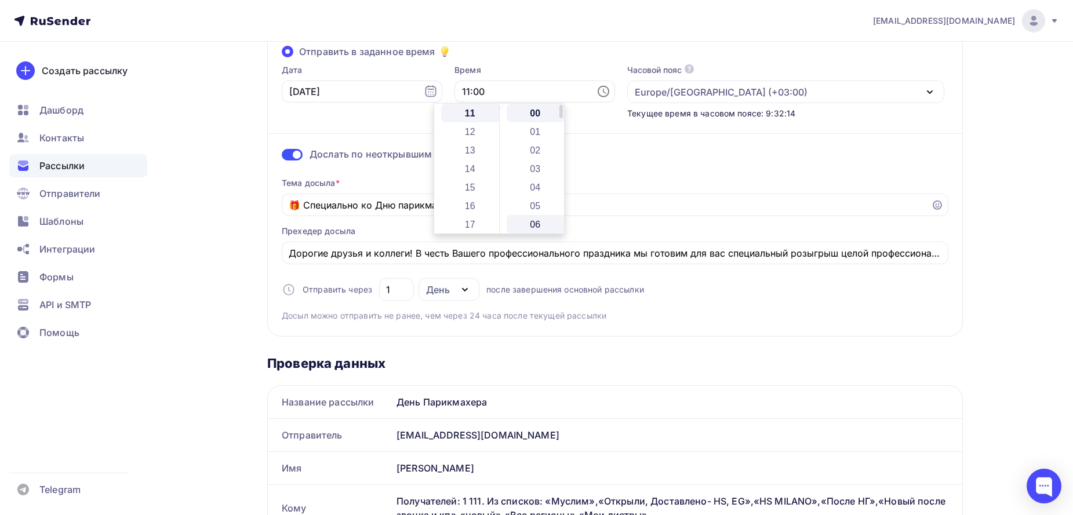
click at [531, 228] on li "06" at bounding box center [537, 224] width 60 height 19
click at [533, 147] on li "08" at bounding box center [537, 150] width 60 height 19
click at [1021, 183] on div "n.kulik84@mail.ru Аккаунт Тарифы Выйти Создать рассылку Дашборд Контакты Рассыл…" at bounding box center [536, 521] width 1073 height 1312
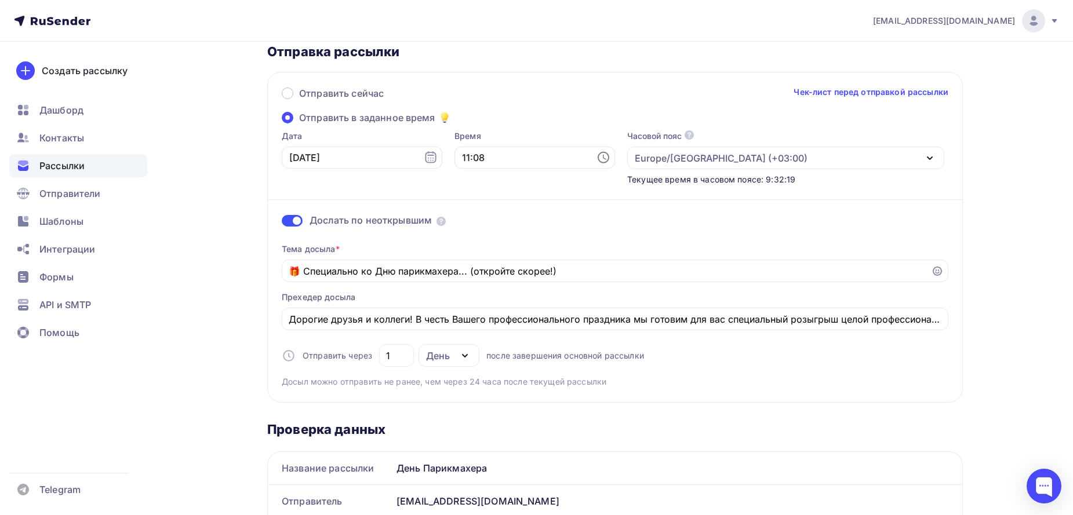
scroll to position [0, 0]
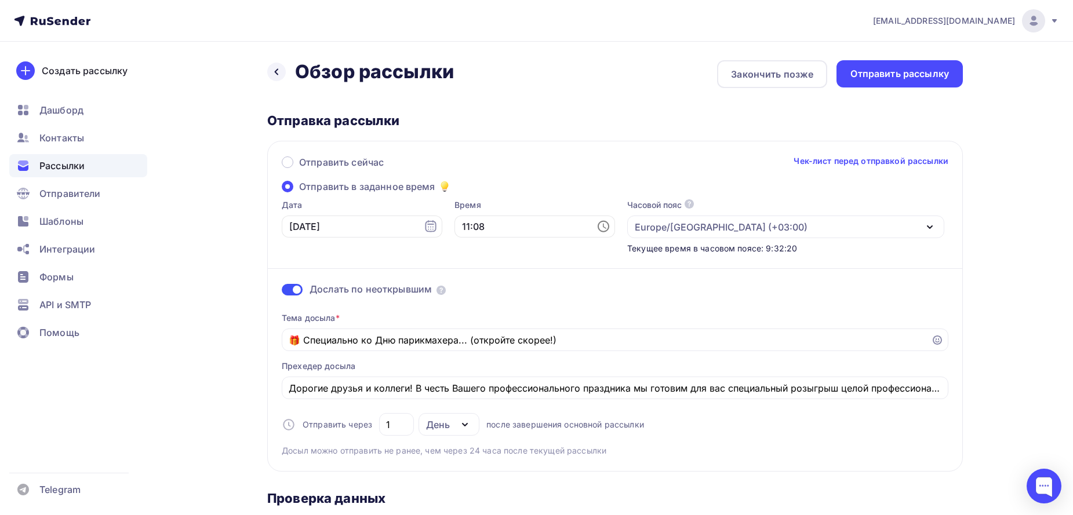
click at [596, 226] on icon at bounding box center [603, 227] width 14 height 14
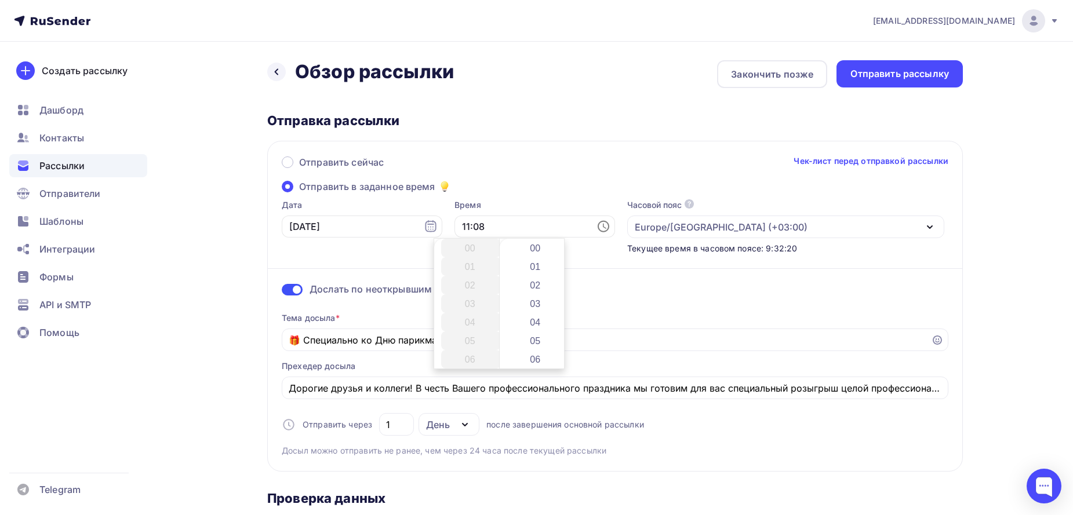
scroll to position [148, 0]
click at [496, 292] on div at bounding box center [495, 298] width 3 height 30
click at [468, 247] on li "10" at bounding box center [471, 250] width 60 height 19
type input "10:08"
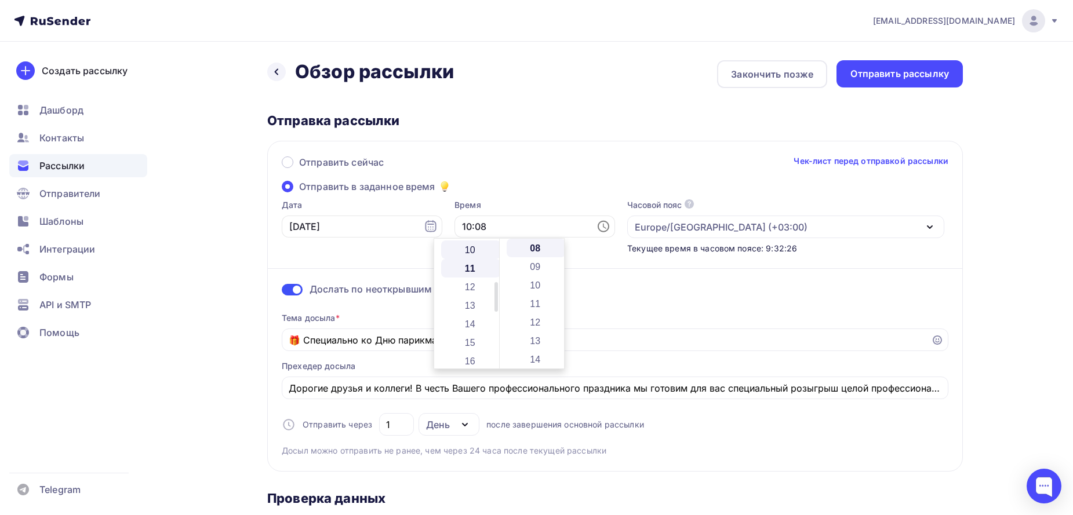
scroll to position [185, 0]
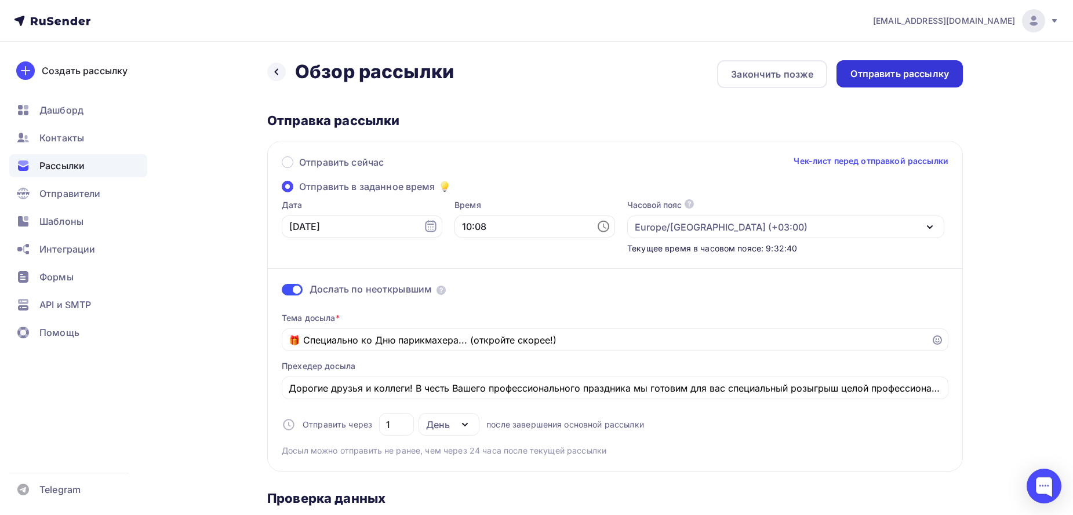
click at [921, 78] on div "Отправить рассылку" at bounding box center [899, 73] width 99 height 13
